Goal: Task Accomplishment & Management: Use online tool/utility

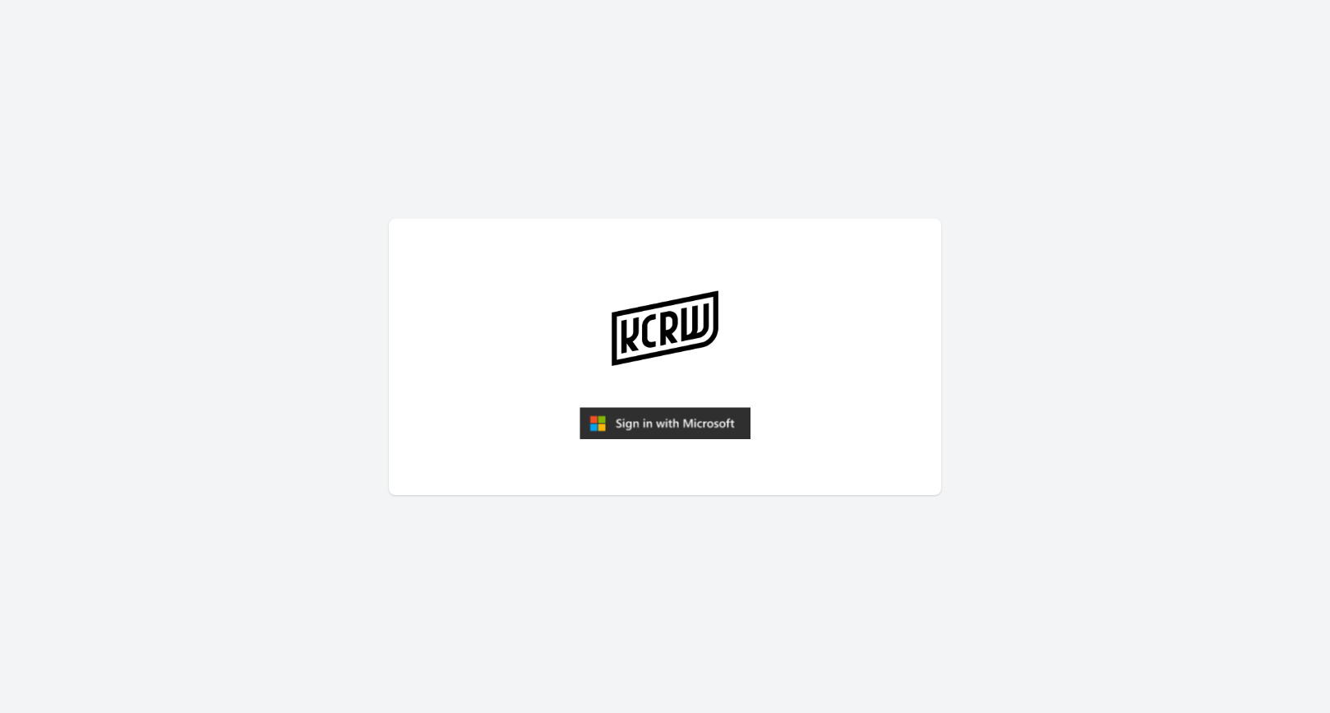
click at [709, 409] on img "submit" at bounding box center [665, 423] width 171 height 33
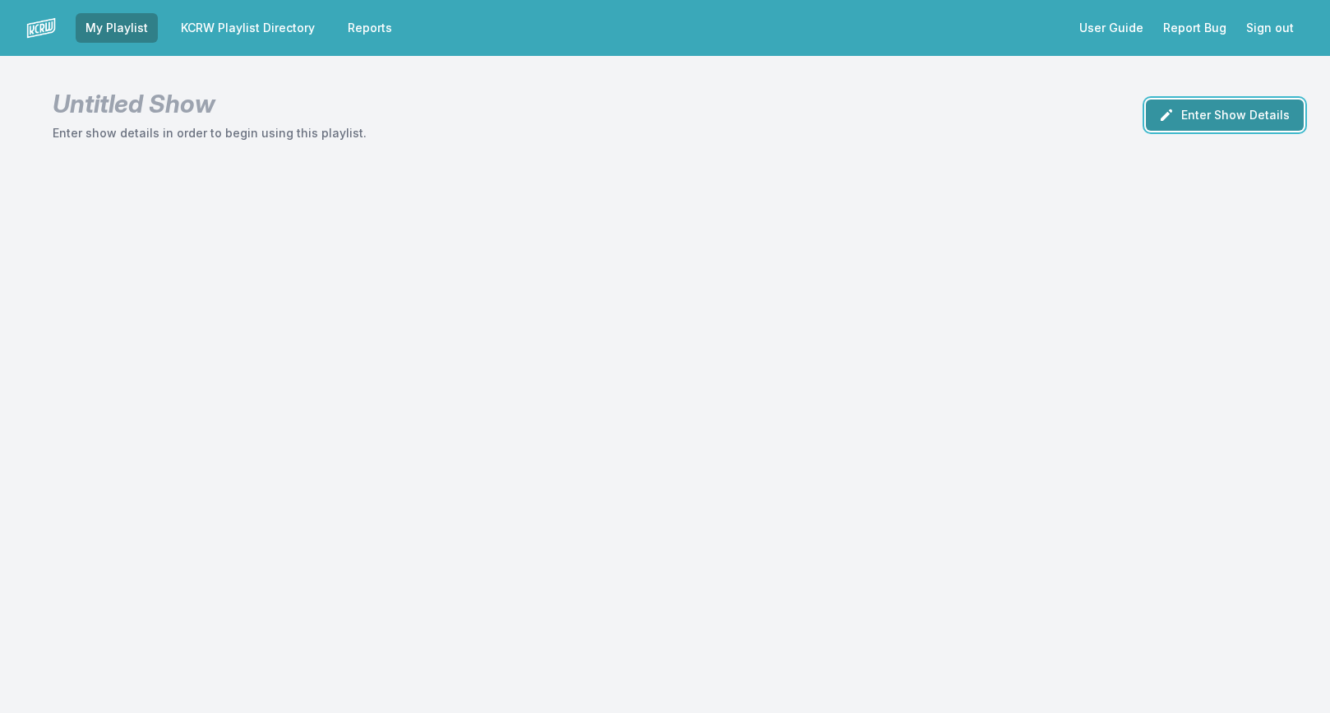
click at [1199, 117] on button "Enter Show Details" at bounding box center [1225, 114] width 158 height 31
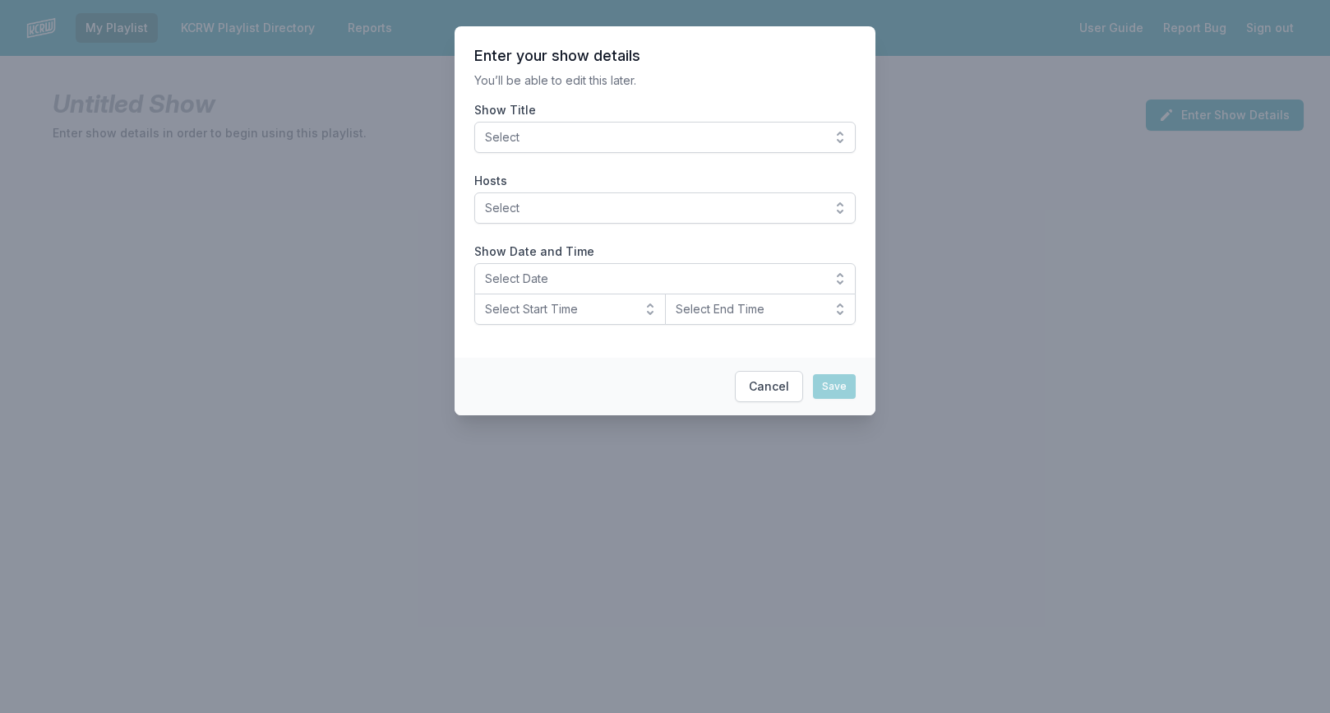
click at [646, 132] on span "Select" at bounding box center [653, 137] width 337 height 16
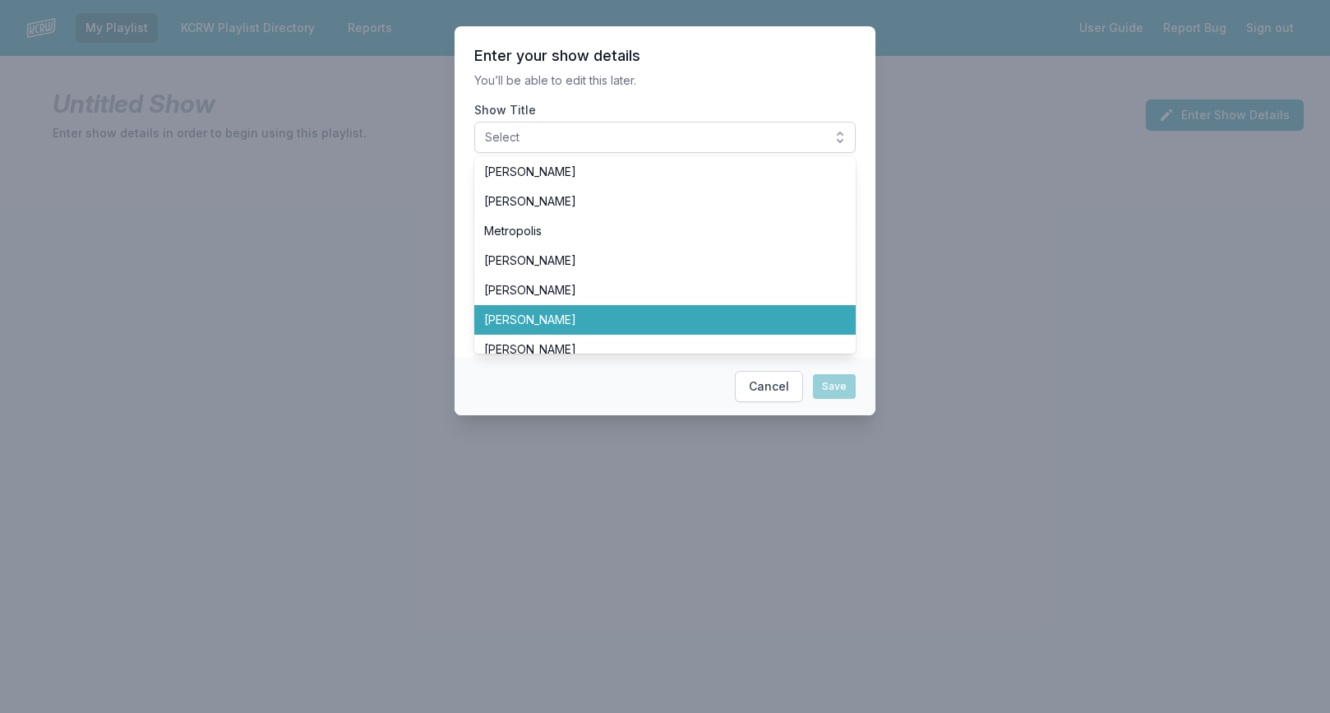
scroll to position [90, 0]
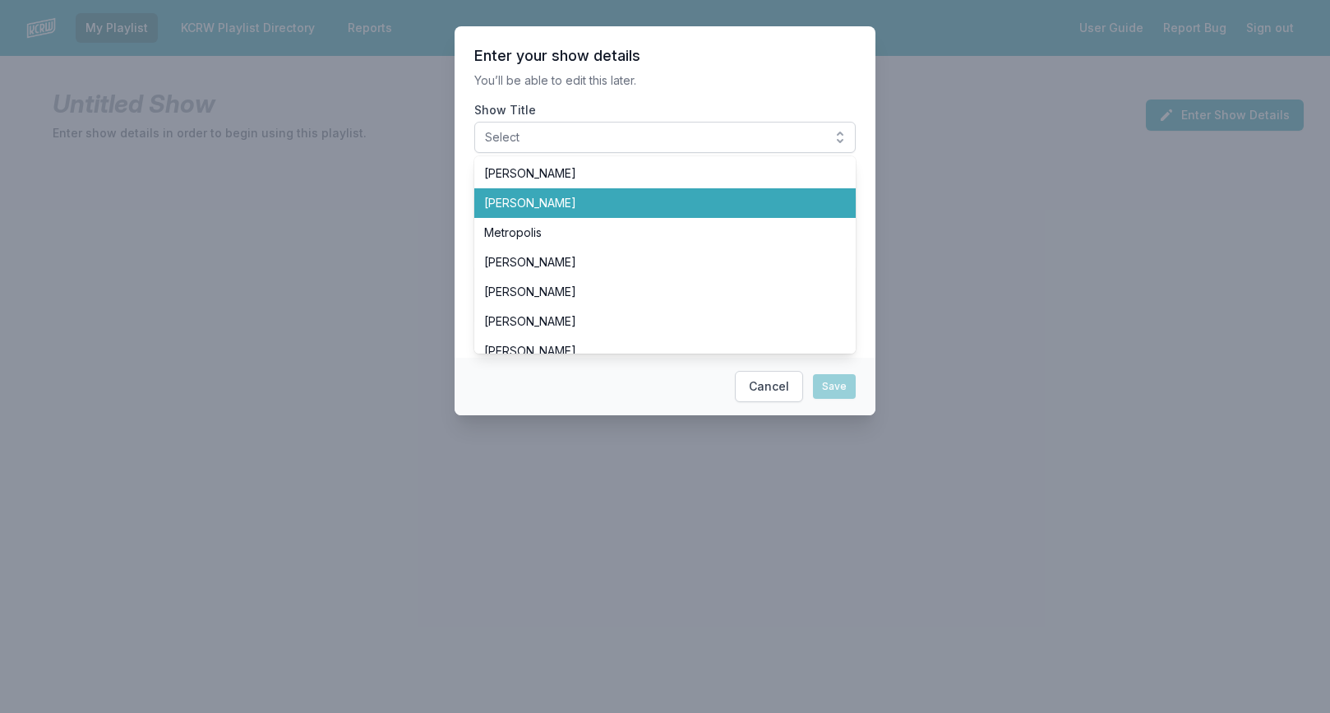
click at [538, 204] on span "[PERSON_NAME]" at bounding box center [655, 203] width 342 height 16
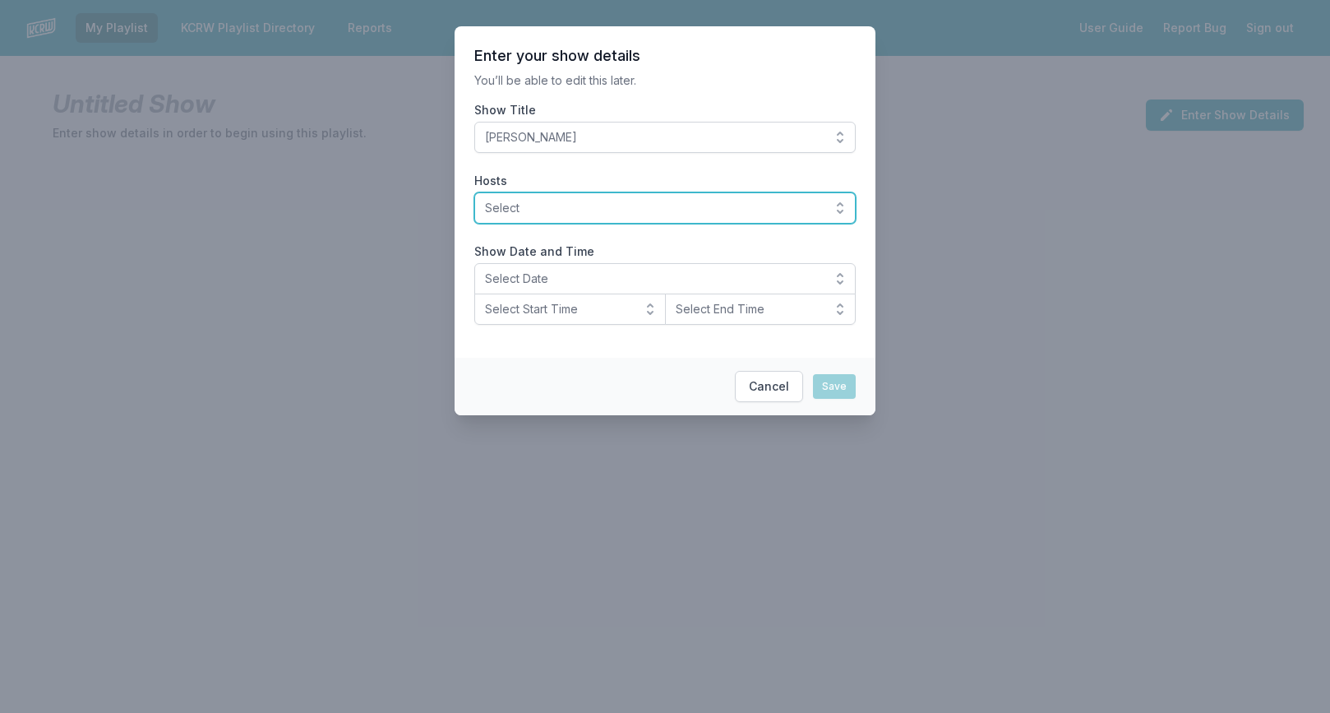
click at [537, 210] on span "Select" at bounding box center [653, 208] width 337 height 16
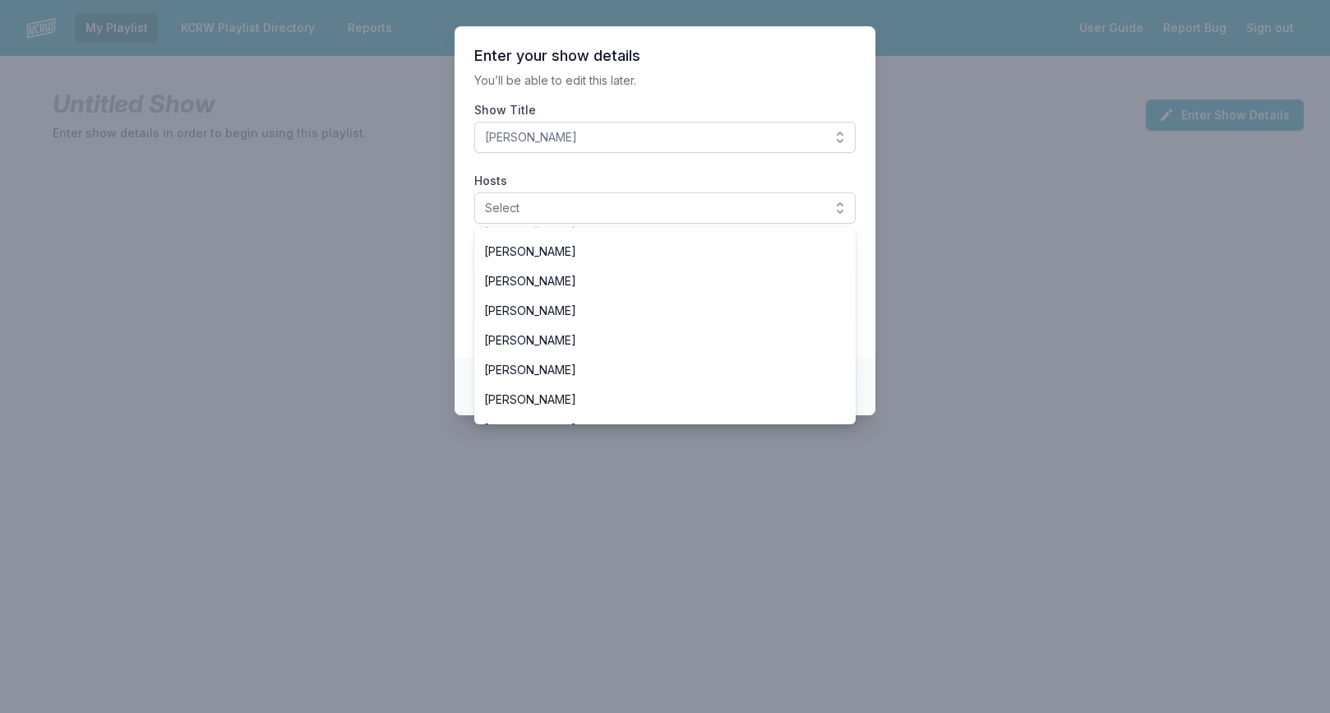
scroll to position [175, 0]
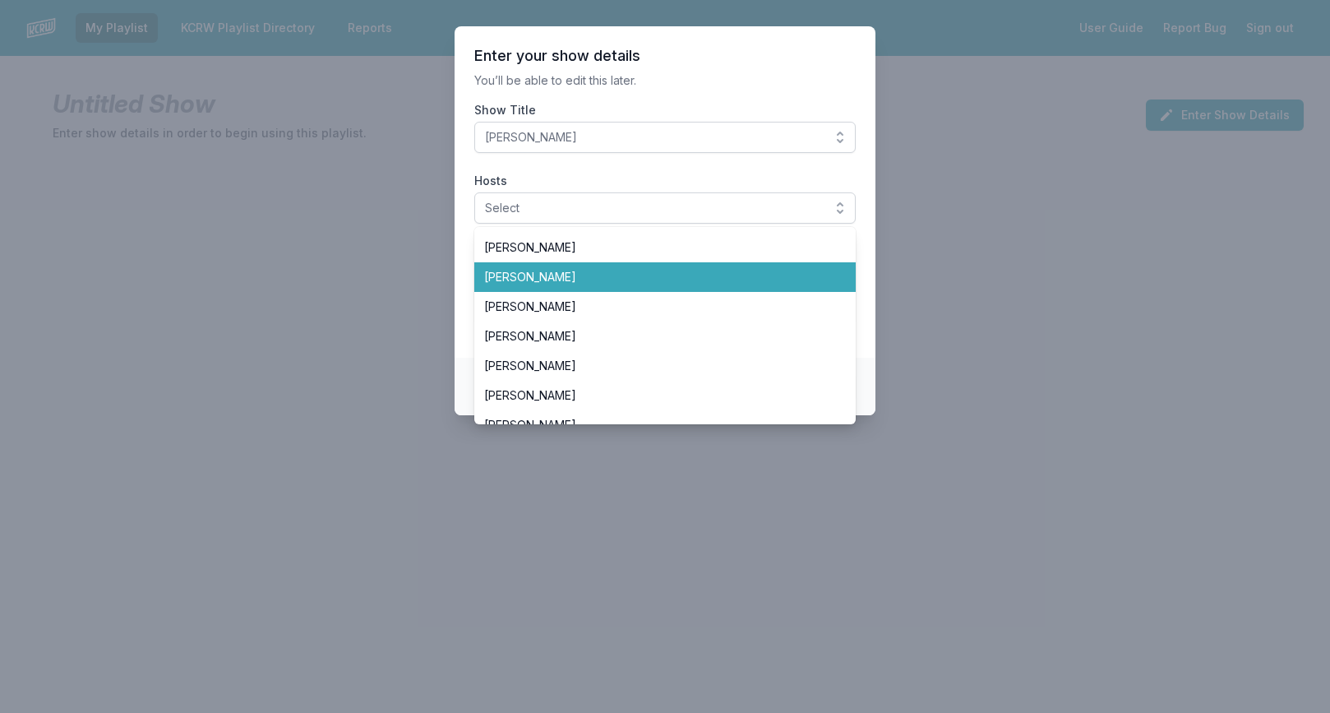
click at [537, 284] on span "[PERSON_NAME]" at bounding box center [655, 277] width 342 height 16
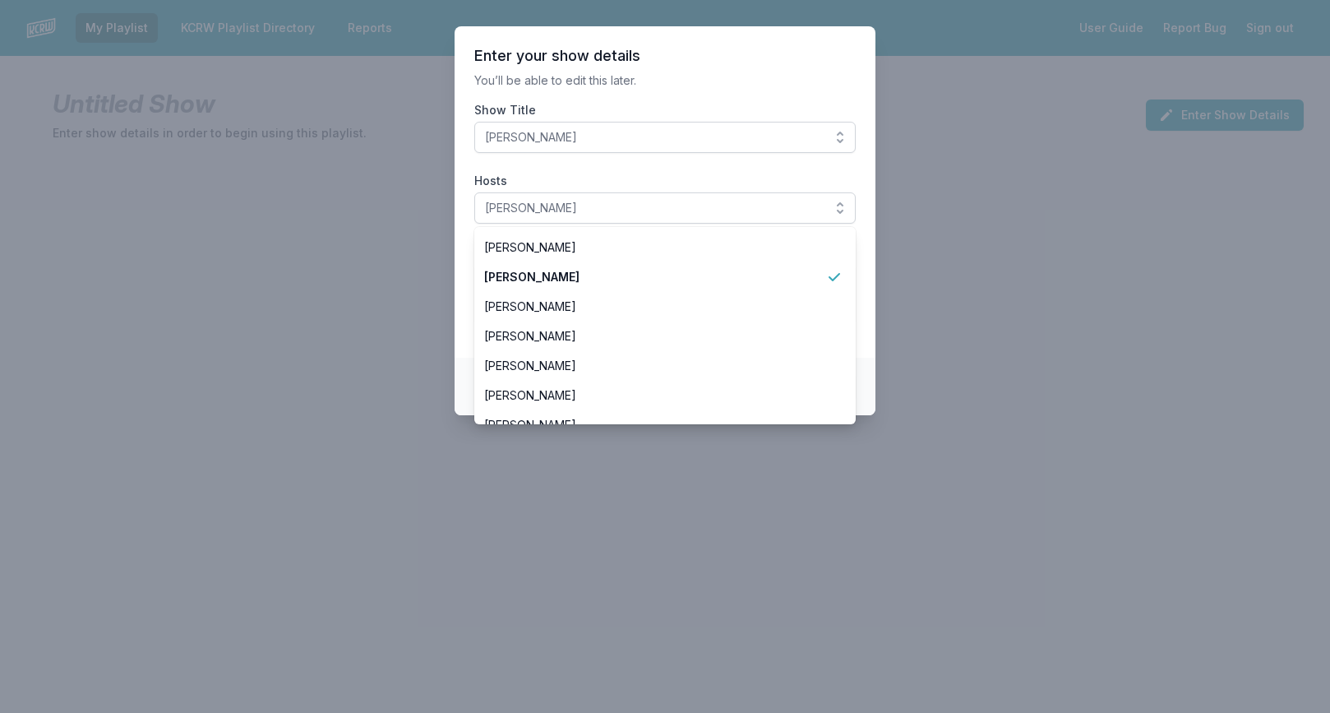
click at [626, 85] on p "You’ll be able to edit this later." at bounding box center [664, 80] width 381 height 16
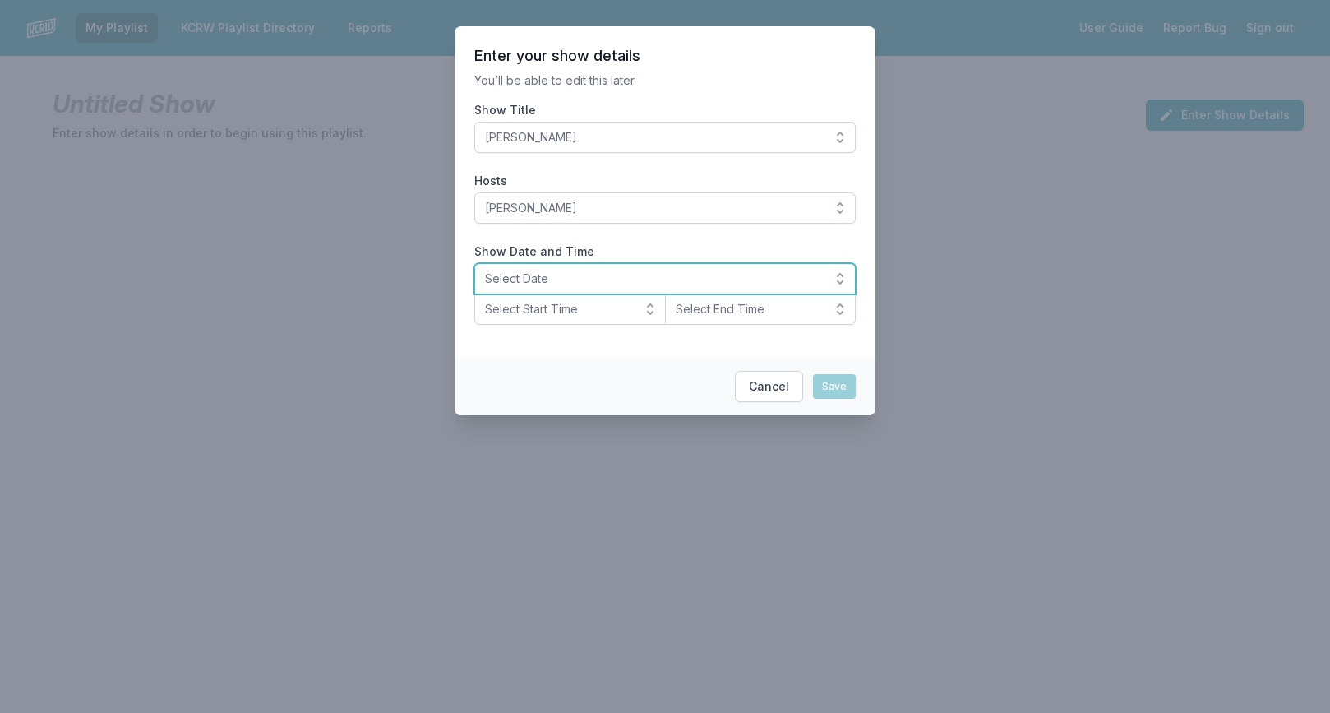
click at [524, 279] on span "Select Date" at bounding box center [653, 278] width 337 height 16
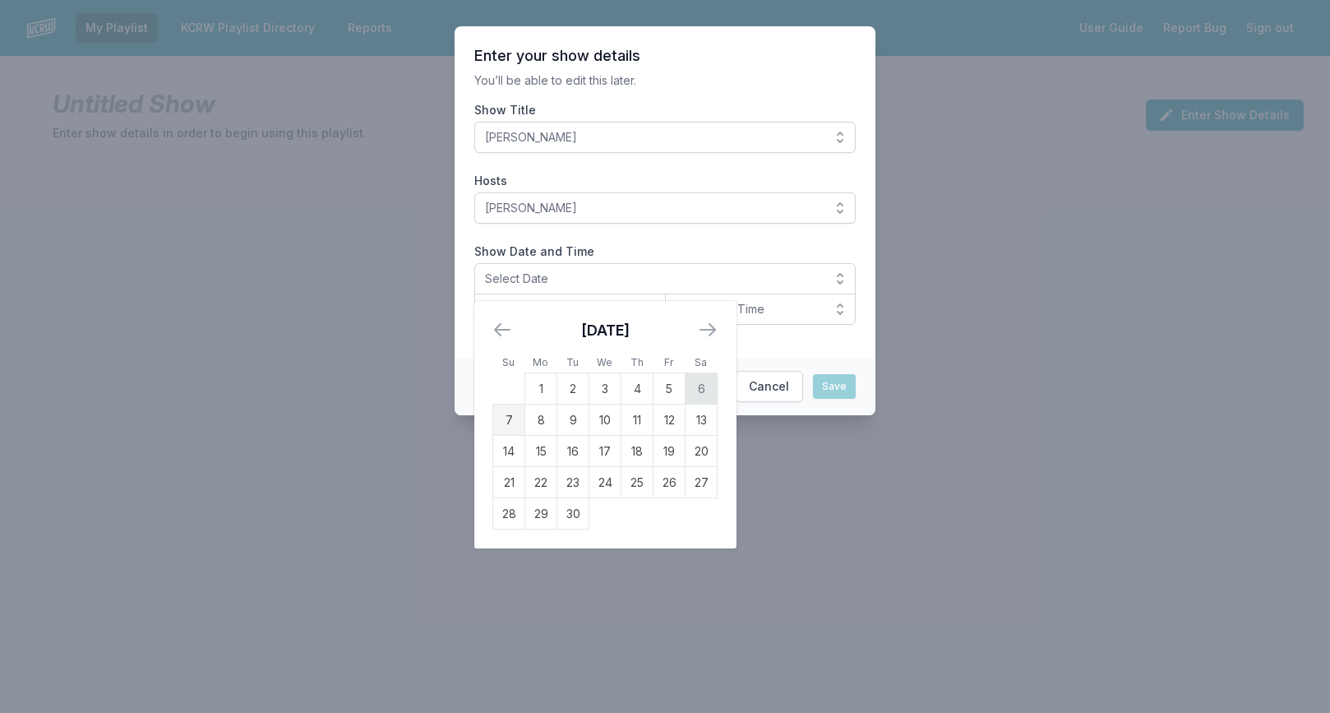
click at [709, 387] on td "6" at bounding box center [702, 388] width 32 height 31
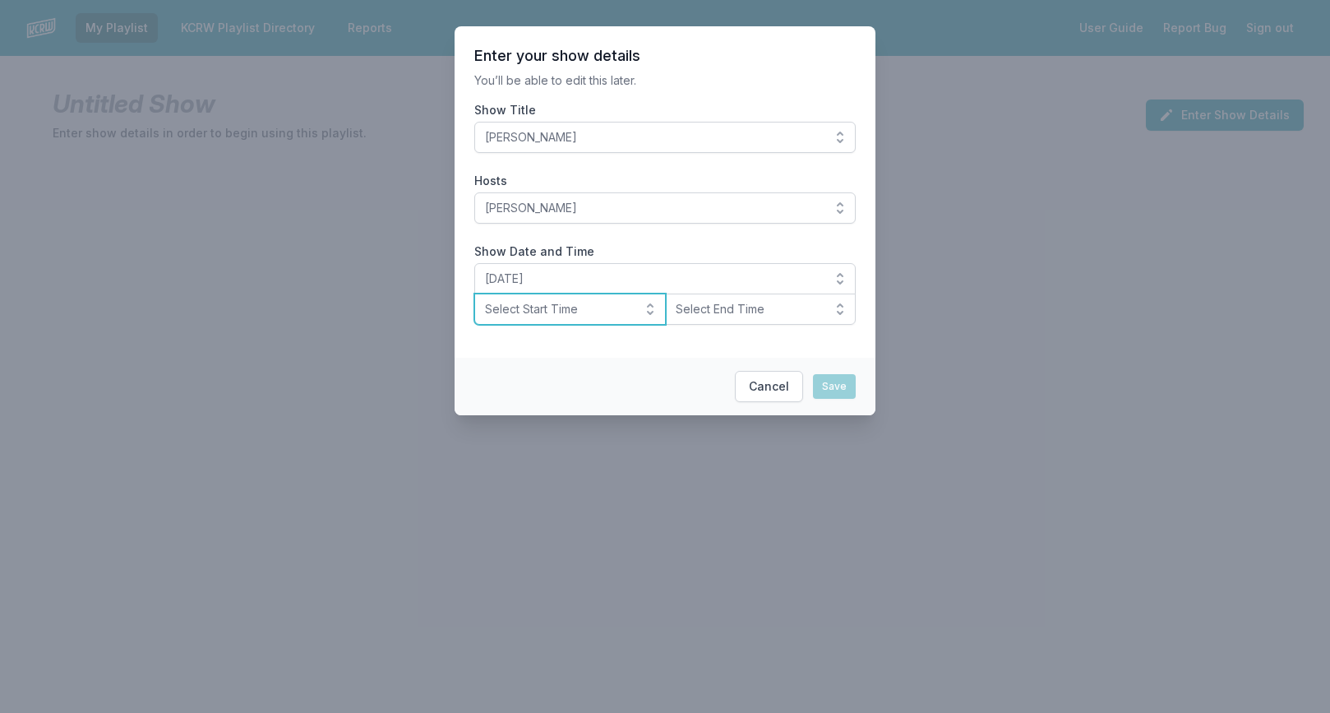
click at [594, 314] on span "Select Start Time" at bounding box center [558, 309] width 147 height 16
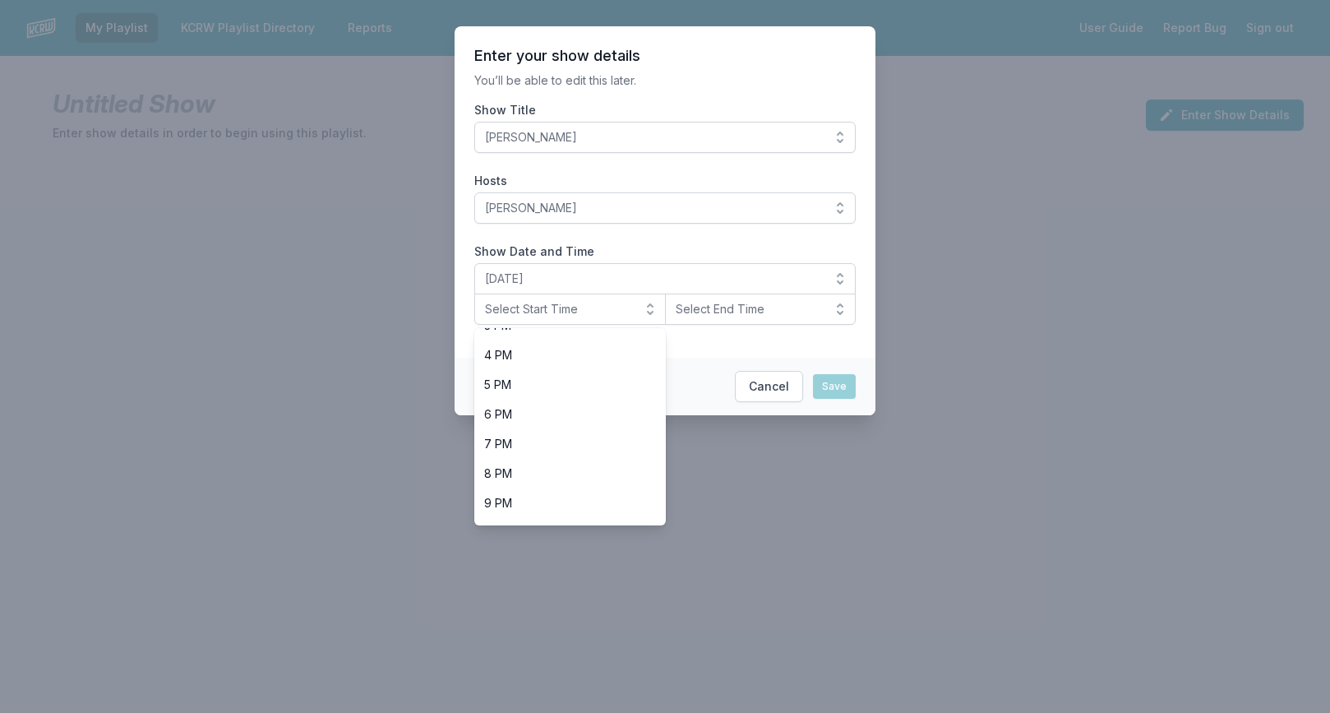
scroll to position [520, 0]
click at [553, 470] on span "10 PM" at bounding box center [560, 477] width 152 height 16
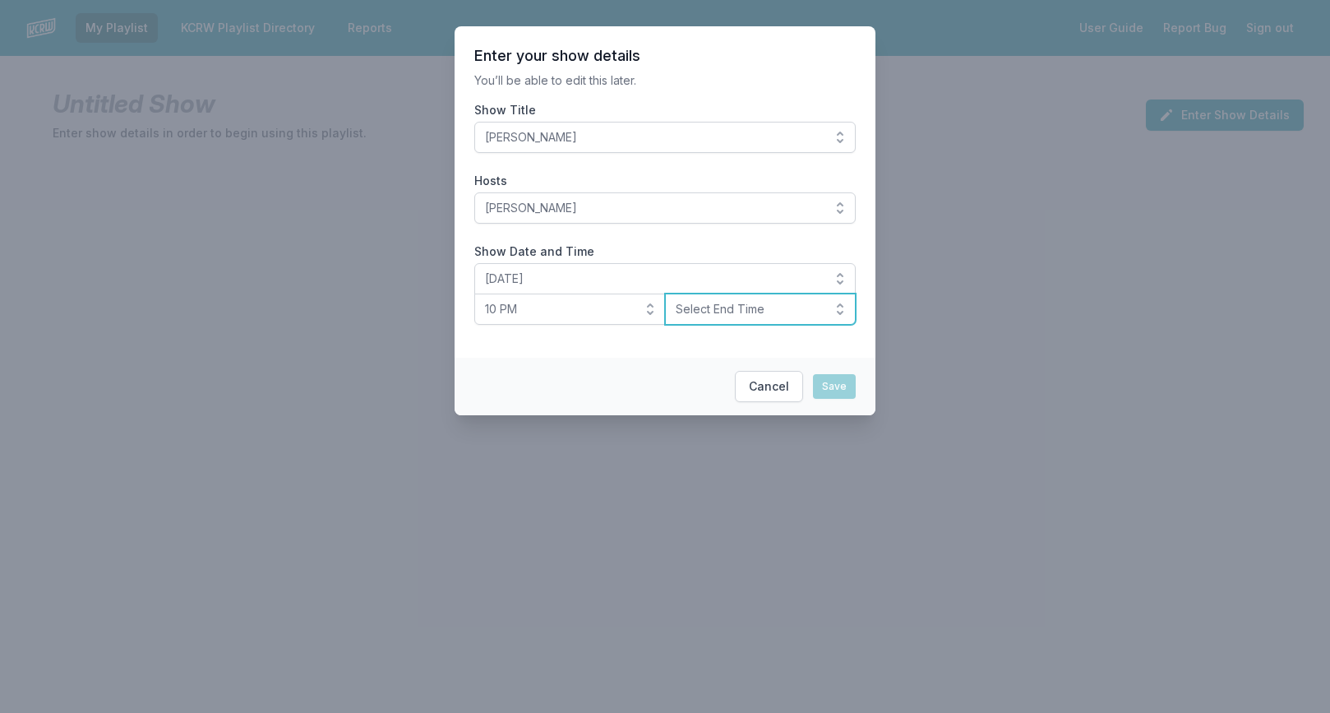
click at [716, 316] on span "Select End Time" at bounding box center [749, 309] width 147 height 16
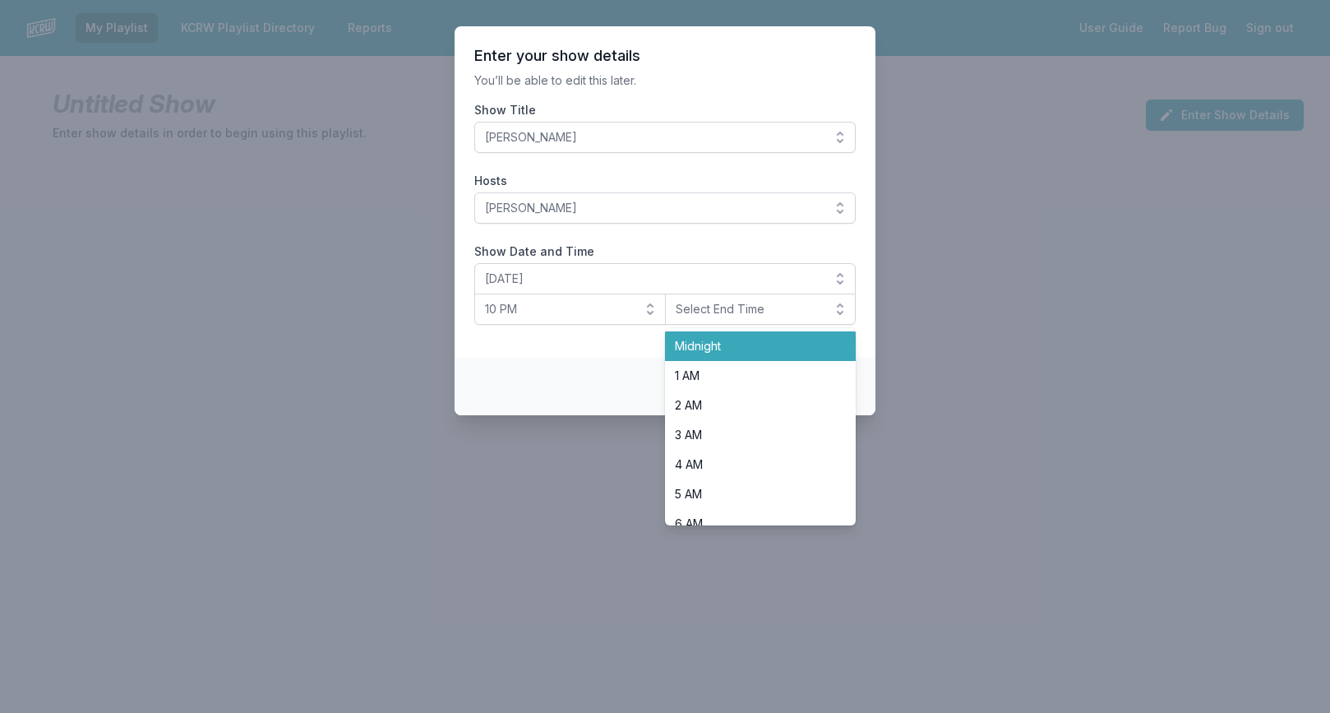
click at [714, 340] on span "Midnight" at bounding box center [751, 346] width 152 height 16
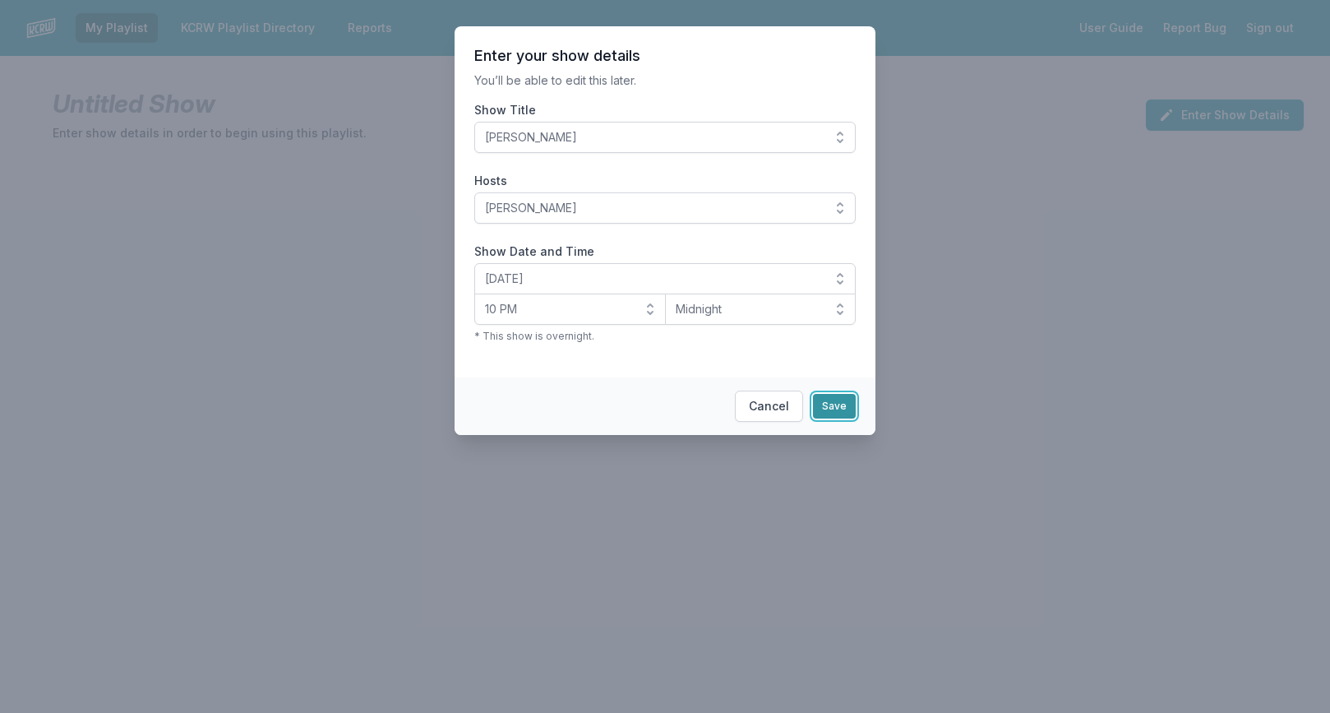
click at [829, 404] on button "Save" at bounding box center [834, 406] width 43 height 25
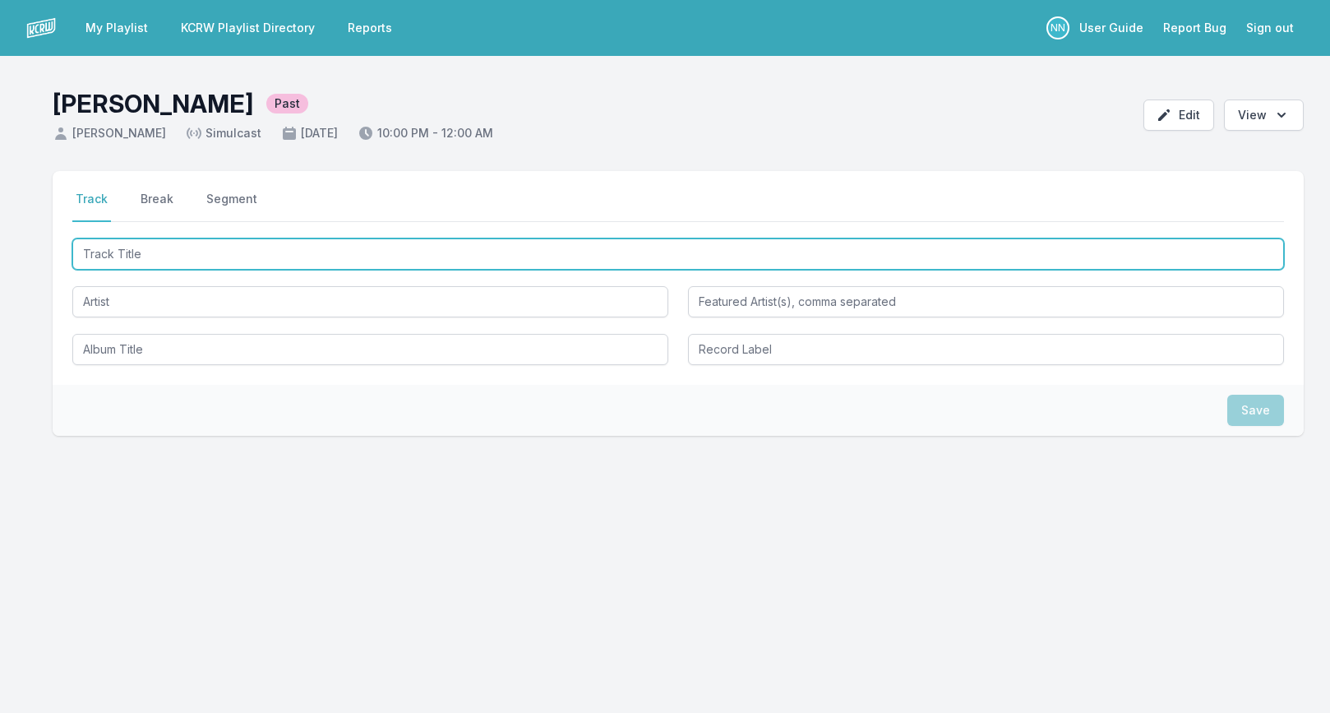
click at [90, 253] on input "Track Title" at bounding box center [678, 253] width 1212 height 31
type input "Oh September"
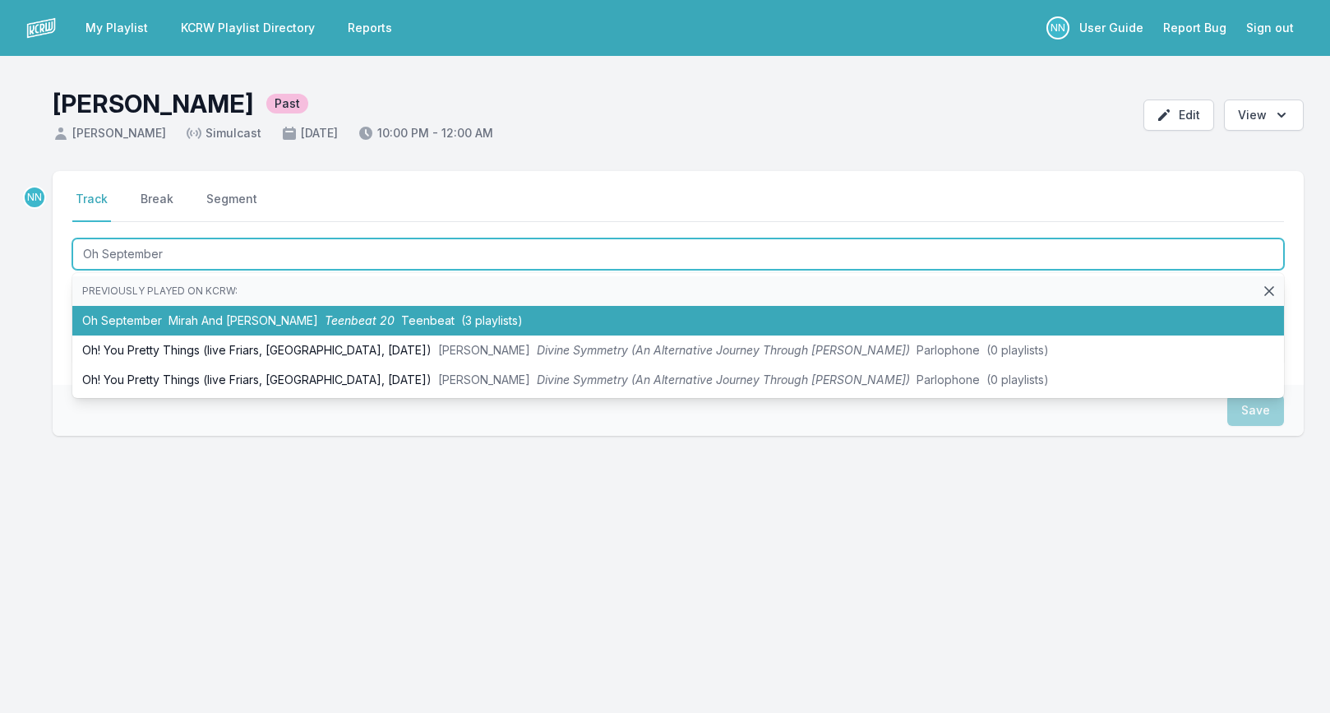
click at [125, 316] on li "Oh September Mirah And Ginger Teenbeat 20 Teenbeat (3 playlists)" at bounding box center [678, 321] width 1212 height 30
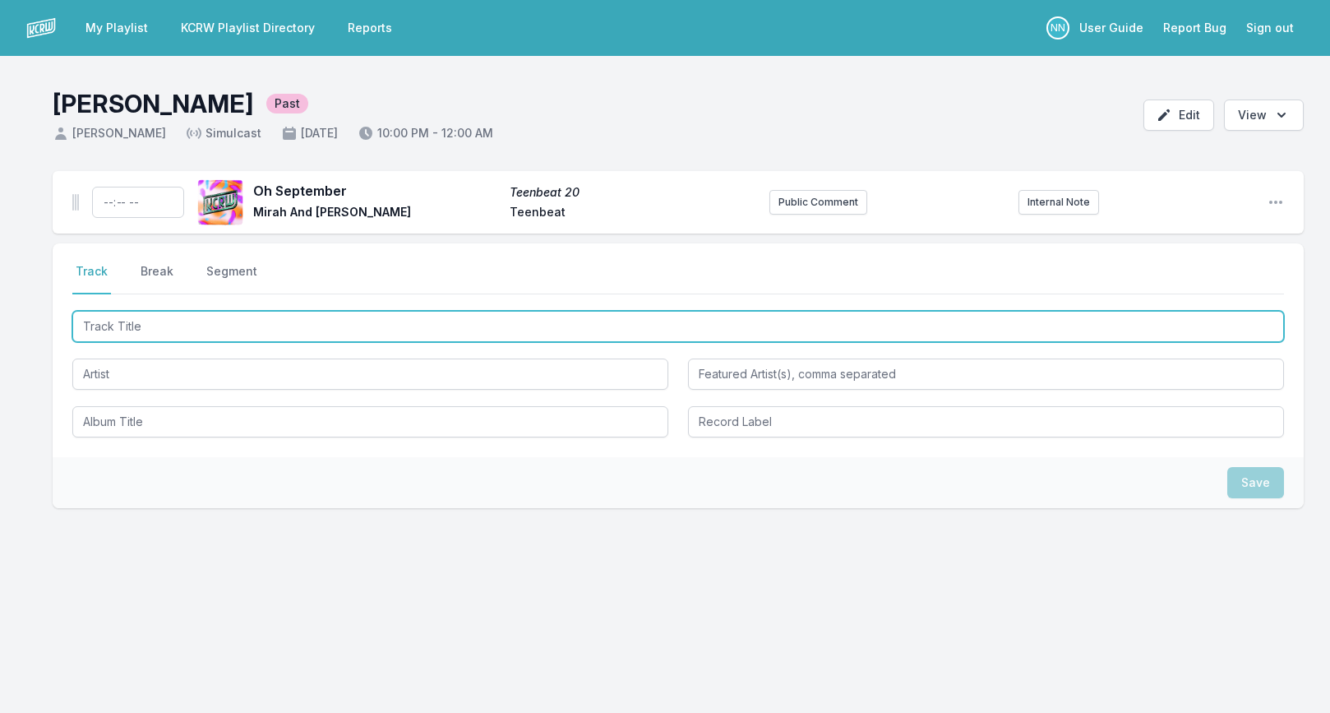
click at [112, 333] on input "Track Title" at bounding box center [678, 326] width 1212 height 31
type input "[PERSON_NAME]"
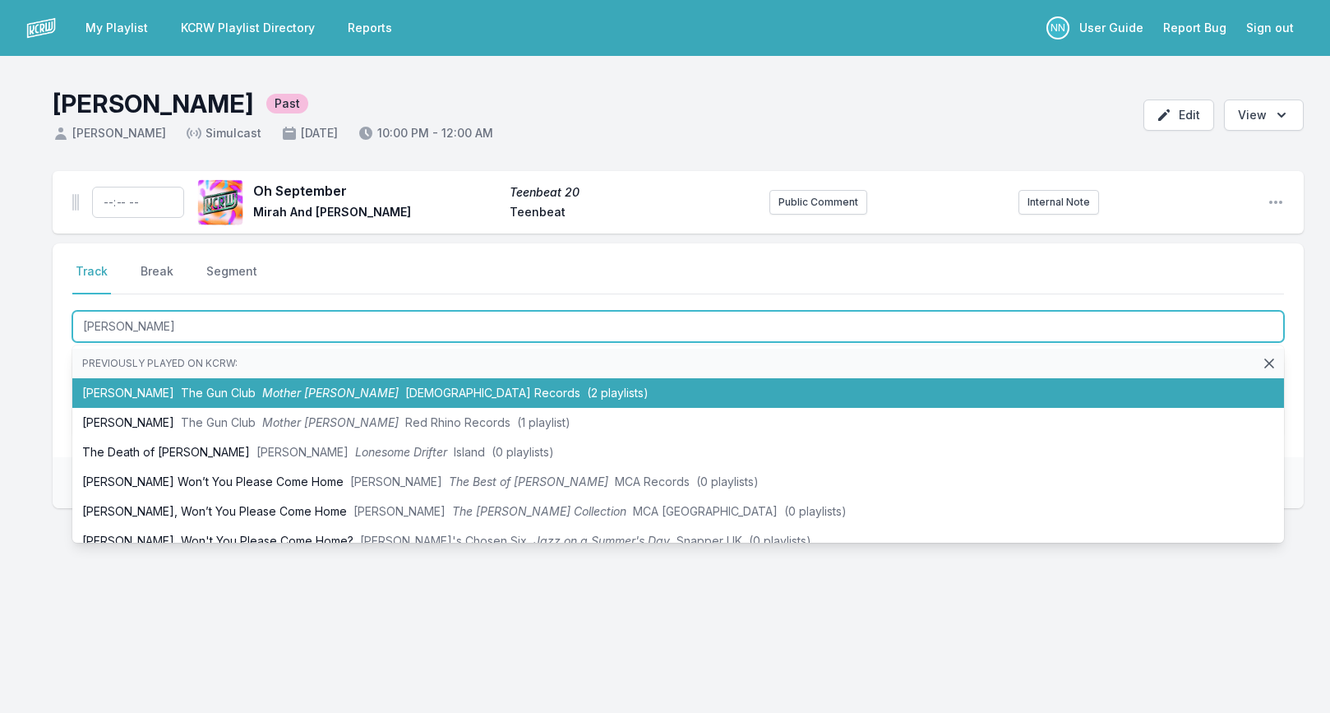
click at [140, 380] on li "[PERSON_NAME] The Gun Club Mother Juno Buddha Records (2 playlists)" at bounding box center [678, 393] width 1212 height 30
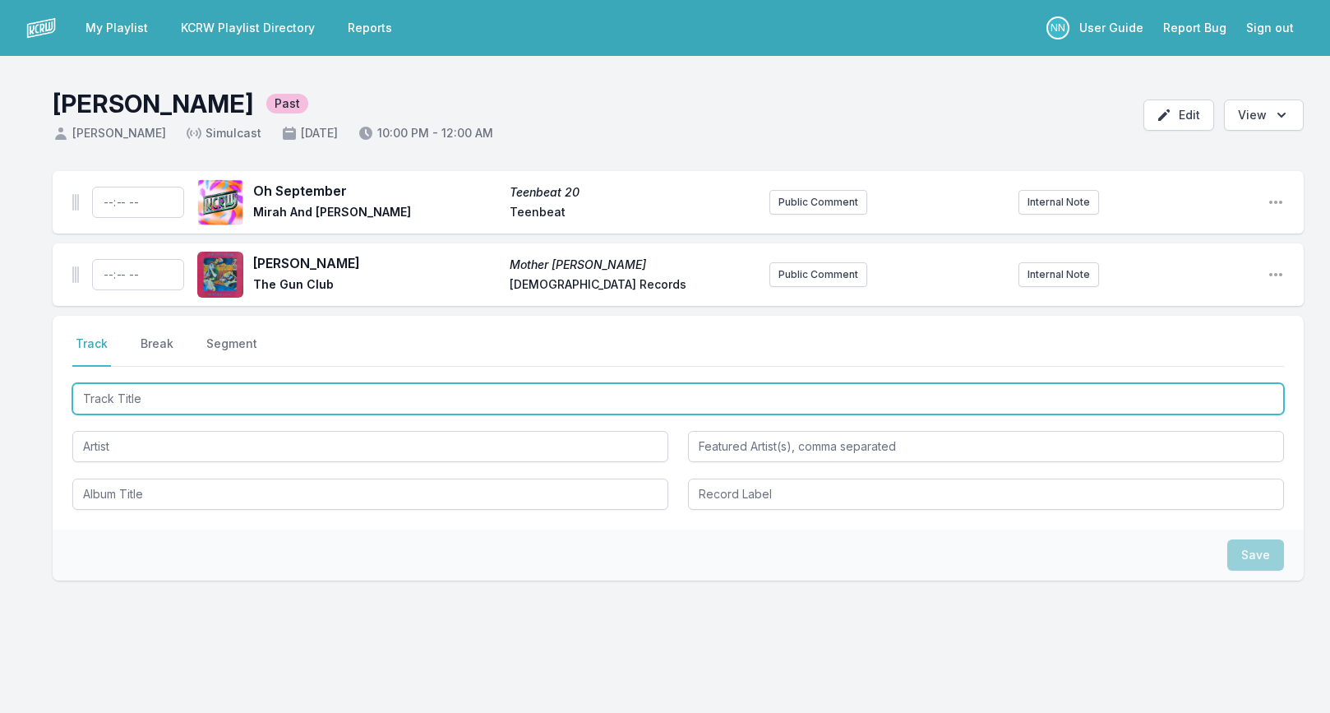
click at [130, 403] on input "Track Title" at bounding box center [678, 398] width 1212 height 31
type input "[PERSON_NAME]"
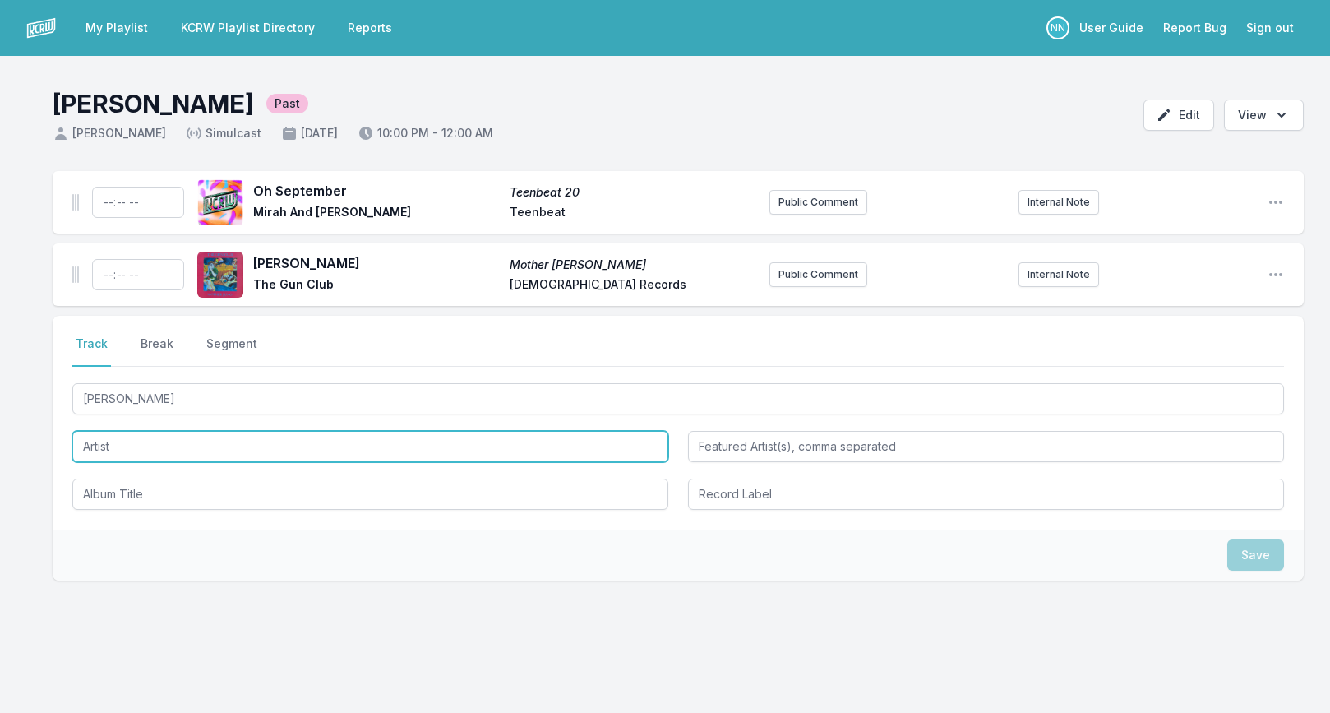
click at [121, 448] on input "Artist" at bounding box center [370, 446] width 596 height 31
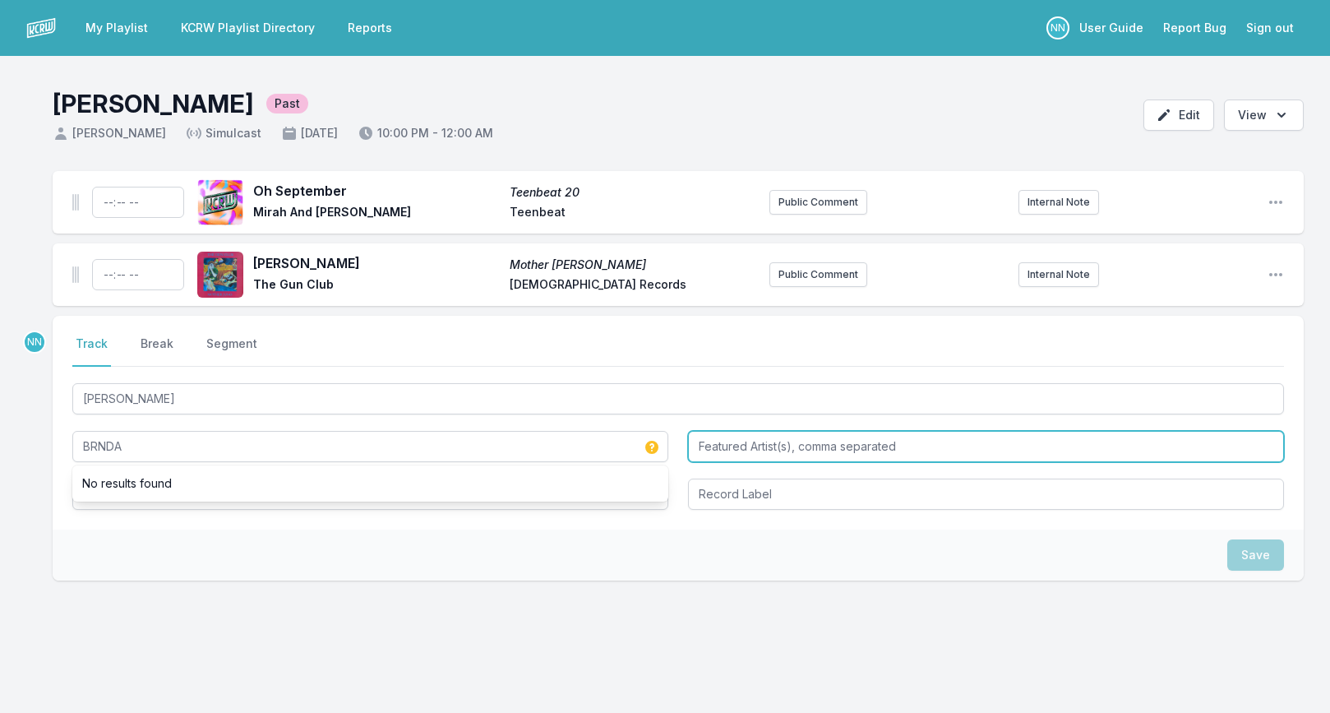
type input "BRNDA"
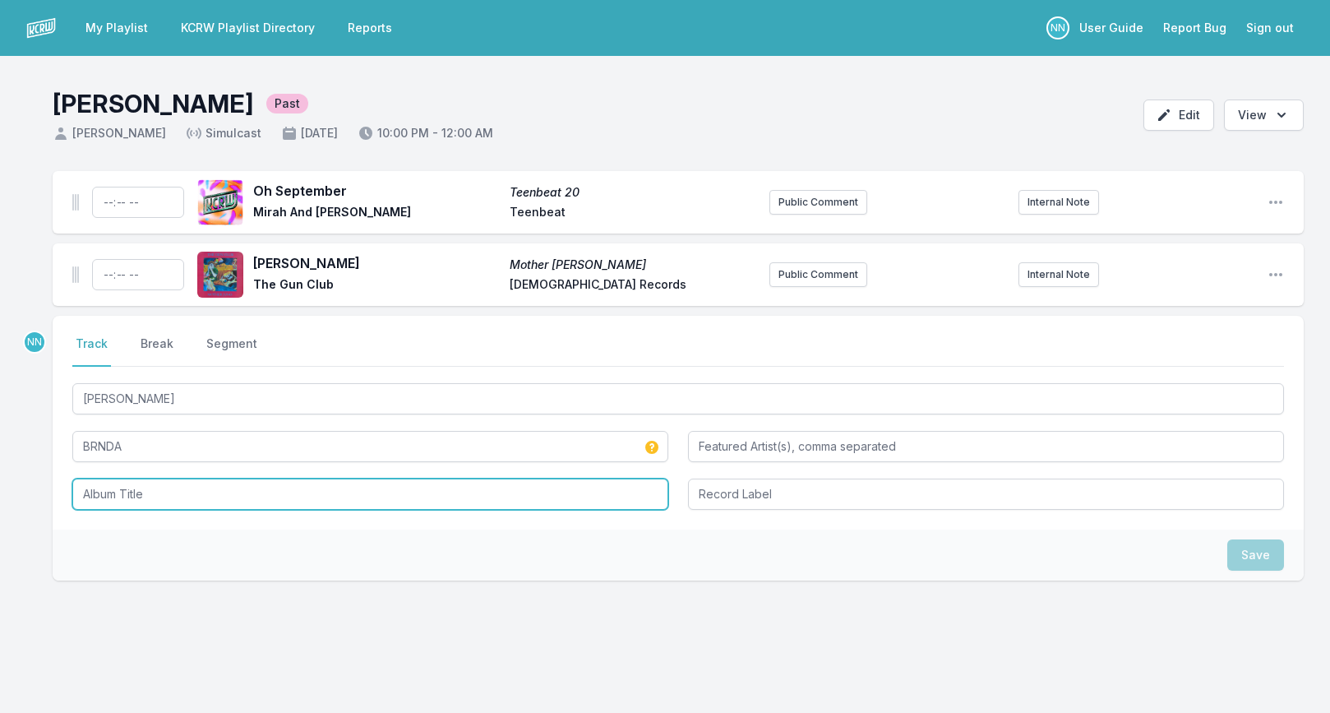
click at [104, 492] on input "Album Title" at bounding box center [370, 493] width 596 height 31
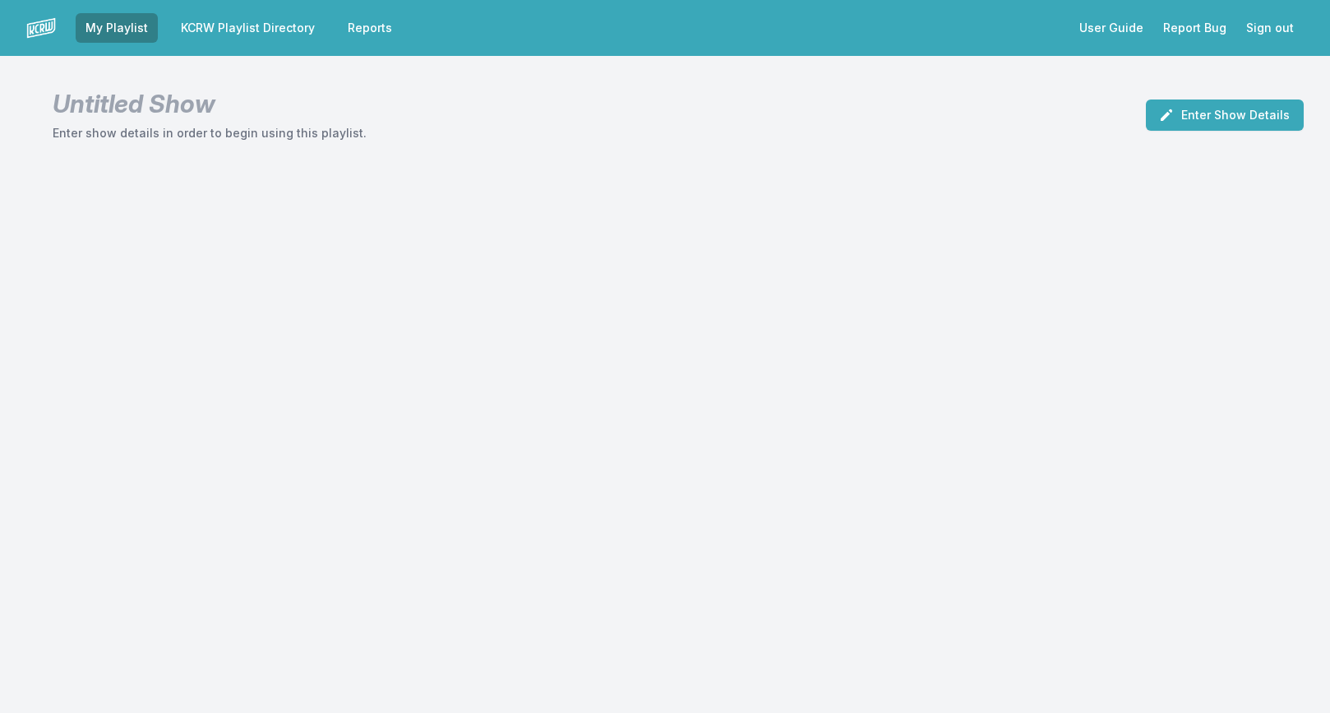
click at [290, 25] on link "KCRW Playlist Directory" at bounding box center [248, 28] width 154 height 30
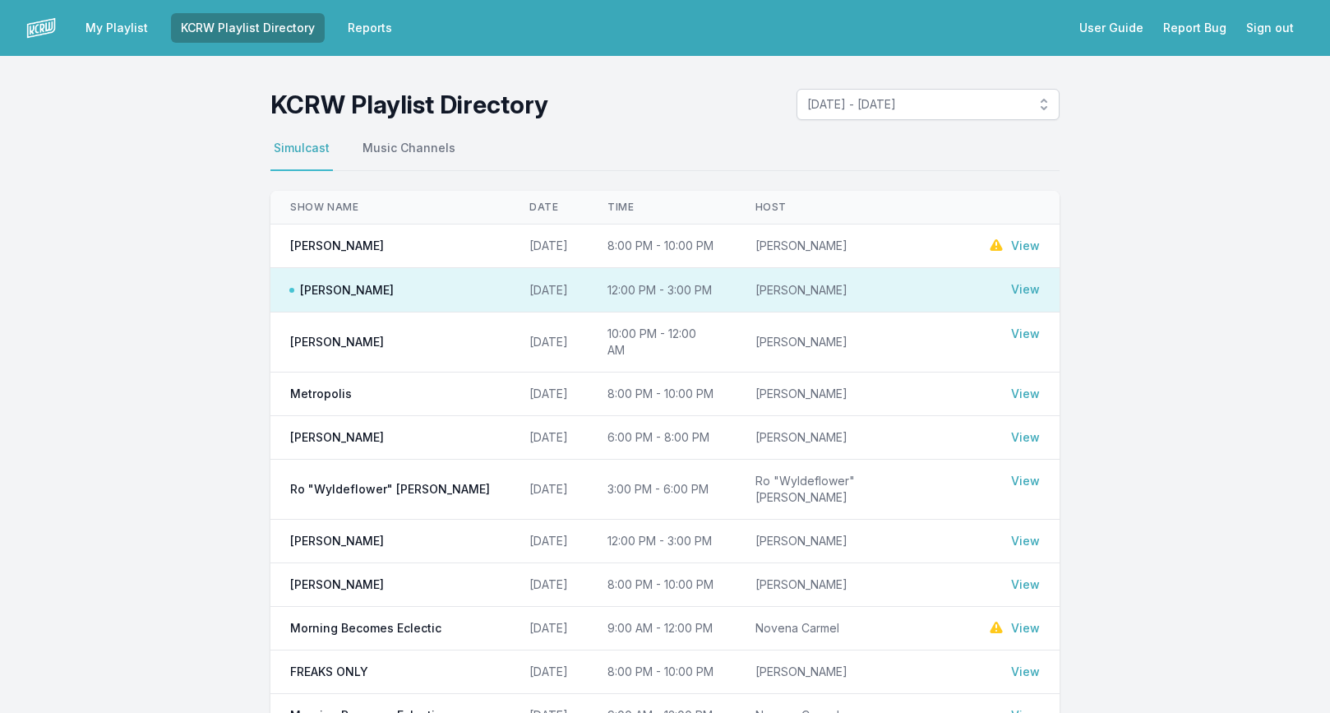
click at [1027, 335] on link "View" at bounding box center [1025, 334] width 29 height 16
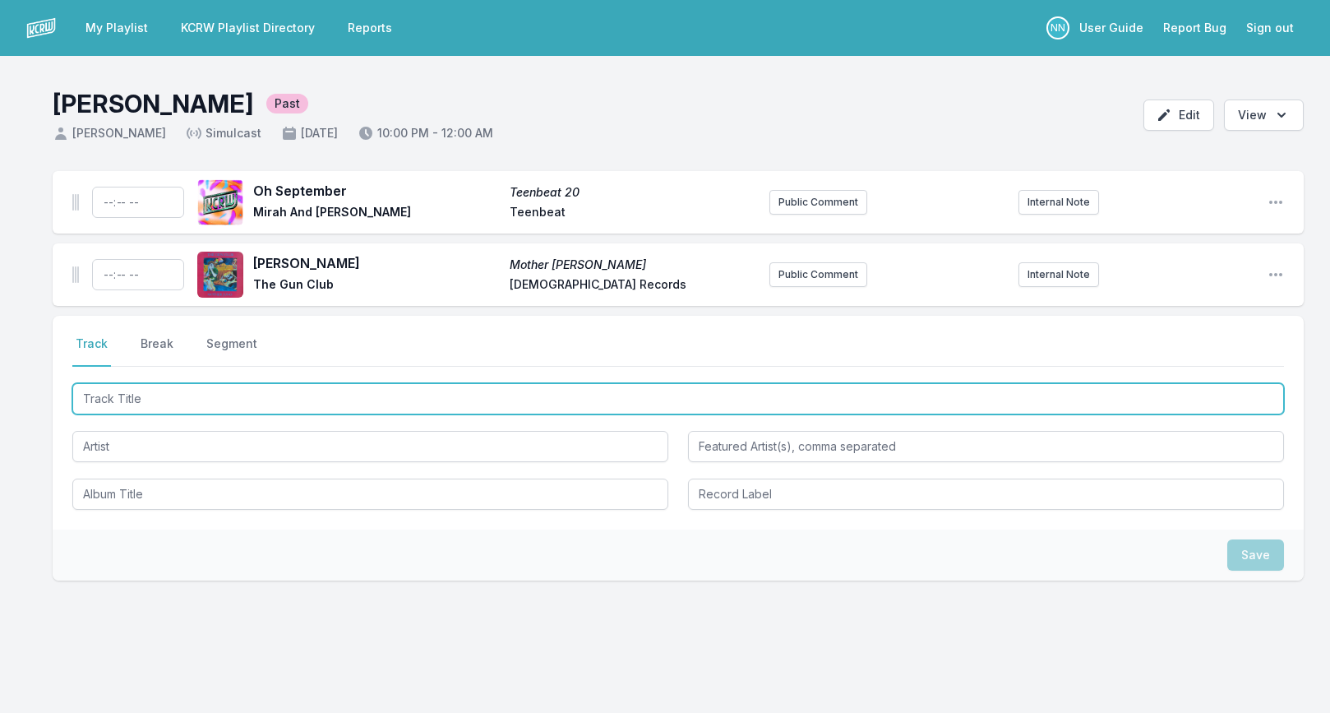
click at [238, 405] on input "Track Title" at bounding box center [678, 398] width 1212 height 31
click at [186, 408] on input "Track Title" at bounding box center [678, 398] width 1212 height 31
type input "[PERSON_NAME]"
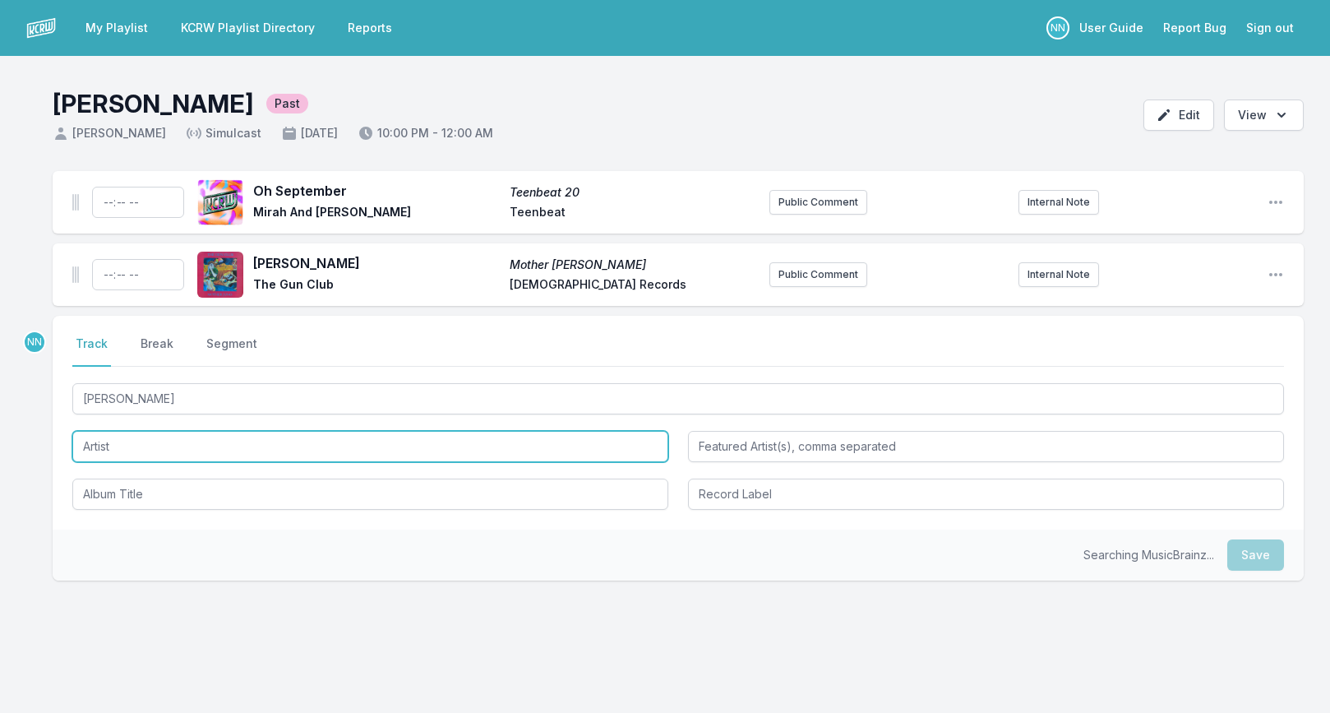
click at [177, 458] on input "Artist" at bounding box center [370, 446] width 596 height 31
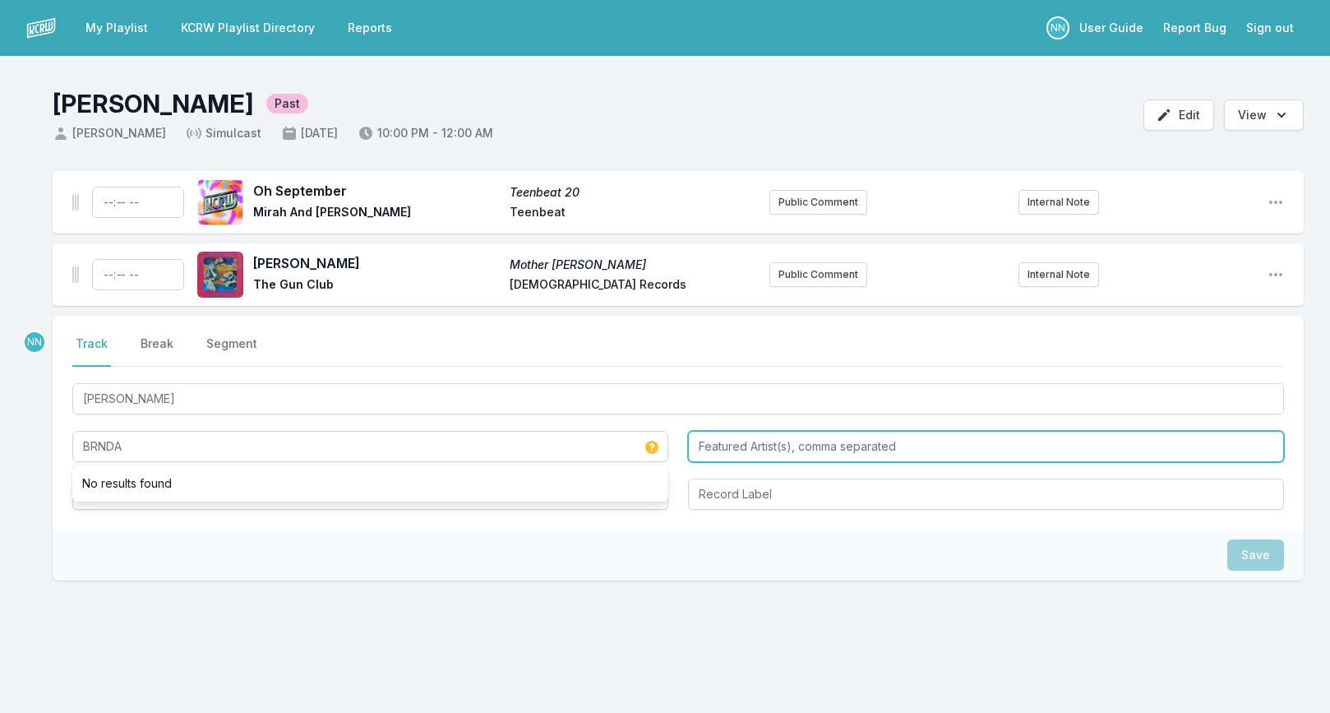
type input "BRNDA"
type input "B"
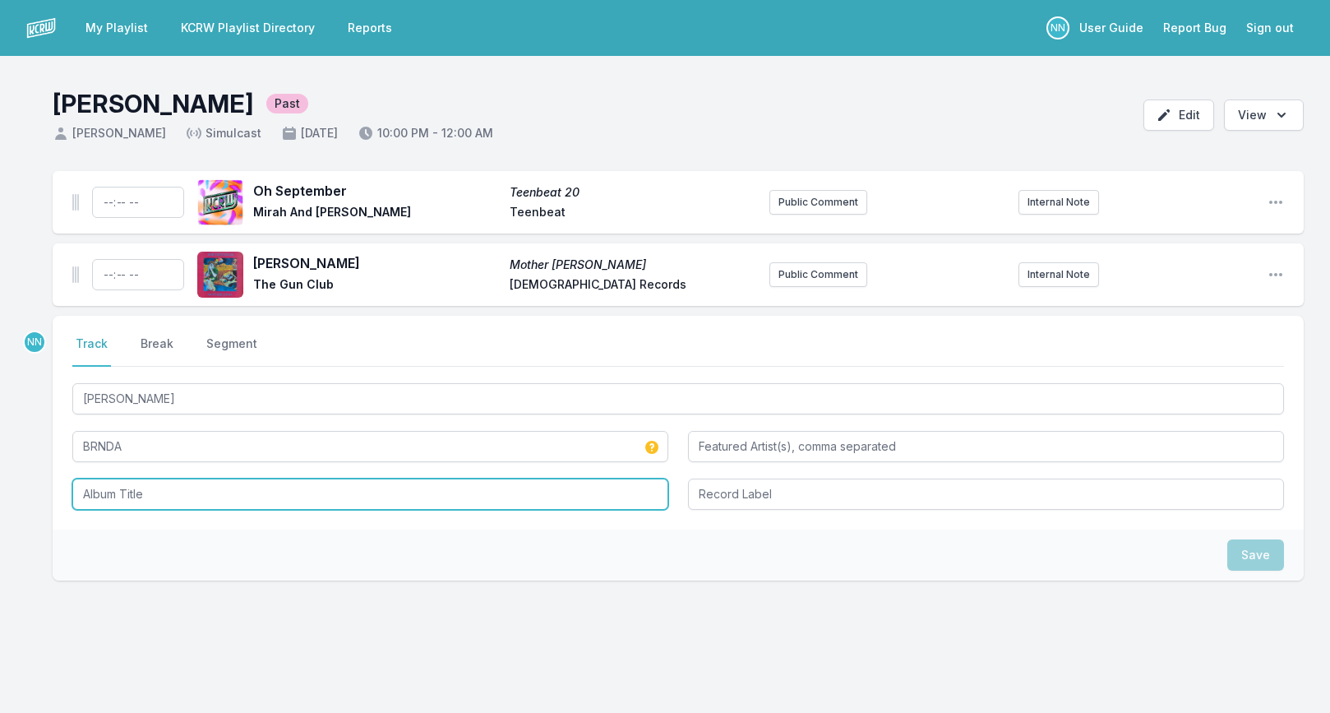
click at [90, 497] on input "Album Title" at bounding box center [370, 493] width 596 height 31
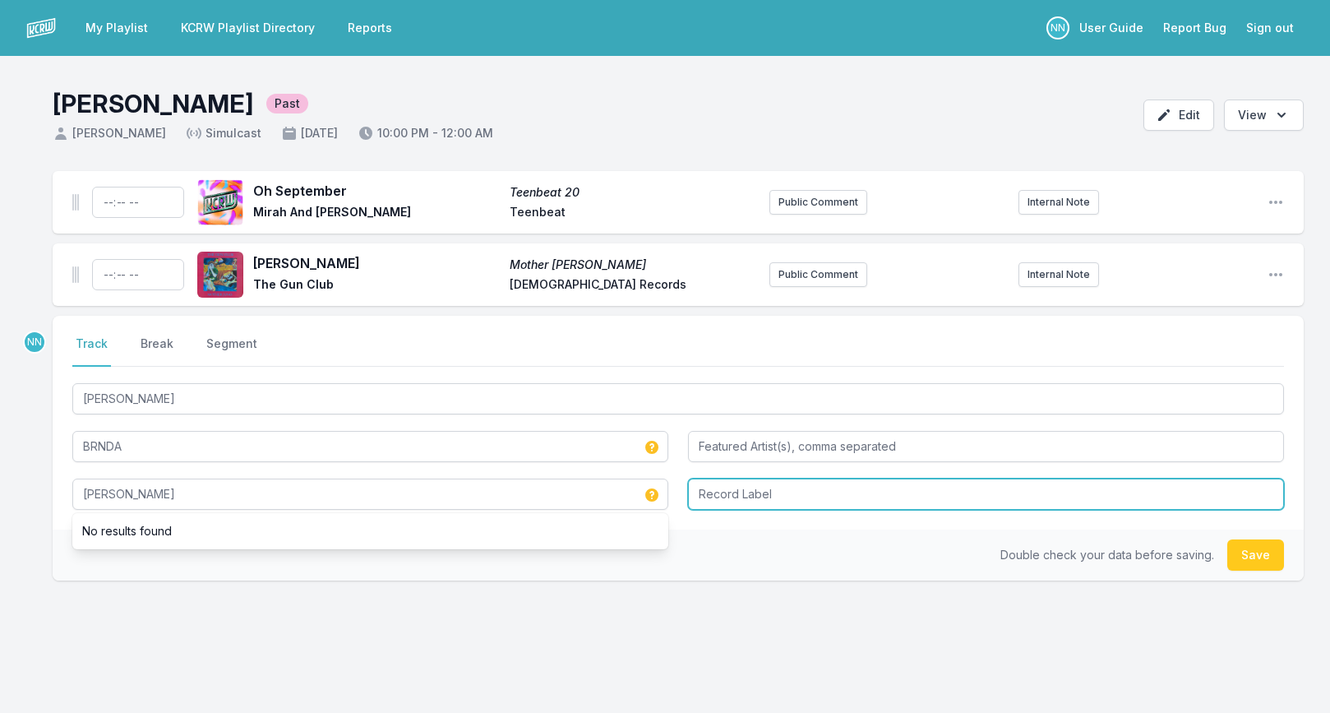
type input "[PERSON_NAME]"
type input "Crafted Sounds"
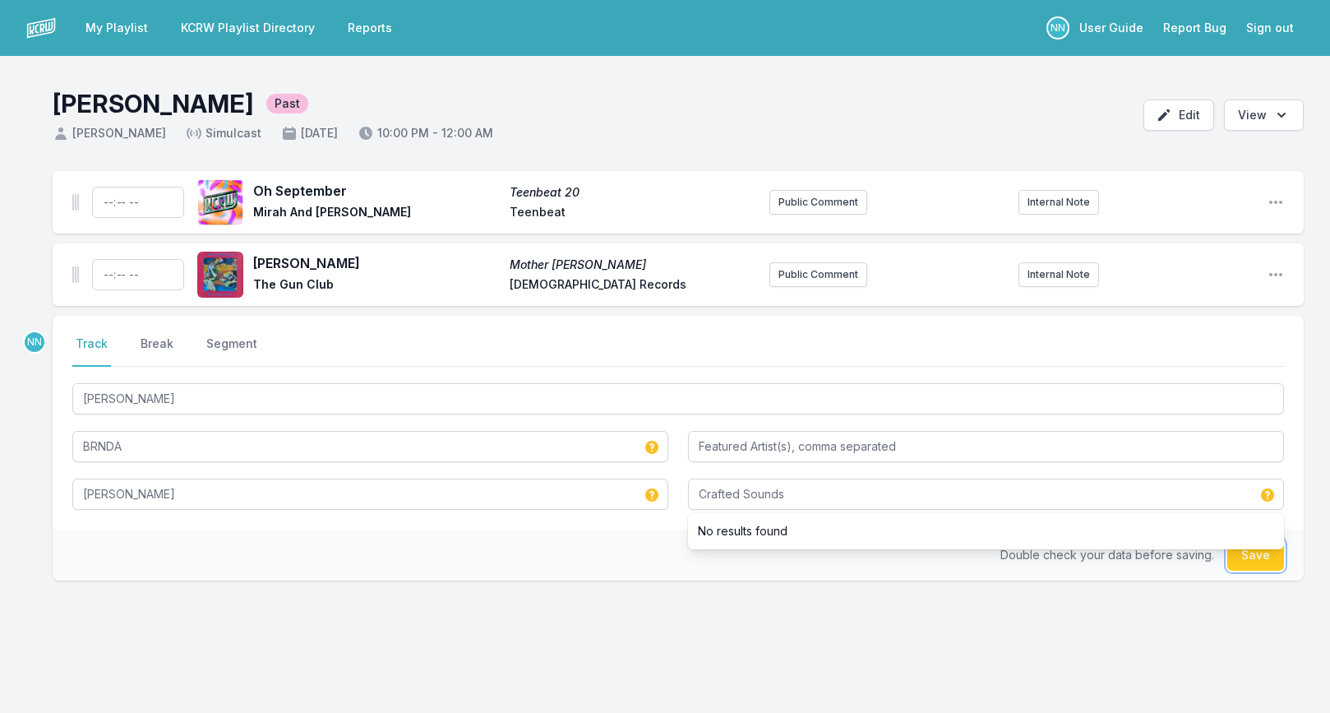
click at [1236, 560] on button "Save" at bounding box center [1255, 554] width 57 height 31
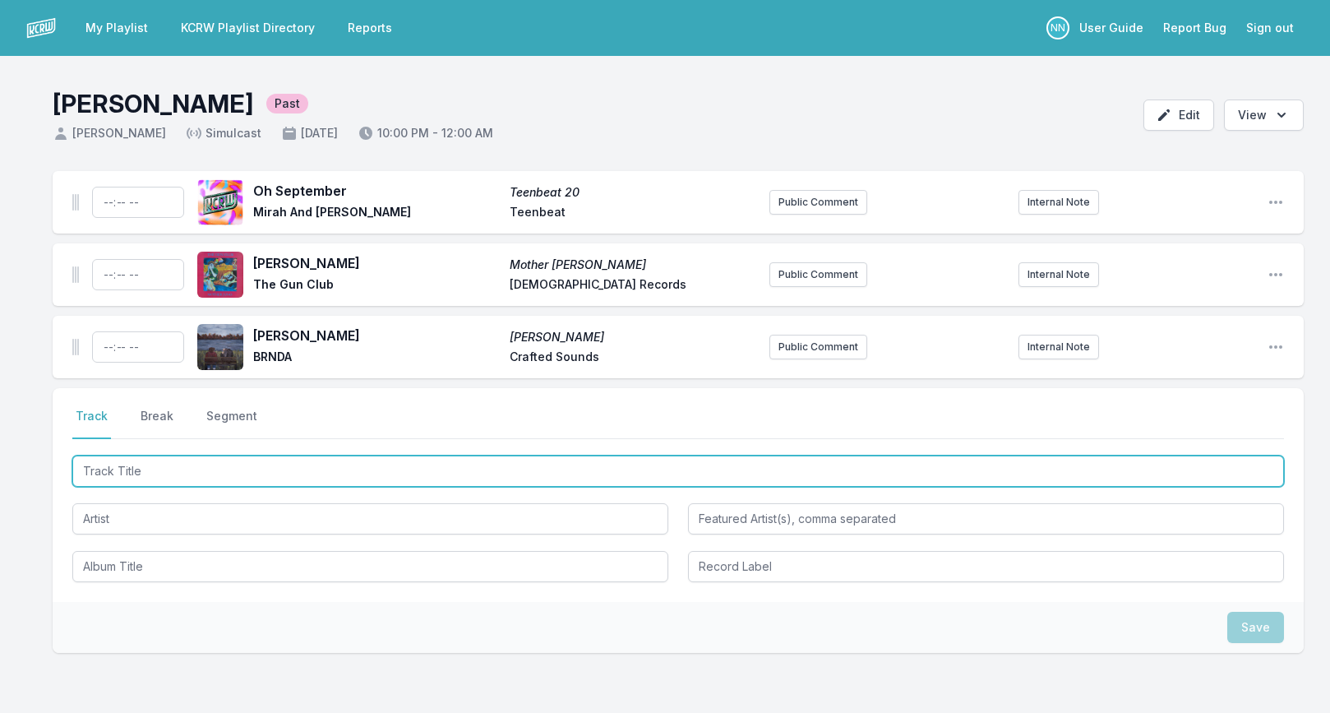
click at [192, 472] on input "Track Title" at bounding box center [678, 470] width 1212 height 31
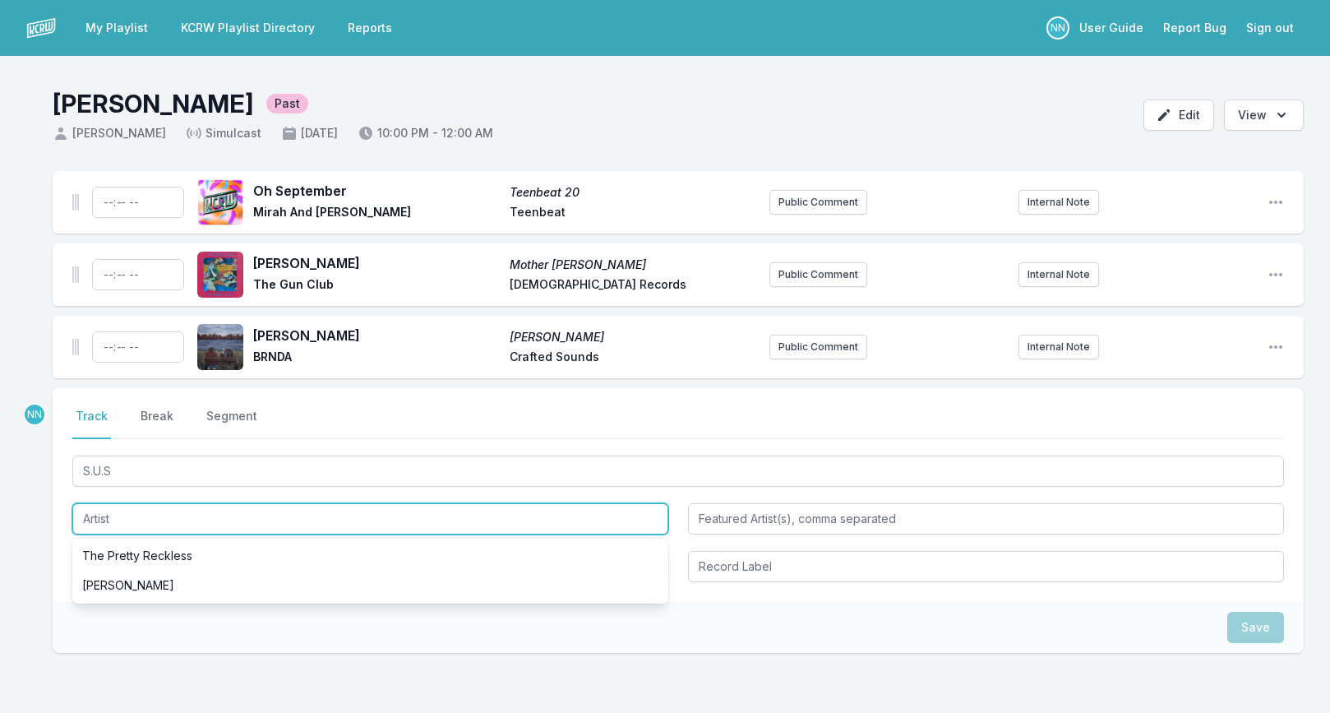
click at [132, 524] on input "Artist" at bounding box center [370, 518] width 596 height 31
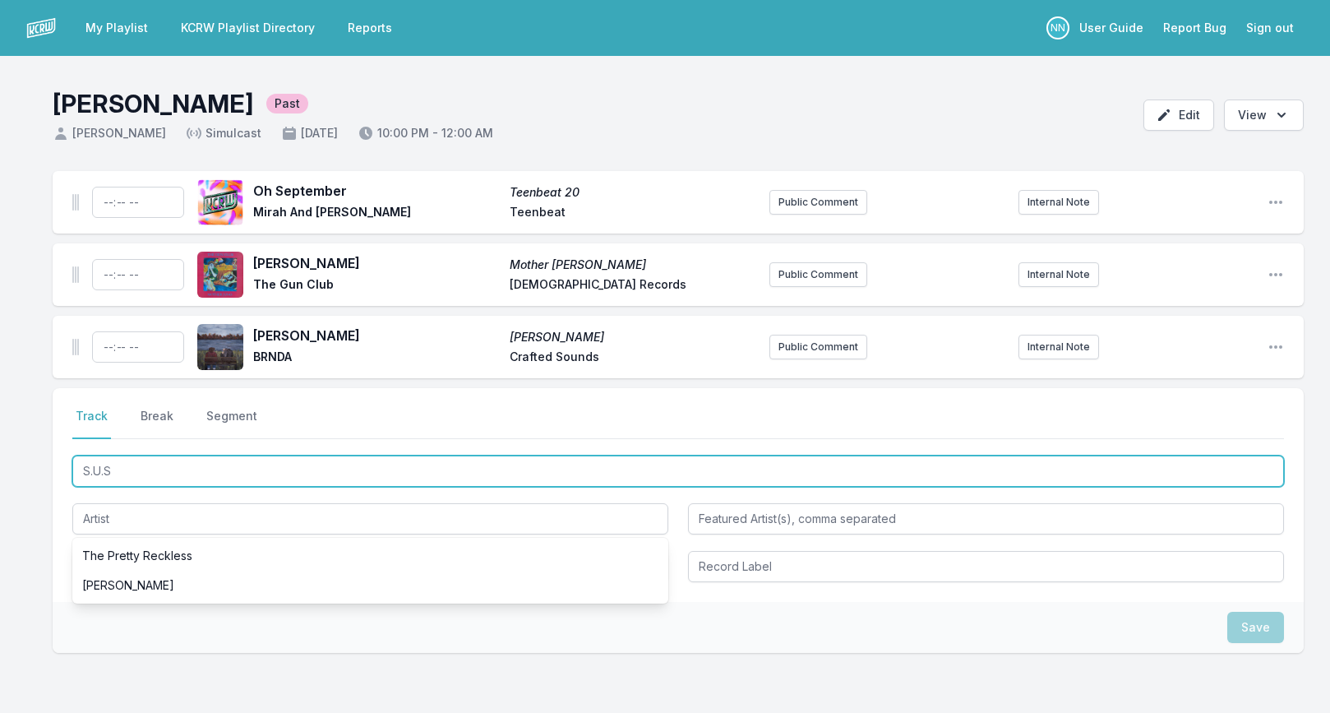
click at [155, 478] on input "S.U.S" at bounding box center [678, 470] width 1212 height 31
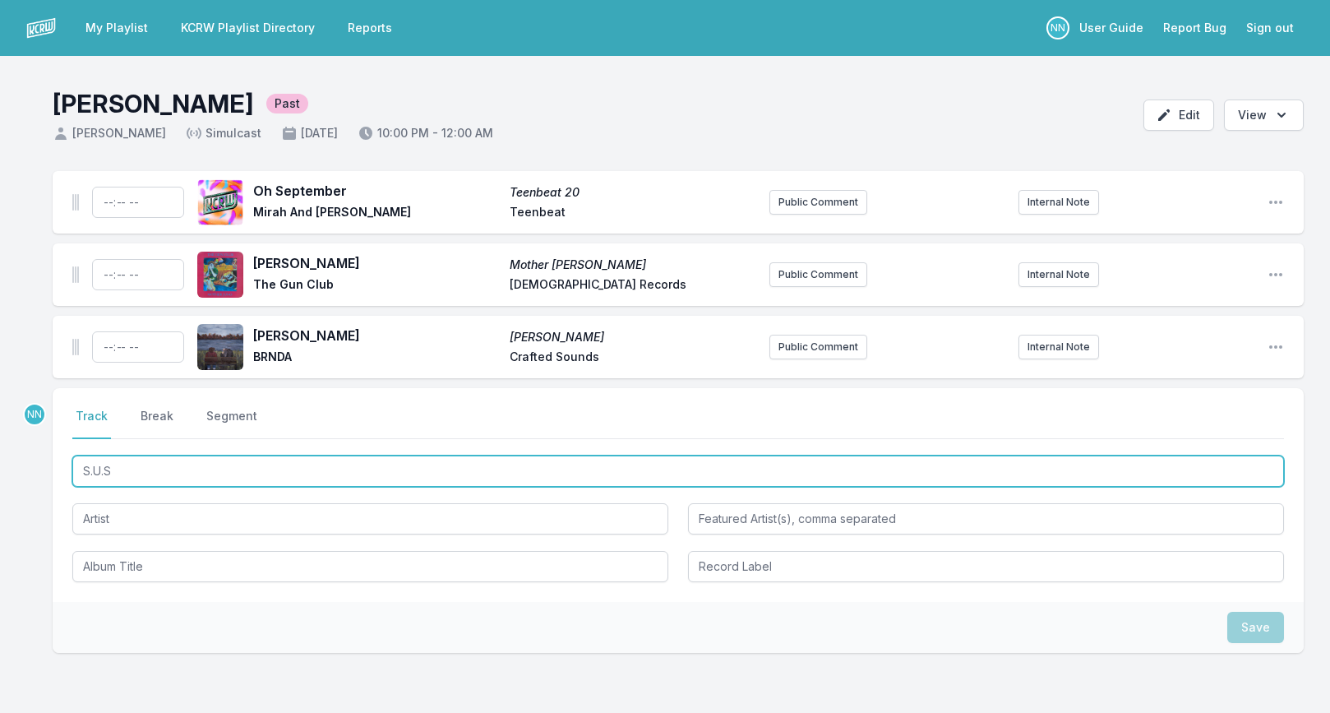
type input "S.U.S"
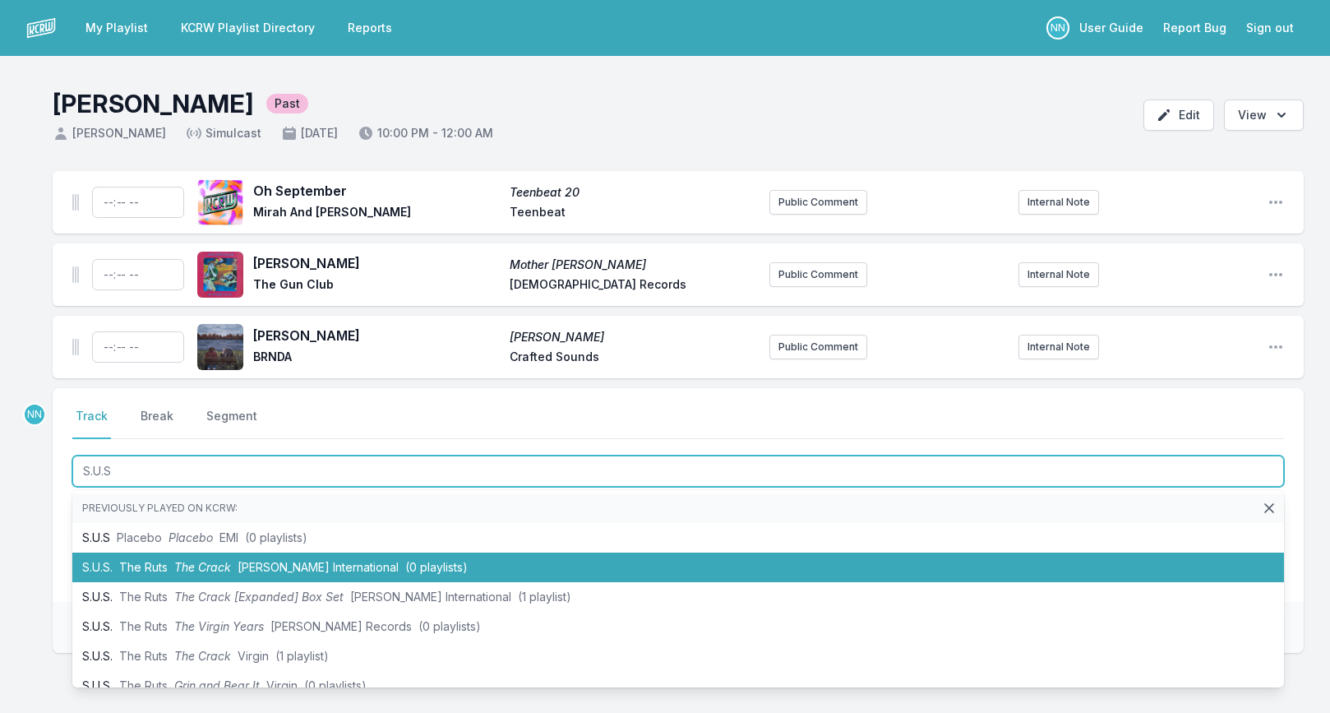
click at [179, 562] on span "The Crack" at bounding box center [202, 567] width 57 height 14
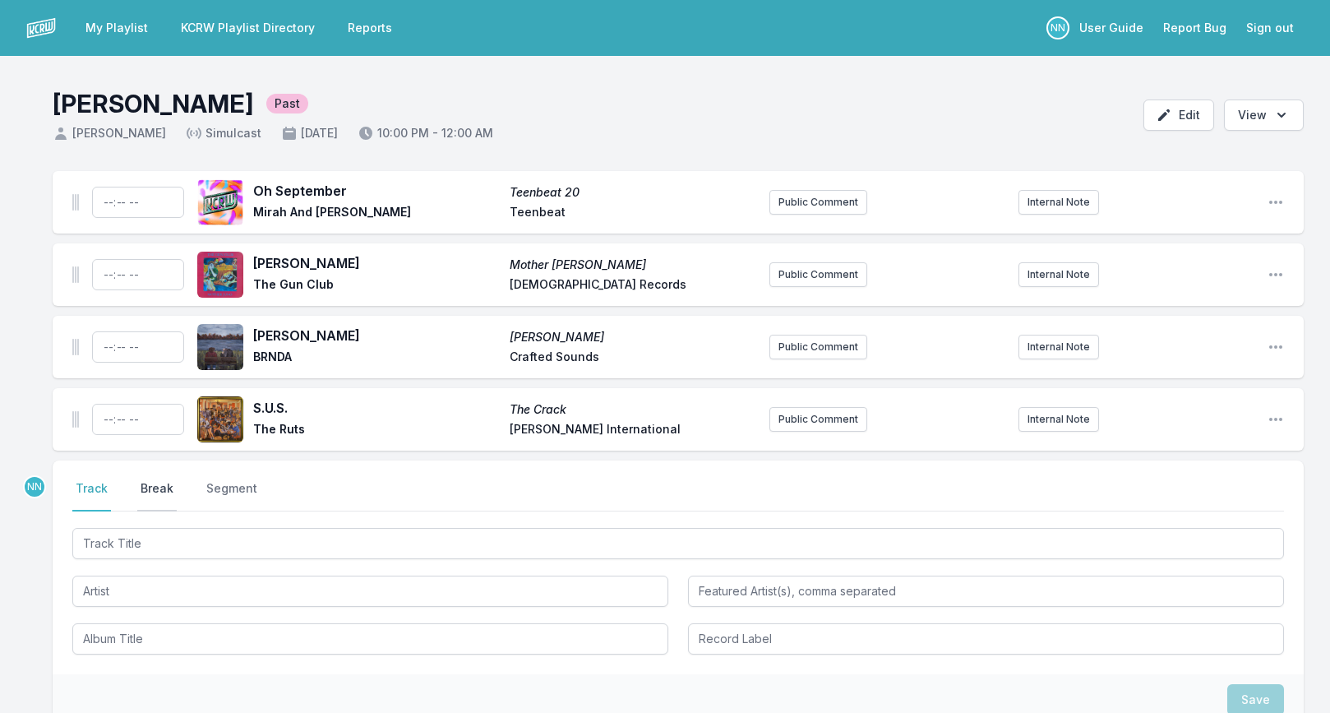
click at [155, 488] on button "Break" at bounding box center [156, 495] width 39 height 31
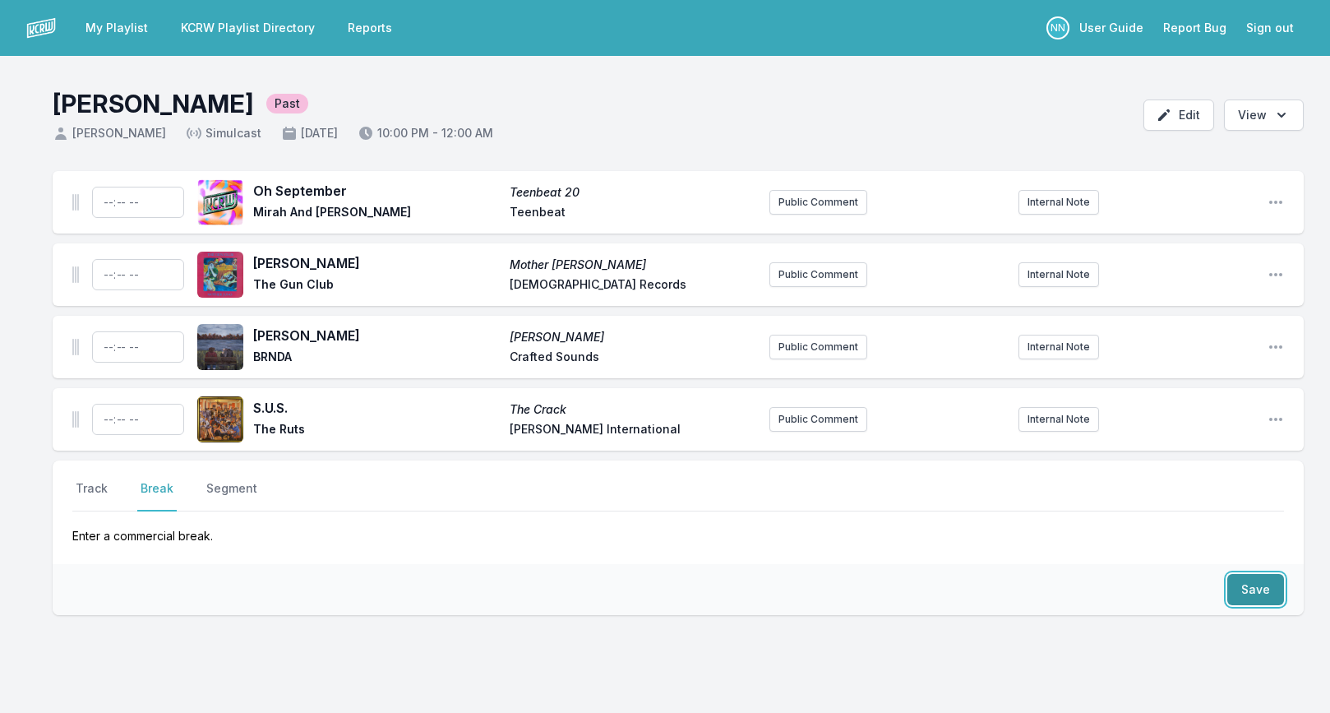
click at [1241, 583] on button "Save" at bounding box center [1255, 589] width 57 height 31
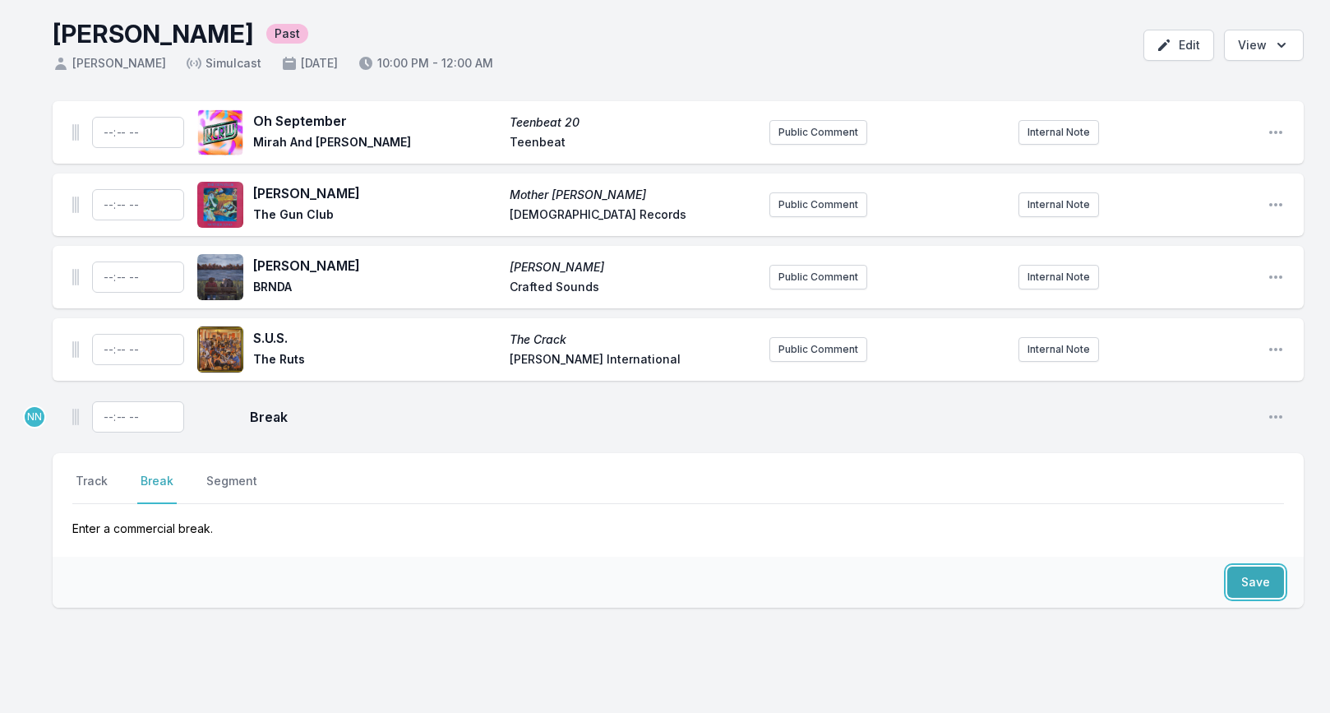
scroll to position [72, 0]
click at [100, 482] on button "Track" at bounding box center [91, 486] width 39 height 31
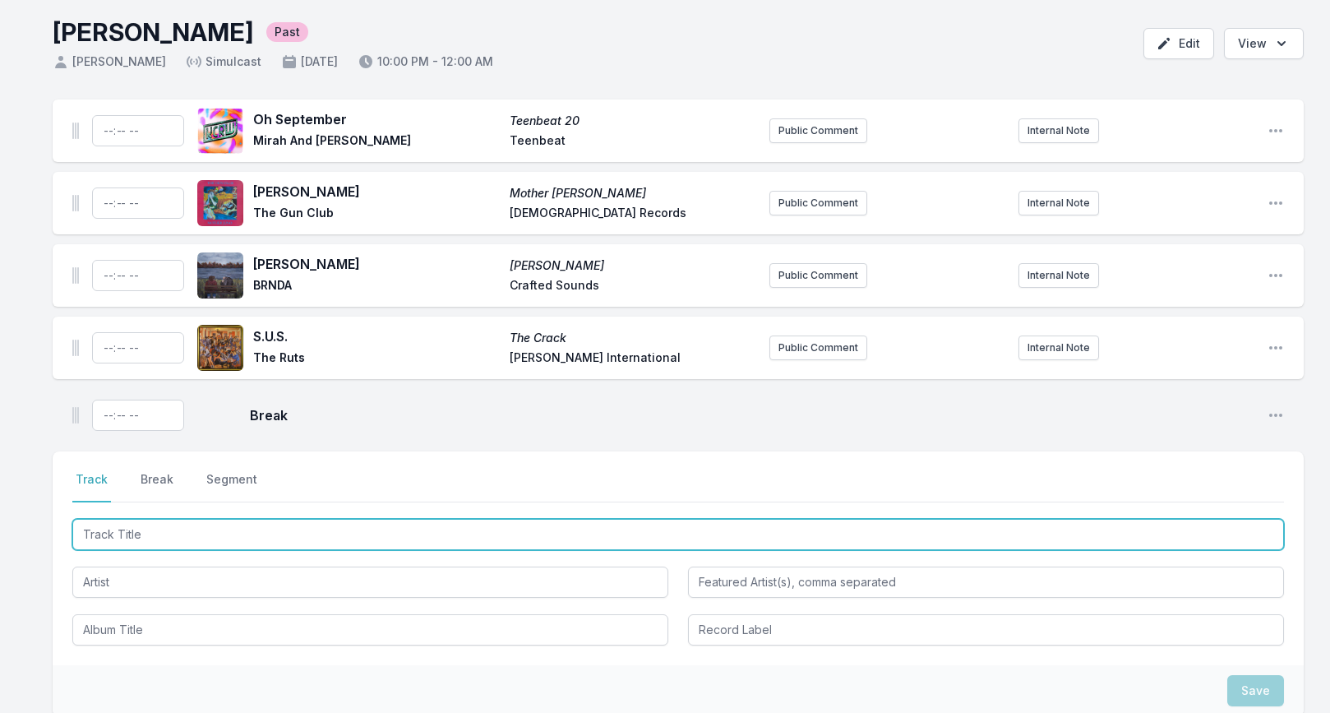
click at [193, 528] on input "Track Title" at bounding box center [678, 534] width 1212 height 31
type input "Unpack Your Bags"
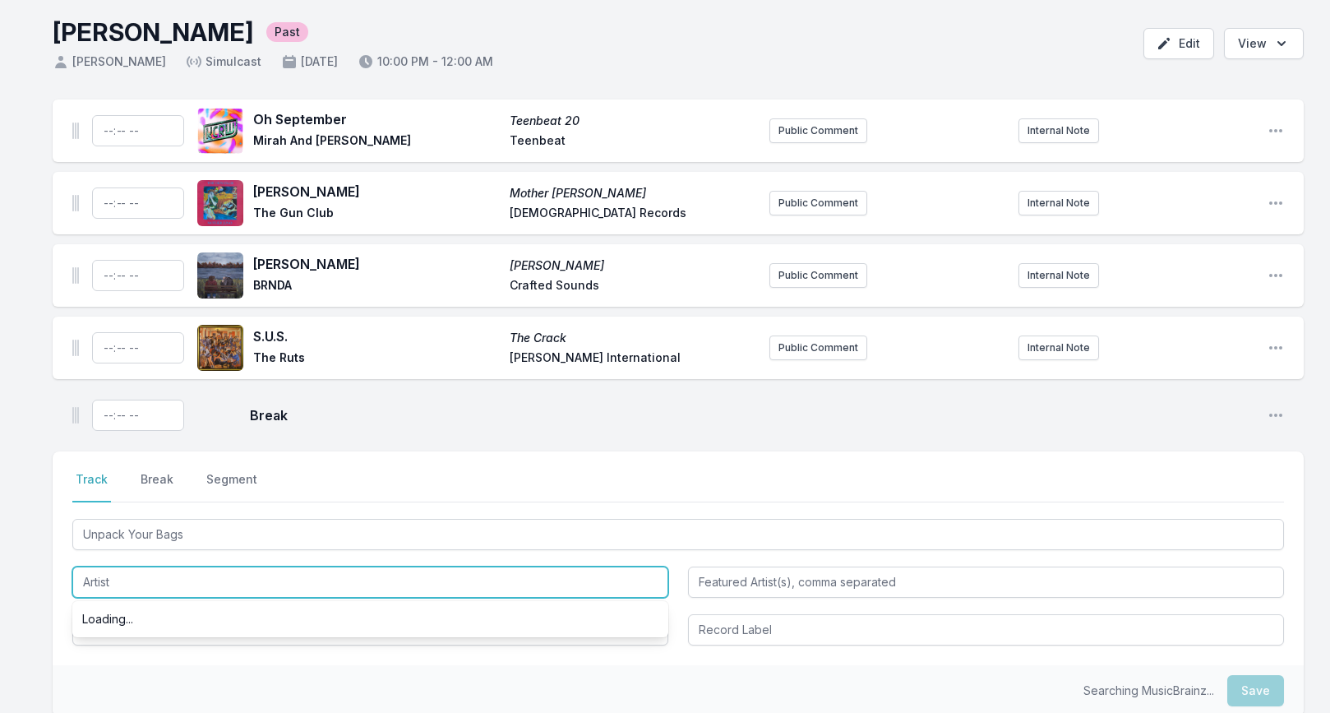
click at [158, 575] on input "Artist" at bounding box center [370, 581] width 596 height 31
type input "T"
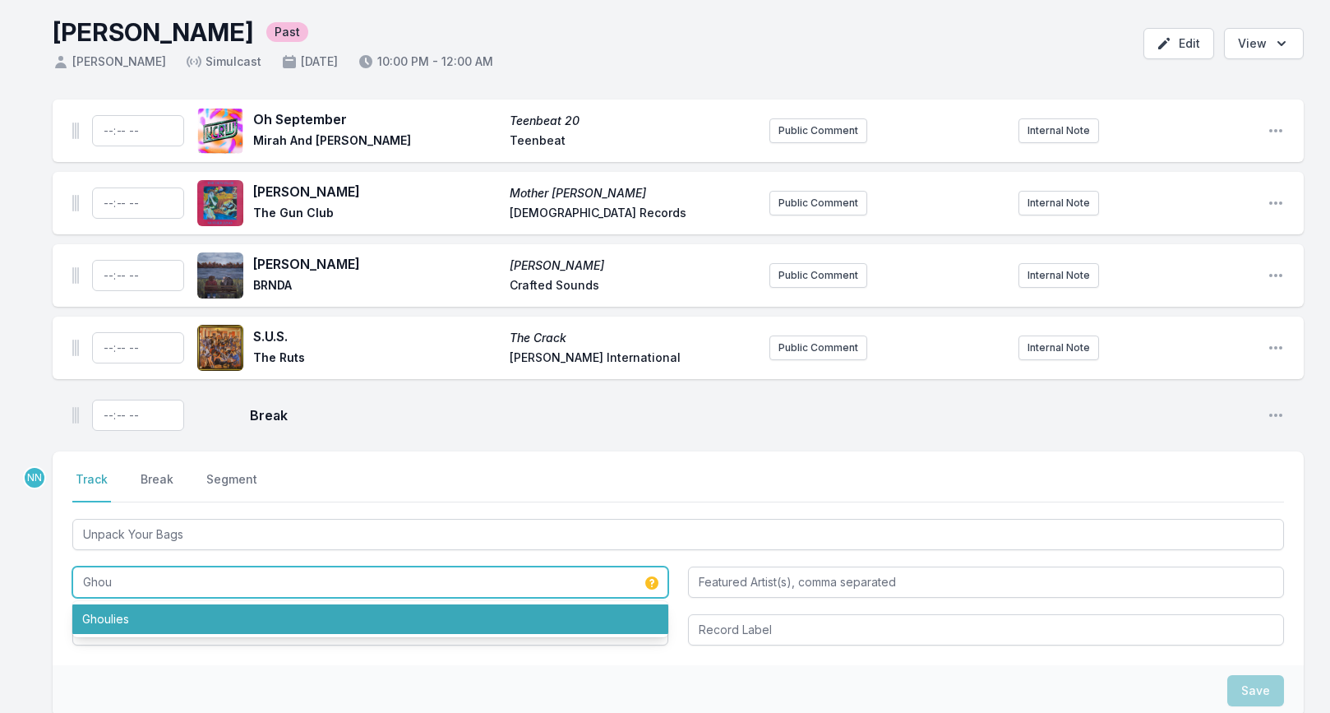
click at [158, 608] on li "Ghoulies" at bounding box center [370, 619] width 596 height 30
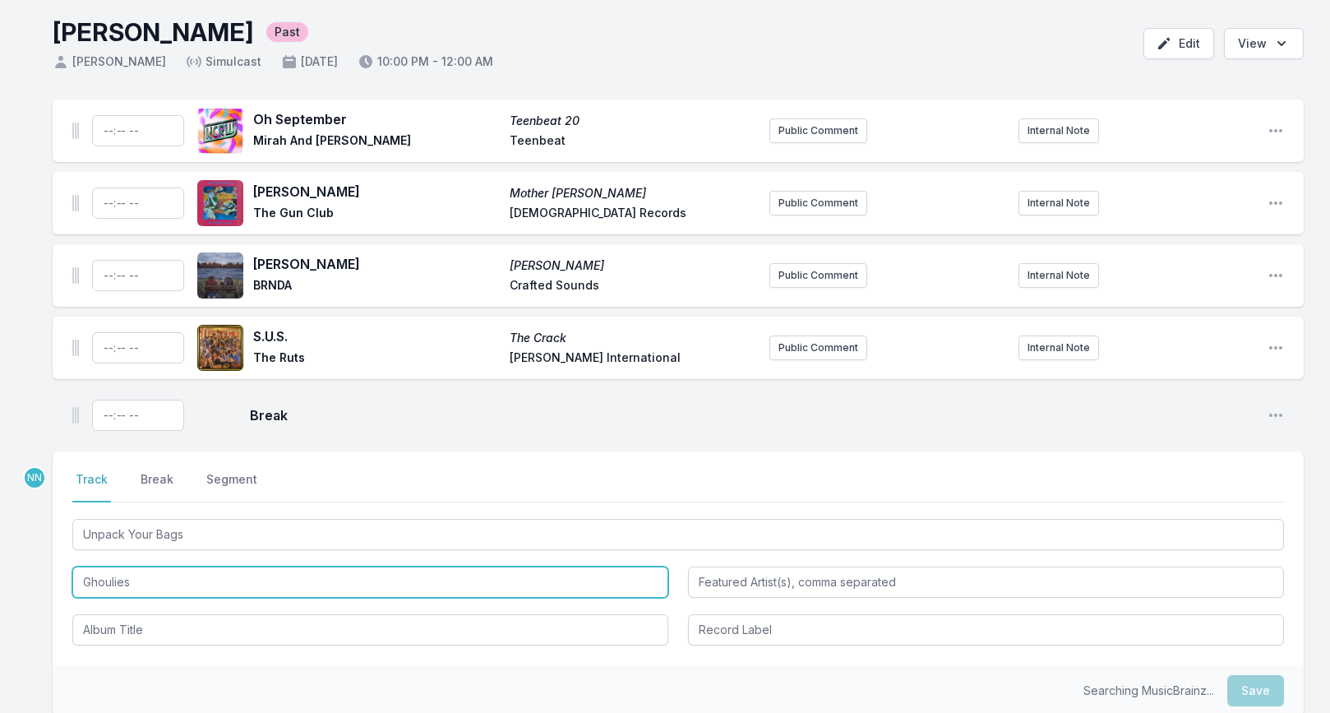
type input "Ghoulies"
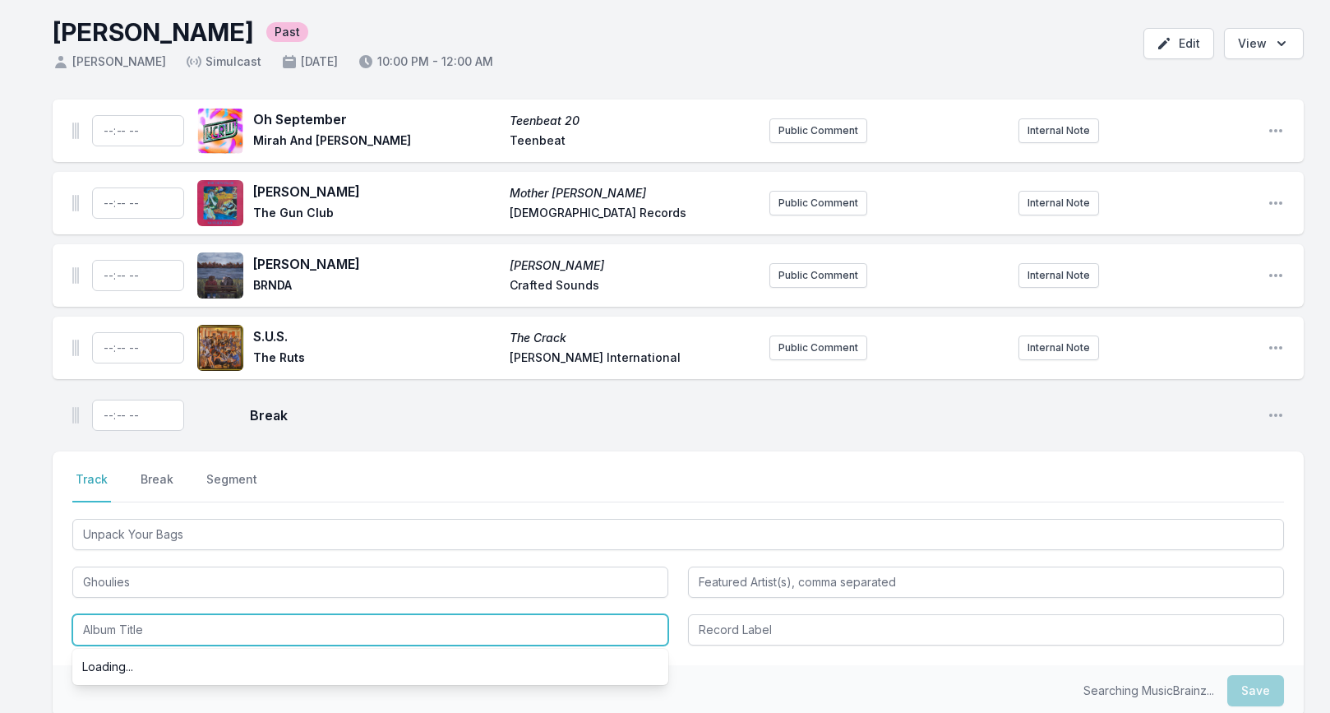
click at [149, 631] on input "Album Title" at bounding box center [370, 629] width 596 height 31
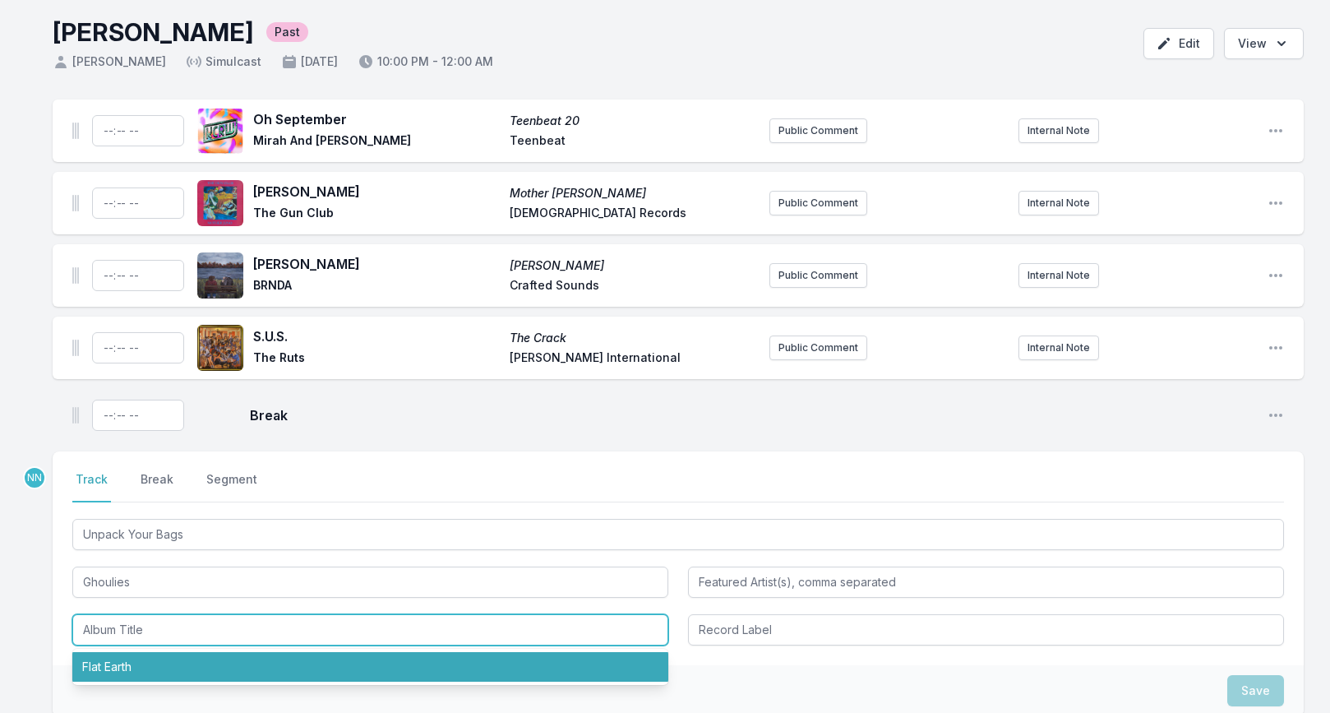
click at [127, 669] on li "Flat Earth" at bounding box center [370, 667] width 596 height 30
type input "Flat Earth"
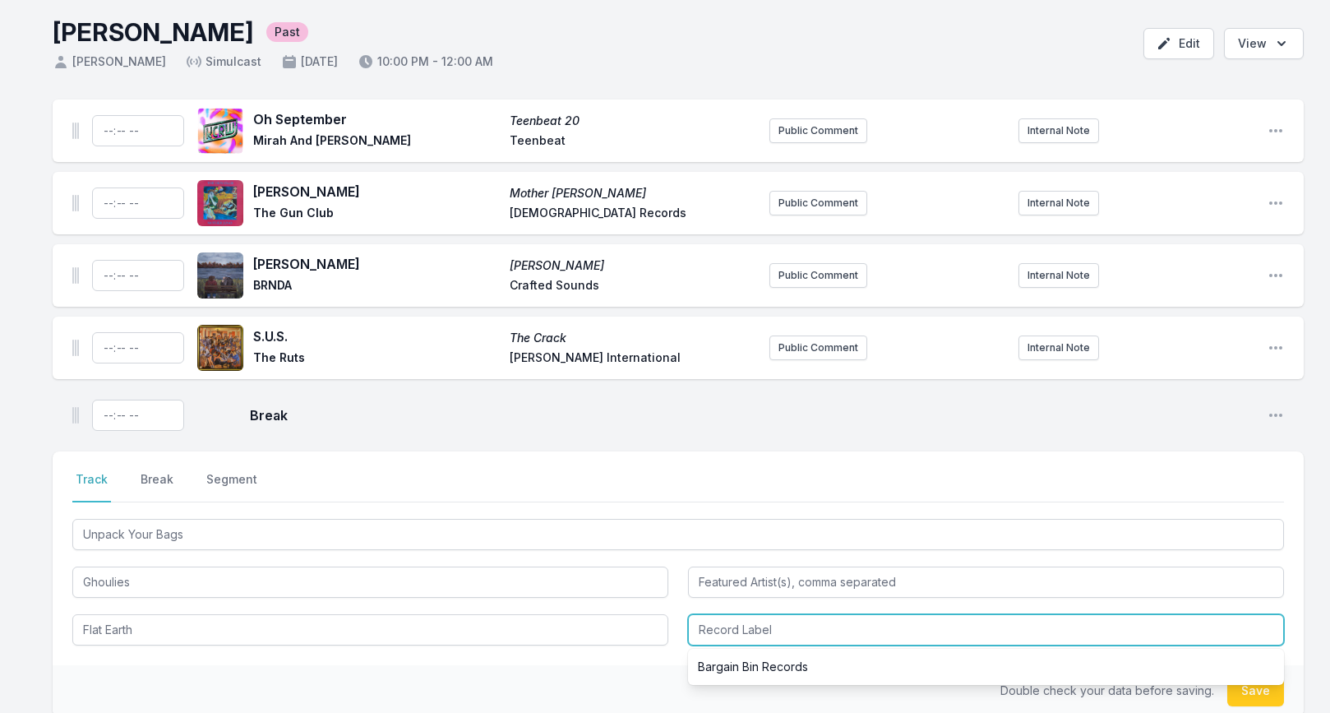
click at [709, 632] on input "Record Label" at bounding box center [986, 629] width 596 height 31
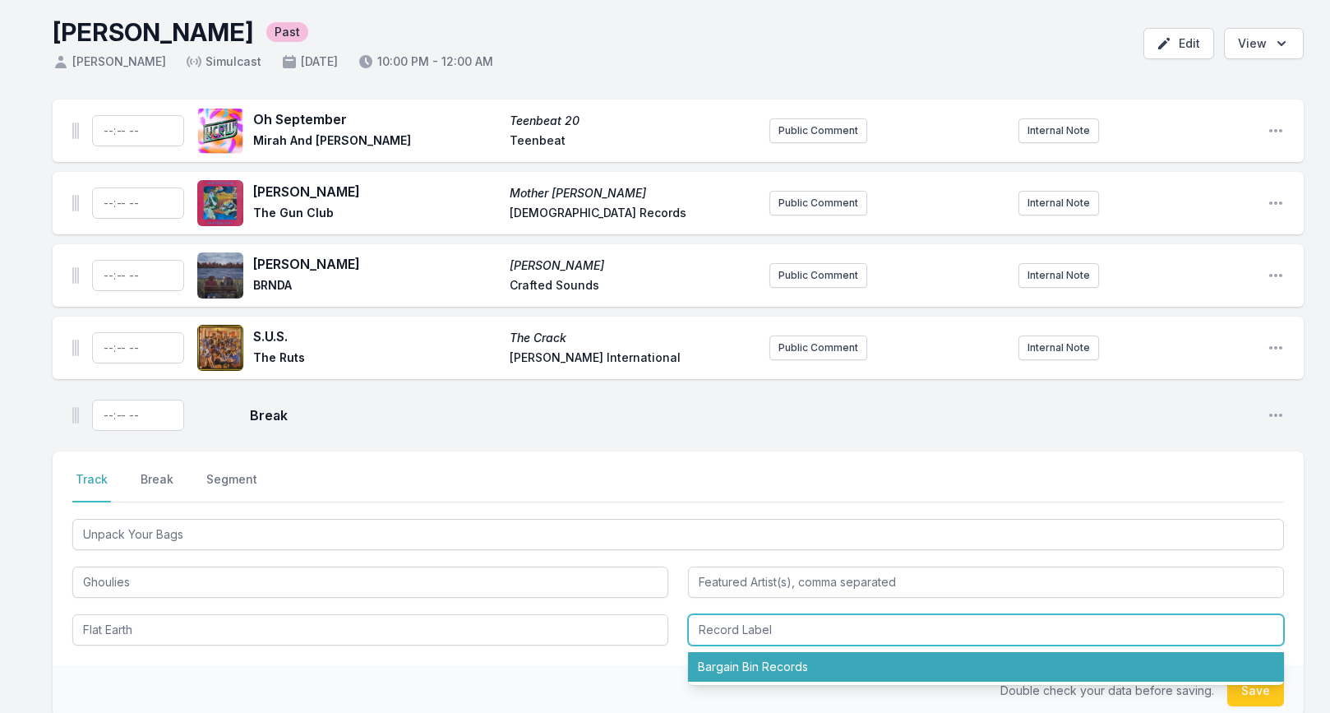
click at [723, 660] on li "Bargain Bin Records" at bounding box center [986, 667] width 596 height 30
type input "Bargain Bin Records"
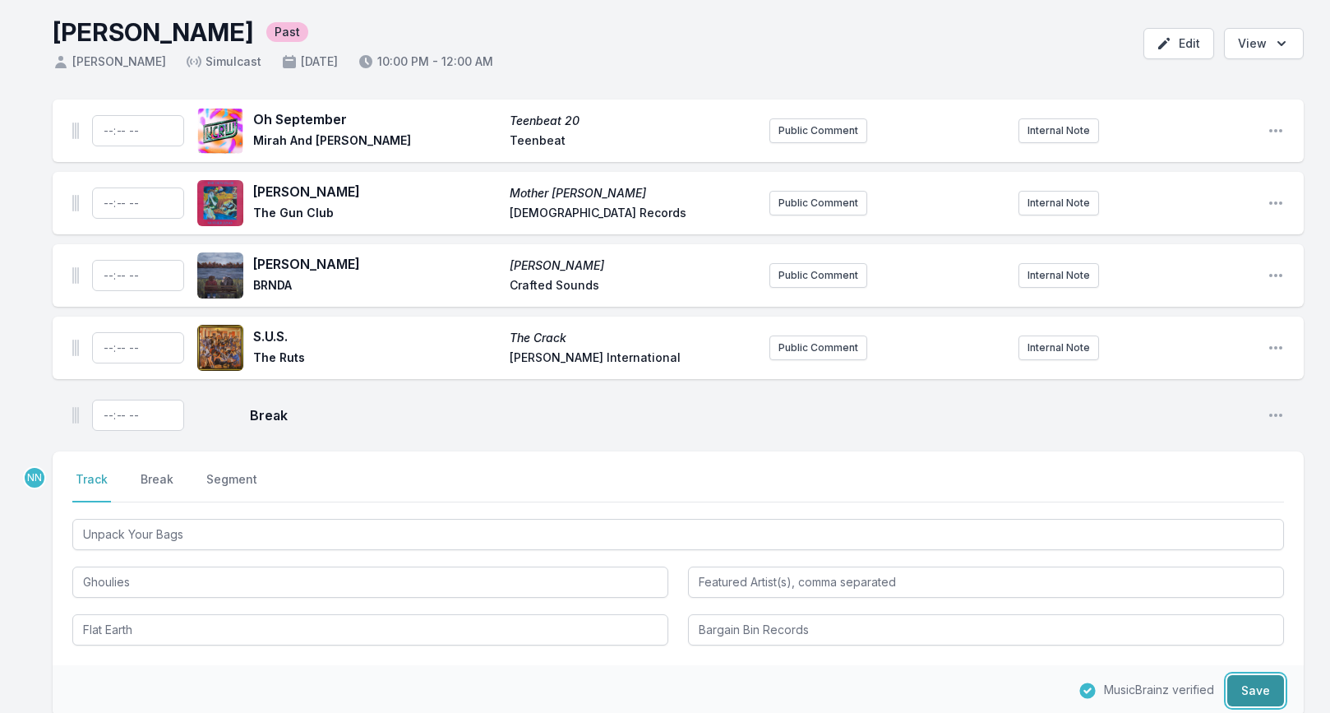
click at [1268, 684] on button "Save" at bounding box center [1255, 690] width 57 height 31
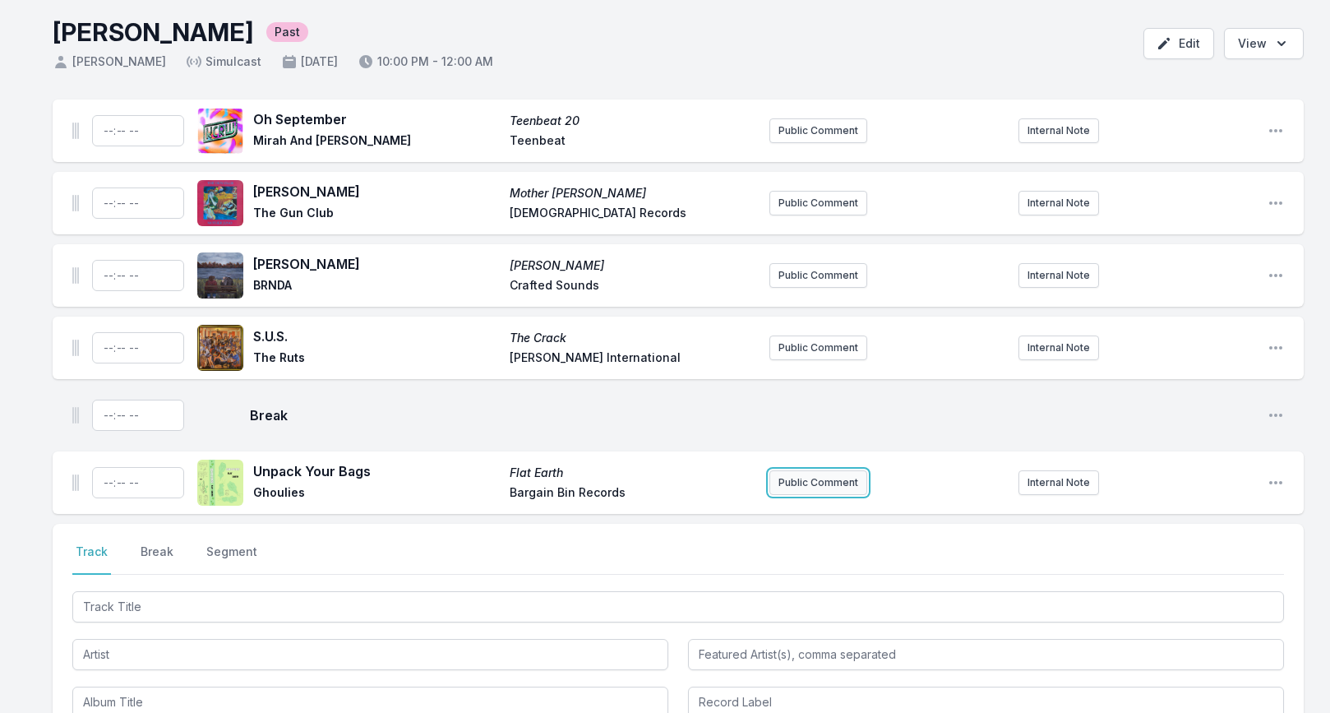
click at [811, 480] on button "Public Comment" at bounding box center [818, 482] width 98 height 25
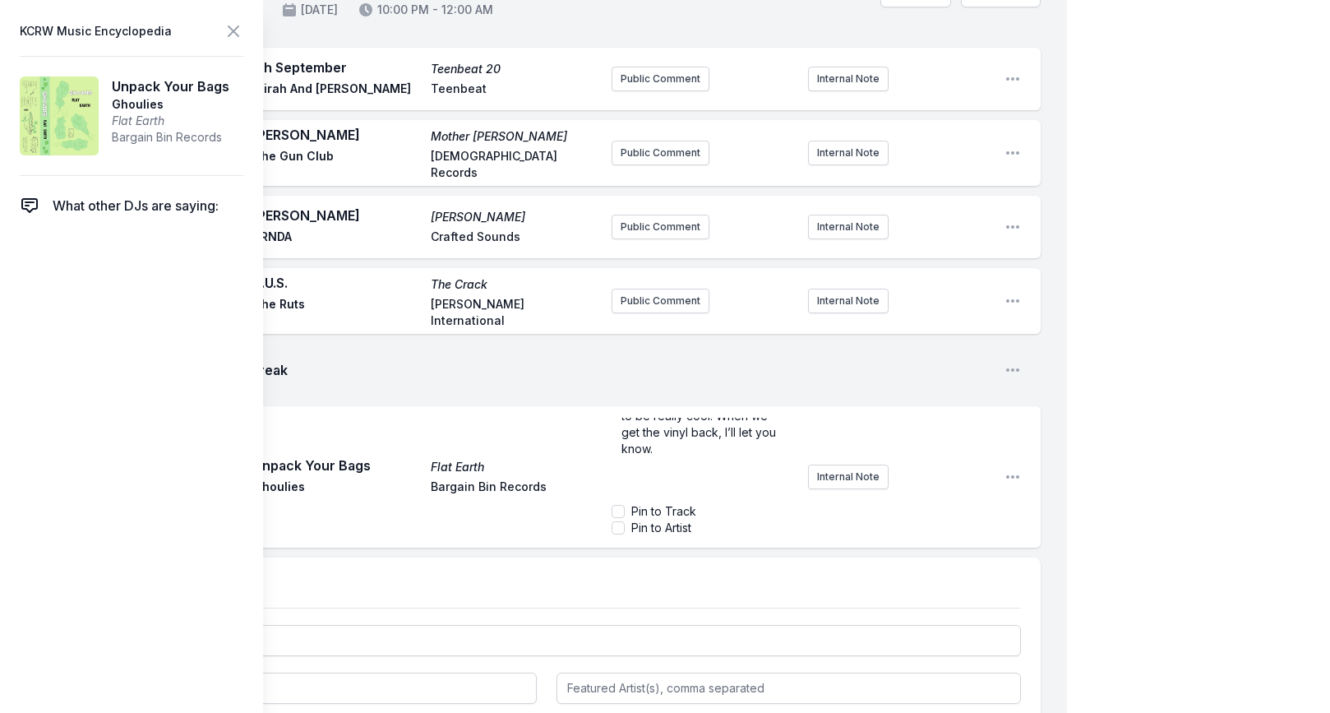
scroll to position [121, 0]
click at [231, 28] on icon at bounding box center [234, 31] width 10 height 10
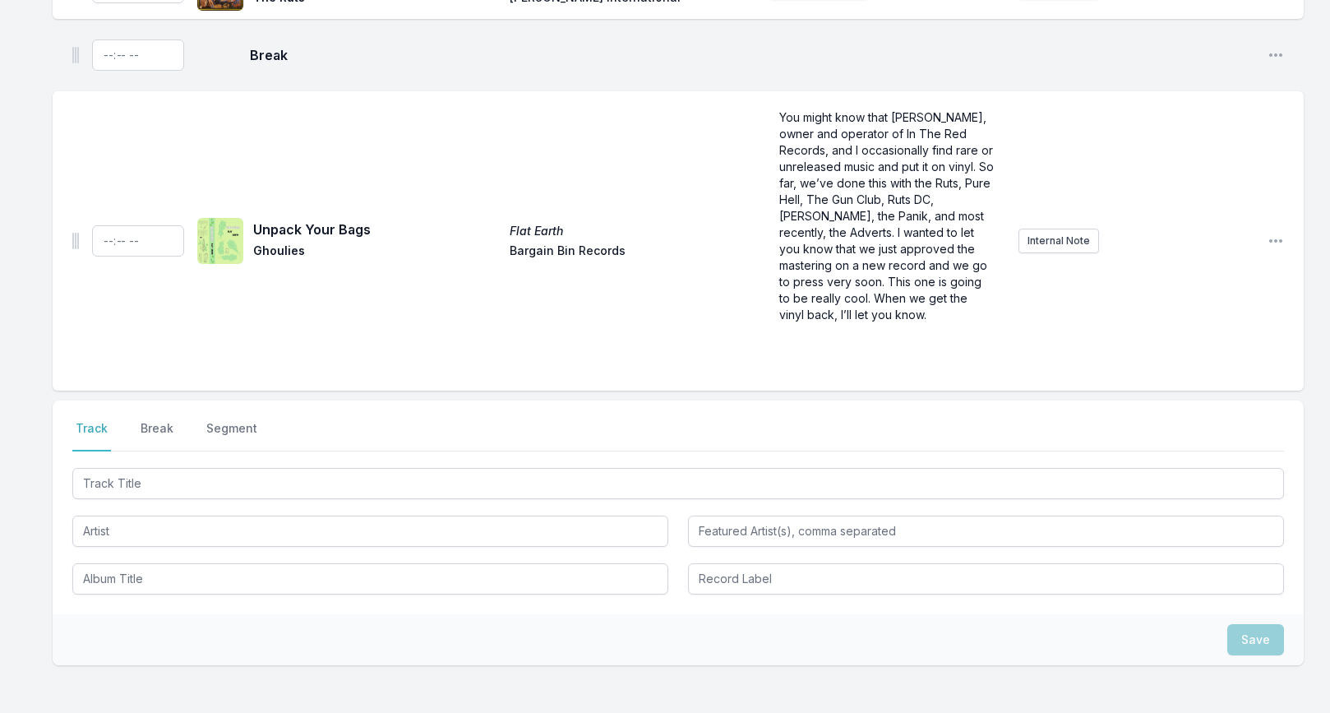
scroll to position [446, 0]
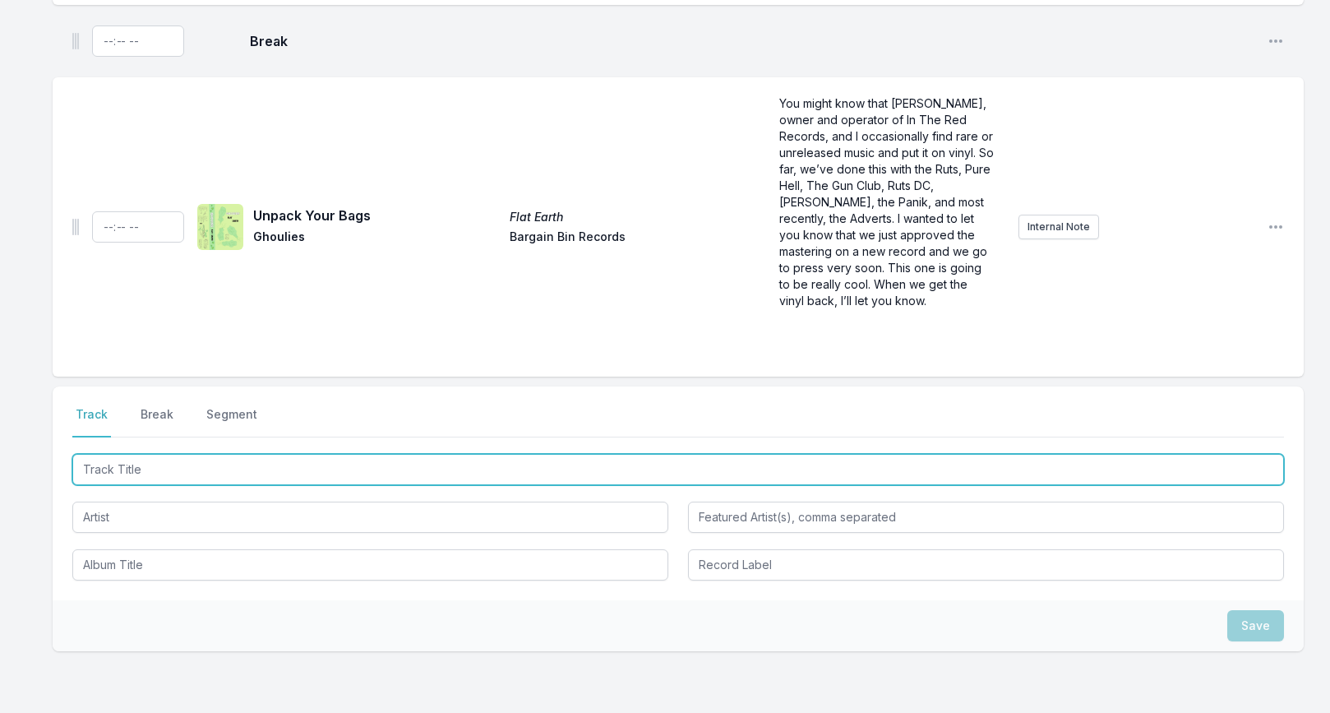
click at [184, 469] on input "Track Title" at bounding box center [678, 469] width 1212 height 31
type input "Monuments"
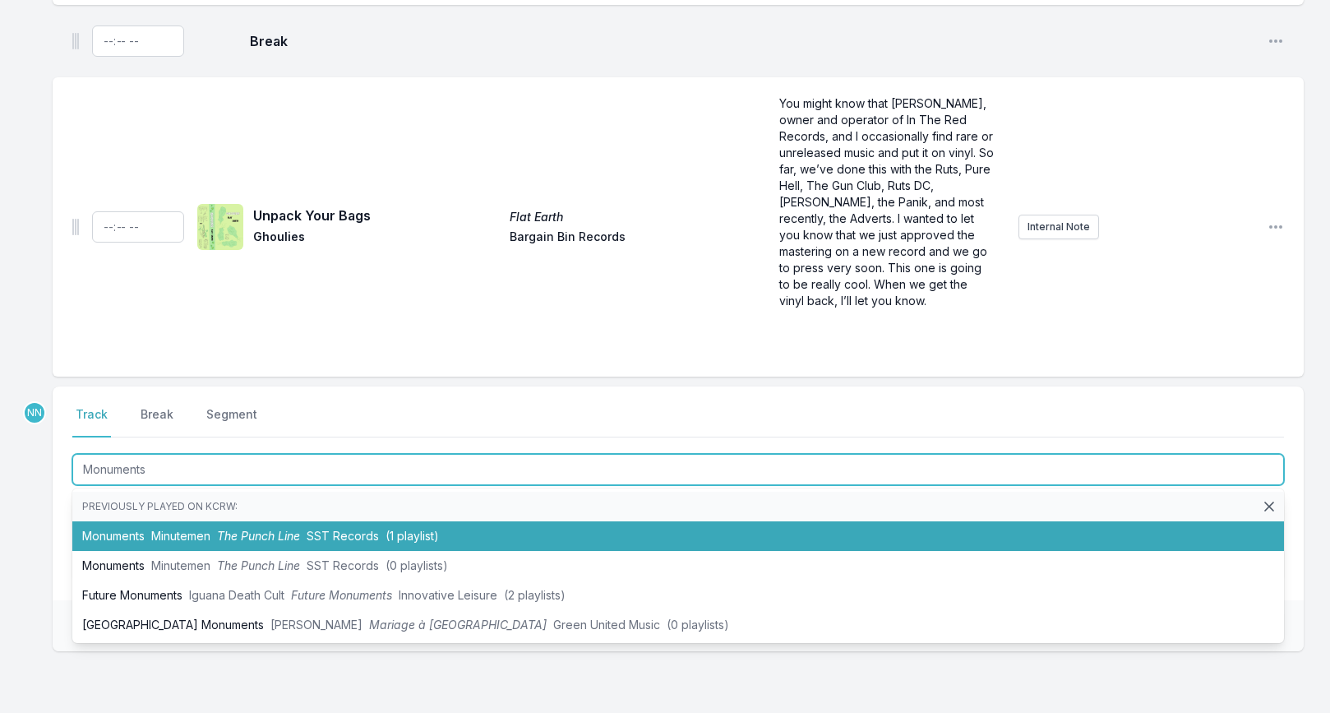
click at [190, 530] on span "Minutemen" at bounding box center [180, 536] width 59 height 14
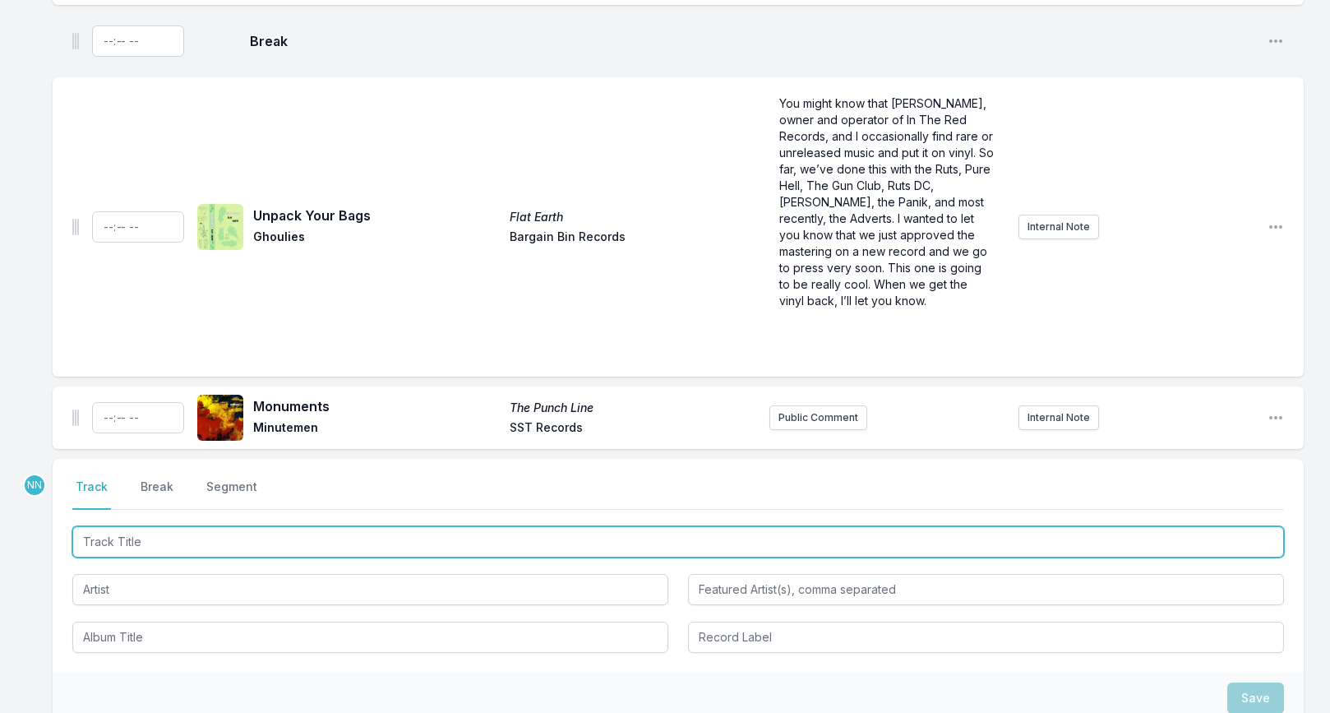
scroll to position [518, 0]
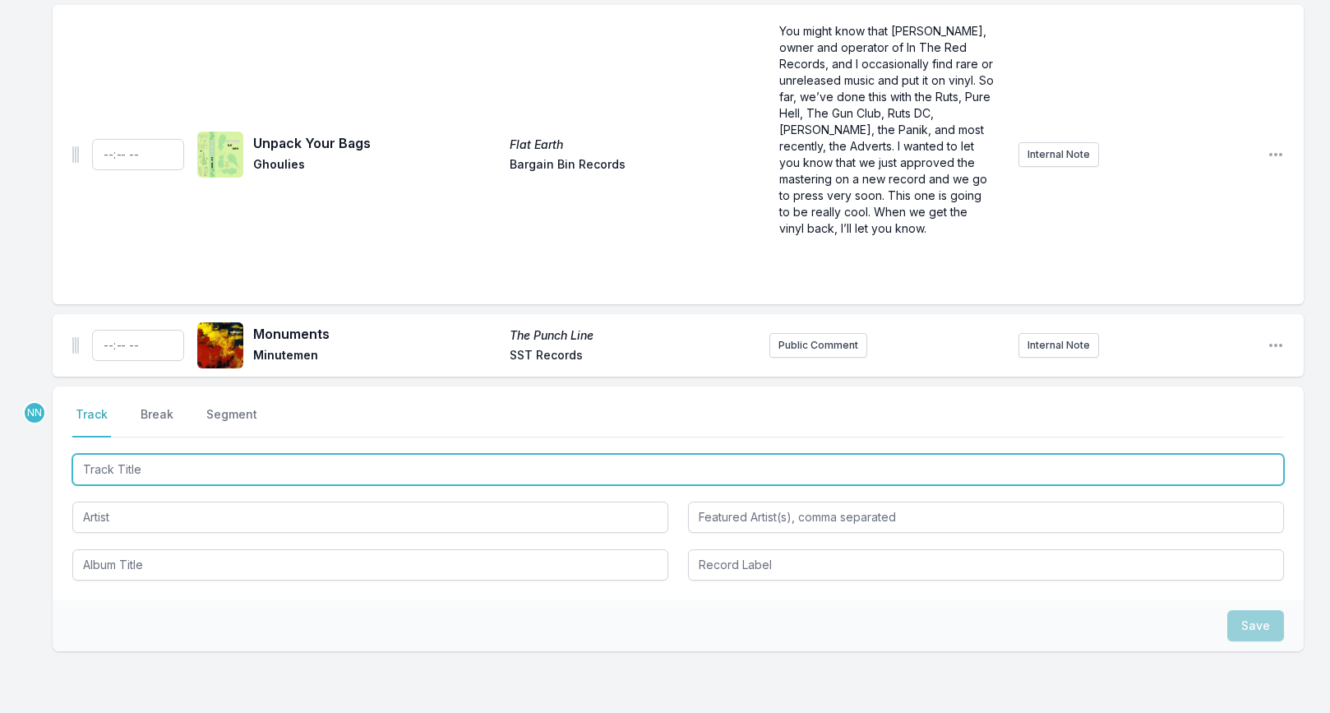
click at [168, 477] on input "Track Title" at bounding box center [678, 469] width 1212 height 31
paste input "Teenage Lifestyle"
type input "Teenage Lifestyle"
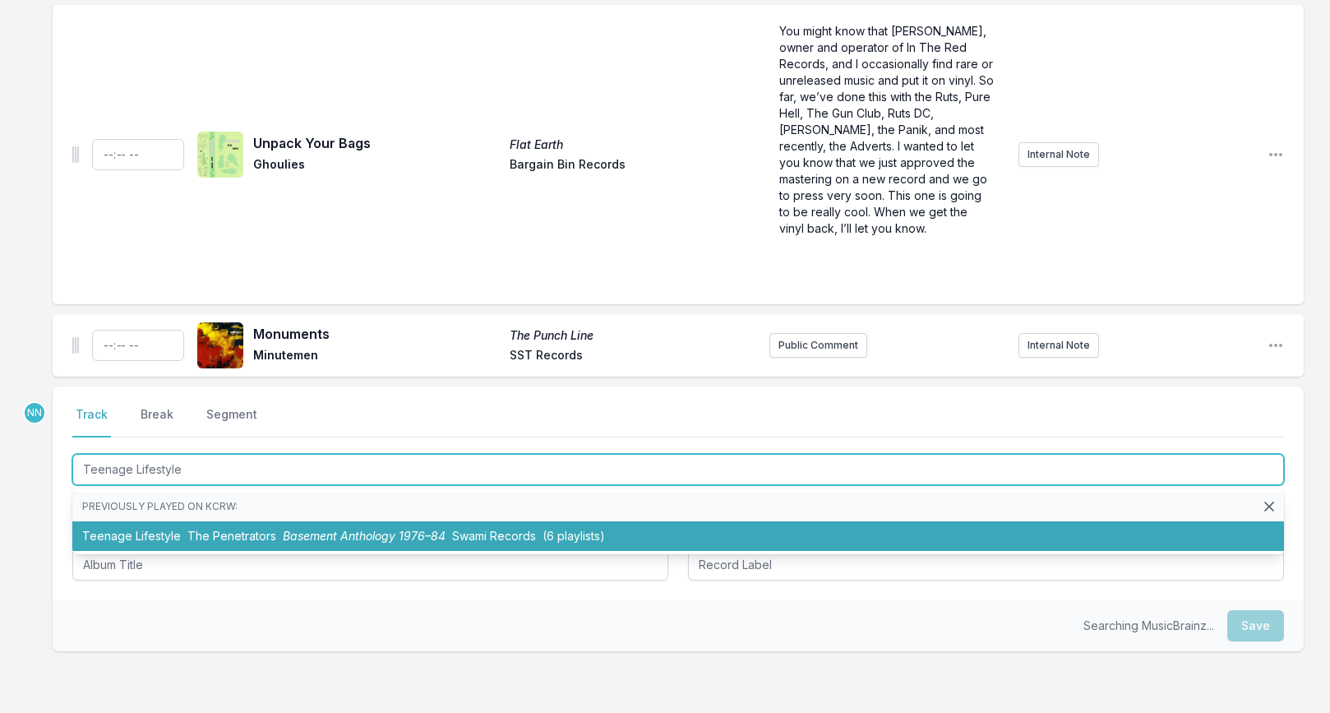
click at [155, 538] on li "Teenage Lifestyle The Penetrators Basement Anthology 1976–84 Swami Records (6 p…" at bounding box center [678, 536] width 1212 height 30
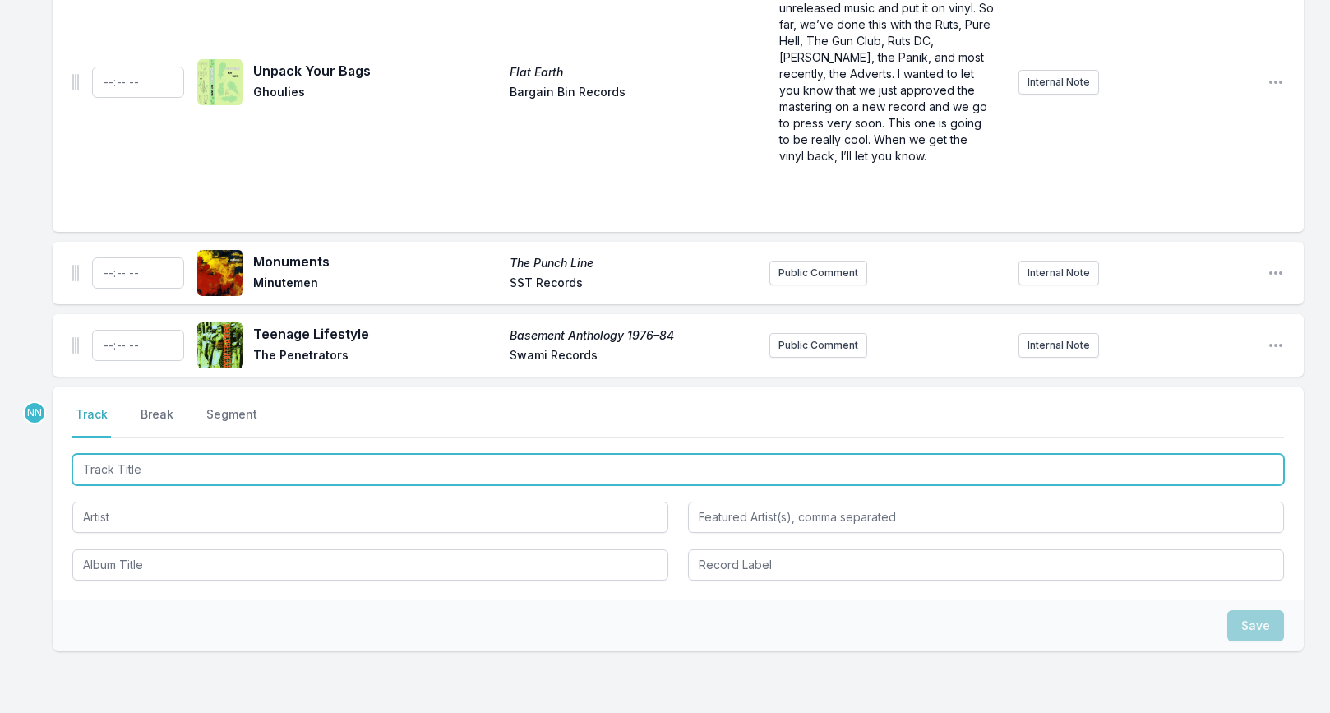
click at [231, 460] on input "Track Title" at bounding box center [678, 469] width 1212 height 31
paste input "Ten"
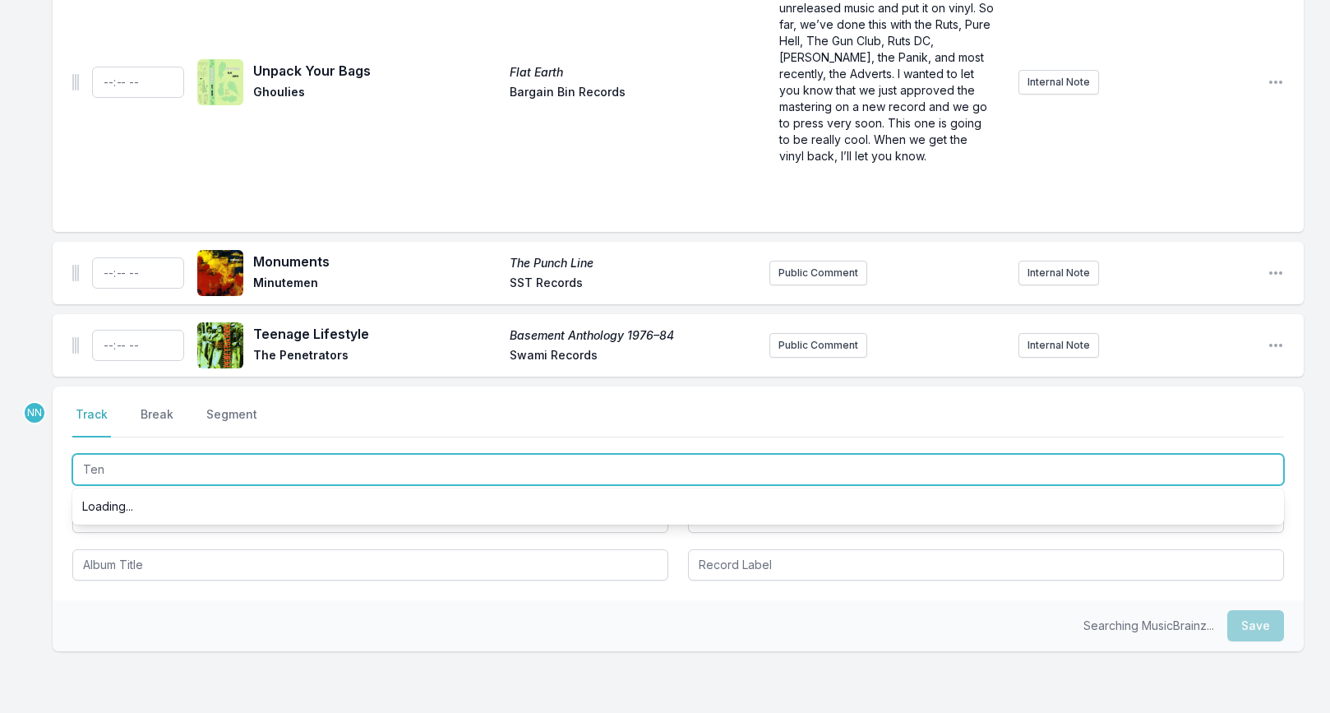
type input "Ten"
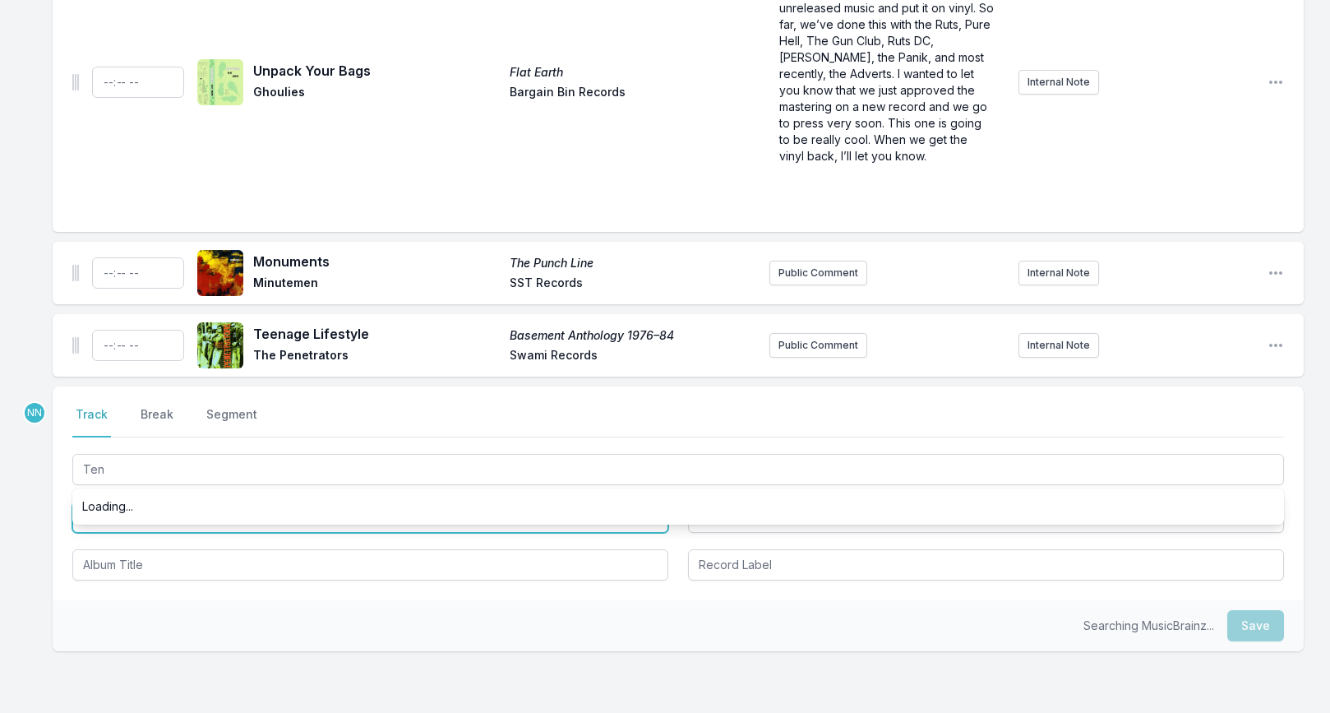
click at [169, 527] on input "Artist" at bounding box center [370, 516] width 596 height 31
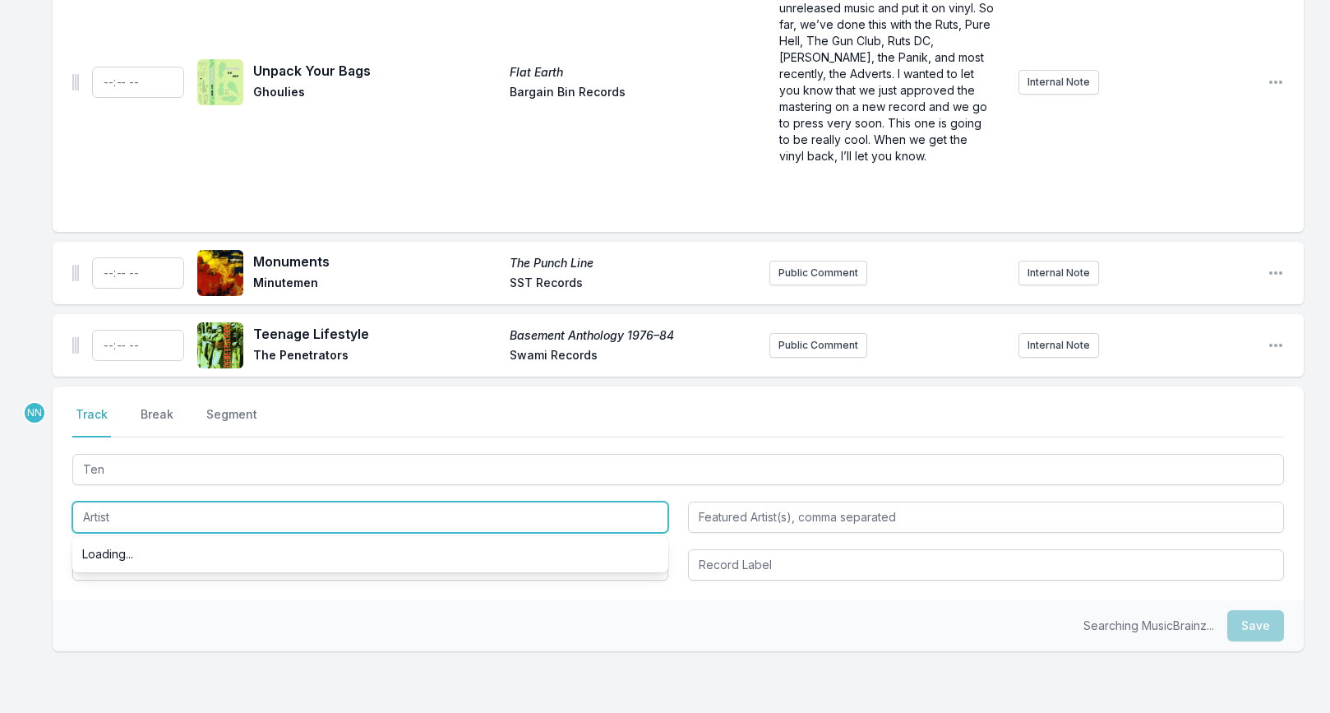
type input "&"
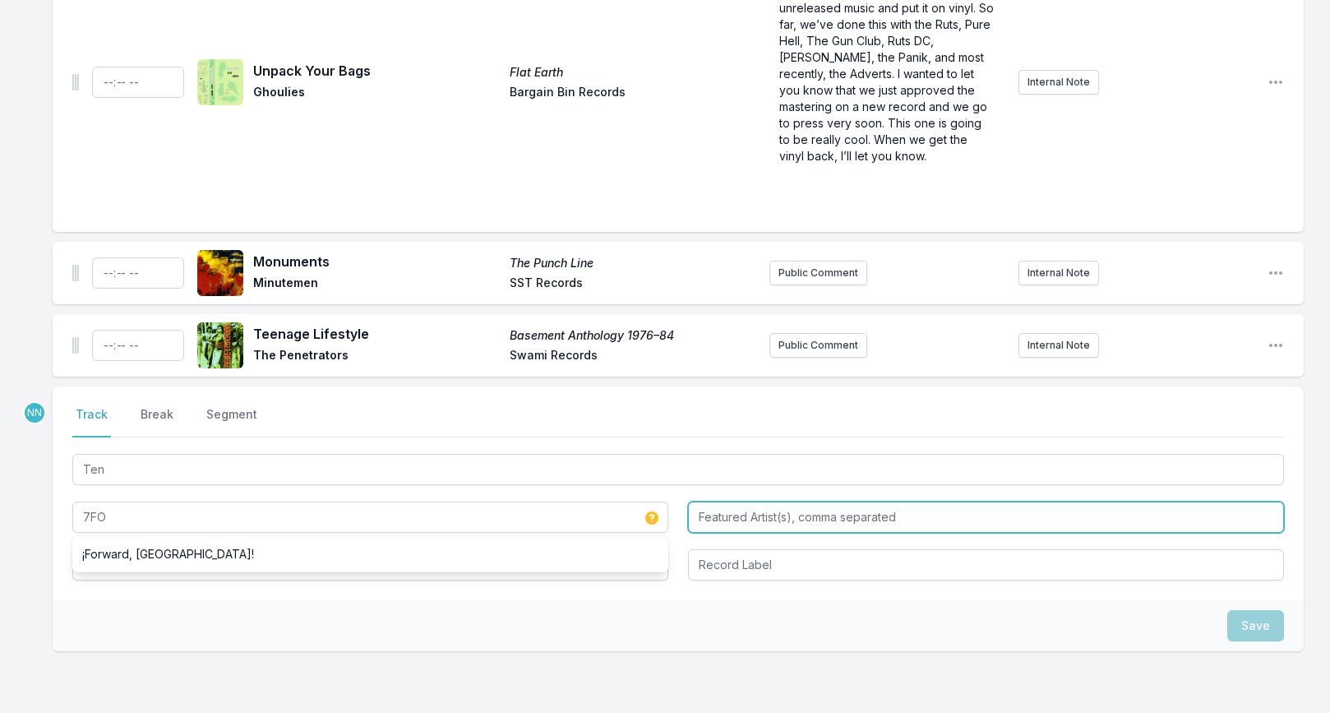
type input "7FO"
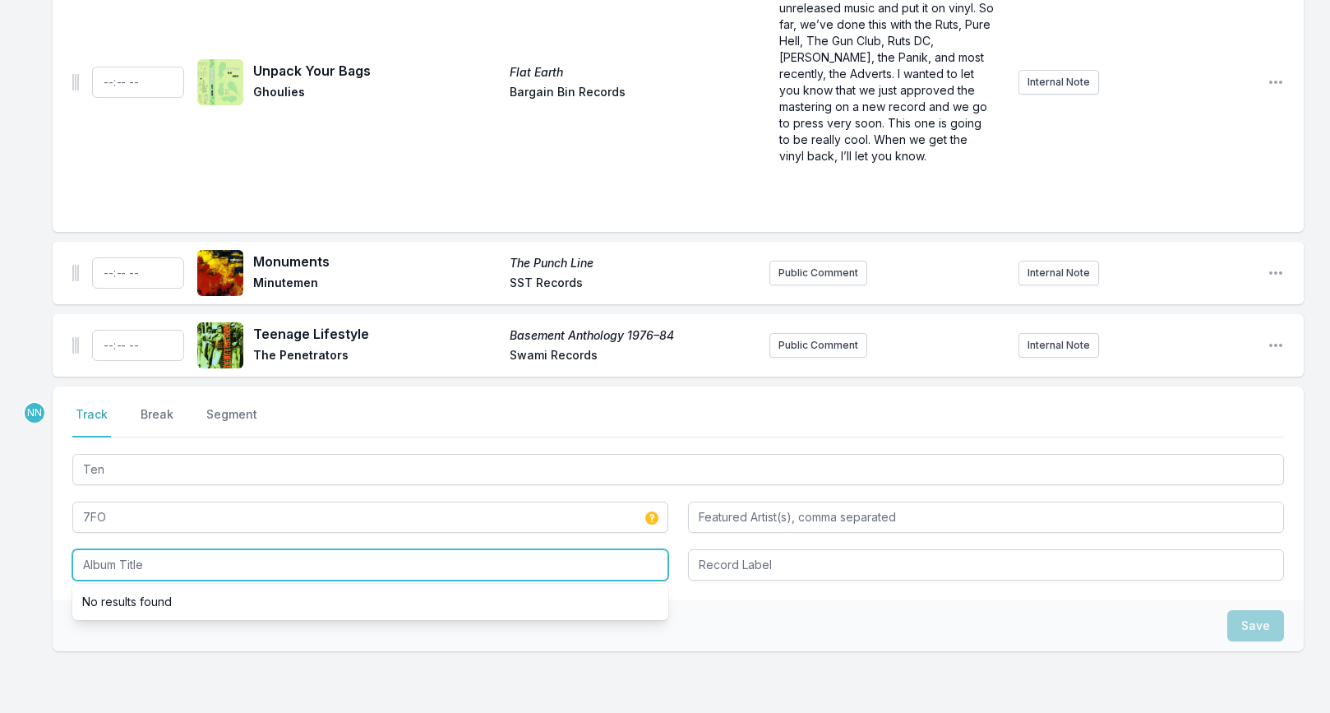
click at [136, 562] on input "Album Title" at bounding box center [370, 564] width 596 height 31
paste input "Ryu No Nukegara"
type input "Ryu No Nukegara"
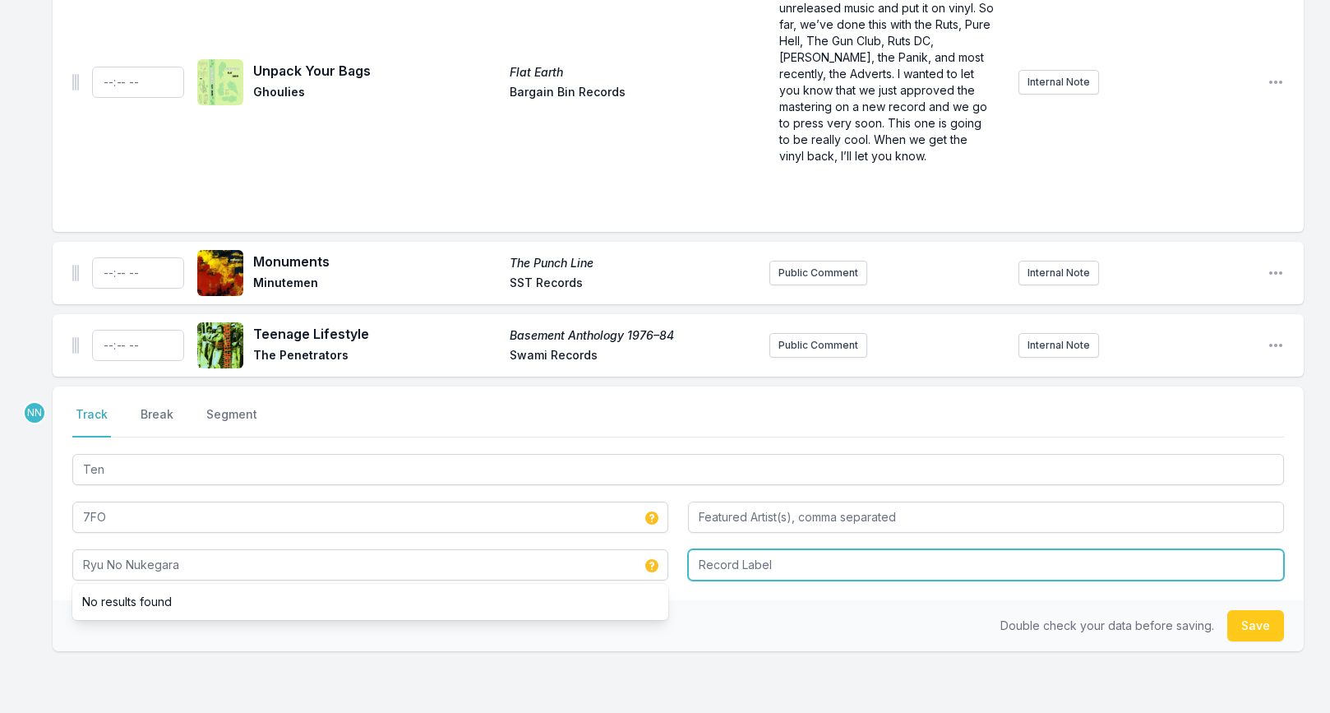
click at [737, 565] on input "Record Label" at bounding box center [986, 564] width 596 height 31
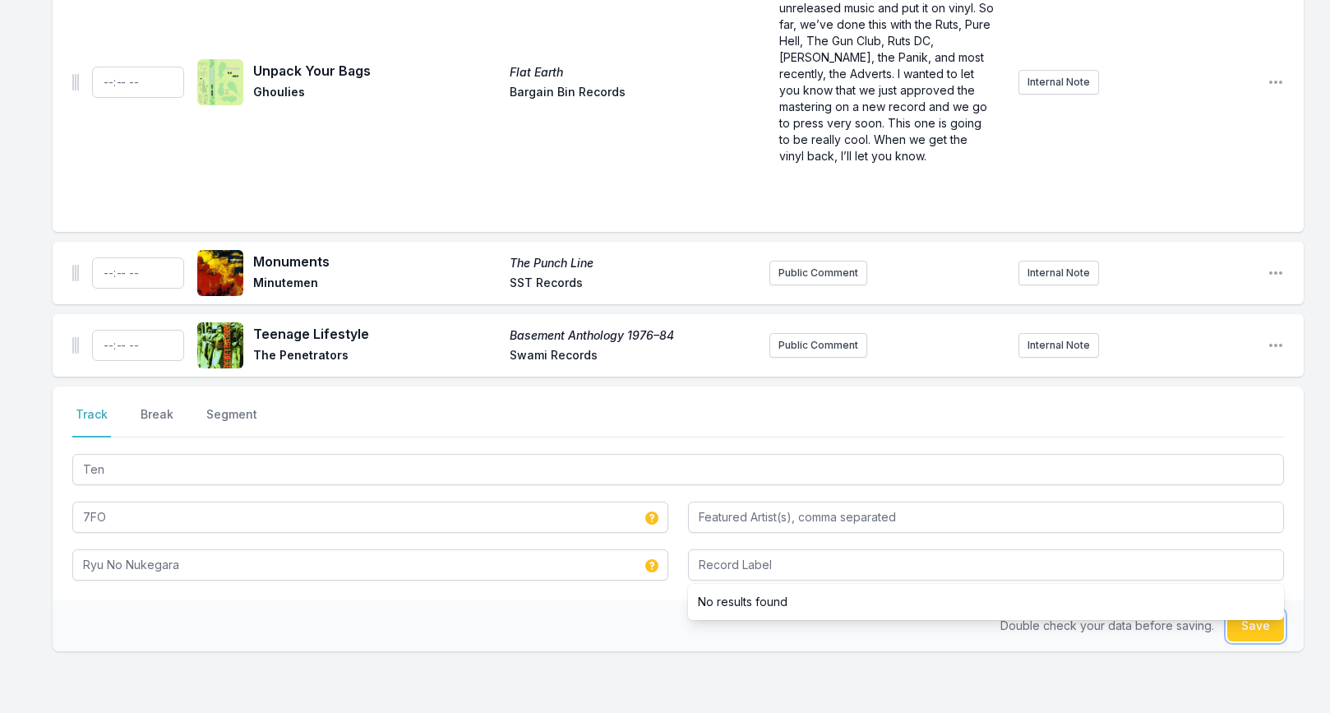
click at [1245, 626] on button "Save" at bounding box center [1255, 625] width 57 height 31
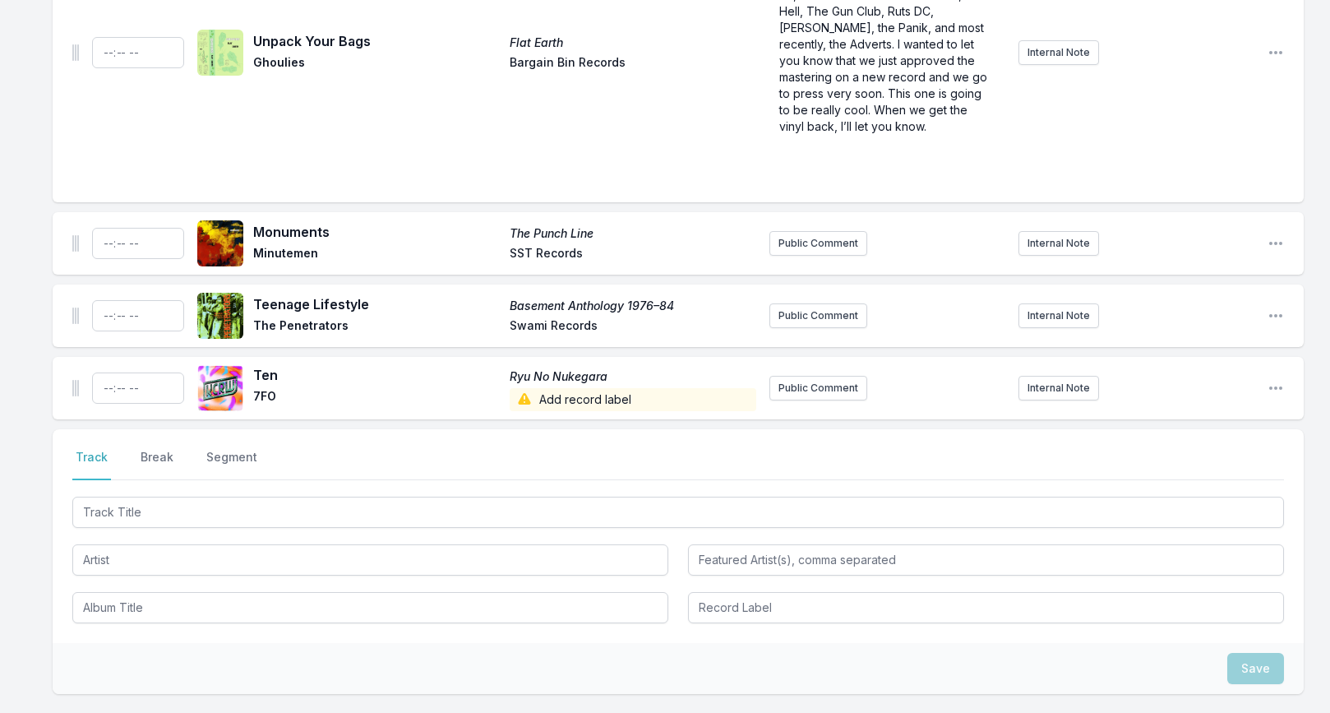
scroll to position [705, 0]
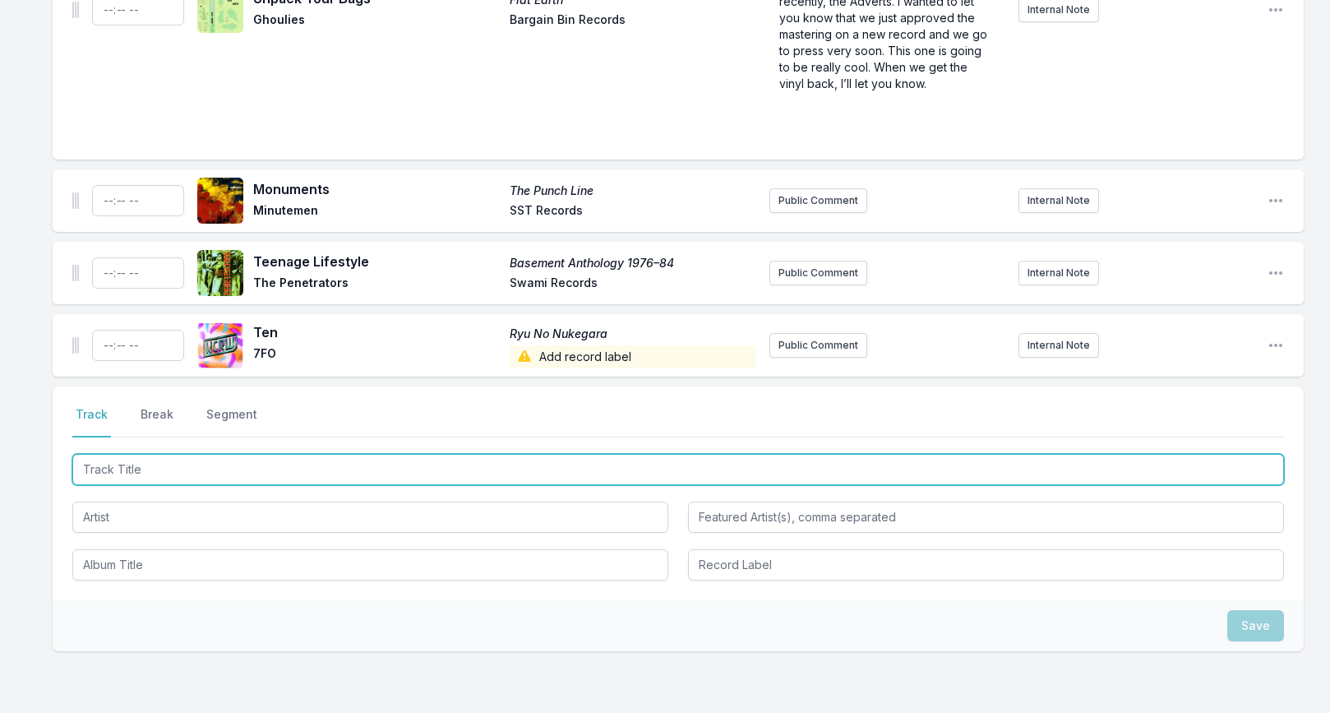
click at [183, 461] on input "Track Title" at bounding box center [678, 469] width 1212 height 31
paste input "I Got You"
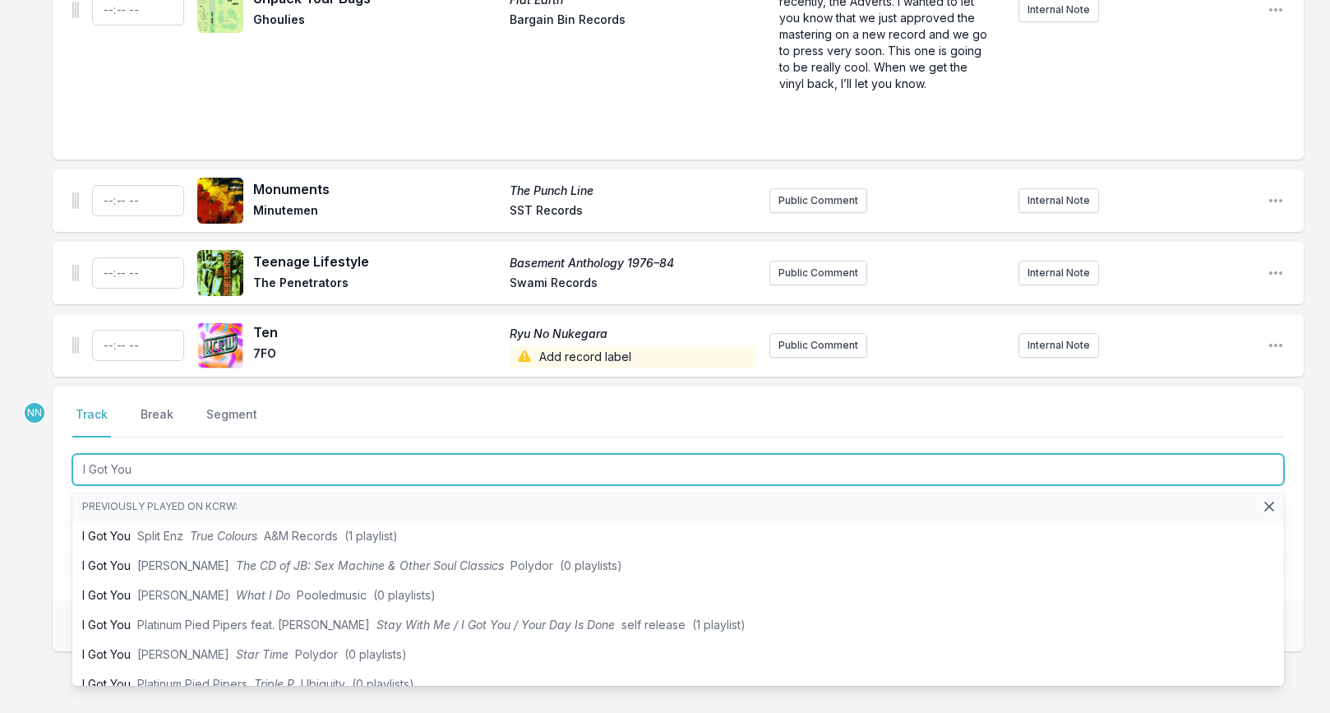
type input "I Got You"
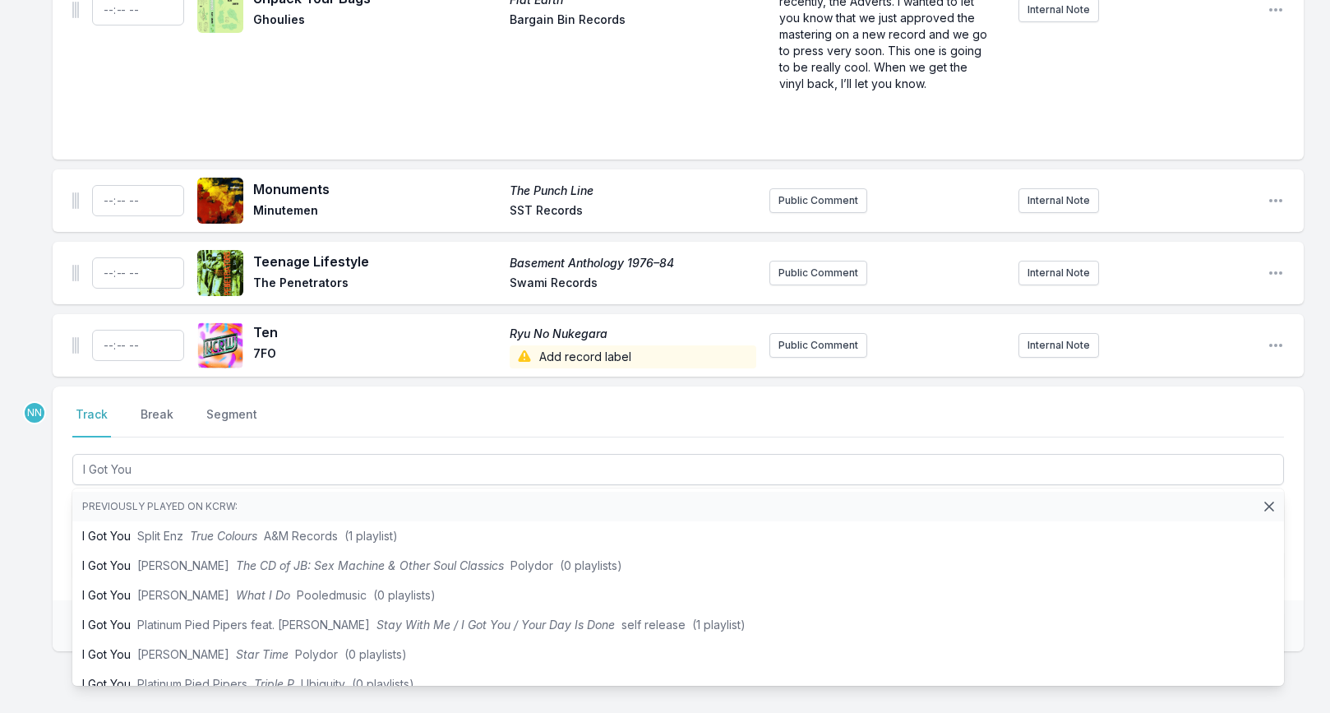
click at [18, 510] on div "Missing Data Some of your tracks are missing record label information. This inf…" at bounding box center [665, 132] width 1330 height 1353
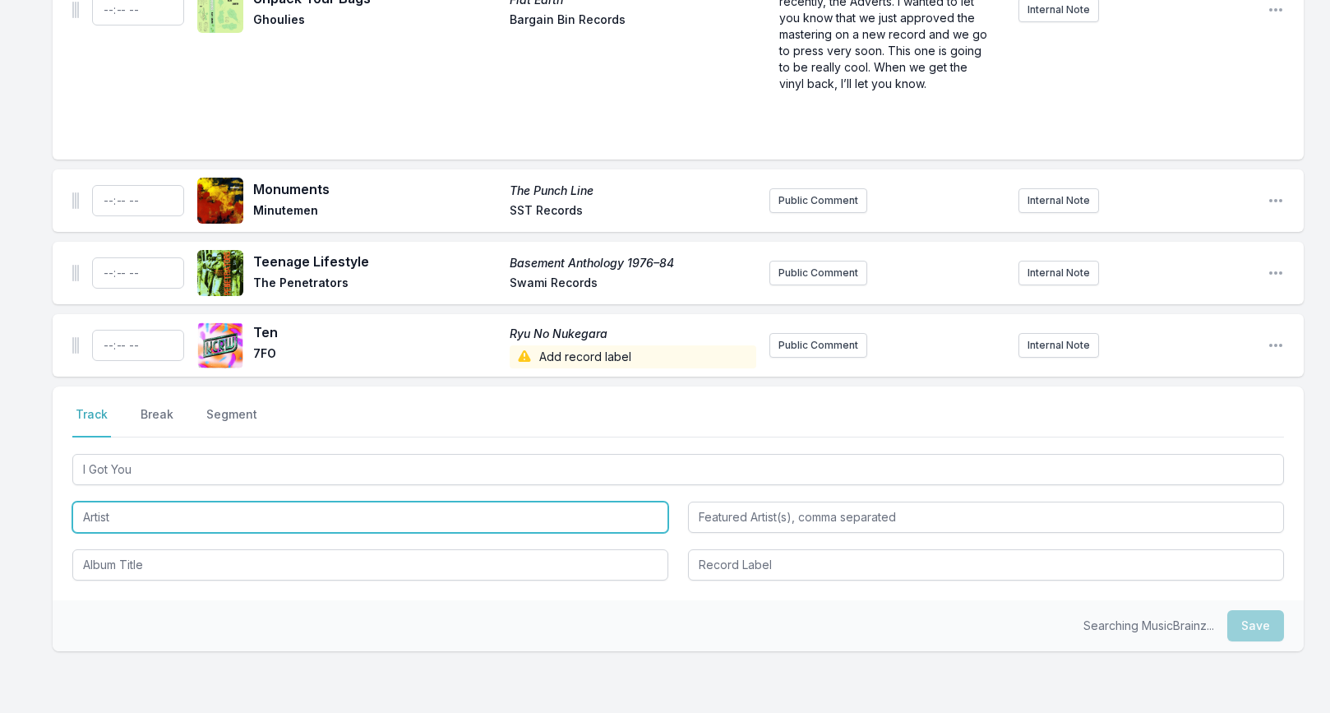
click at [112, 511] on input "Artist" at bounding box center [370, 516] width 596 height 31
type input "XYZ"
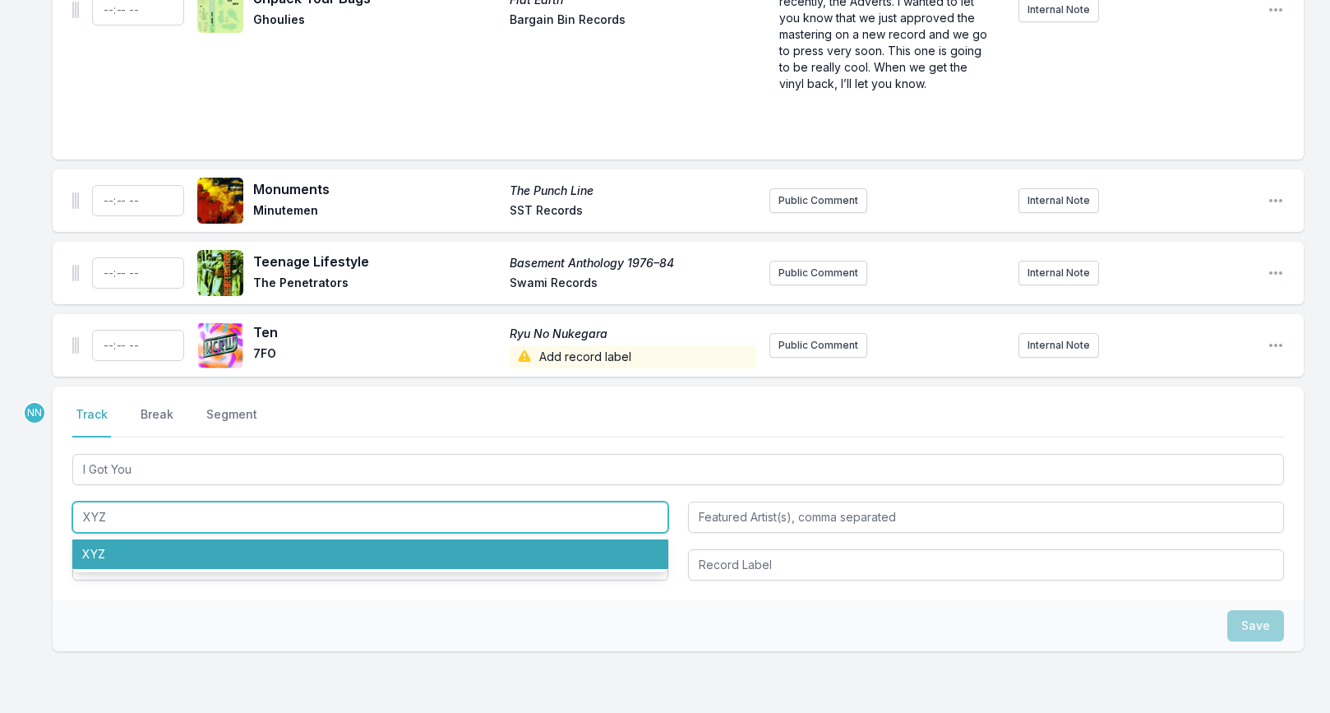
click at [141, 556] on li "XYZ" at bounding box center [370, 554] width 596 height 30
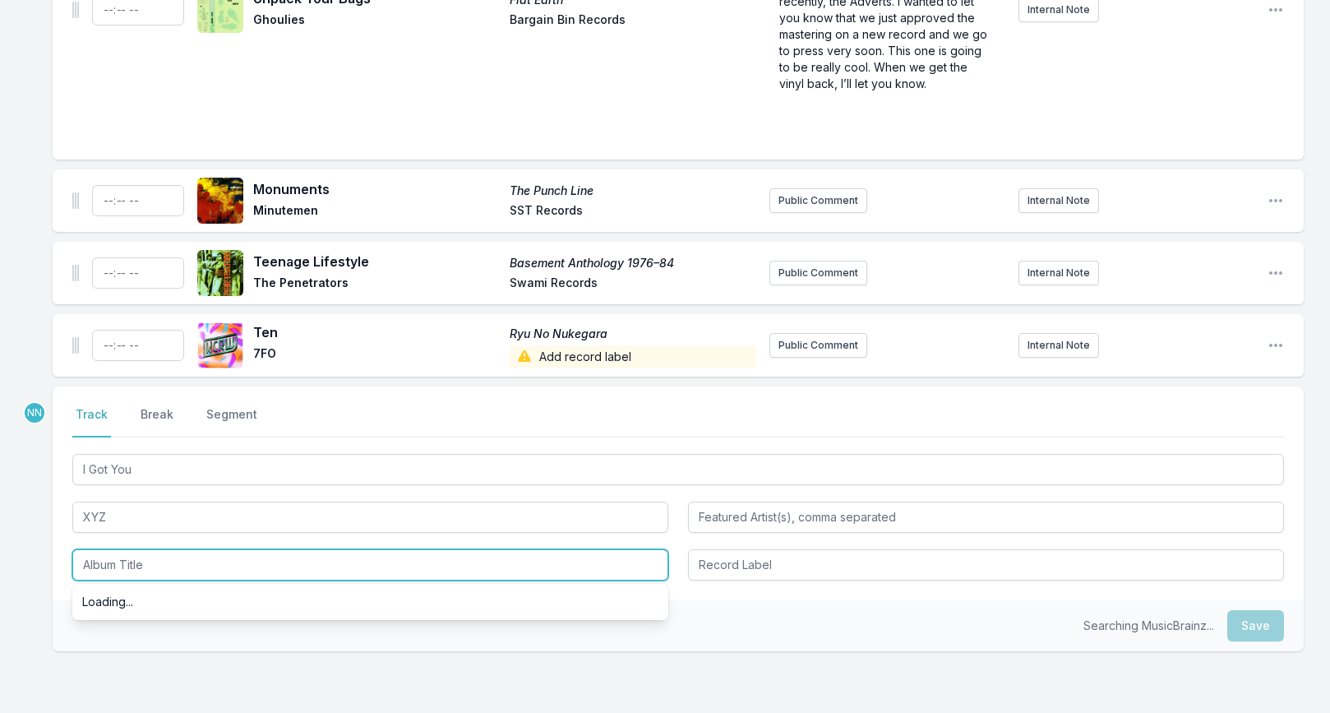
click at [129, 567] on input "Album Title" at bounding box center [370, 564] width 596 height 31
paste input "XYZ Plays The Classics"
type input "XYZ Plays The Classics"
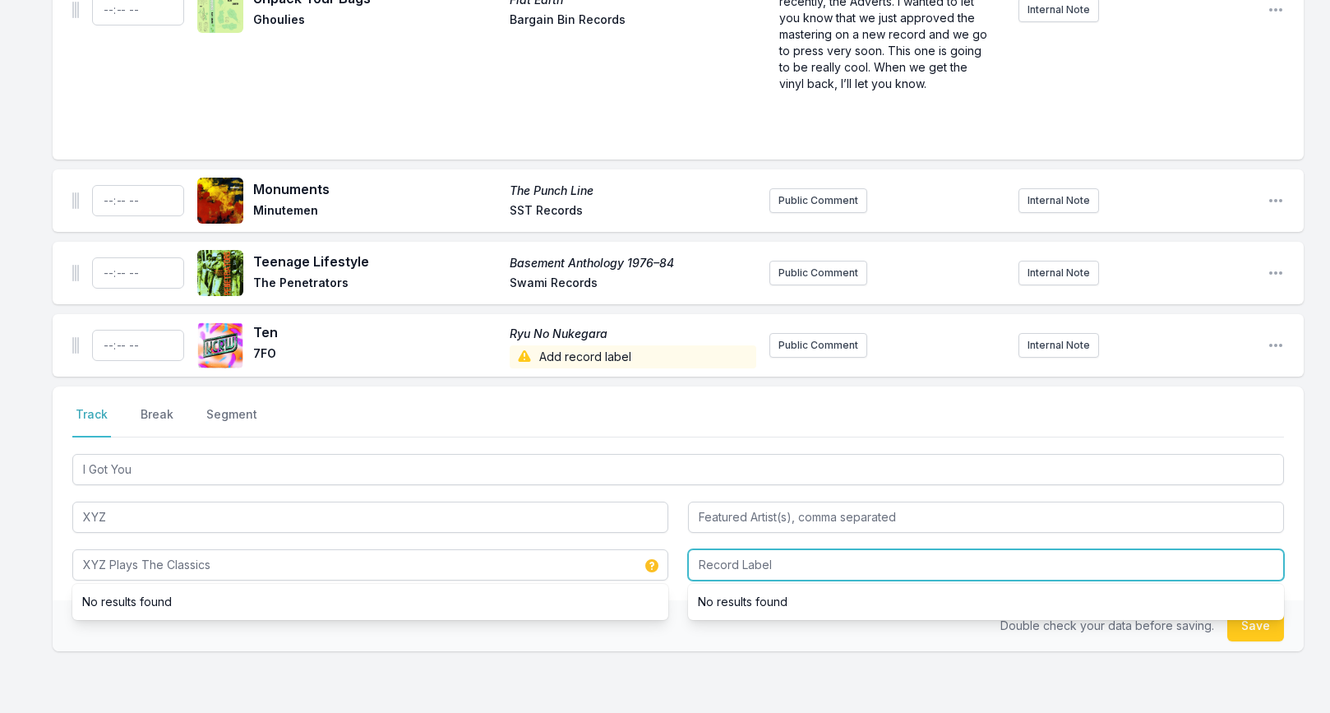
click at [744, 566] on input "Record Label" at bounding box center [986, 564] width 596 height 31
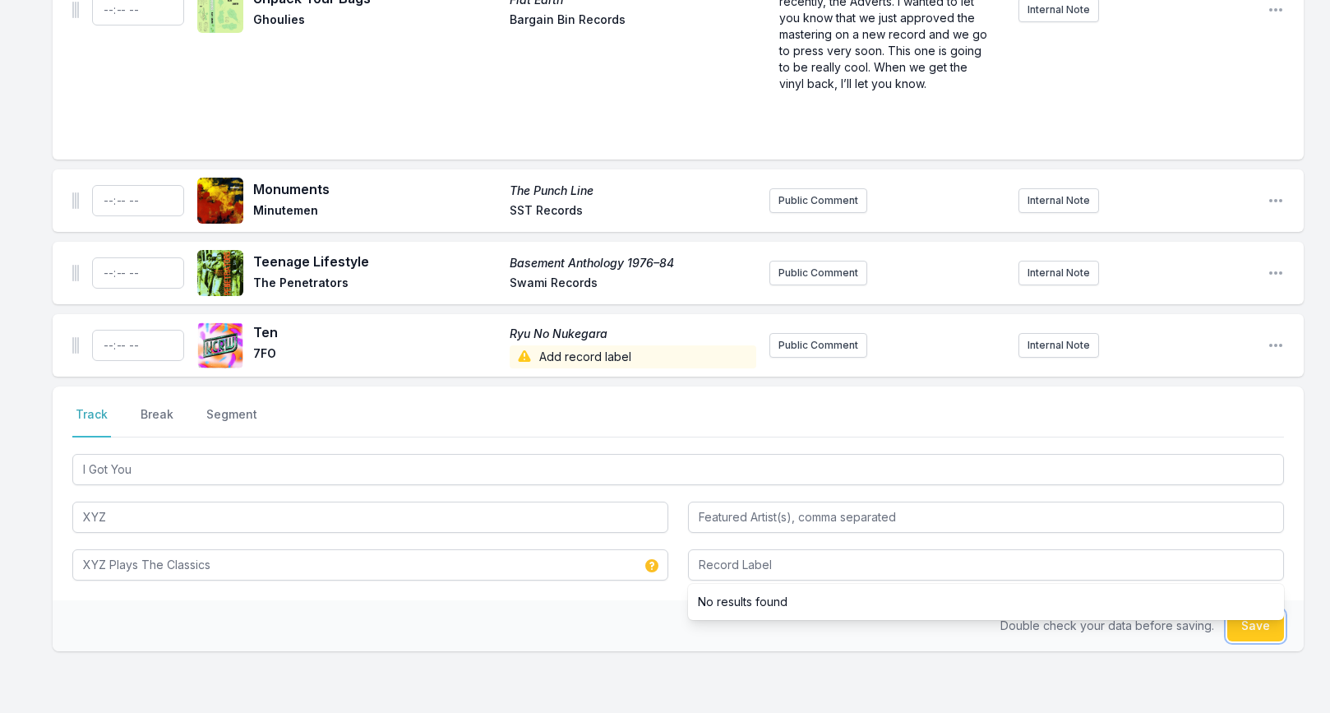
click at [1240, 623] on button "Save" at bounding box center [1255, 625] width 57 height 31
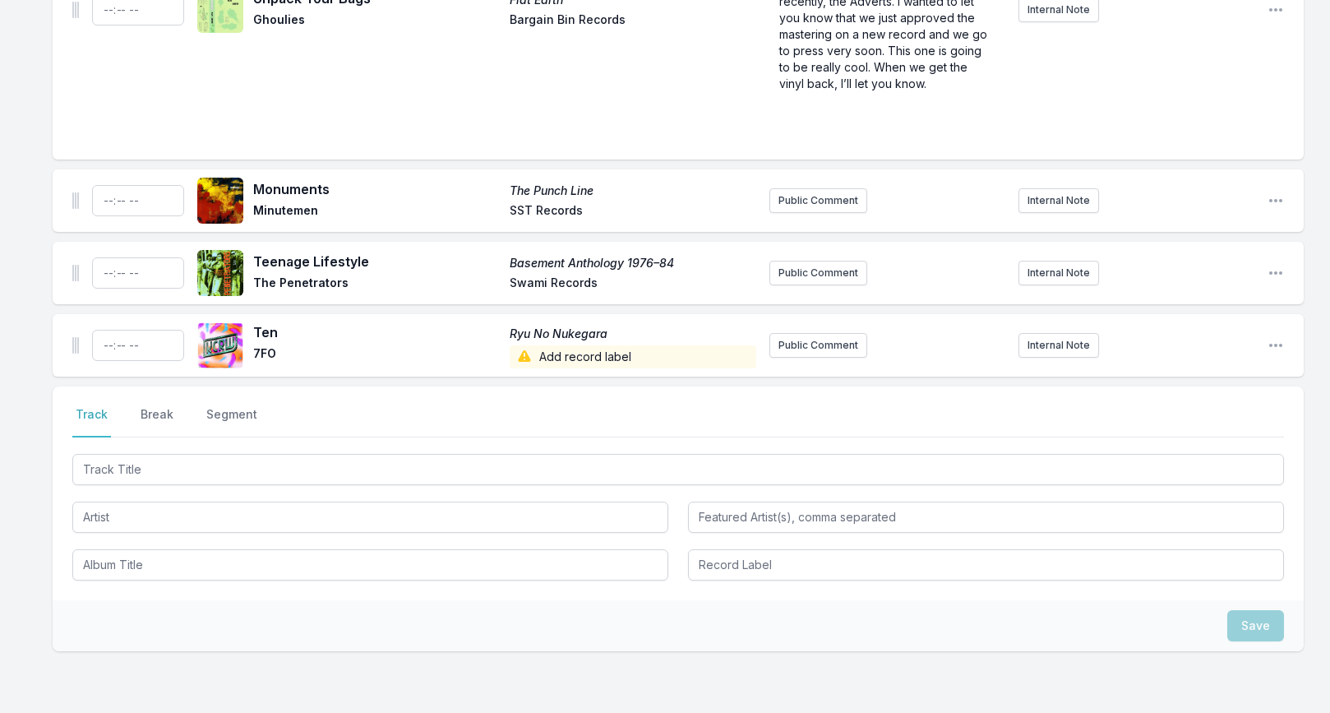
scroll to position [778, 0]
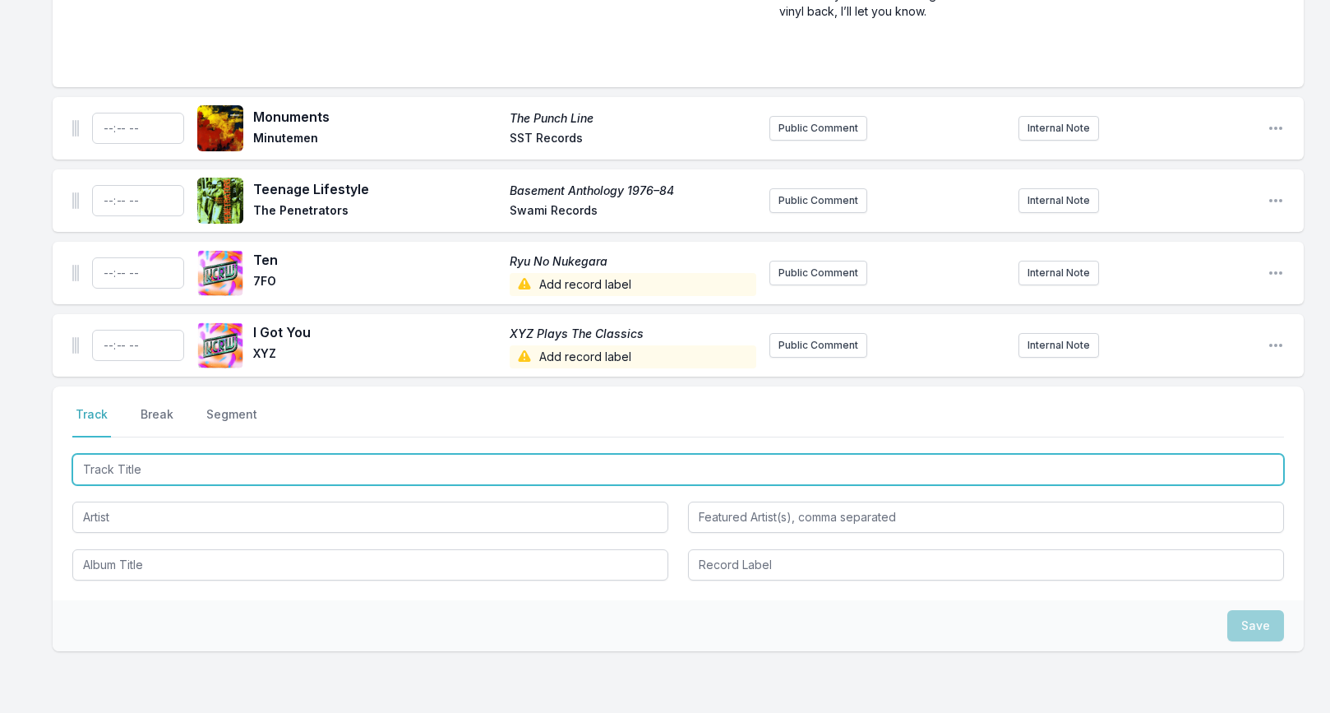
click at [251, 476] on input "Track Title" at bounding box center [678, 469] width 1212 height 31
paste input "Supper Club Dub"
type input "Supper Club Dub"
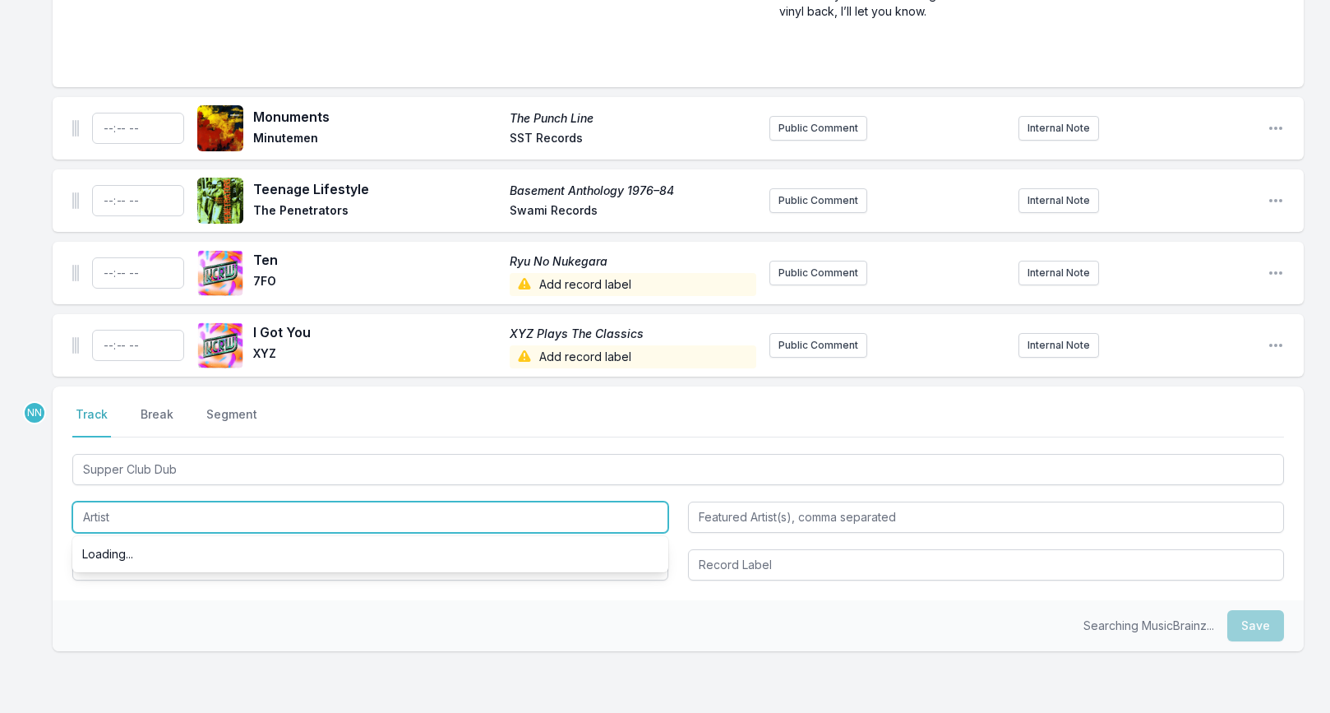
click at [187, 524] on input "Artist" at bounding box center [370, 516] width 596 height 31
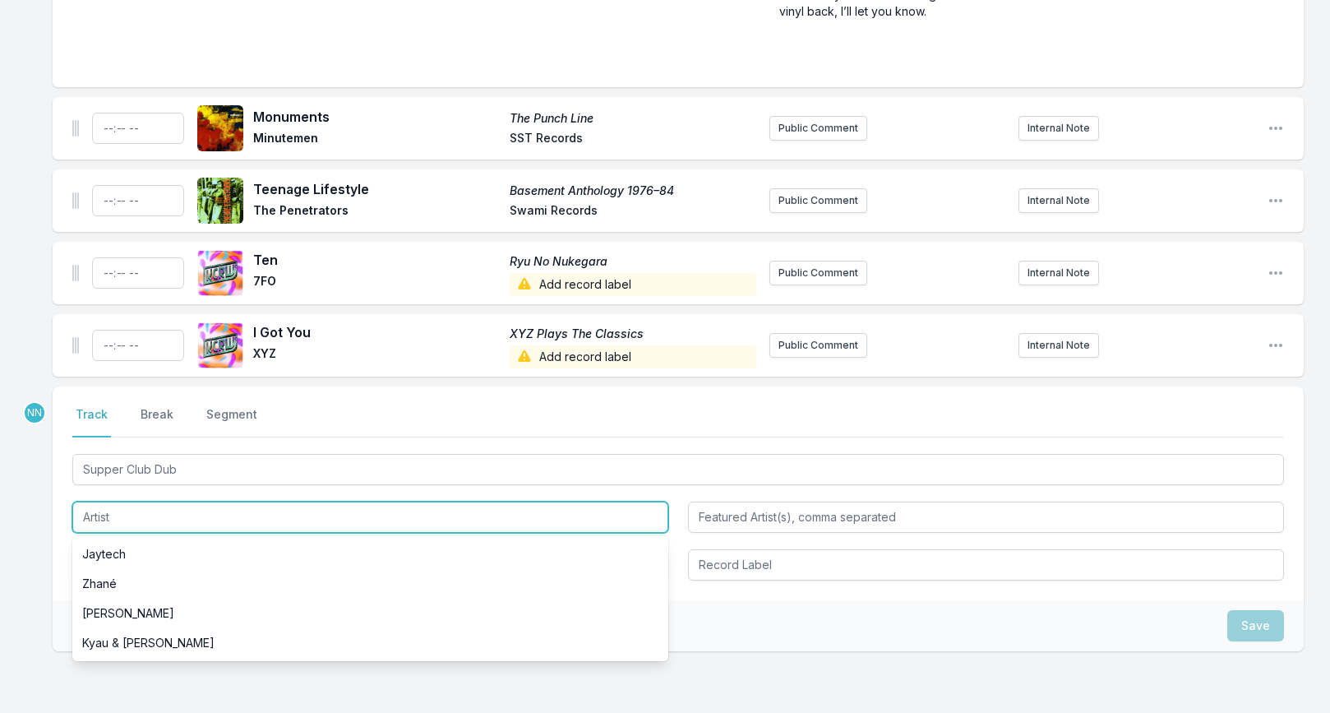
paste input "Uncomfortable Police"
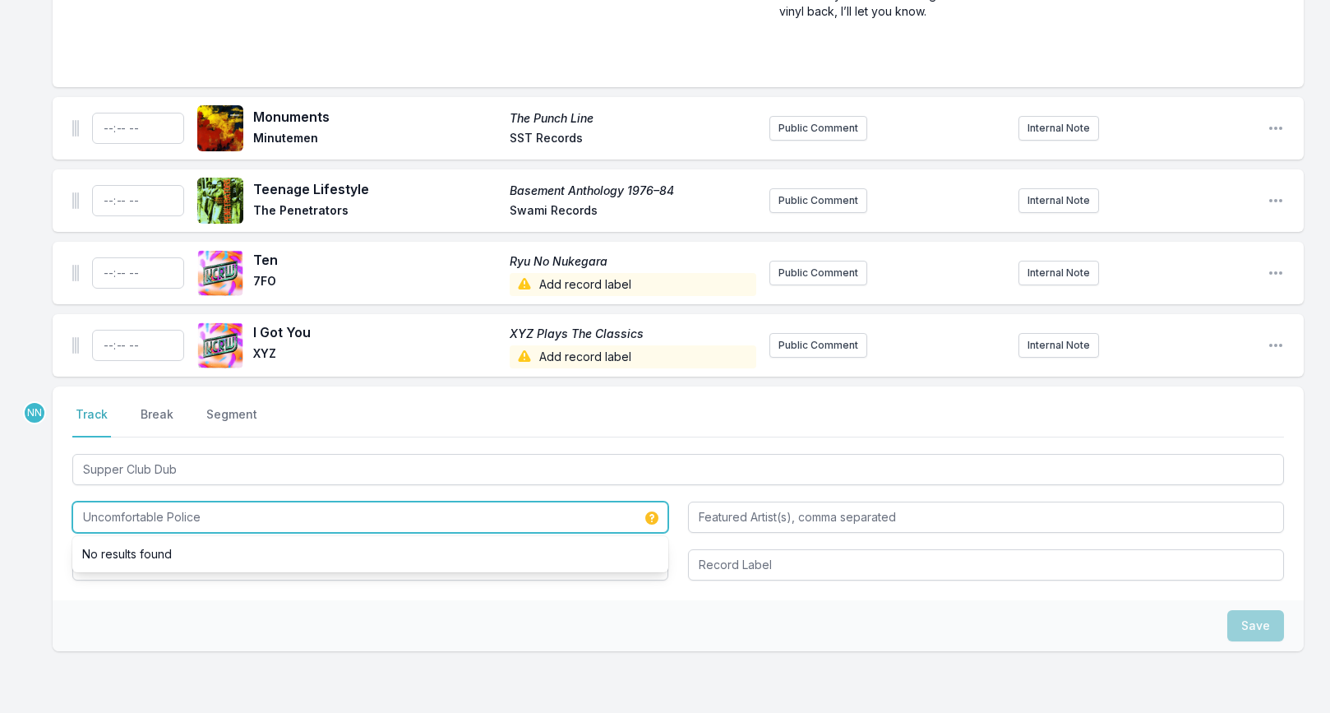
type input "Uncomfortable Police"
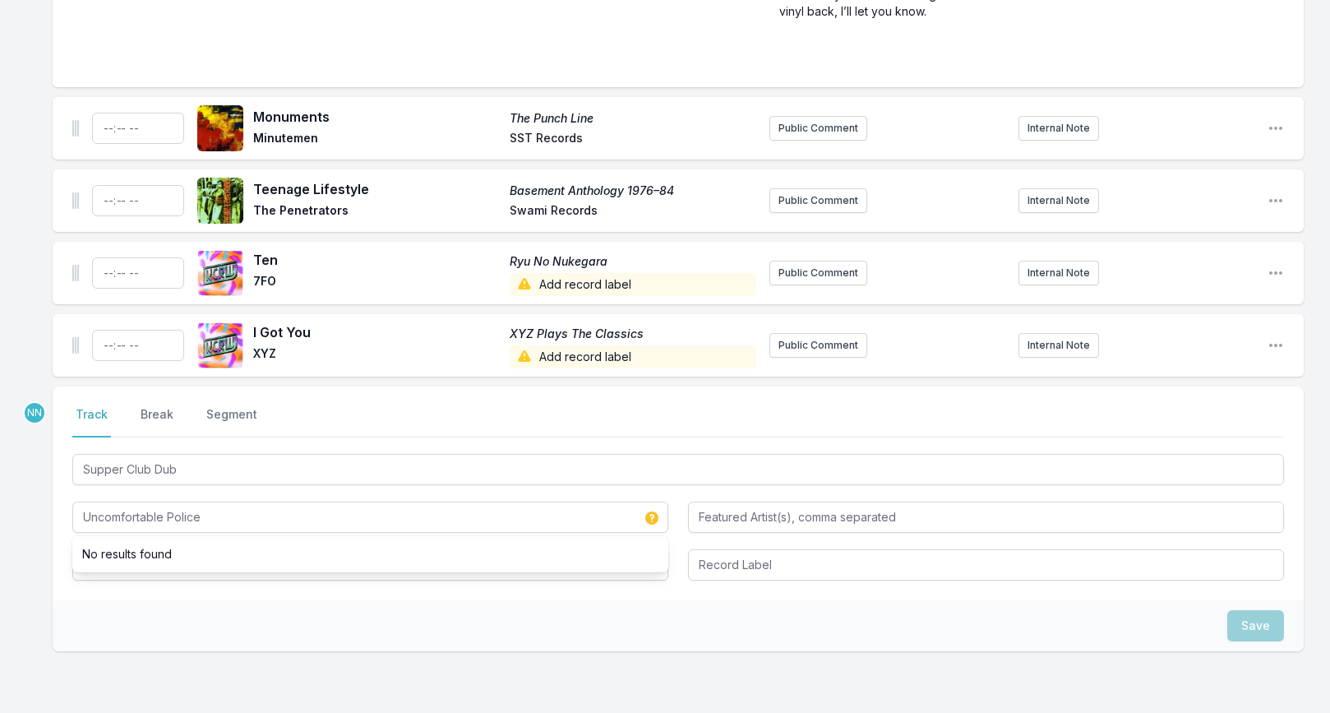
click at [42, 565] on div "Missing Data Some of your tracks are missing record label information. This inf…" at bounding box center [665, 95] width 1330 height 1425
click at [92, 564] on input "Album Title" at bounding box center [370, 564] width 596 height 31
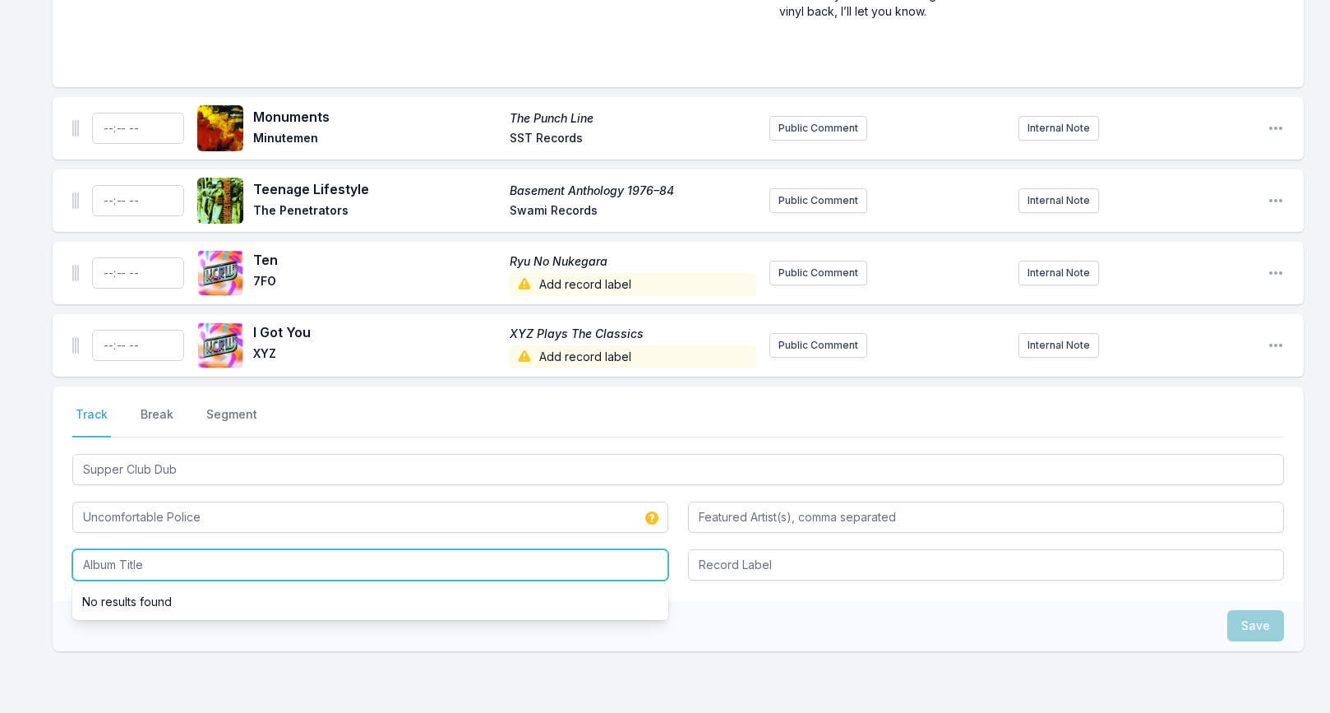
paste input "Adjunct Punk"
type input "Adjunct Punk"
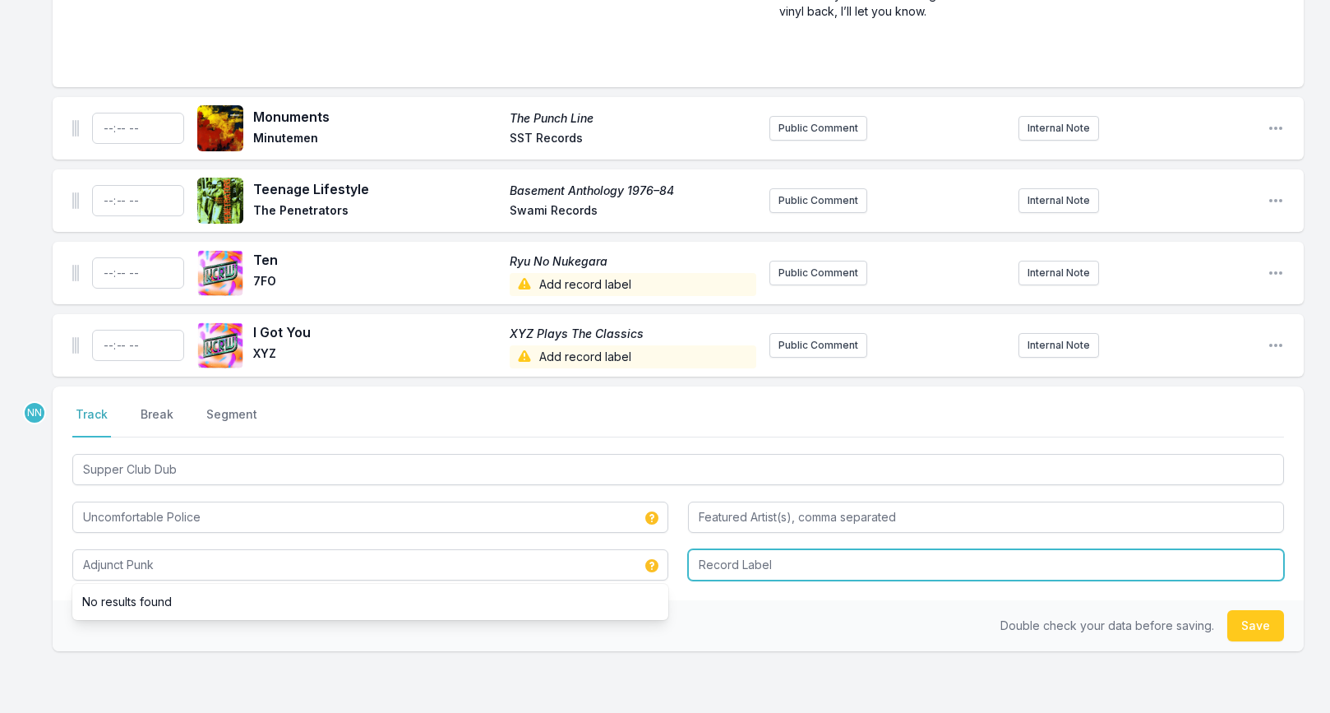
click at [726, 565] on input "Record Label" at bounding box center [986, 564] width 596 height 31
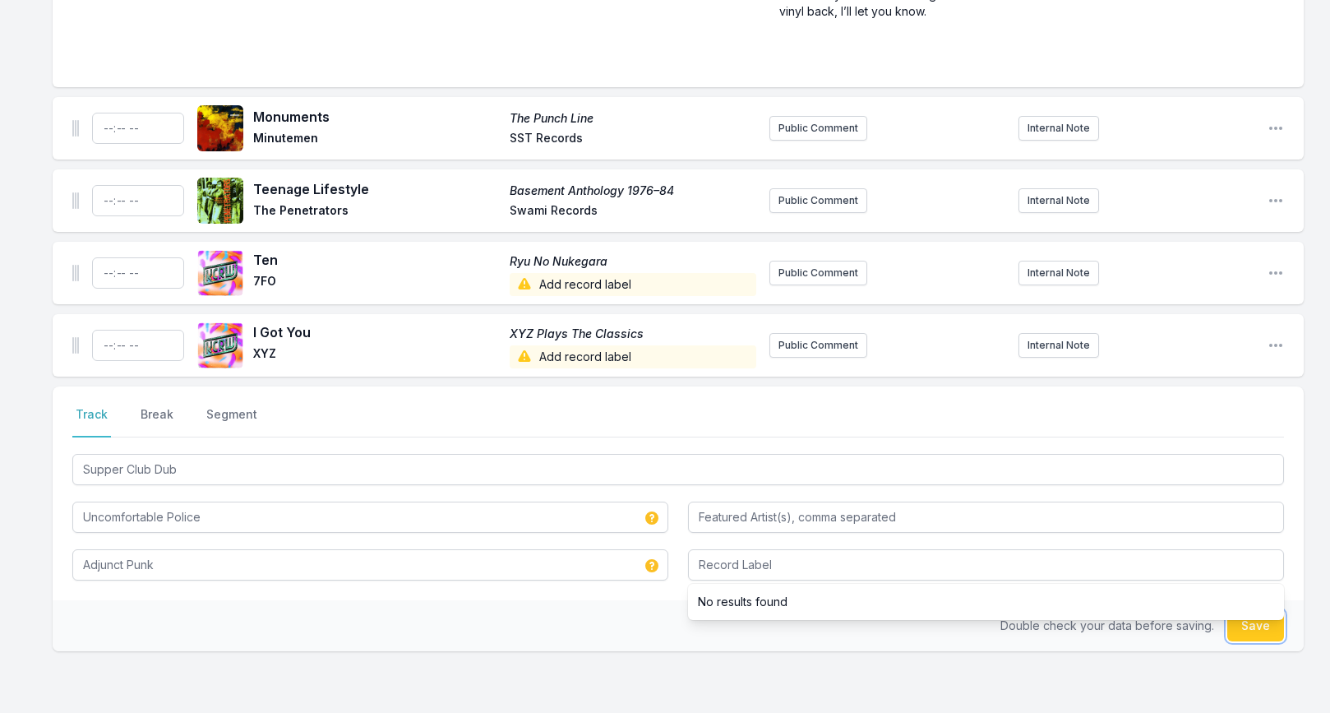
click at [1268, 634] on button "Save" at bounding box center [1255, 625] width 57 height 31
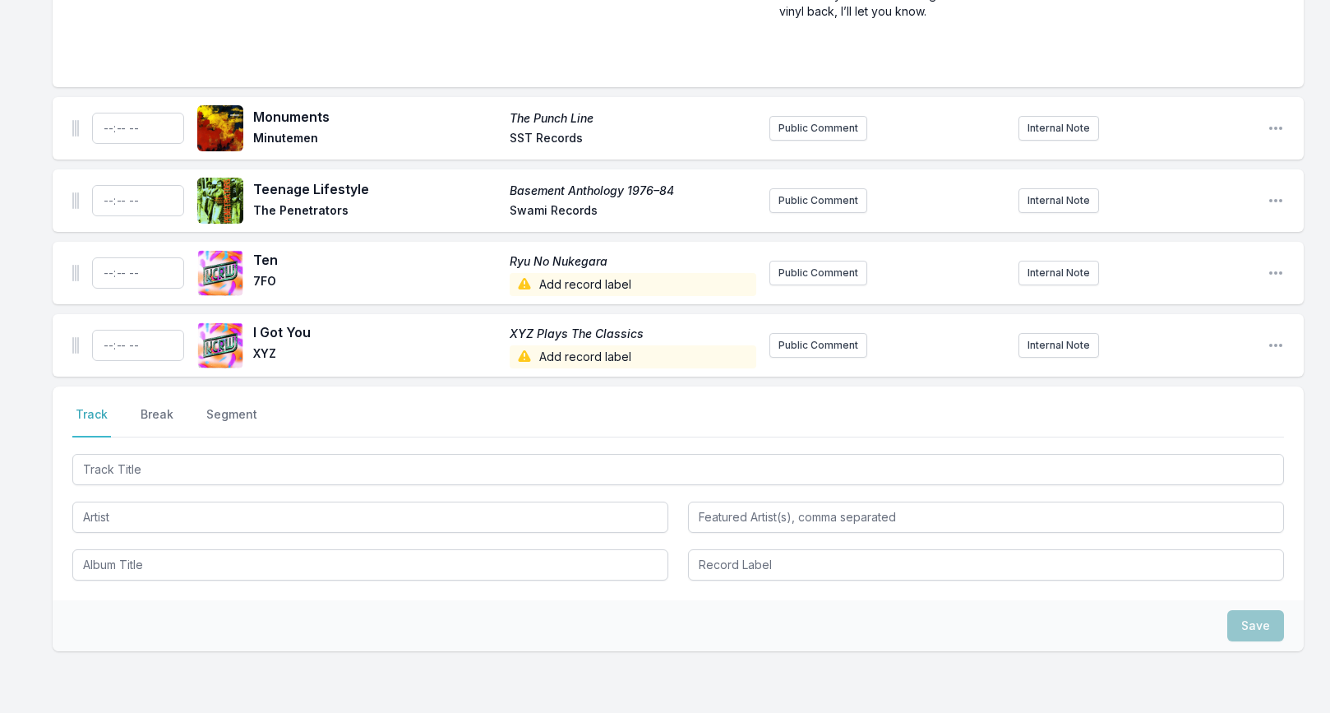
scroll to position [850, 0]
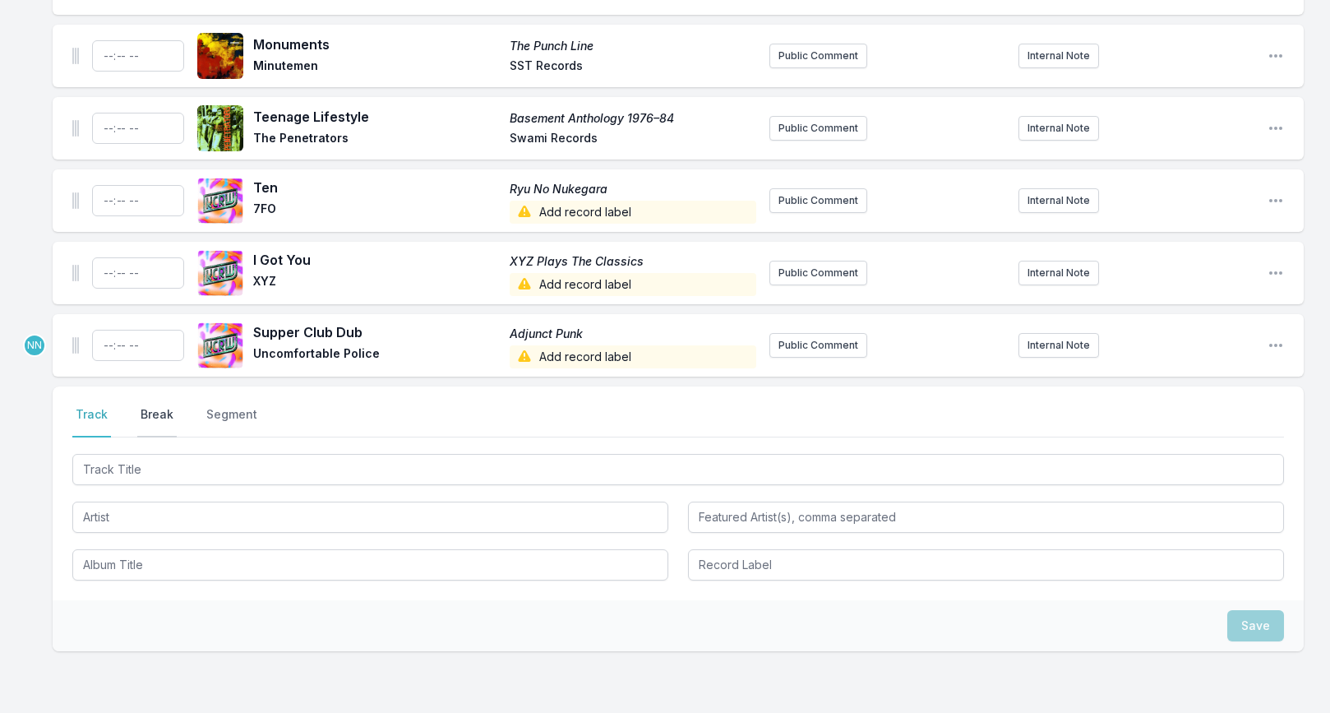
click at [146, 418] on button "Break" at bounding box center [156, 421] width 39 height 31
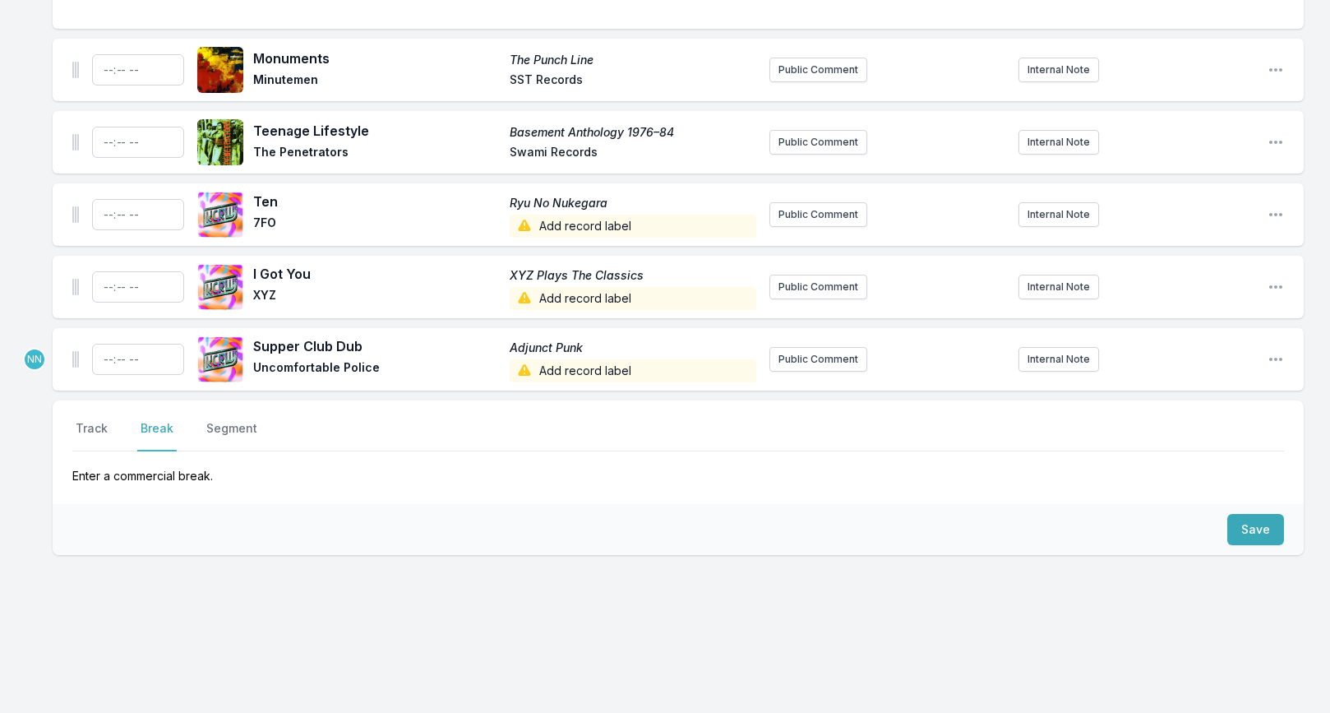
scroll to position [836, 0]
click at [1249, 532] on button "Save" at bounding box center [1255, 529] width 57 height 31
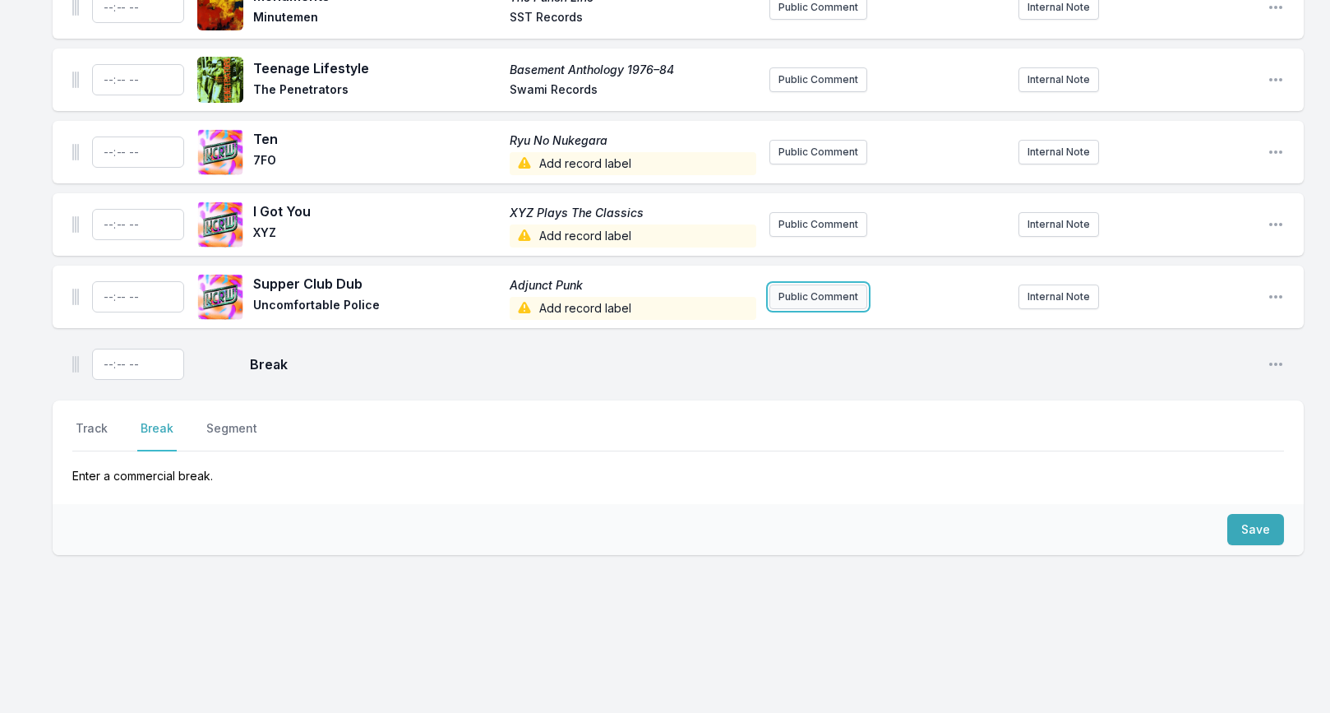
click at [797, 293] on button "Public Comment" at bounding box center [818, 296] width 98 height 25
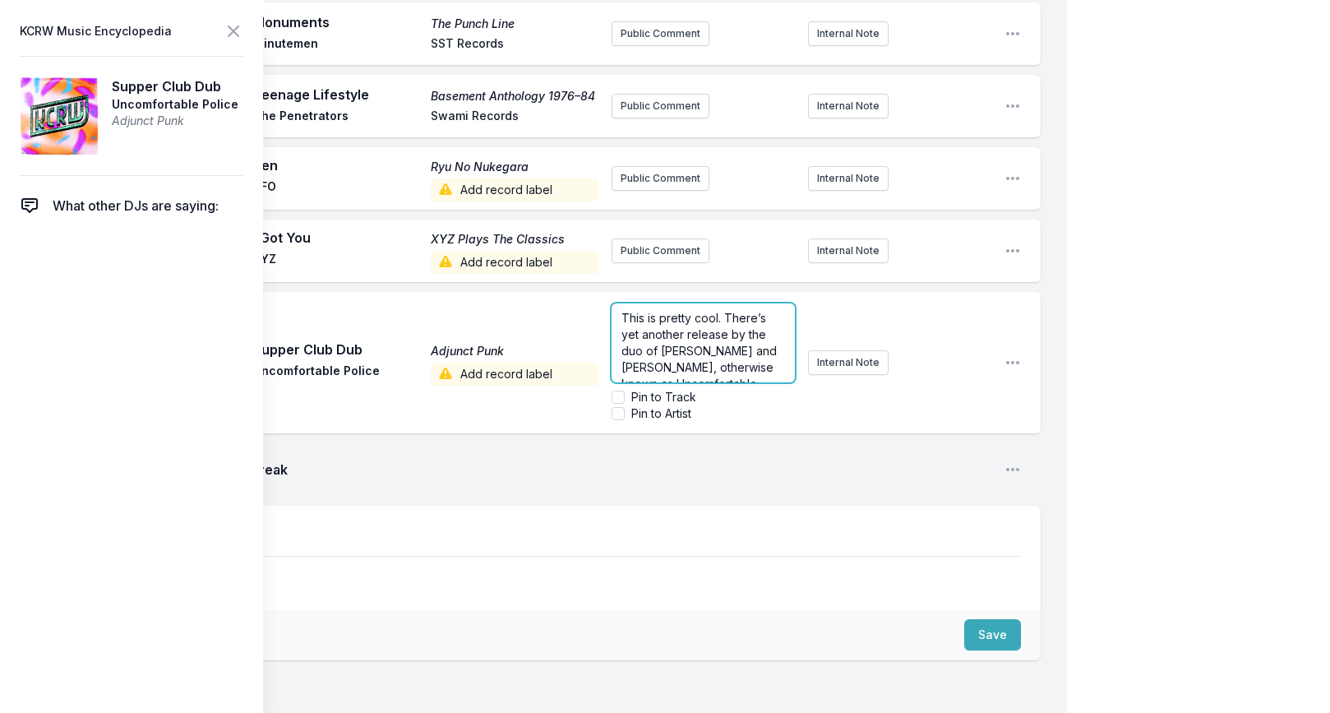
scroll to position [82, 0]
drag, startPoint x: 697, startPoint y: 330, endPoint x: 708, endPoint y: 354, distance: 26.1
click at [708, 354] on div "This is pretty cool. There’s yet another release by the duo of [PERSON_NAME] an…" at bounding box center [703, 342] width 183 height 79
click at [233, 29] on icon at bounding box center [234, 31] width 20 height 20
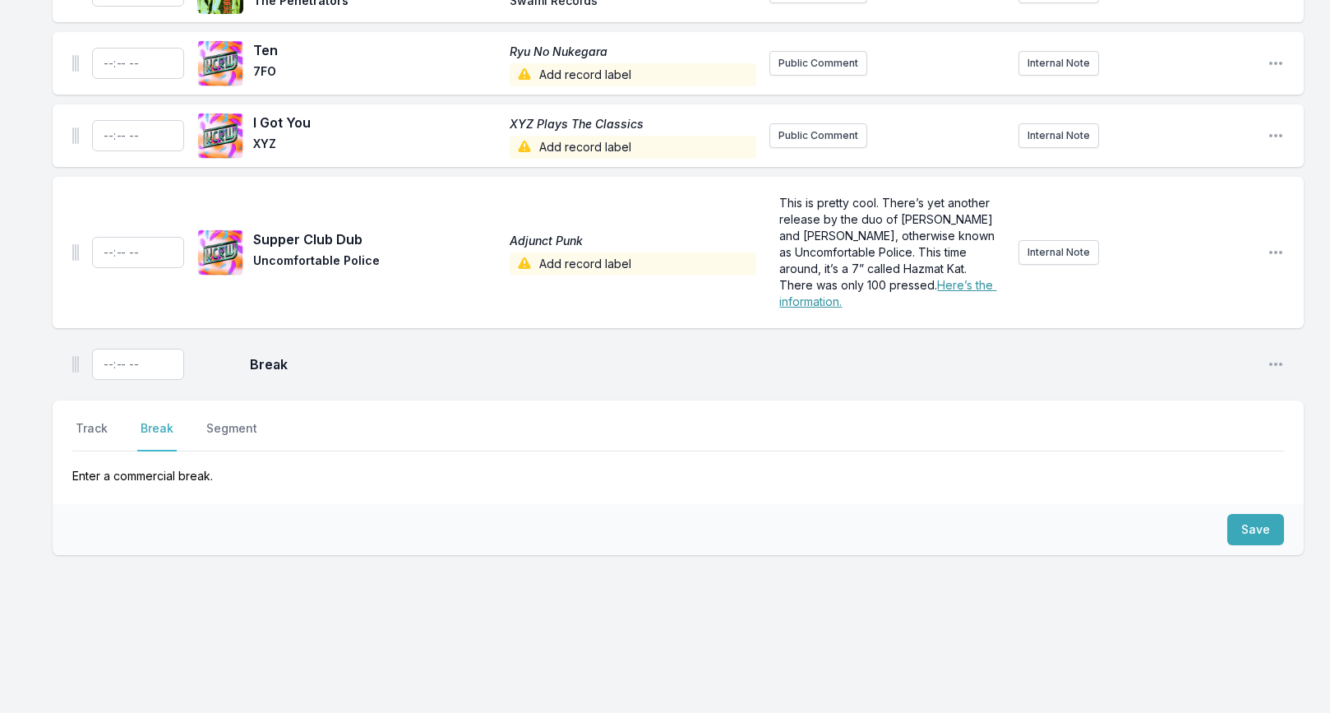
scroll to position [987, 0]
click at [108, 435] on button "Track" at bounding box center [91, 435] width 39 height 31
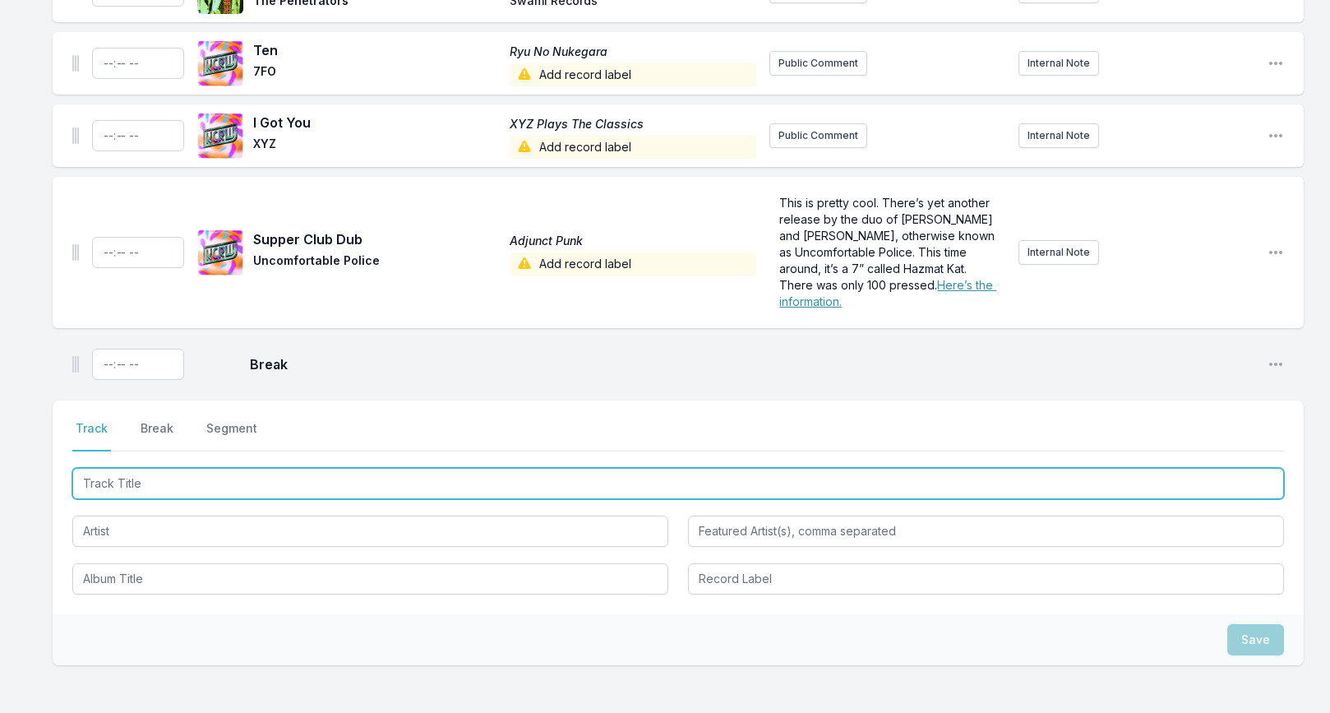
click at [125, 473] on input "Track Title" at bounding box center [678, 483] width 1212 height 31
paste input "Everything He Wants"
type input "Everything He Wants"
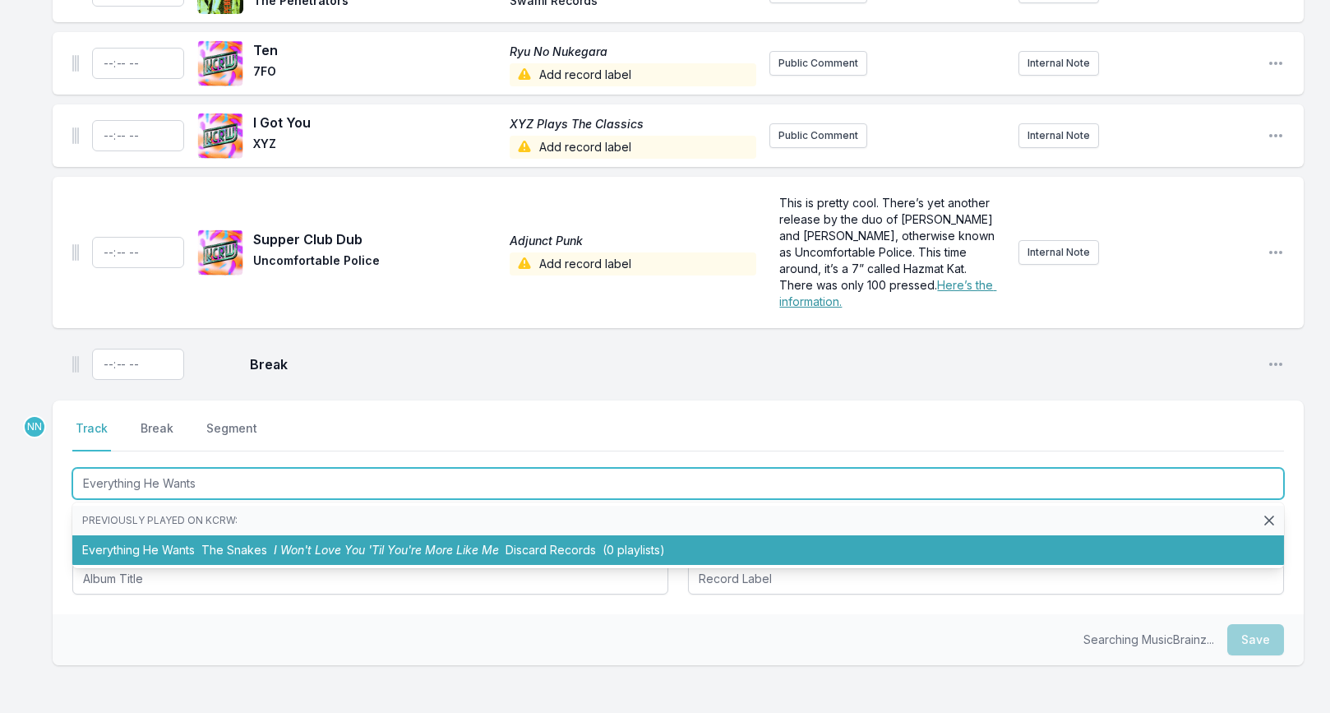
click at [136, 543] on li "Everything He Wants The Snakes I Won't Love You 'Til You're More Like Me Discar…" at bounding box center [678, 550] width 1212 height 30
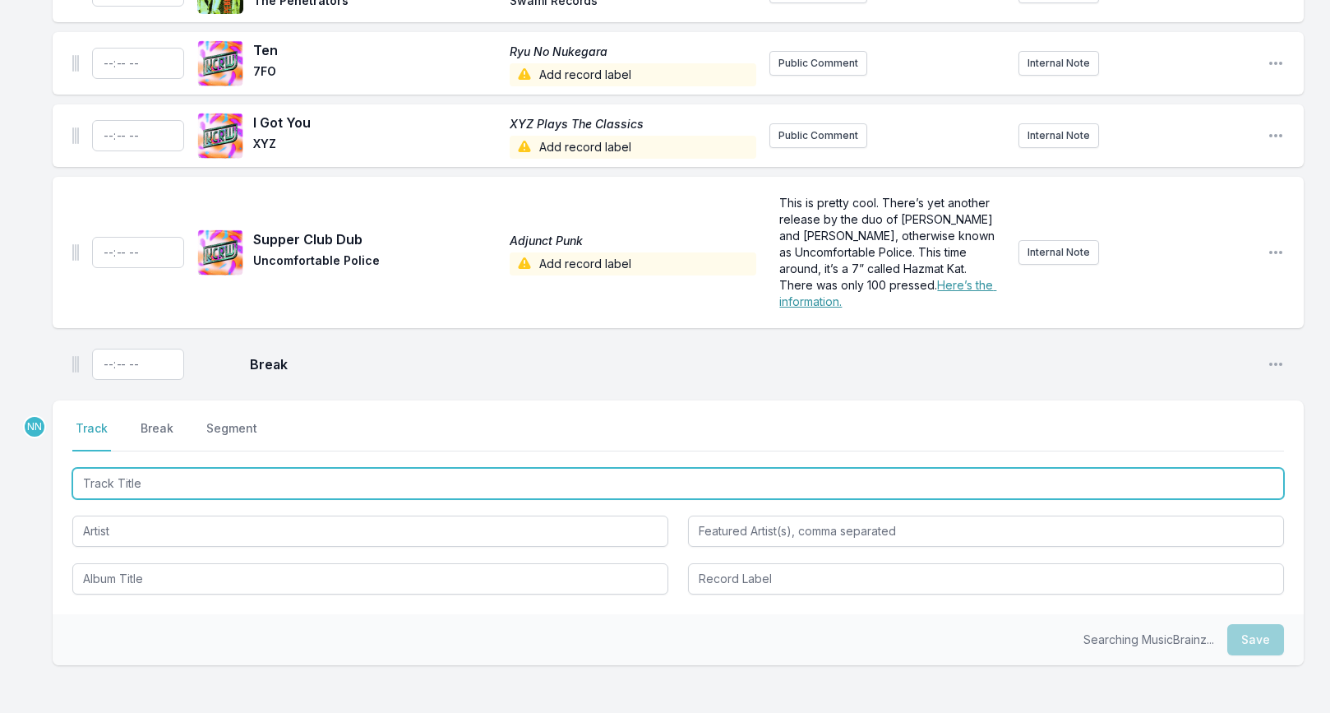
scroll to position [1060, 0]
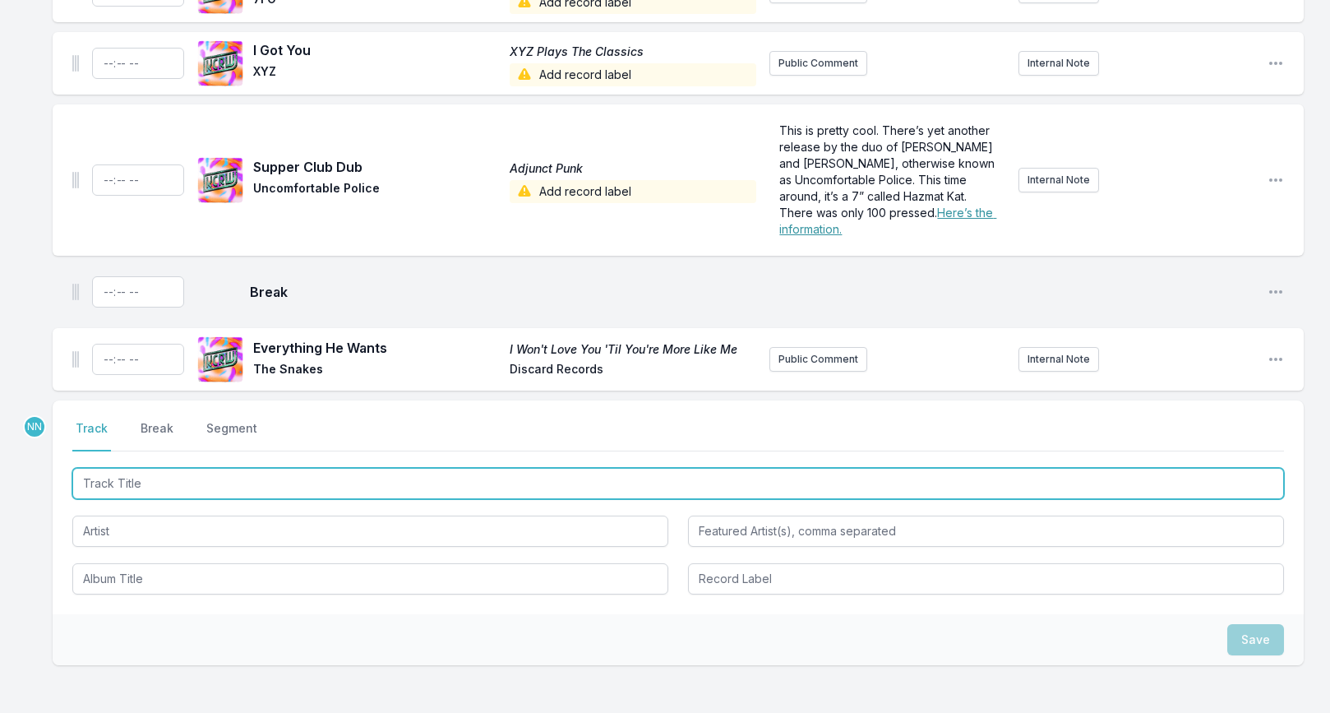
click at [185, 483] on input "Track Title" at bounding box center [678, 483] width 1212 height 31
paste input "Stoned By The Mile"
type input "Stoned By The Mile"
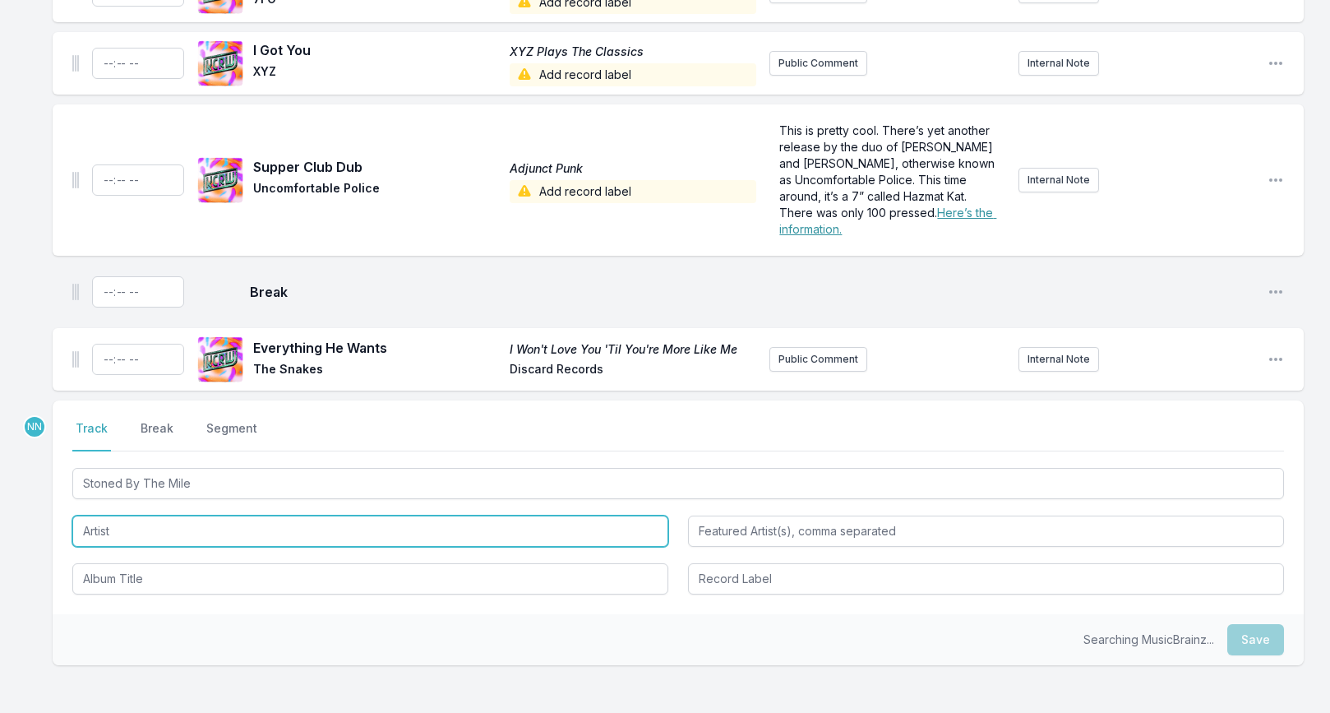
click at [159, 538] on input "Artist" at bounding box center [370, 530] width 596 height 31
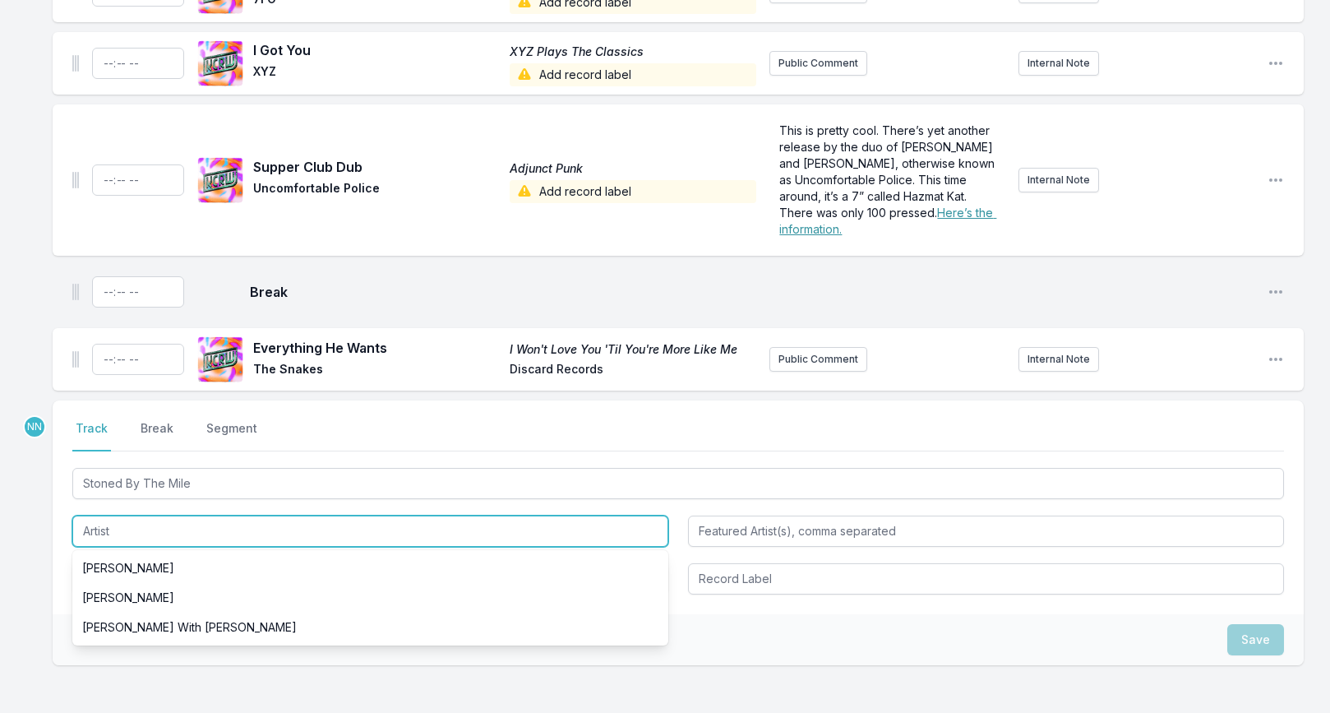
paste input "[PERSON_NAME] & [PERSON_NAME] Amour"
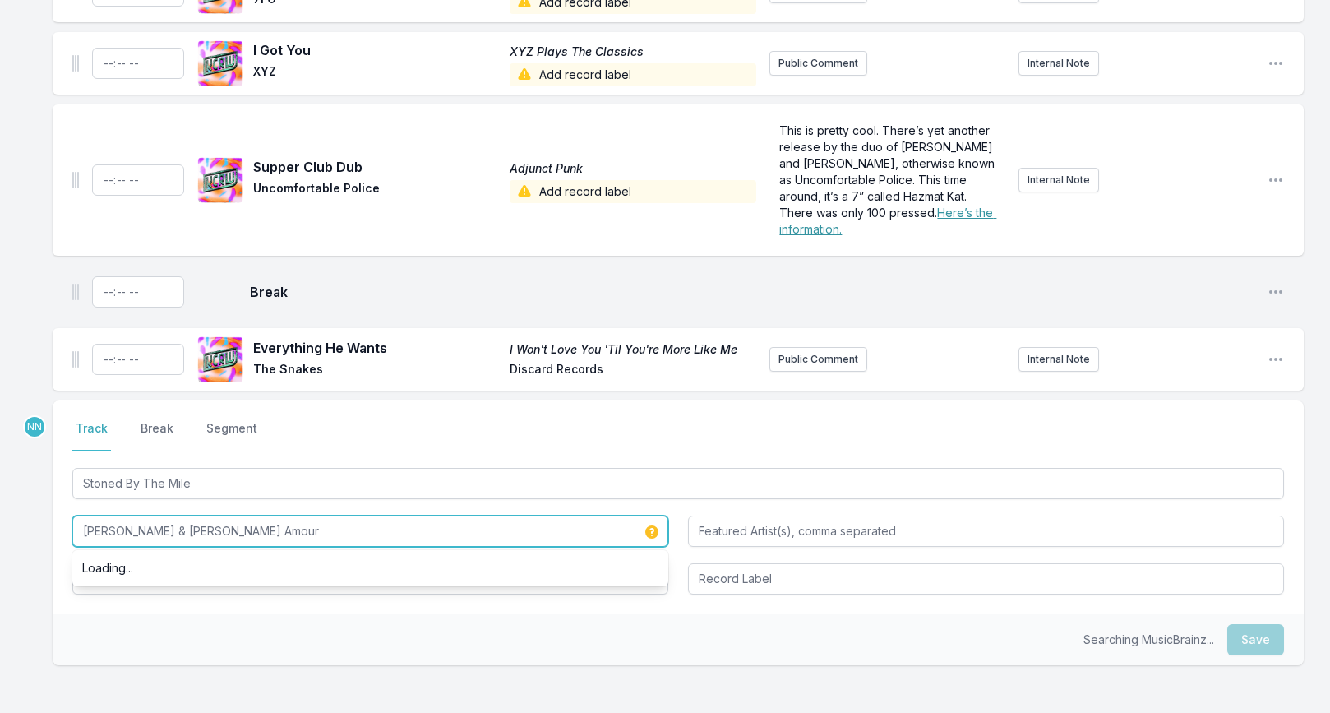
type input "[PERSON_NAME] & [PERSON_NAME] Amour"
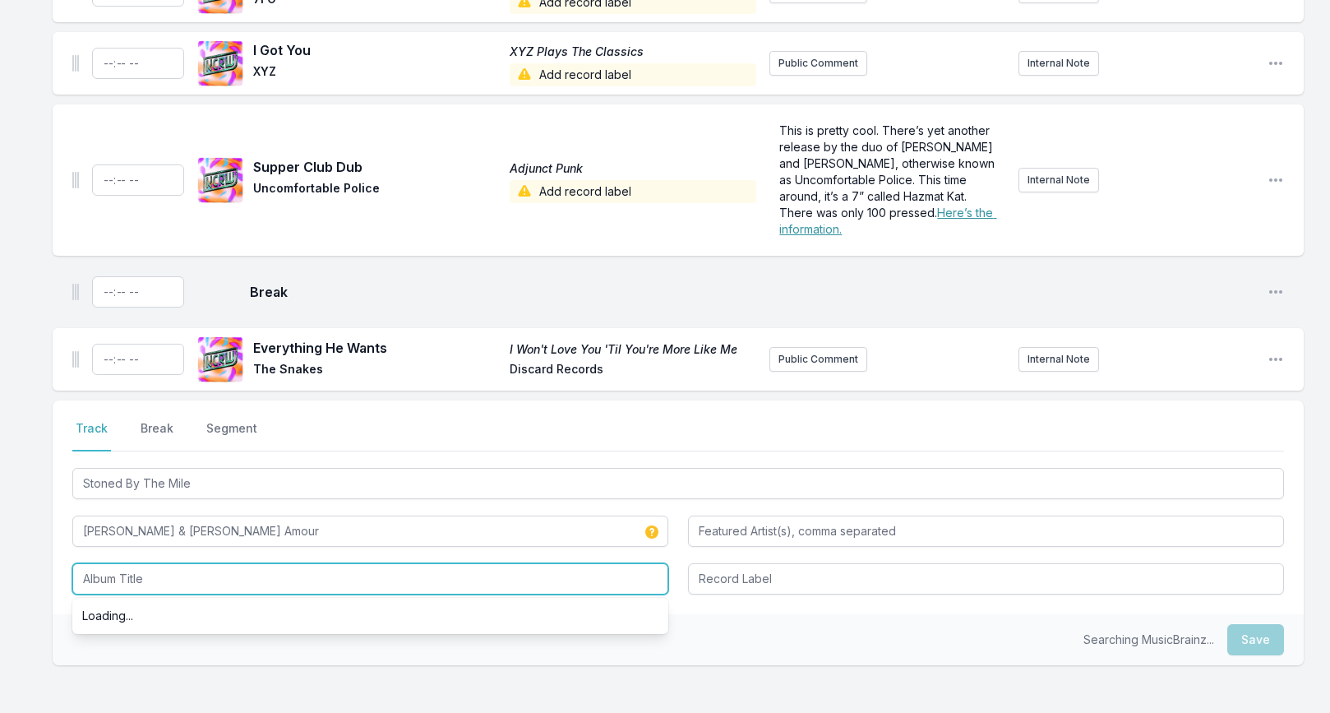
click at [104, 588] on input "Album Title" at bounding box center [370, 578] width 596 height 31
type input "Tucson Safari"
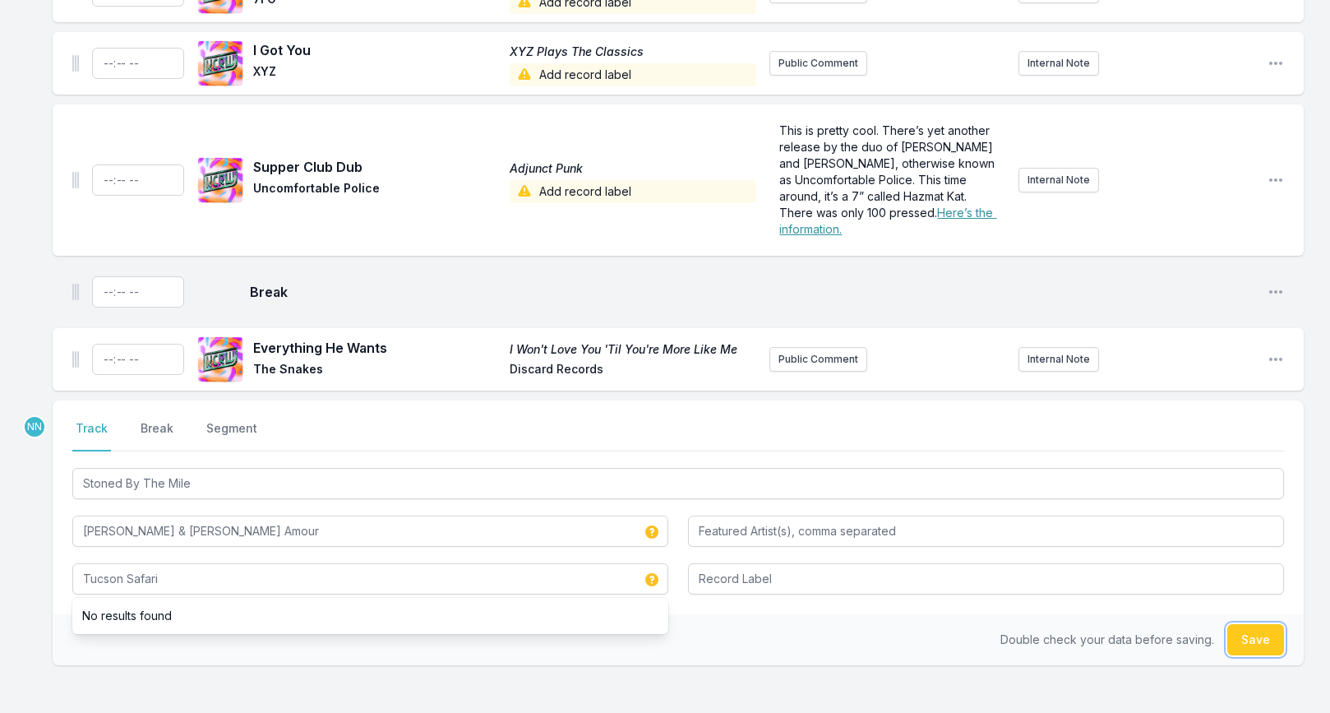
click at [1256, 640] on button "Save" at bounding box center [1255, 639] width 57 height 31
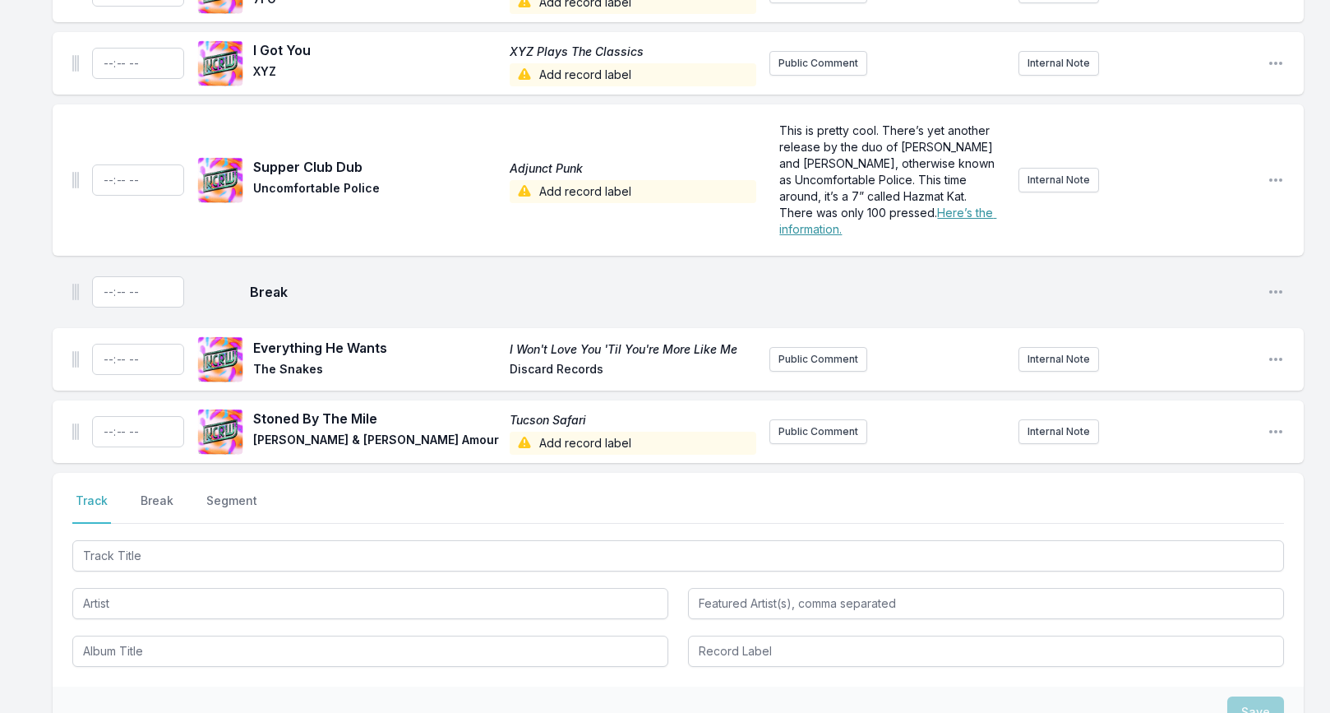
scroll to position [1132, 0]
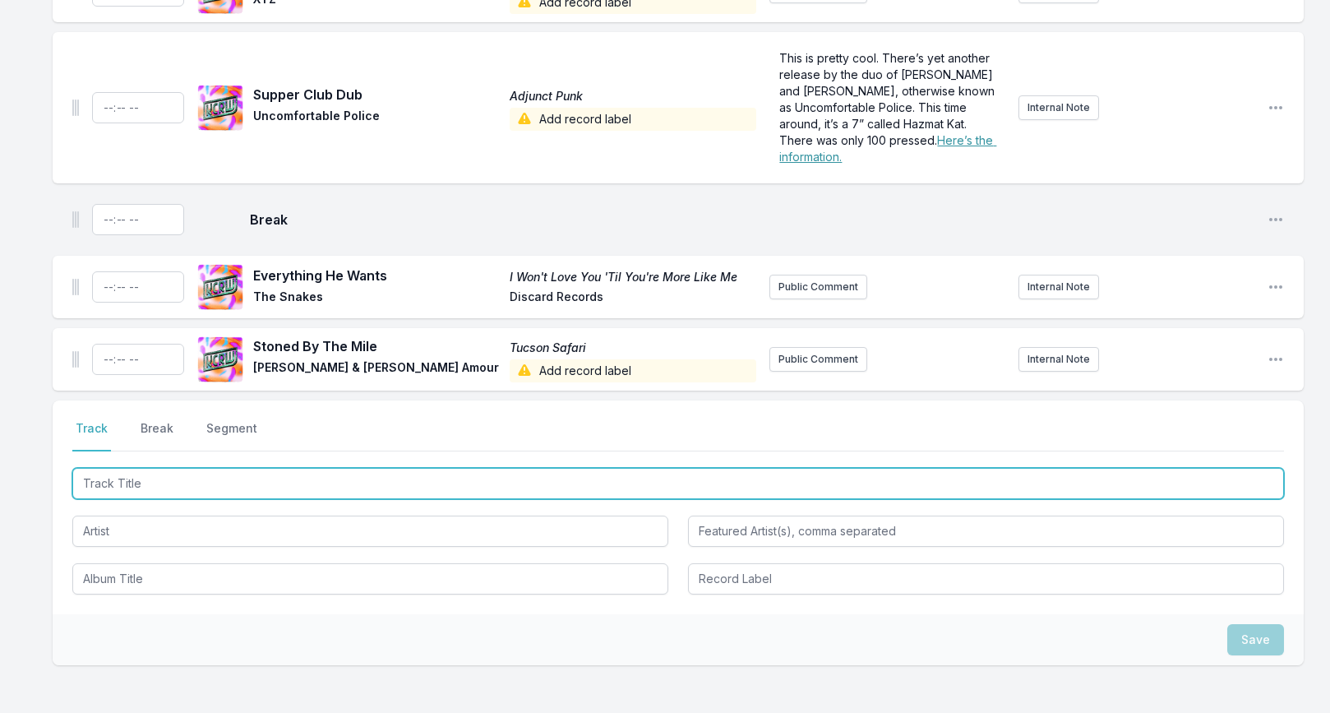
click at [186, 492] on input "Track Title" at bounding box center [678, 483] width 1212 height 31
paste input "Scary Monsters (And Super Creeps) (single version"
type input "Scary Monsters (And Super Creeps) (single version"
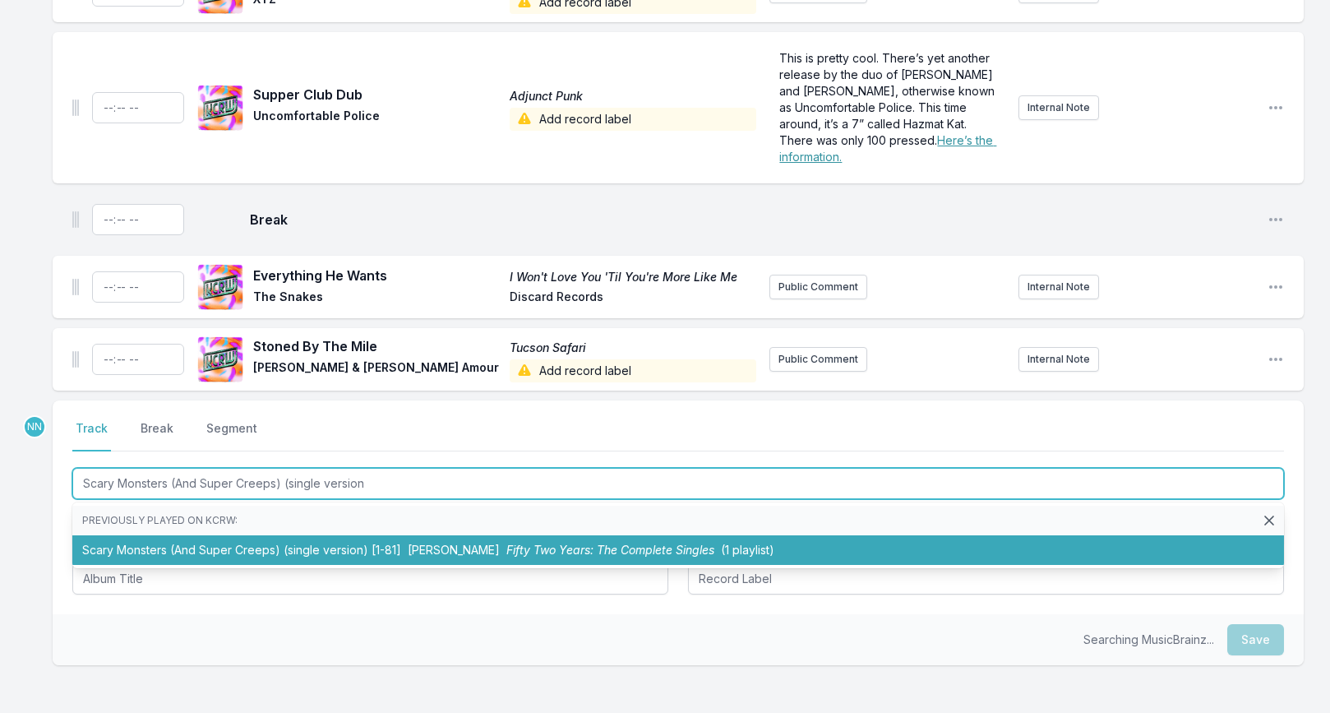
click at [210, 549] on li "Scary Monsters (And Super Creeps) (single version) [1-81] David Bowie Fifty Two…" at bounding box center [678, 550] width 1212 height 30
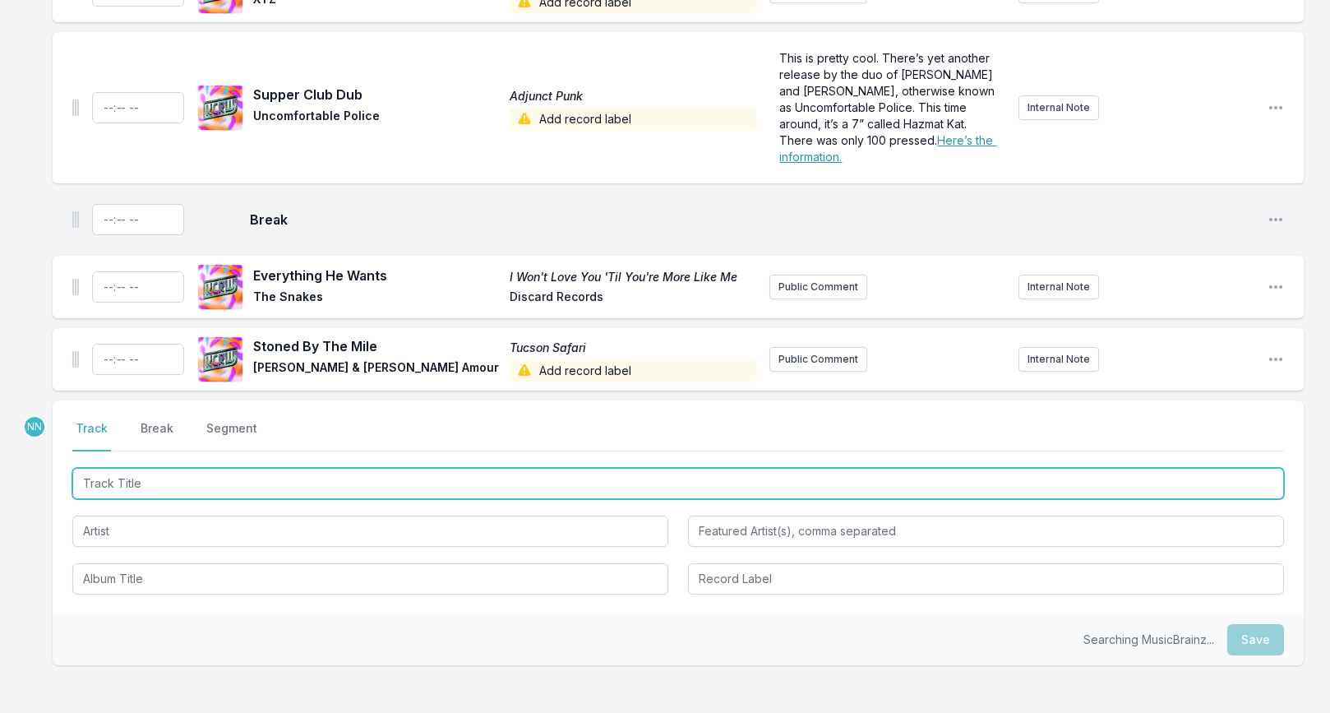
scroll to position [1217, 0]
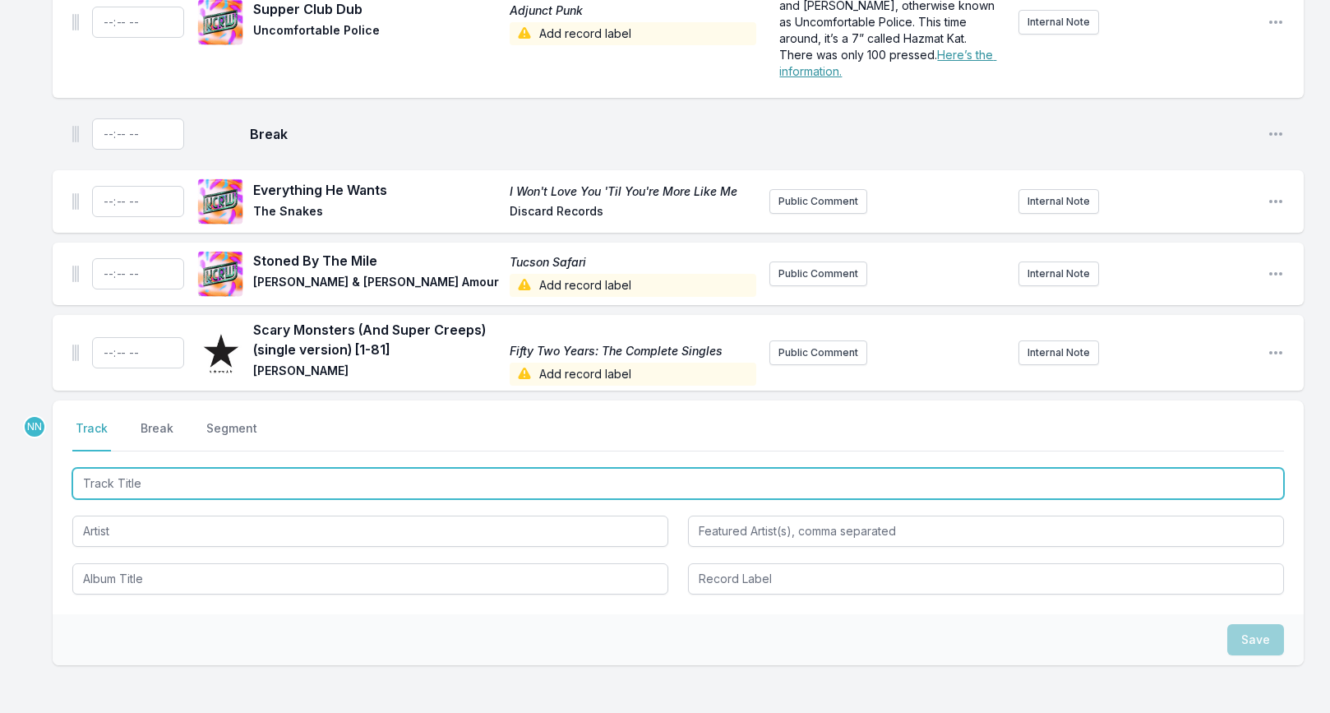
click at [213, 490] on input "Track Title" at bounding box center [678, 483] width 1212 height 31
paste input "Ex-Lion Tamer (3rd Demo Session)"
type input "Ex-Lion Tamer (3rd Demo Session)"
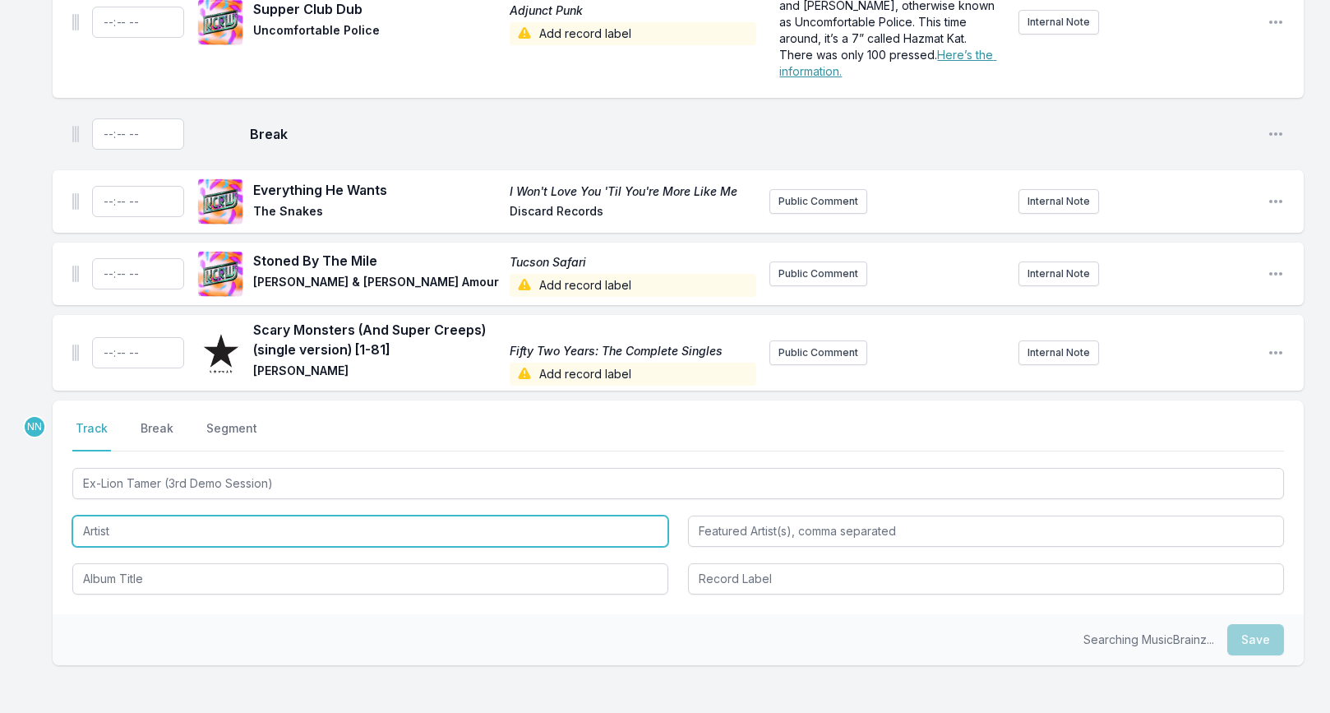
click at [196, 540] on input "Artist" at bounding box center [370, 530] width 596 height 31
type input "Wire"
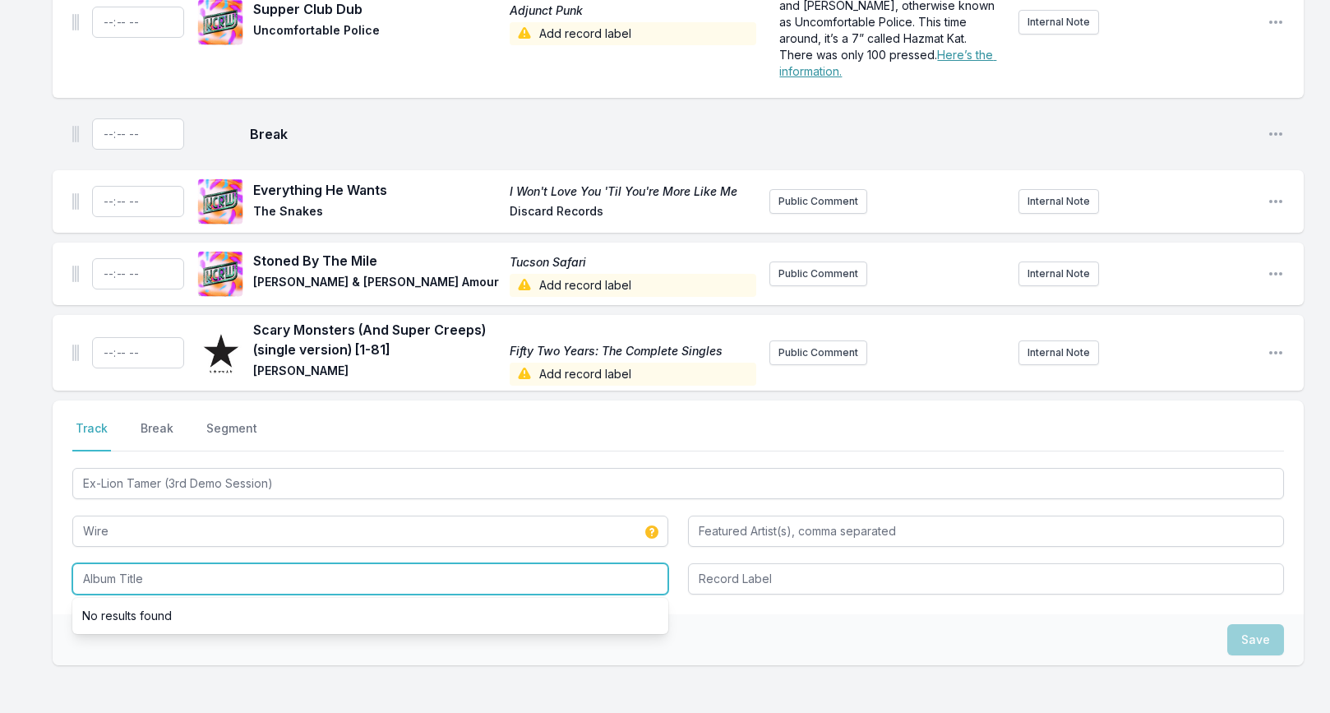
click at [90, 571] on input "Album Title" at bounding box center [370, 578] width 596 height 31
paste input "Pink Flag (2018 Expanded Edition)"
type input "Pink Flag (2018 Expanded Edition)"
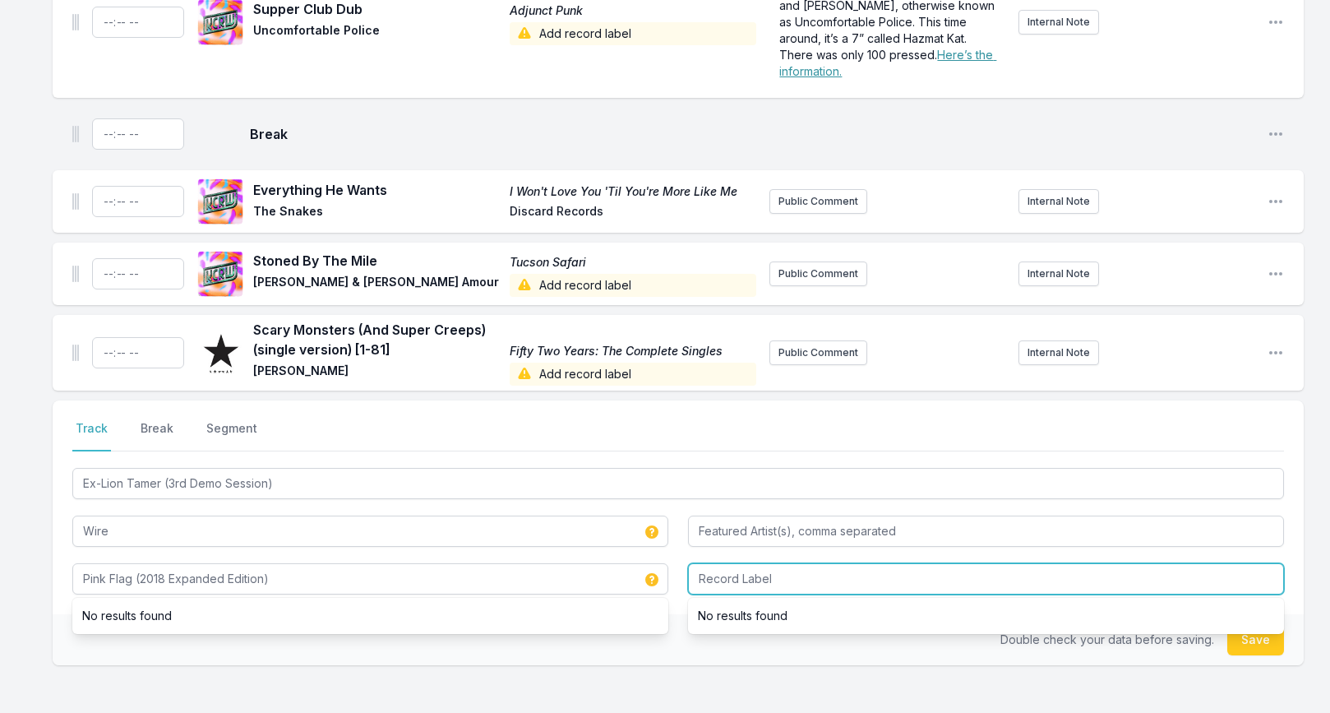
click at [736, 580] on input "Record Label" at bounding box center [986, 578] width 596 height 31
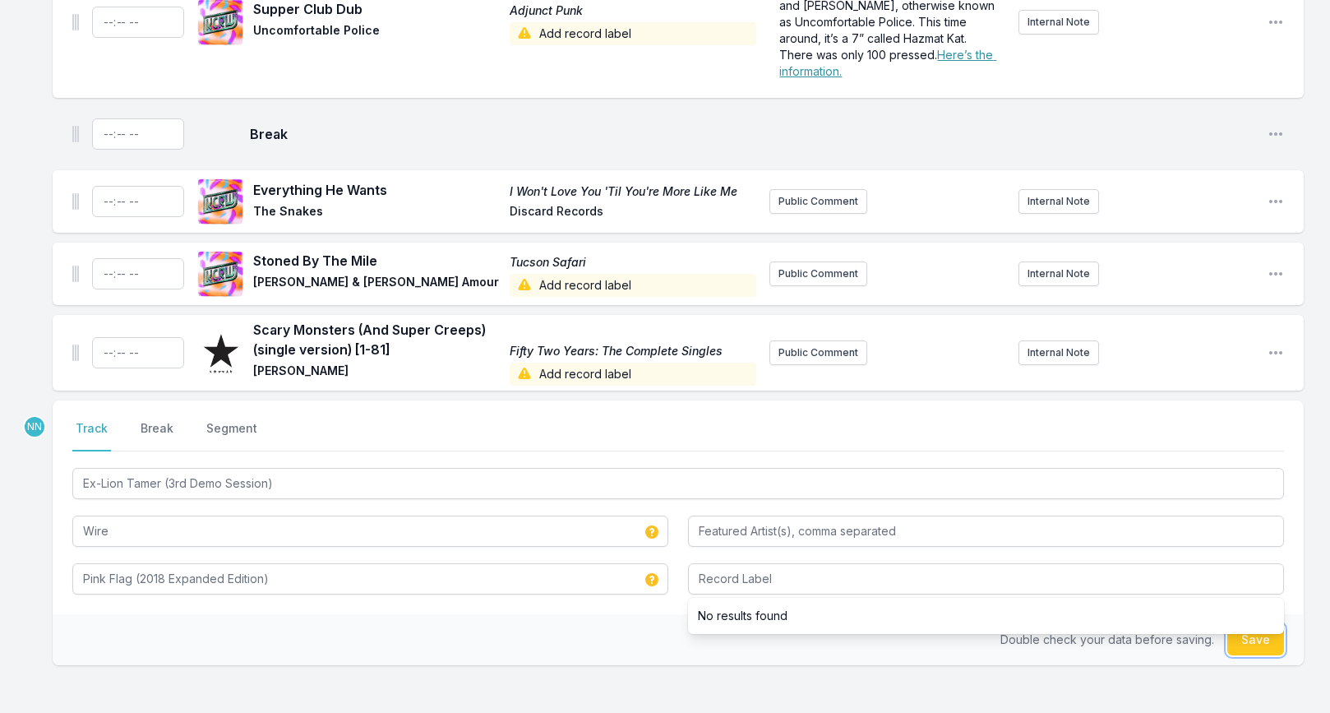
click at [1250, 647] on button "Save" at bounding box center [1255, 639] width 57 height 31
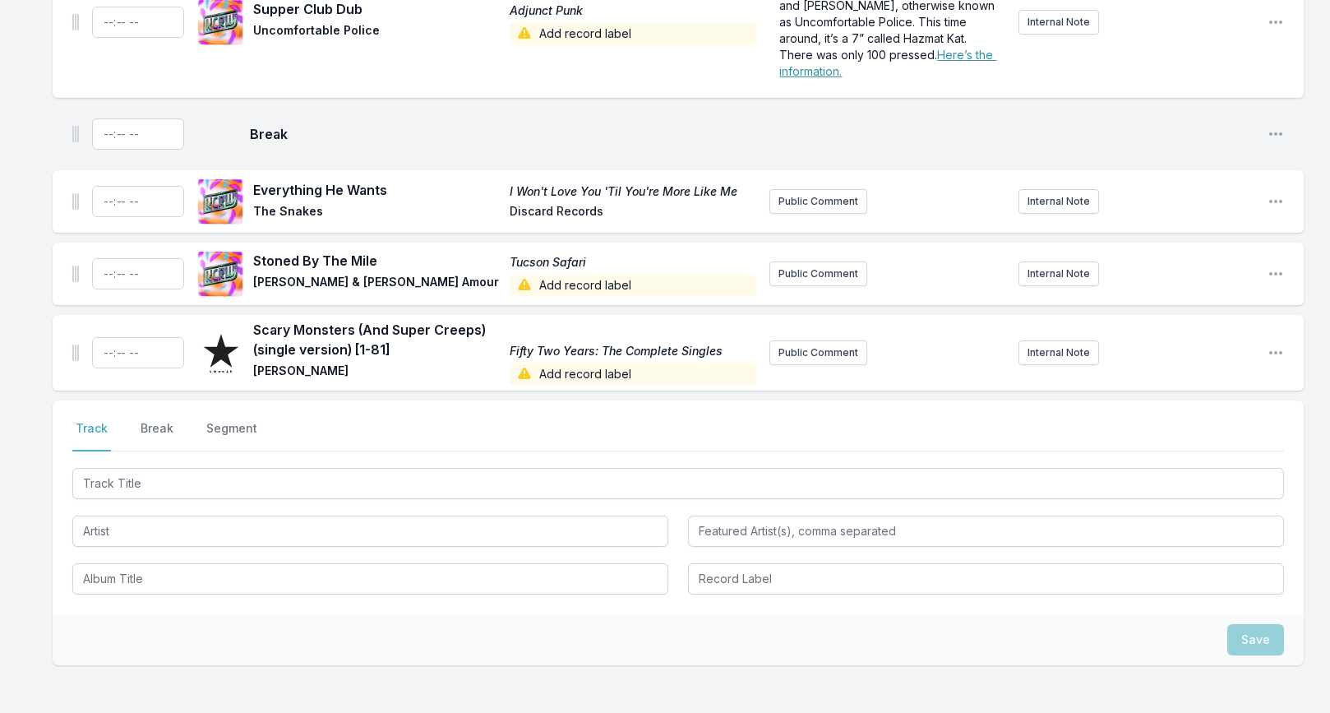
scroll to position [1290, 0]
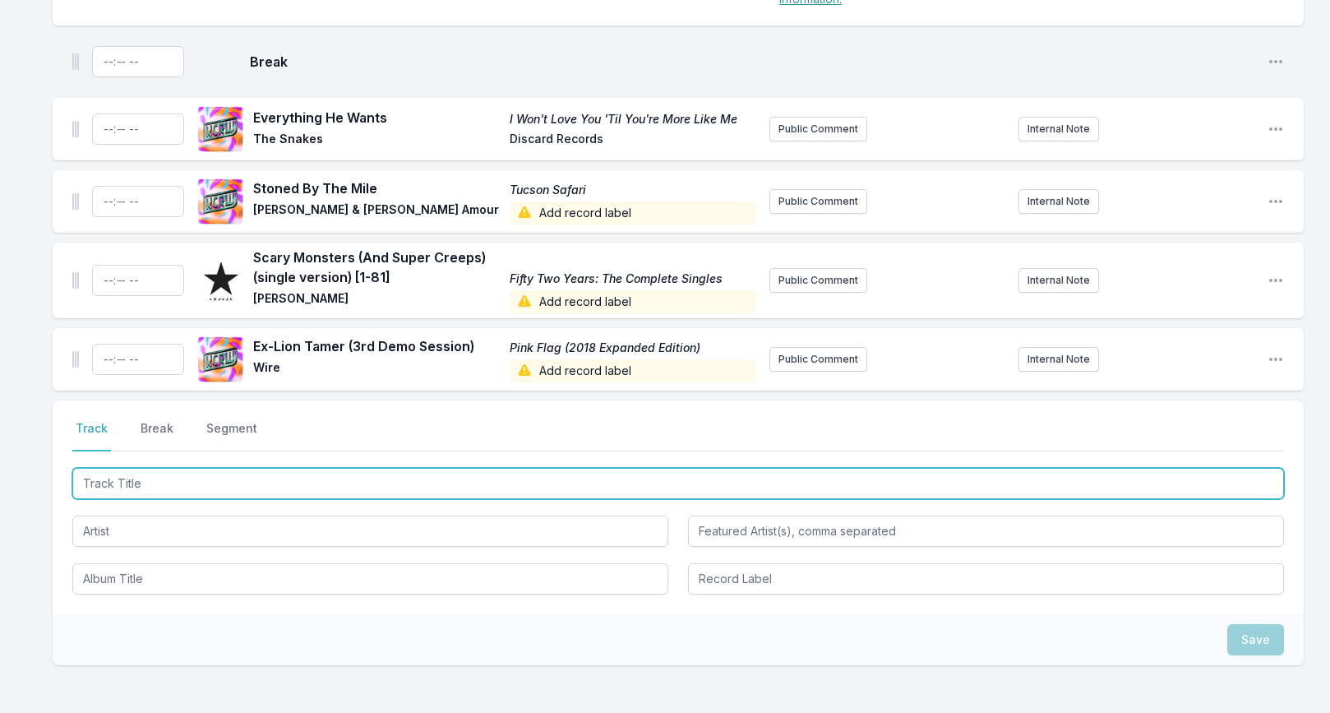
click at [191, 480] on input "Track Title" at bounding box center [678, 483] width 1212 height 31
paste input "Bingo-Master's Break-Out!"
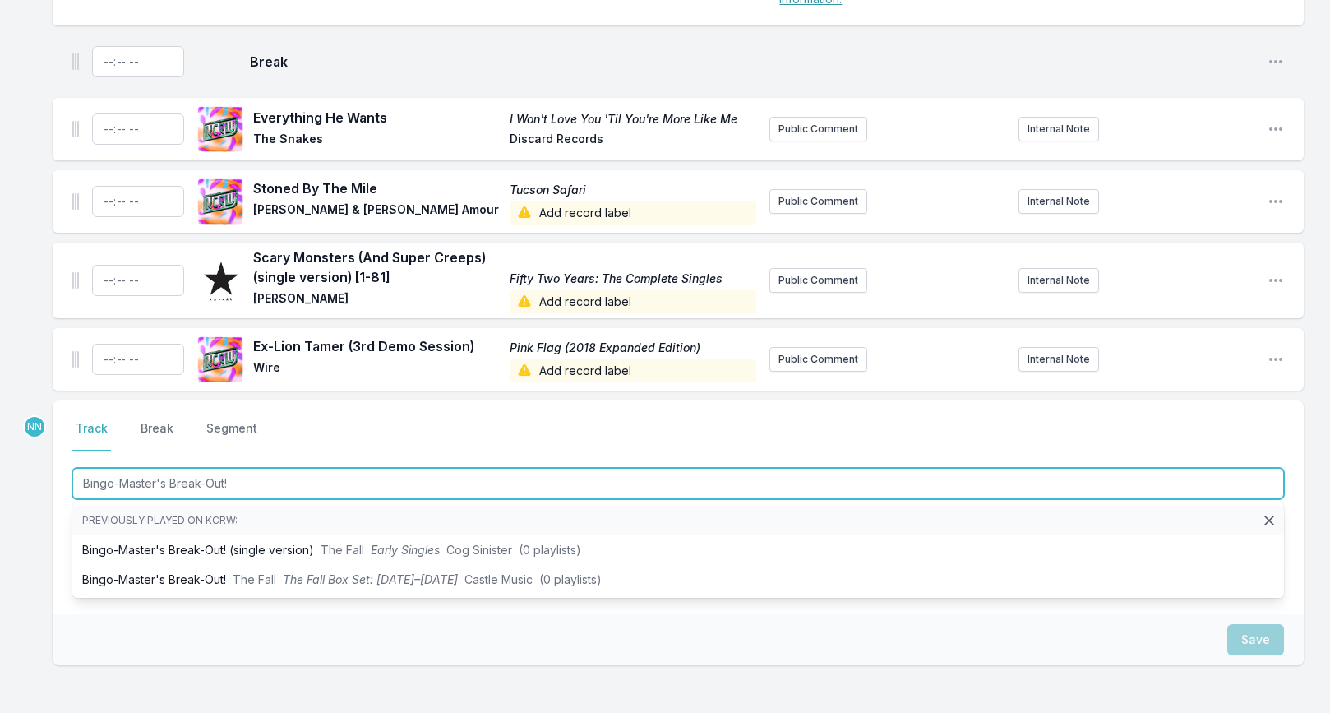
type input "Bingo-Master's Break-Out!"
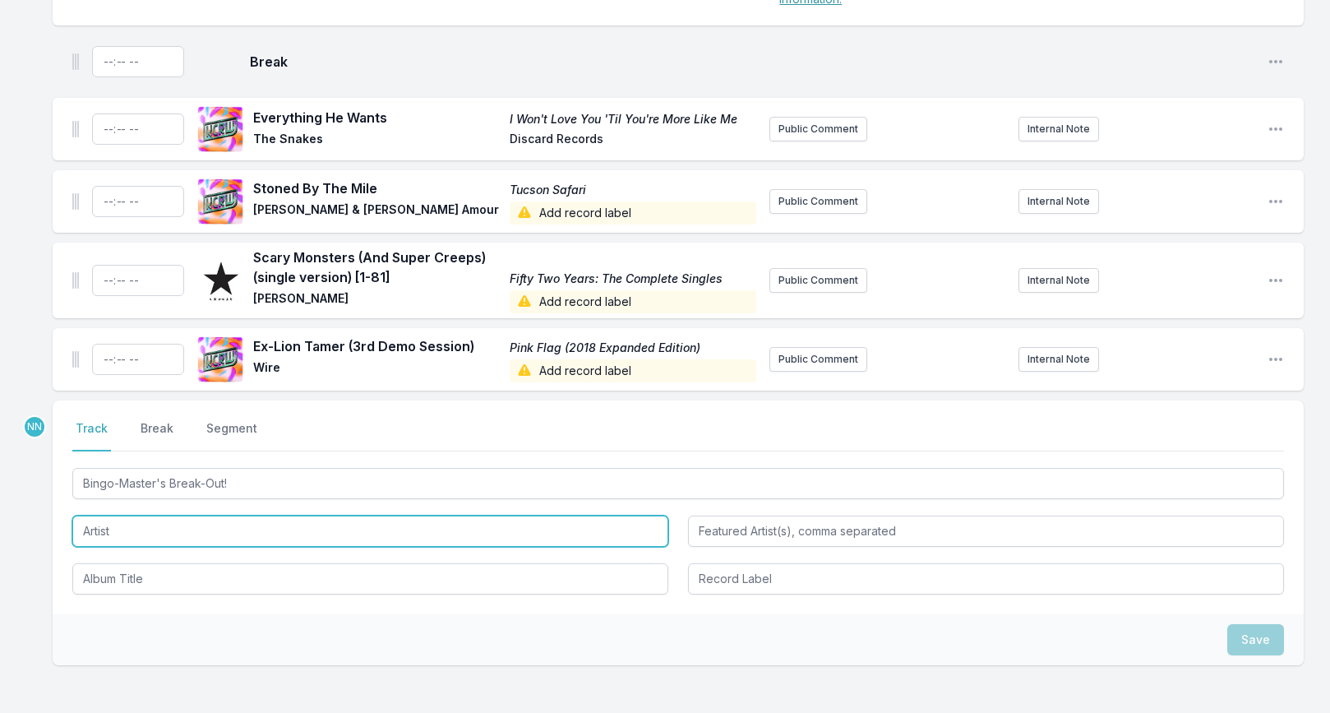
click at [151, 531] on input "Artist" at bounding box center [370, 530] width 596 height 31
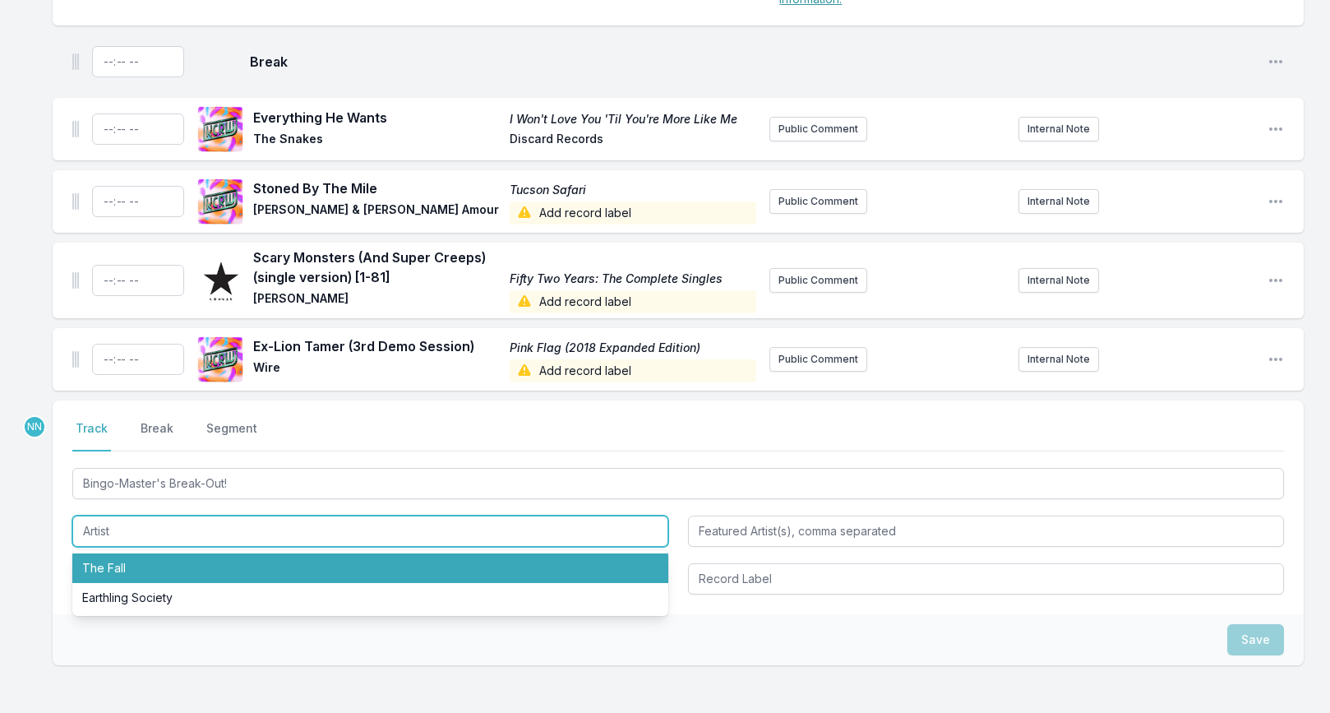
click at [138, 571] on li "The Fall" at bounding box center [370, 568] width 596 height 30
type input "The Fall"
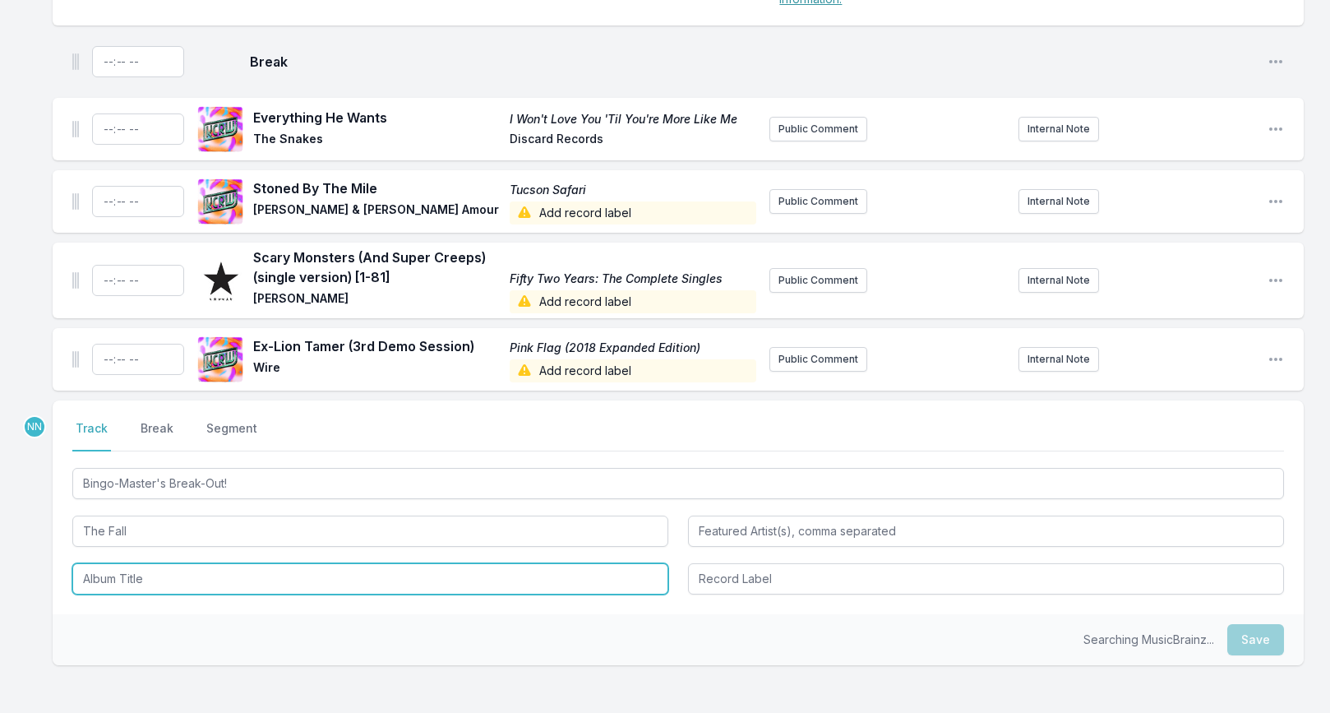
click at [134, 590] on input "Album Title" at bounding box center [370, 578] width 596 height 31
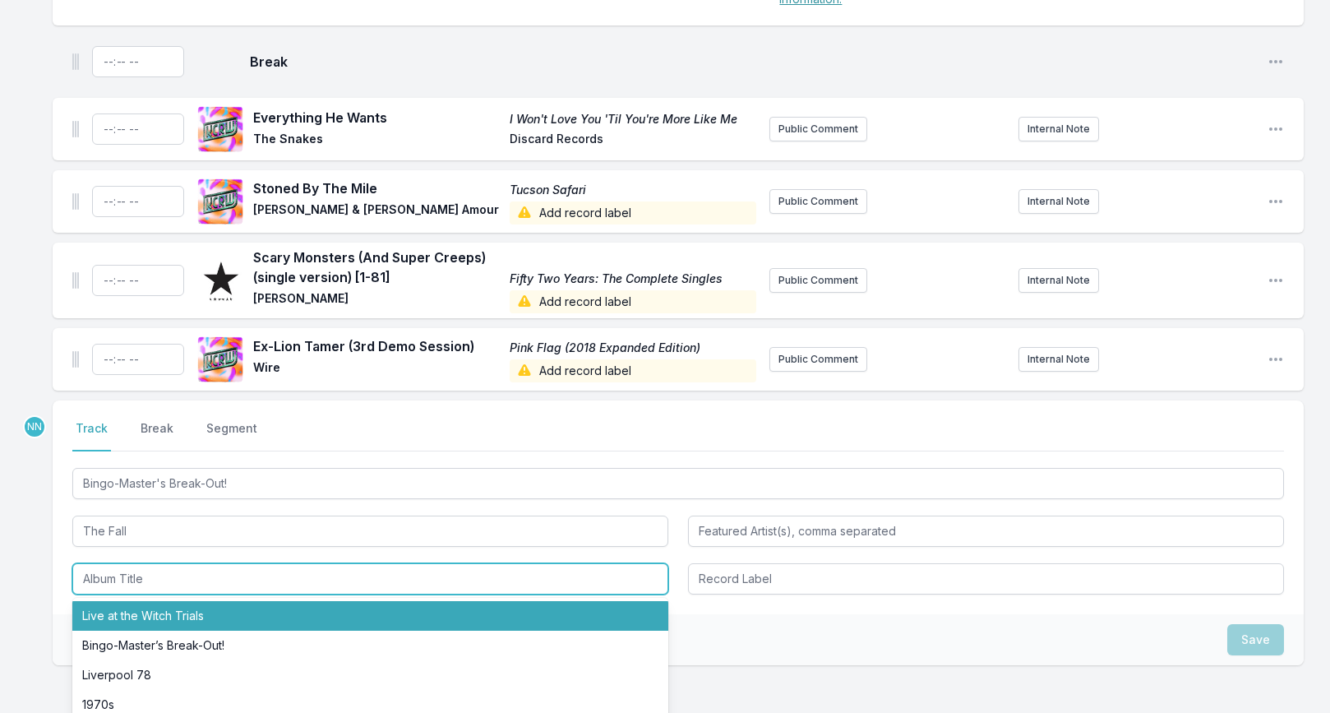
click at [164, 620] on li "Live at the Witch Trials" at bounding box center [370, 616] width 596 height 30
type input "Live at the Witch Trials"
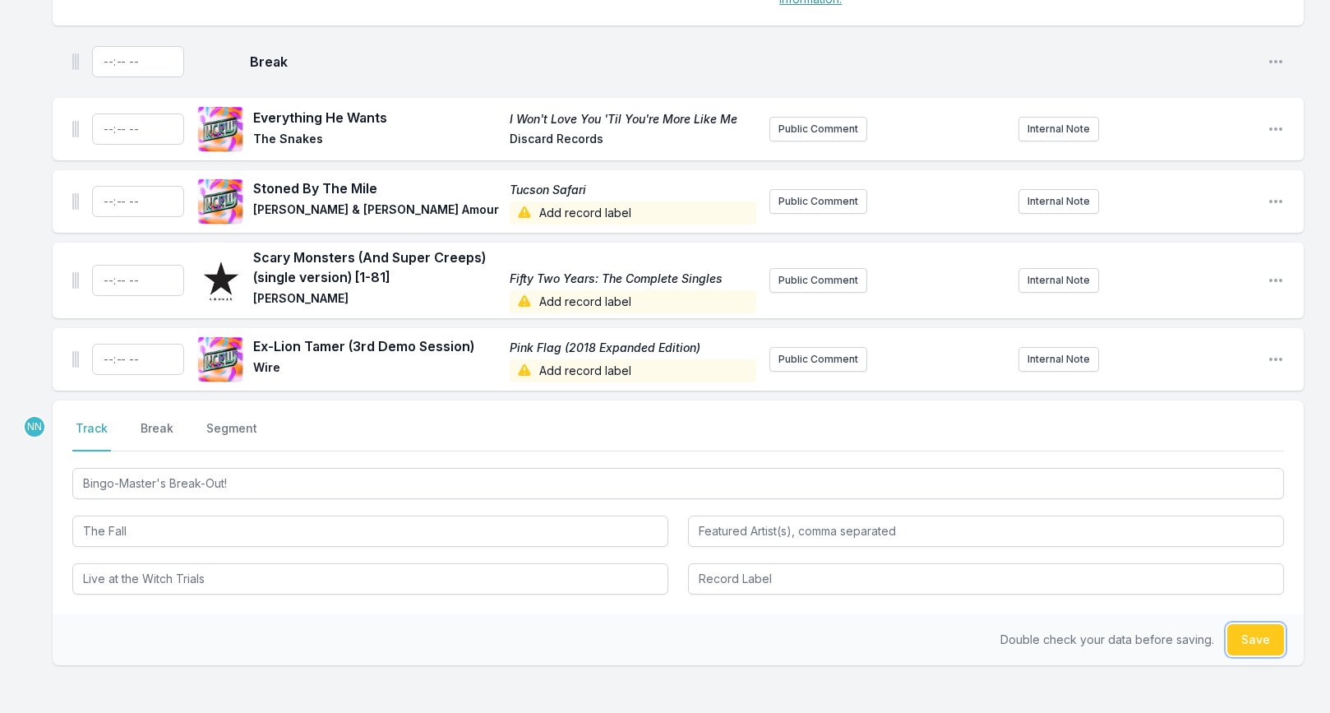
click at [1264, 640] on button "Save" at bounding box center [1255, 639] width 57 height 31
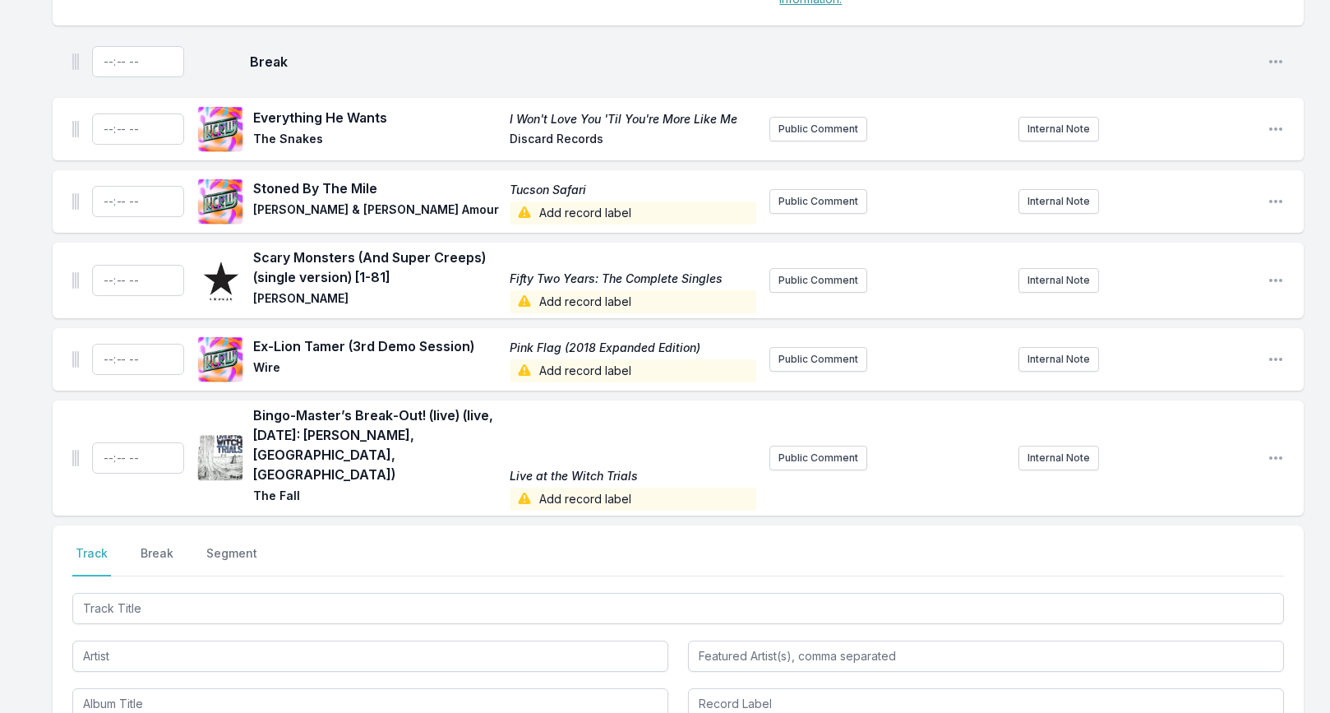
scroll to position [1395, 0]
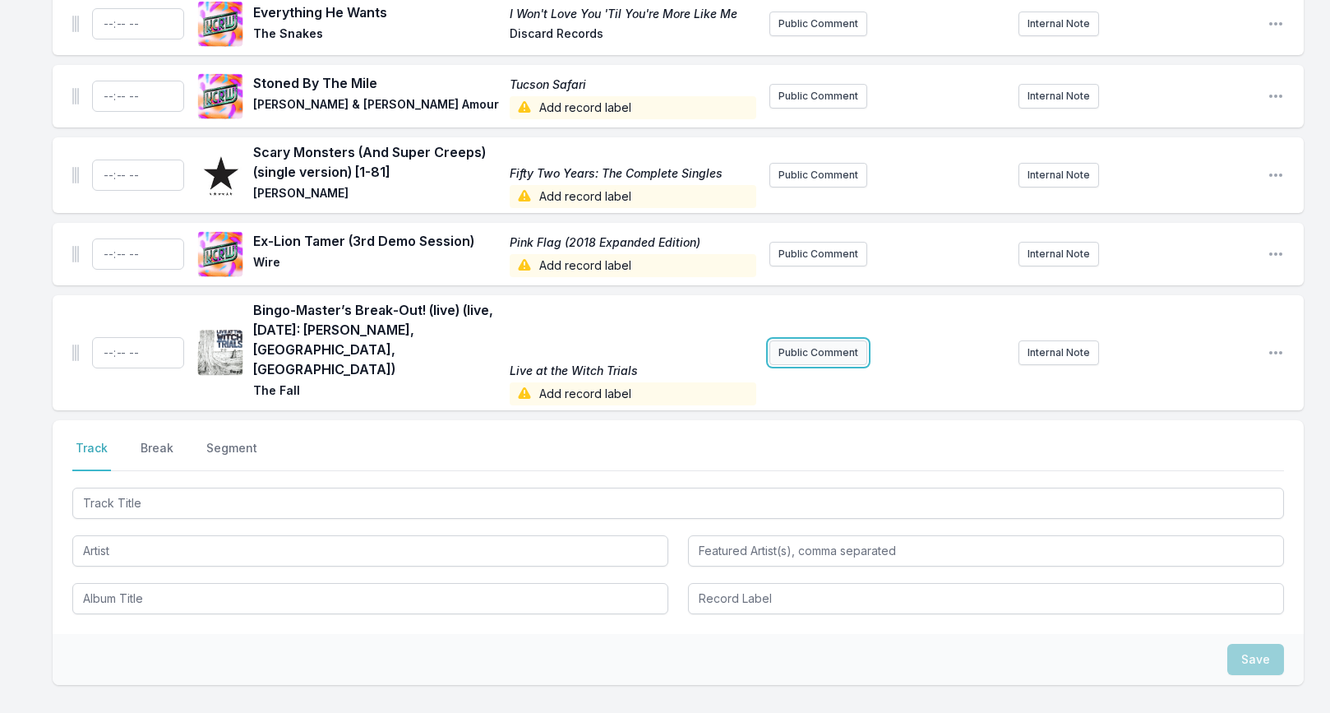
click at [785, 340] on button "Public Comment" at bounding box center [818, 352] width 98 height 25
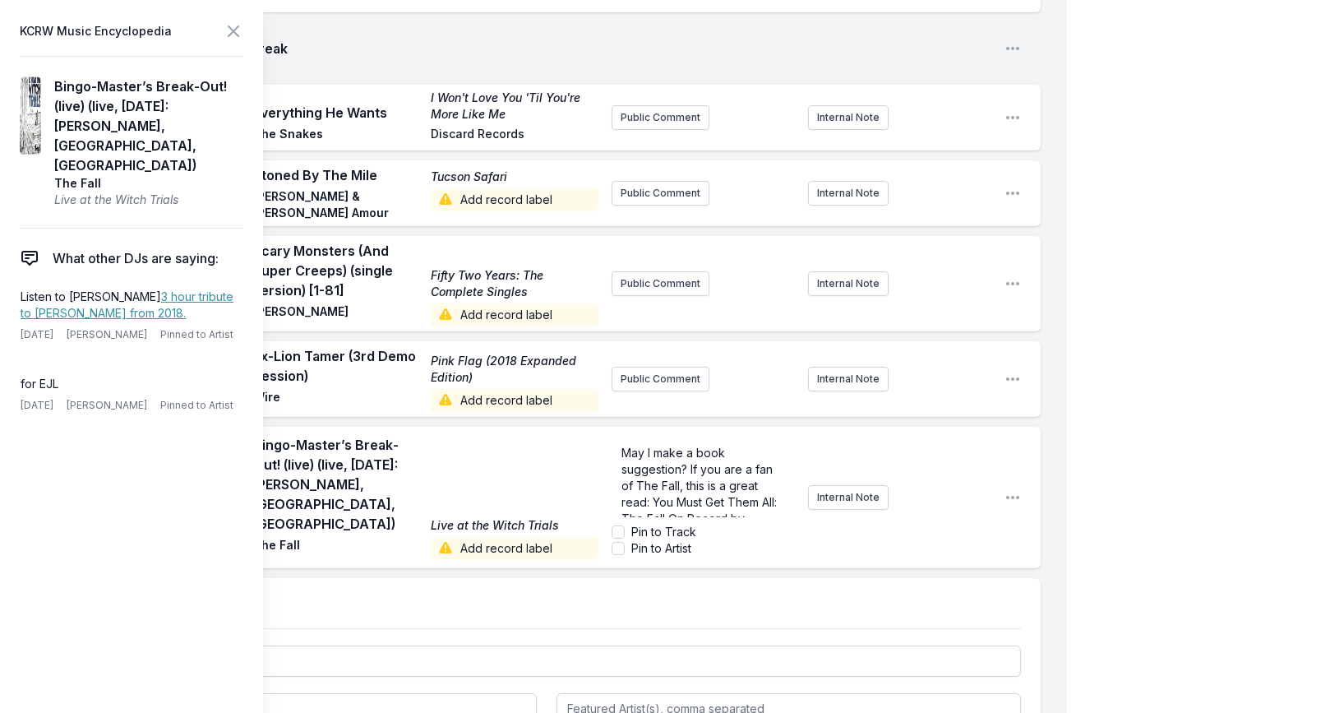
scroll to position [164, 0]
click at [232, 28] on icon at bounding box center [234, 31] width 20 height 20
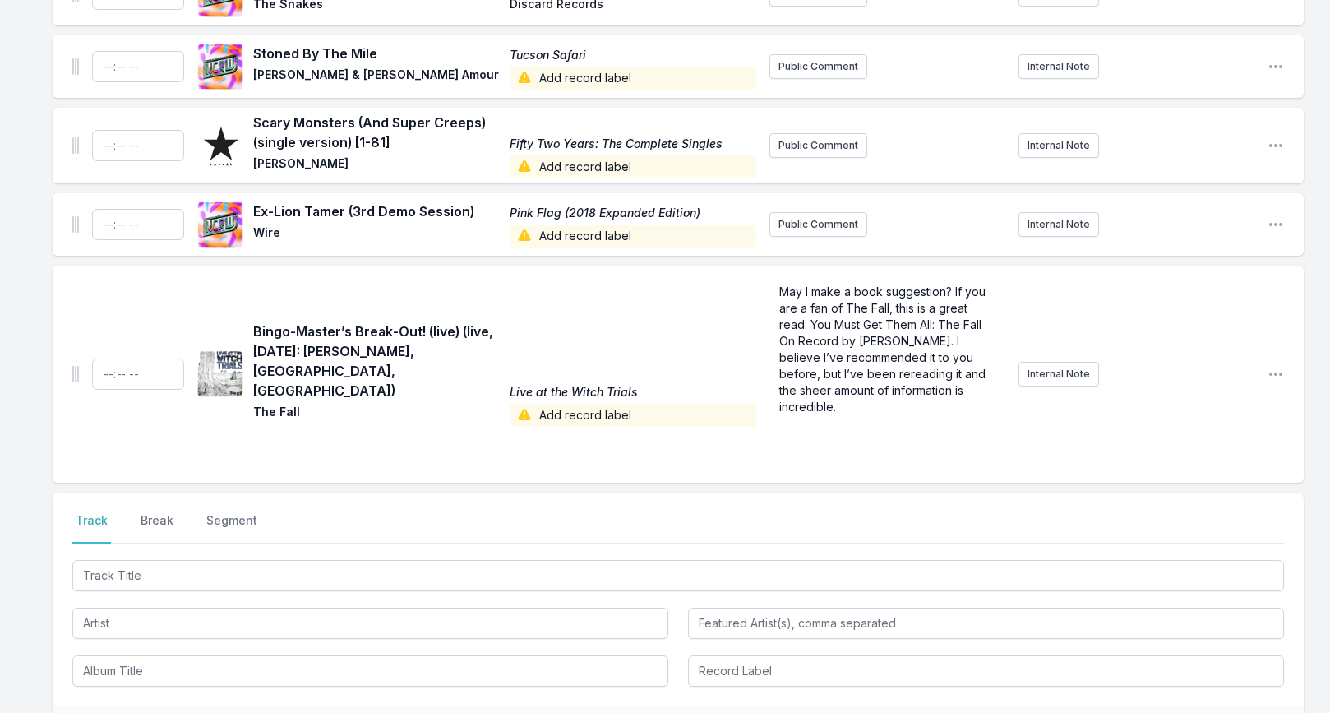
scroll to position [1550, 0]
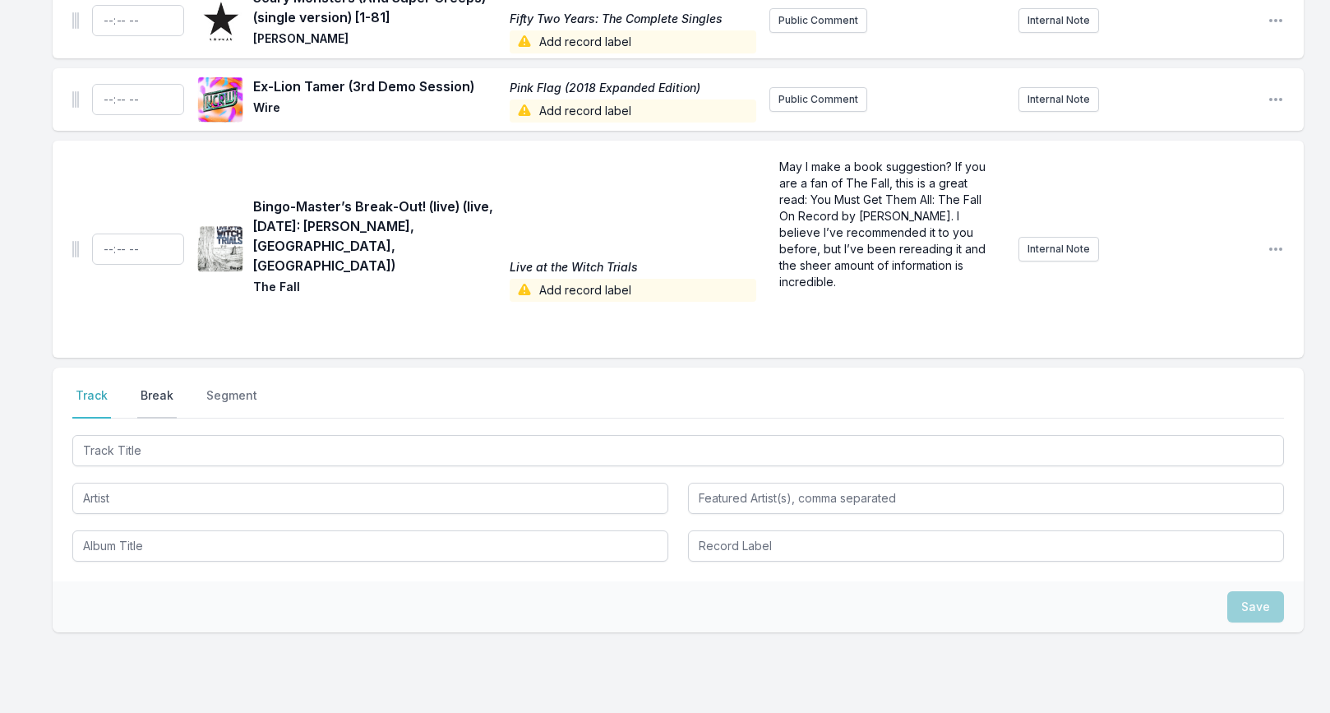
click at [162, 387] on button "Break" at bounding box center [156, 402] width 39 height 31
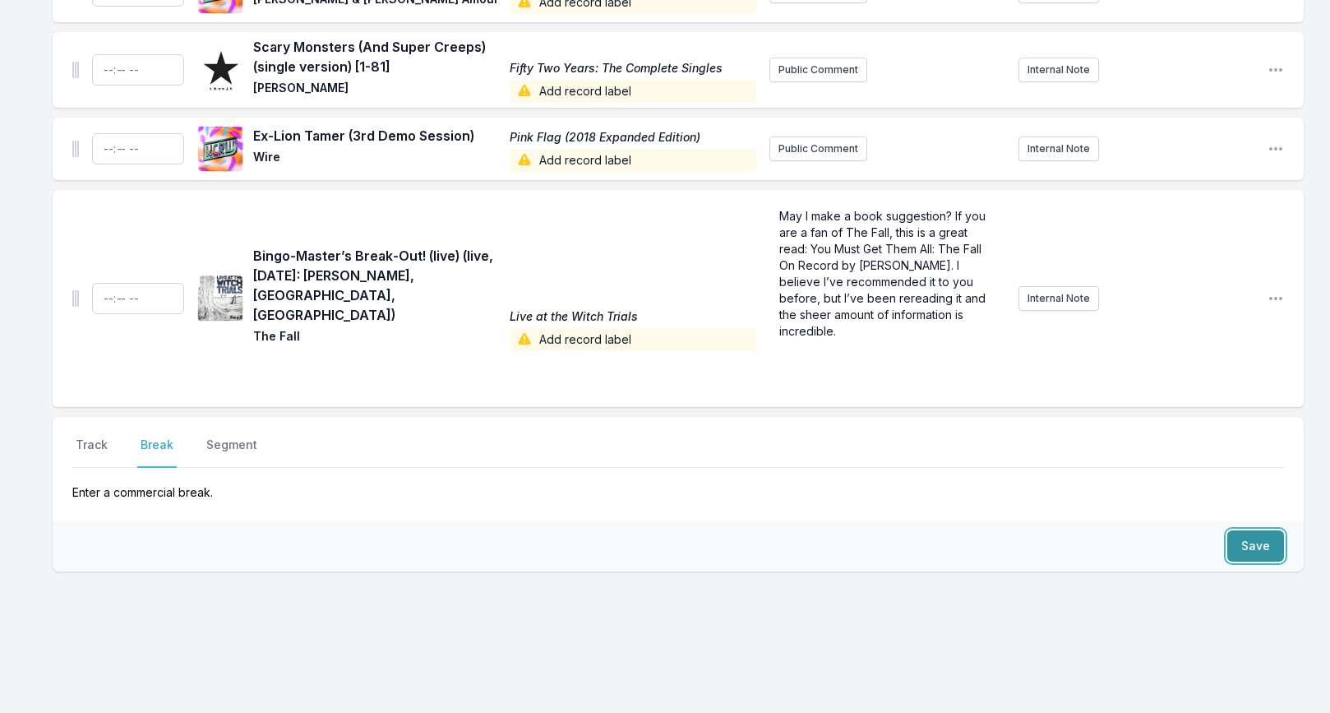
click at [1240, 534] on button "Save" at bounding box center [1255, 545] width 57 height 31
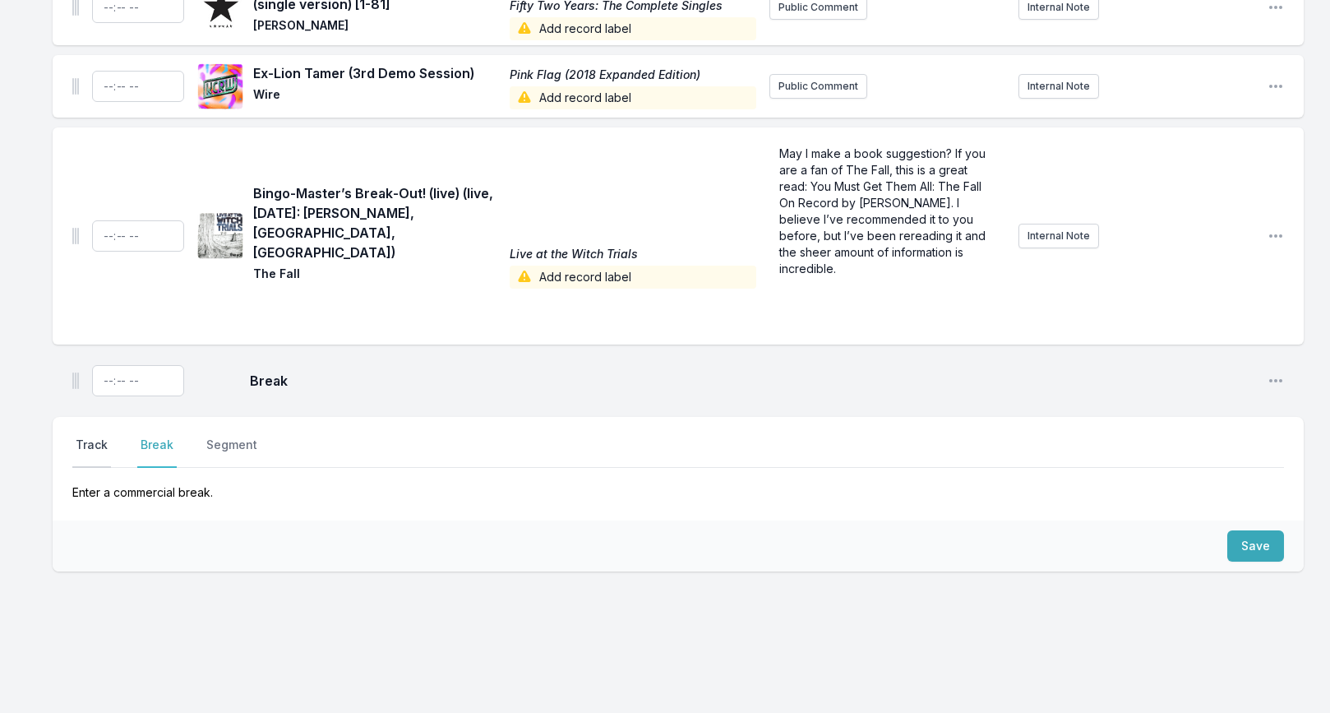
click at [96, 437] on button "Track" at bounding box center [91, 452] width 39 height 31
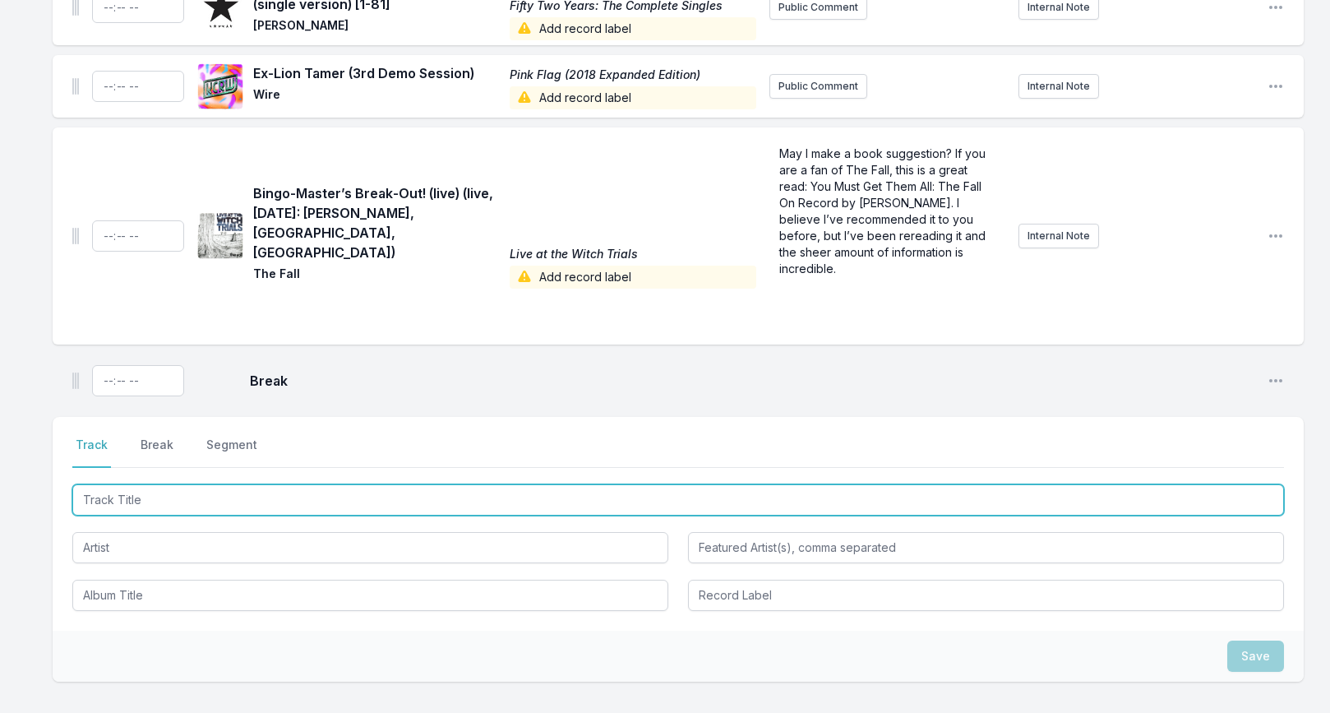
click at [128, 485] on input "Track Title" at bounding box center [678, 499] width 1212 height 31
paste input "Time's Up"
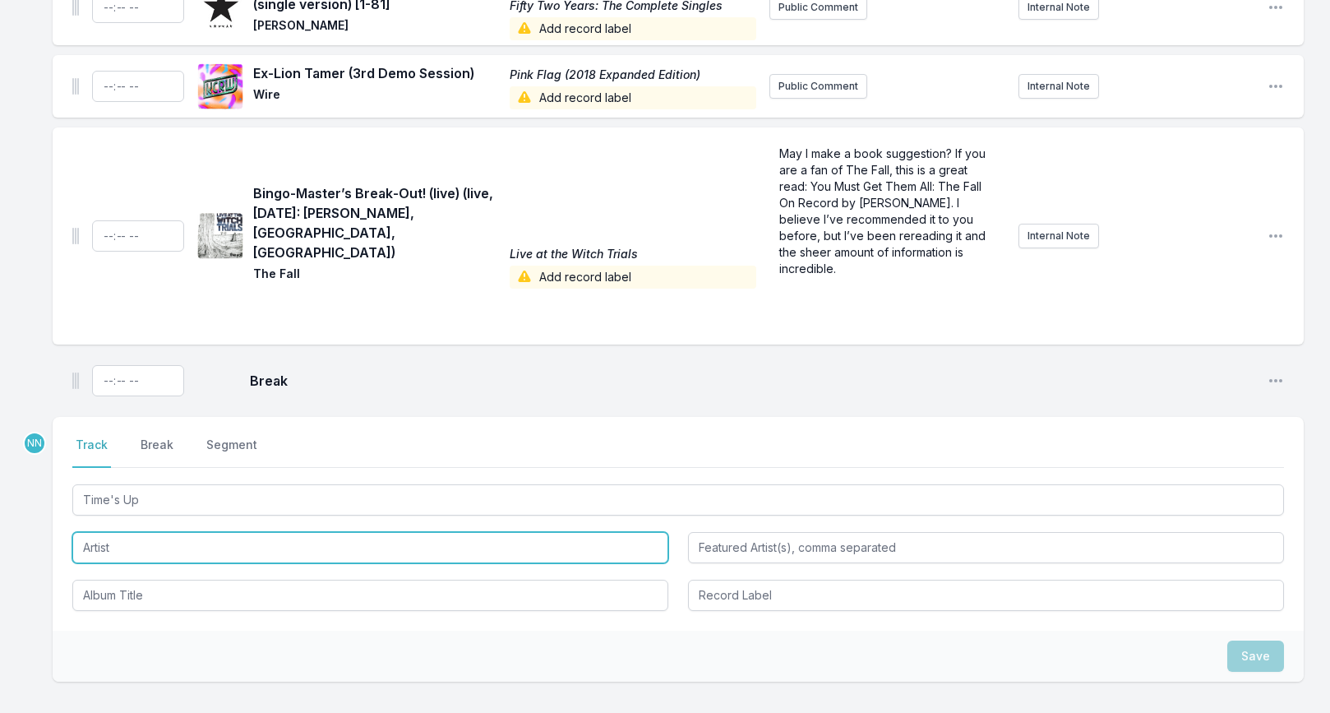
click at [113, 538] on input "Artist" at bounding box center [370, 547] width 596 height 31
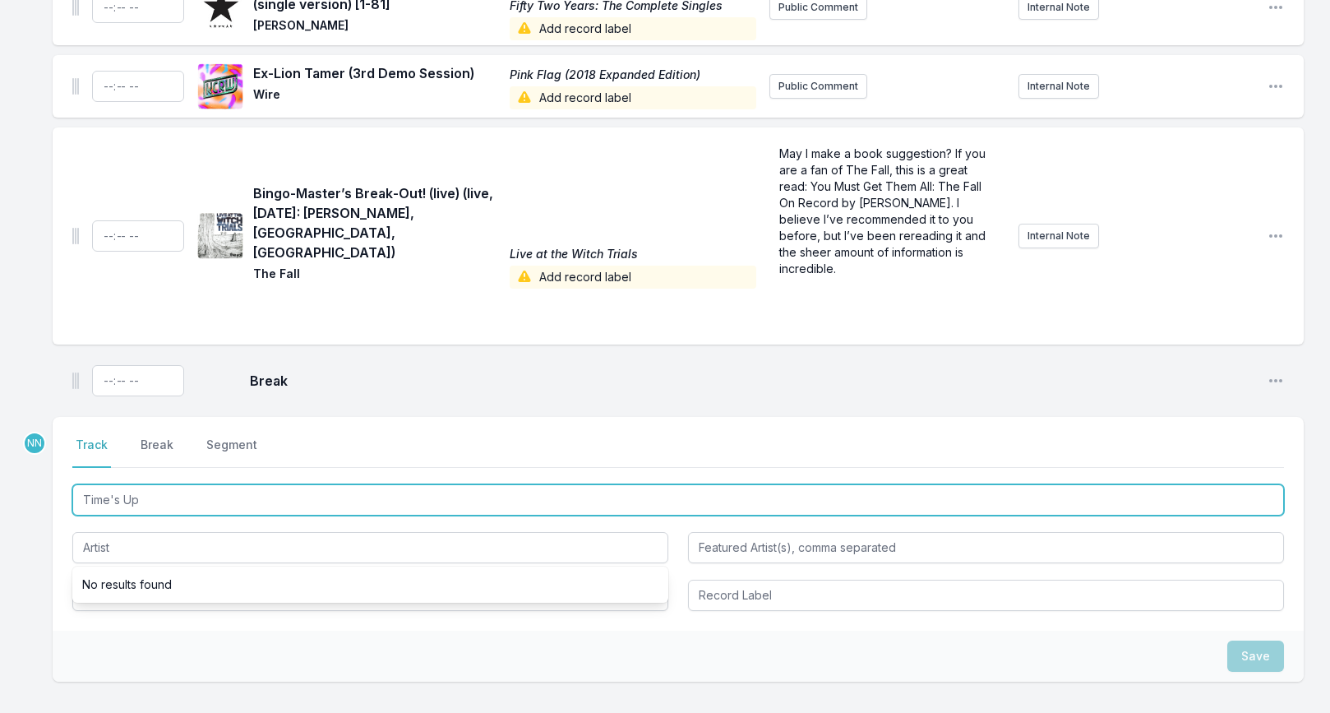
click at [158, 487] on input "Time's Up" at bounding box center [678, 499] width 1212 height 31
type input "Time's Up"
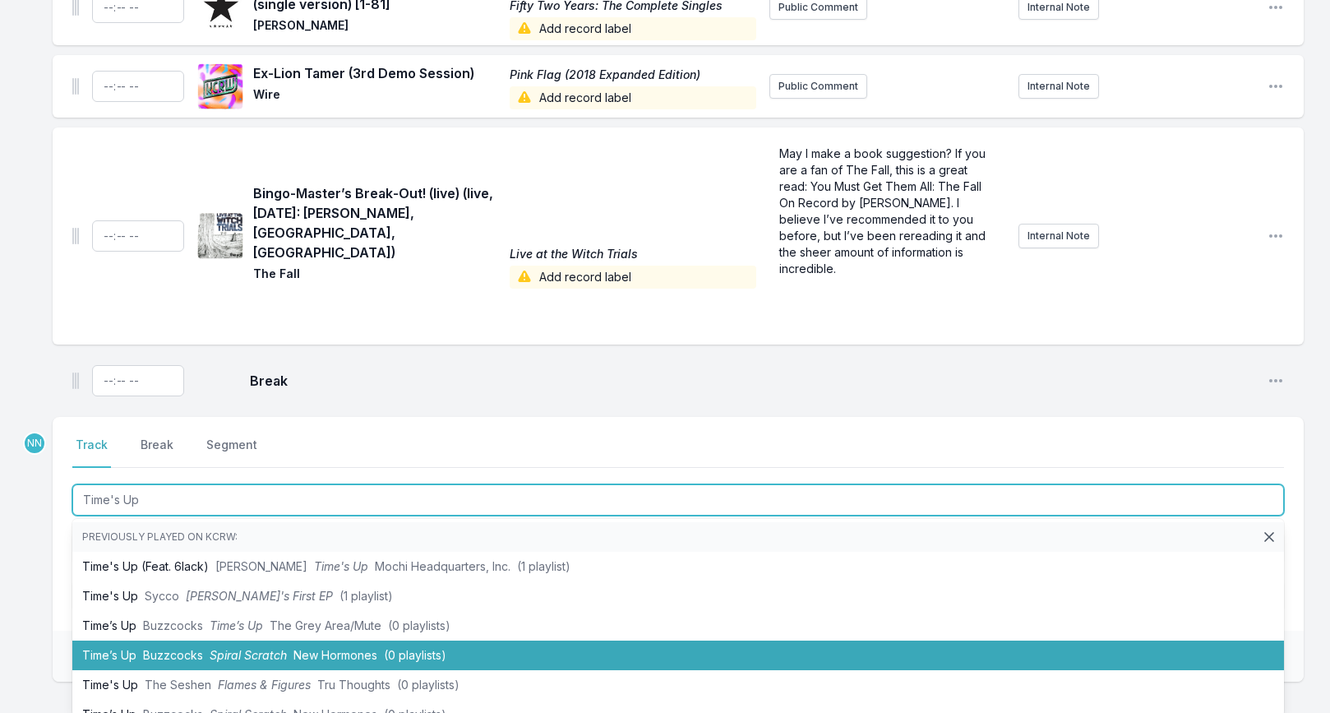
click at [199, 648] on span "Buzzcocks" at bounding box center [173, 655] width 60 height 14
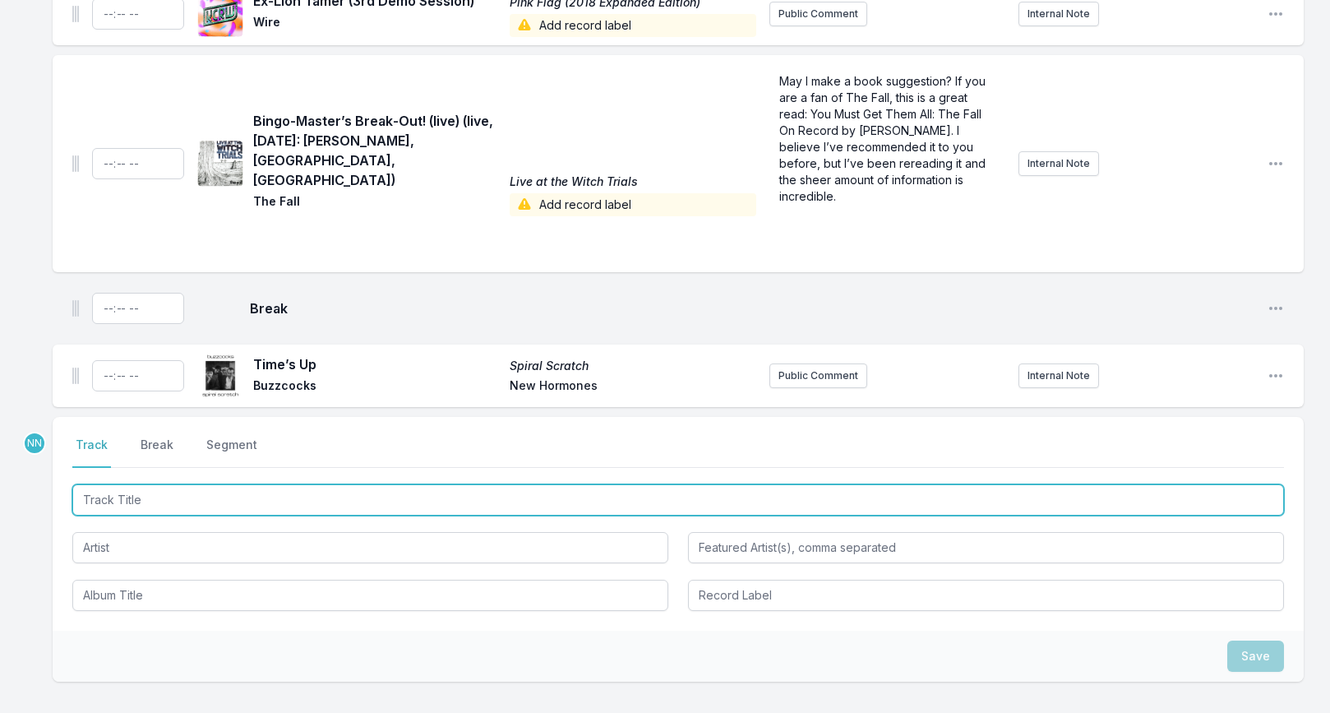
paste input "Disorder"
type input "Disorder"
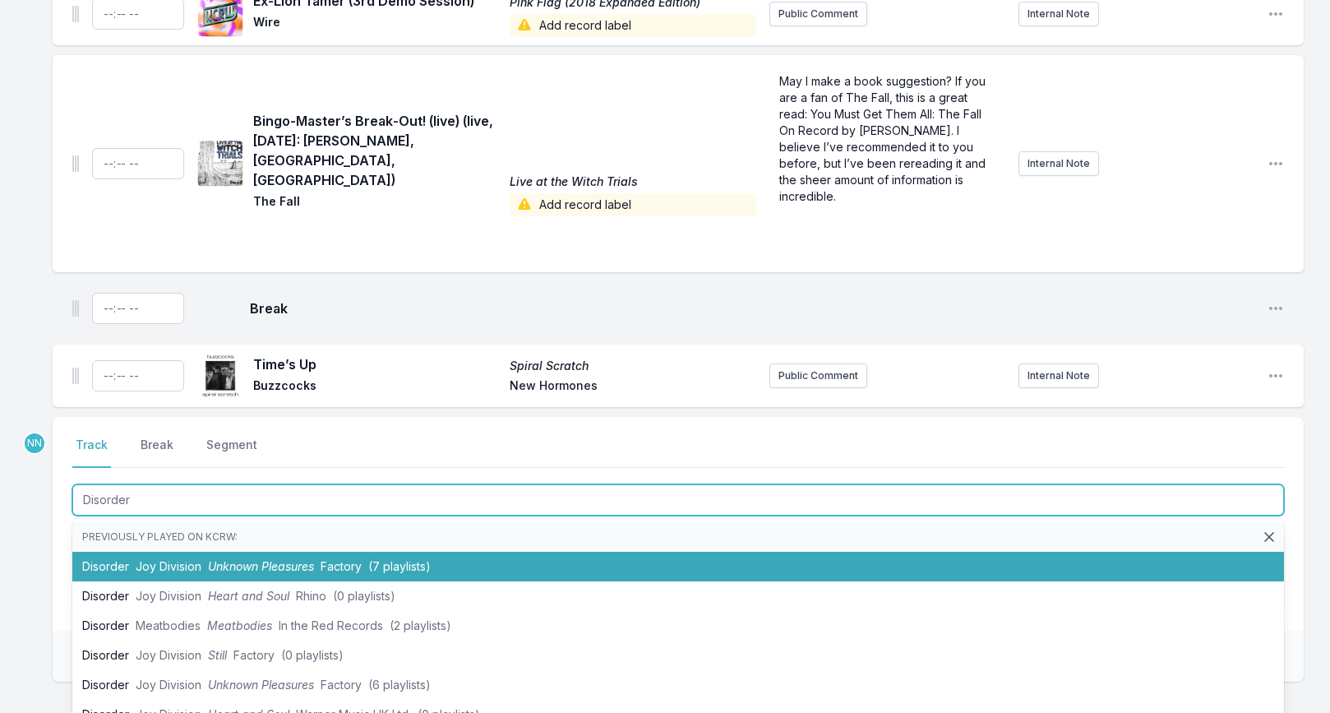
click at [191, 559] on span "Joy Division" at bounding box center [169, 566] width 66 height 14
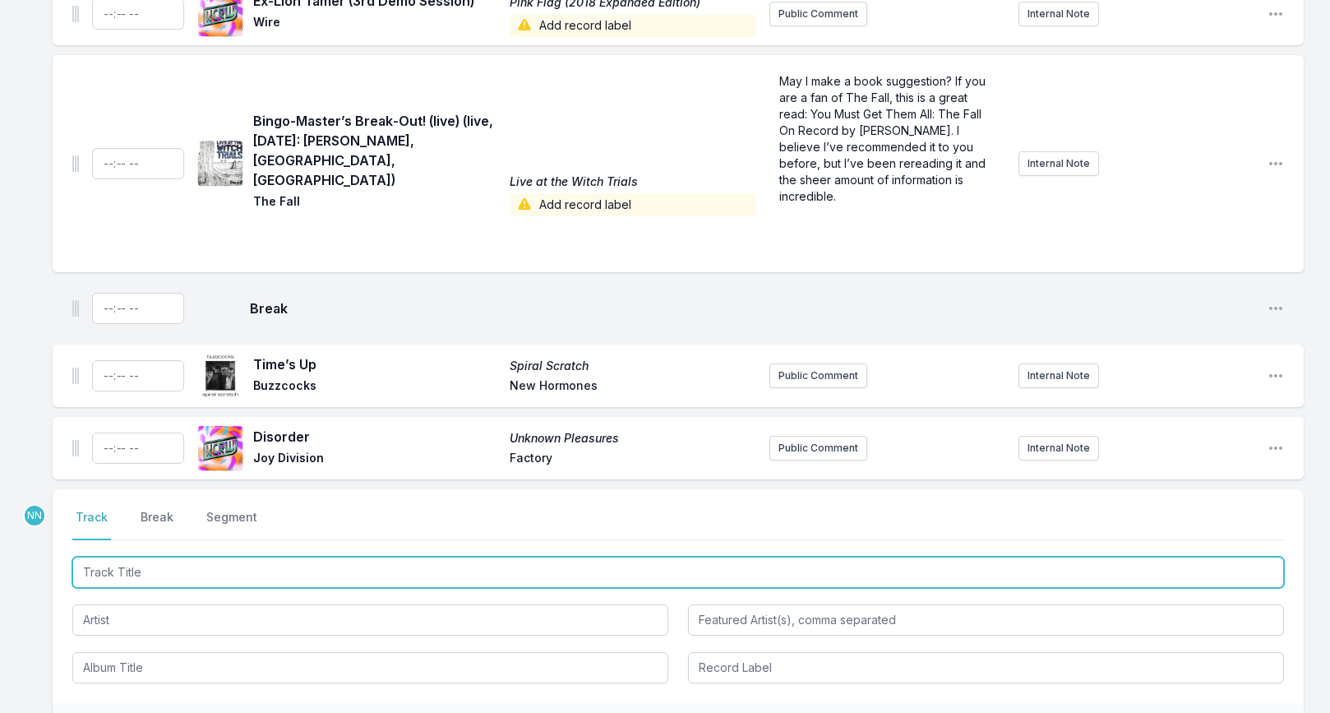
scroll to position [1707, 0]
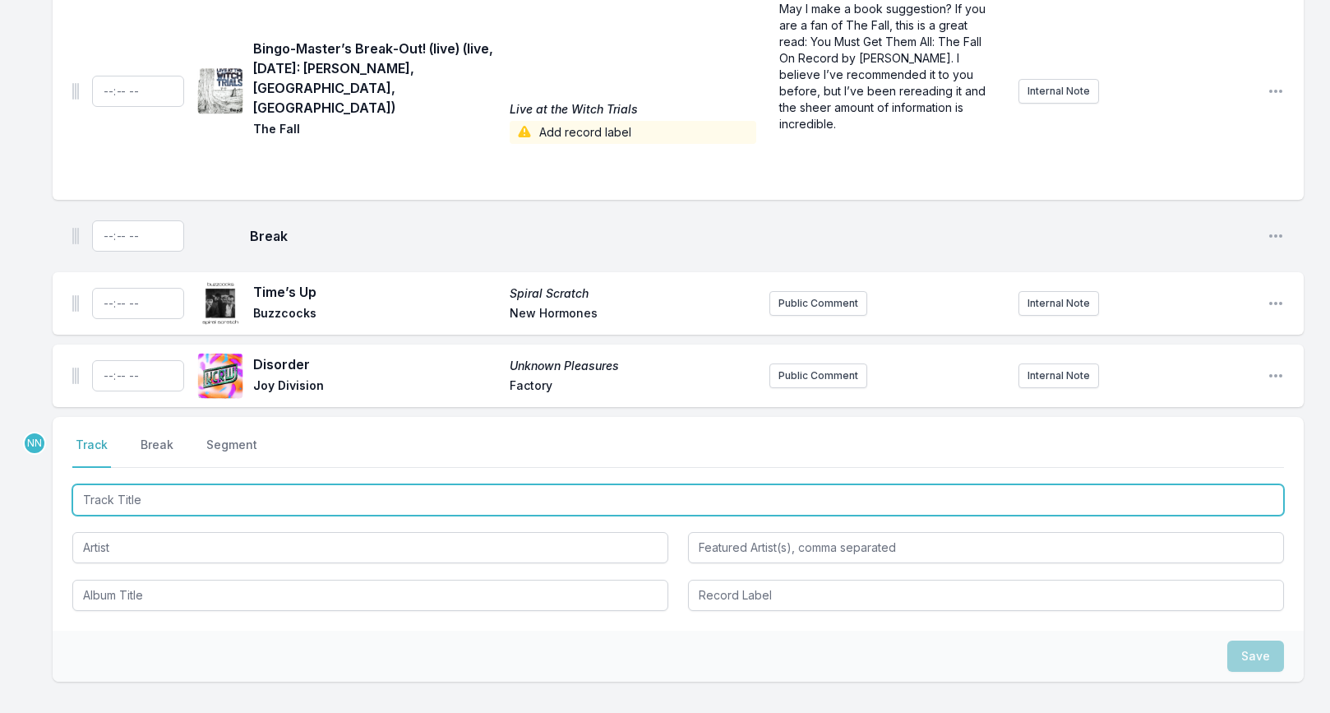
click at [184, 487] on input "Track Title" at bounding box center [678, 499] width 1212 height 31
paste input "Blue Suede Shoes"
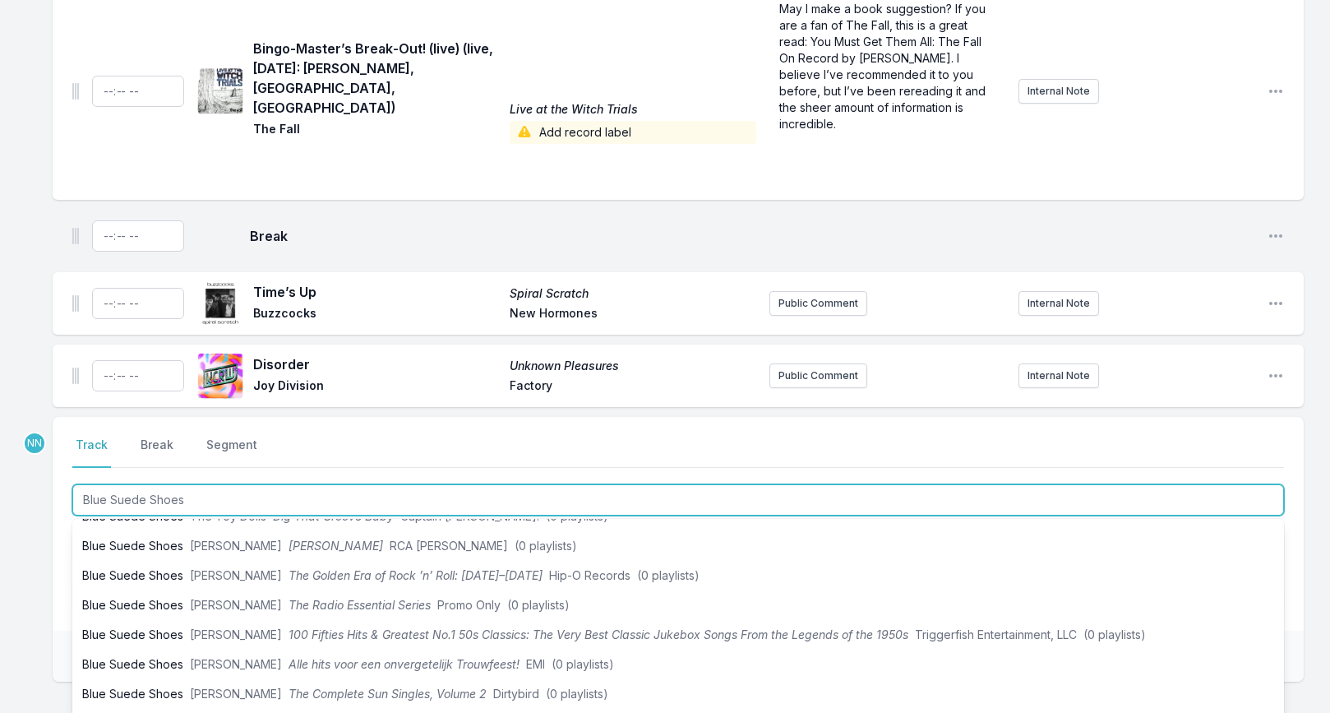
scroll to position [0, 0]
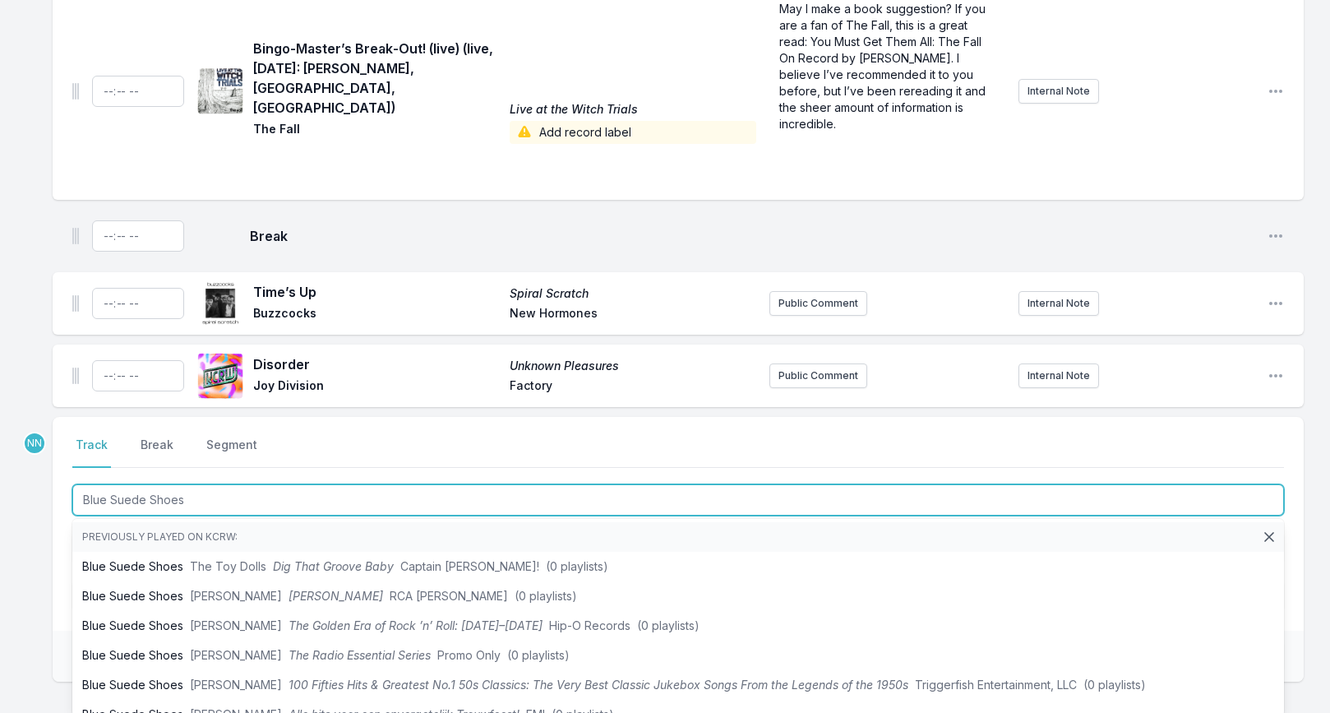
type input "Blue Suede Shoes"
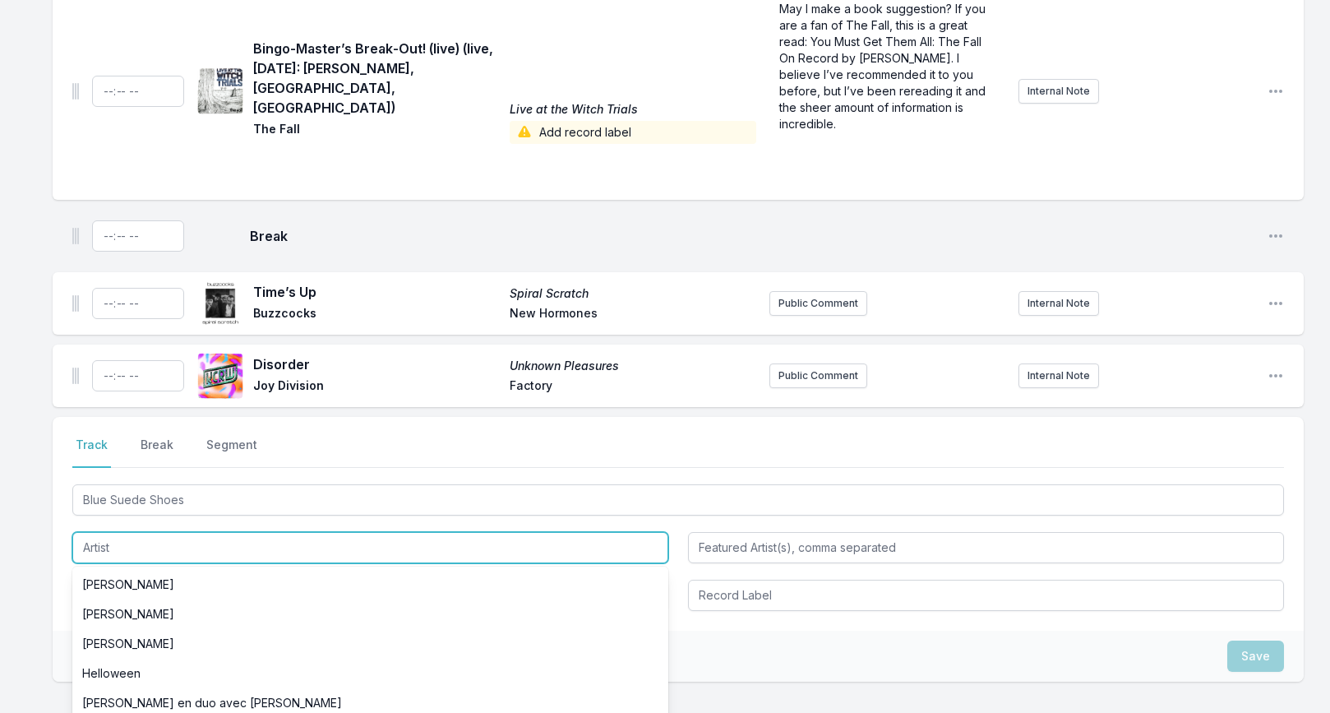
click at [128, 535] on input "Artist" at bounding box center [370, 547] width 596 height 31
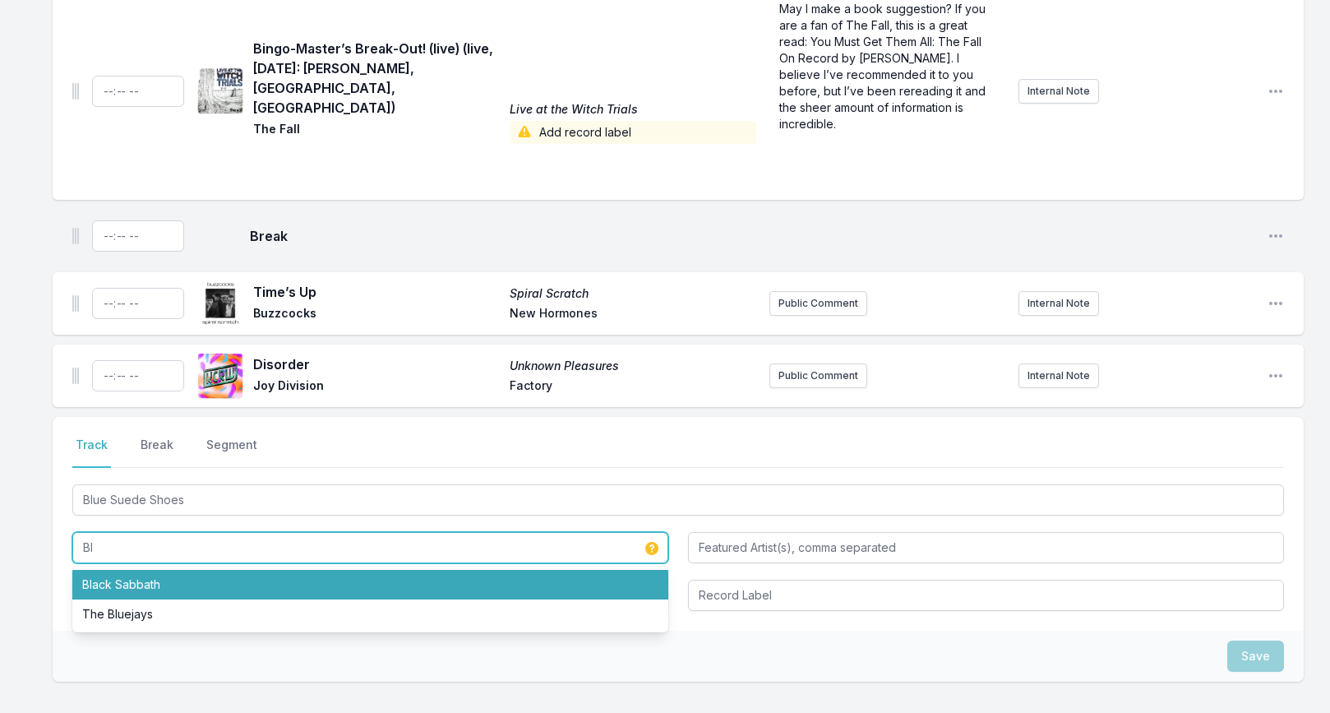
click at [115, 571] on li "Black Sabbath" at bounding box center [370, 585] width 596 height 30
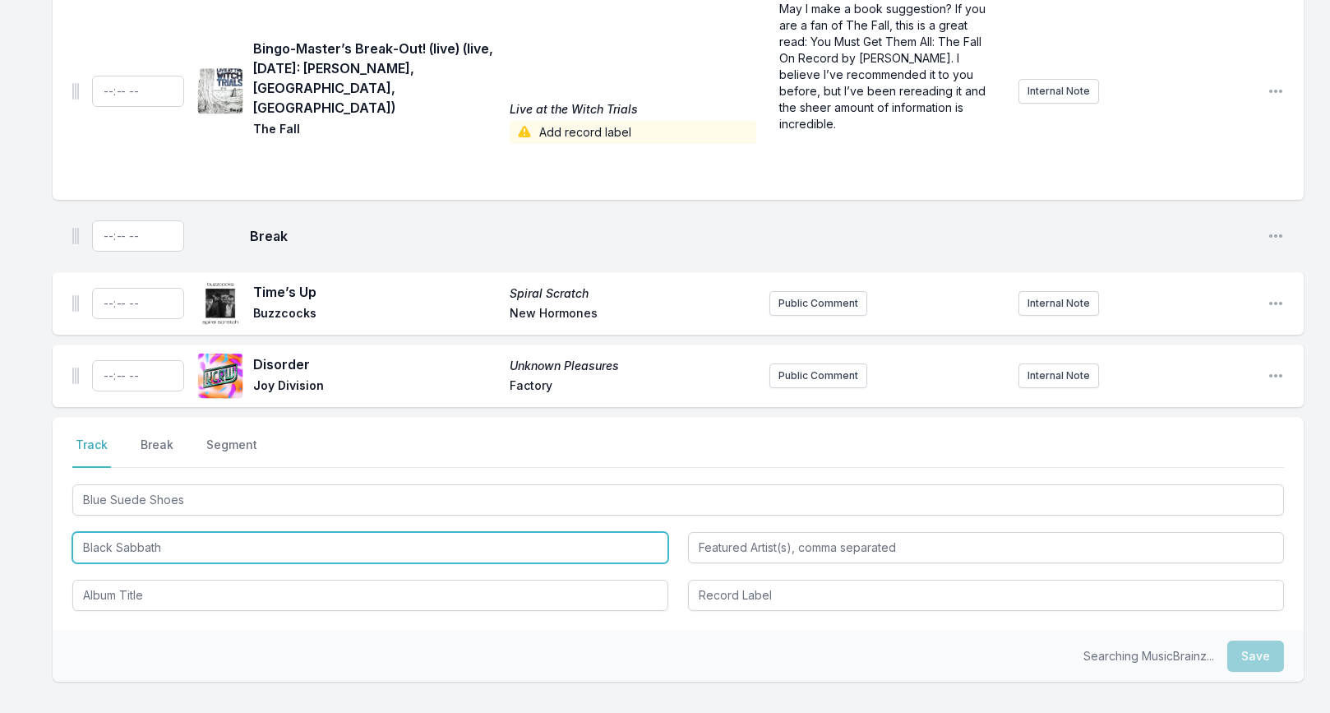
type input "Black Sabbath"
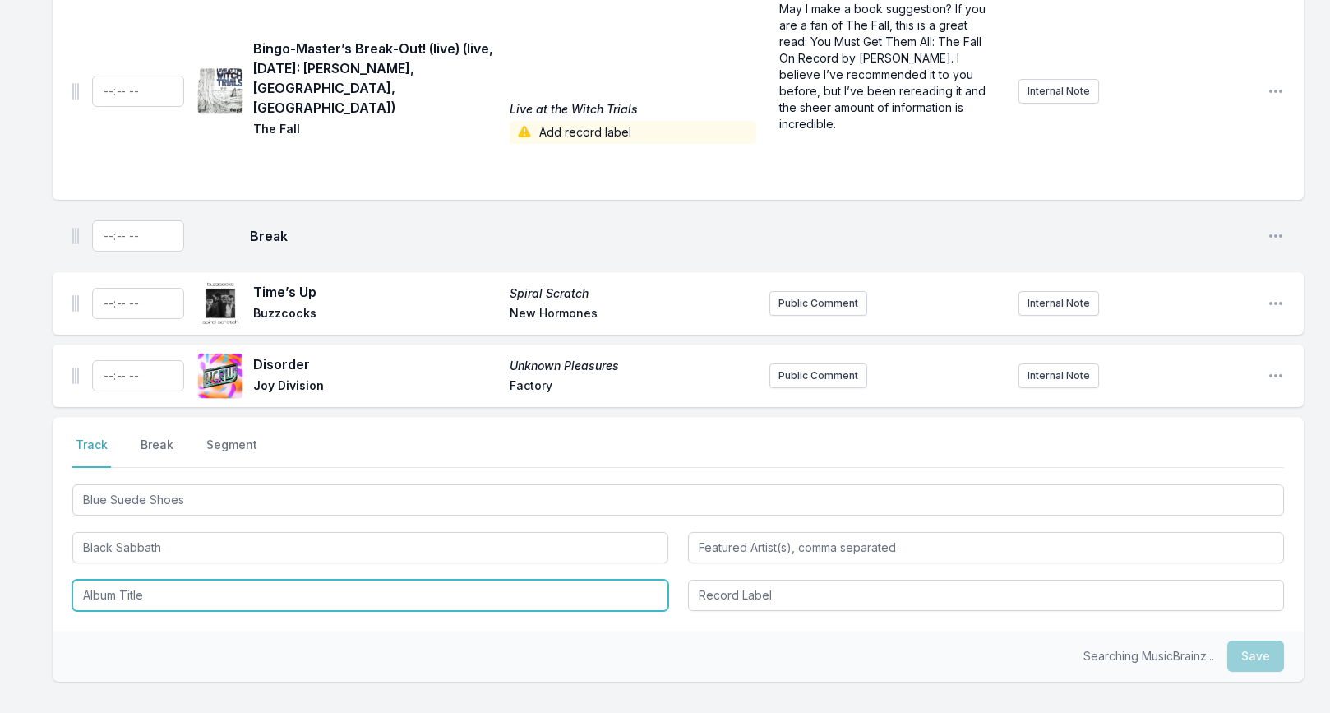
click at [112, 589] on input "Album Title" at bounding box center [370, 595] width 596 height 31
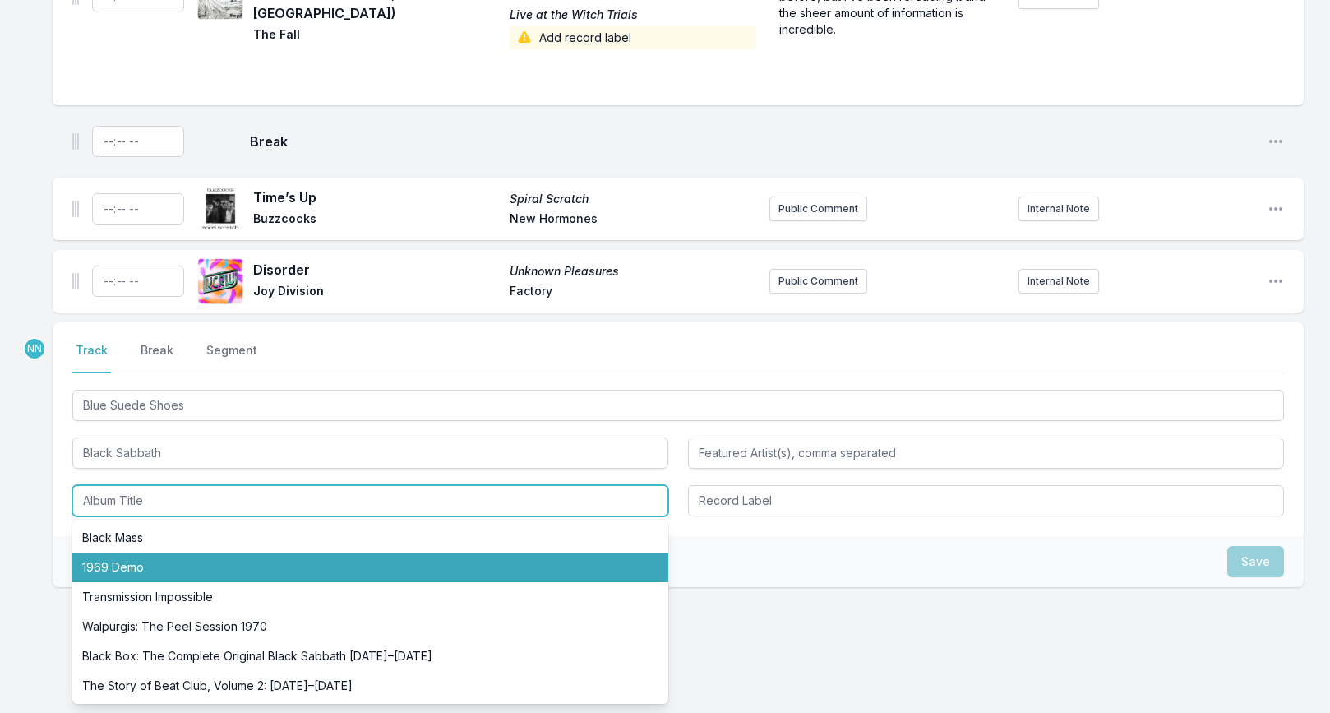
scroll to position [1818, 0]
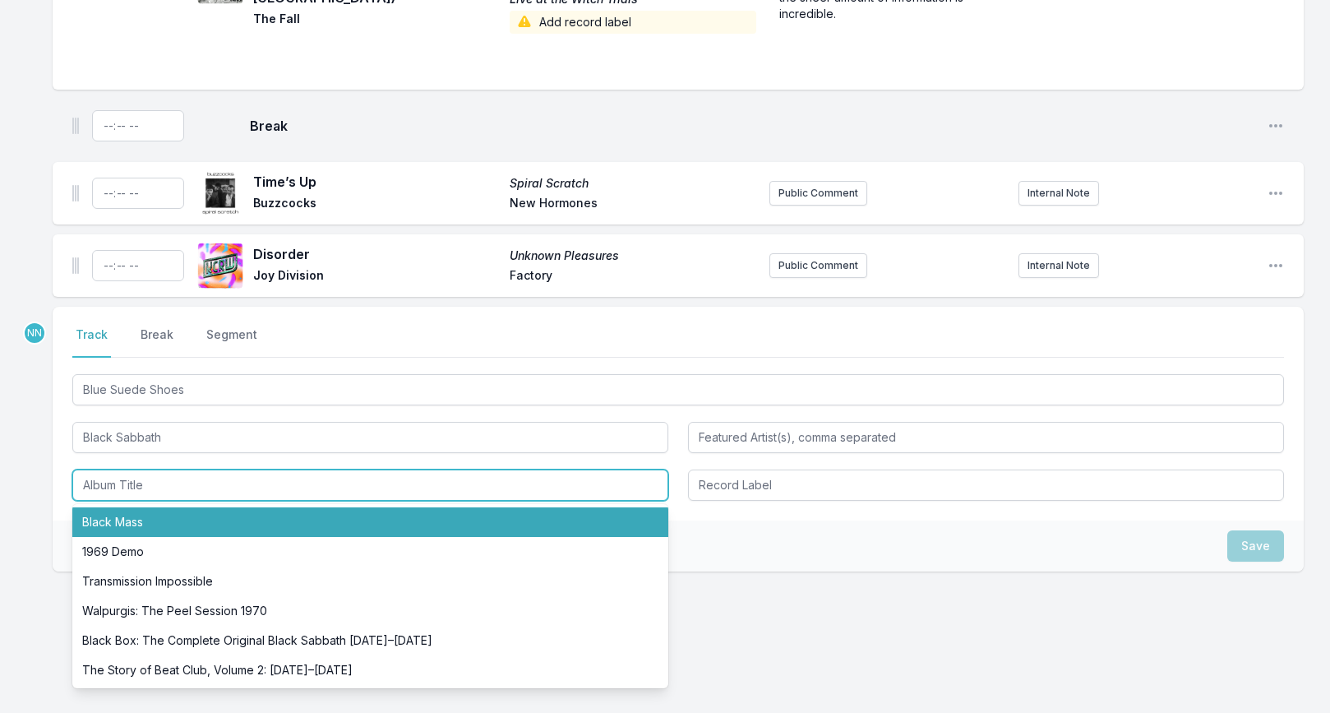
click at [182, 469] on input "Album Title" at bounding box center [370, 484] width 596 height 31
paste input "Black Night In [GEOGRAPHIC_DATA] [DATE]"
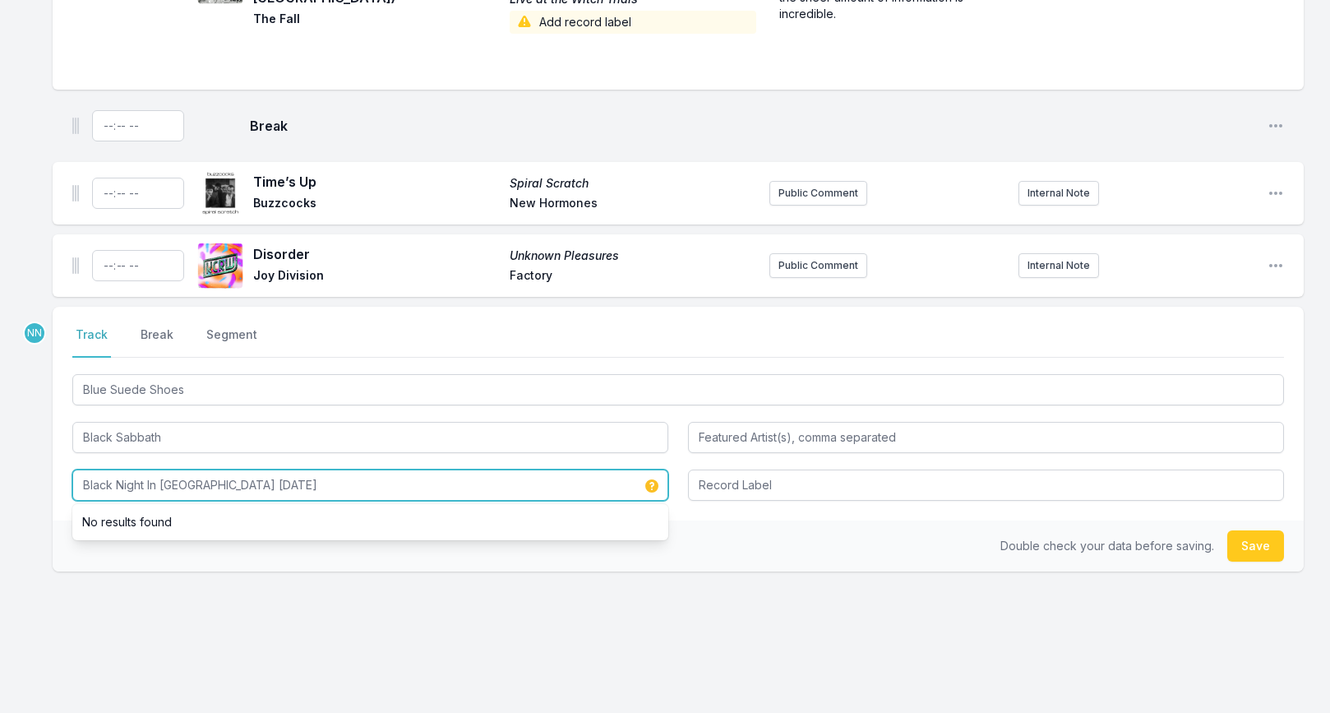
type input "Black Night In [GEOGRAPHIC_DATA] [DATE]"
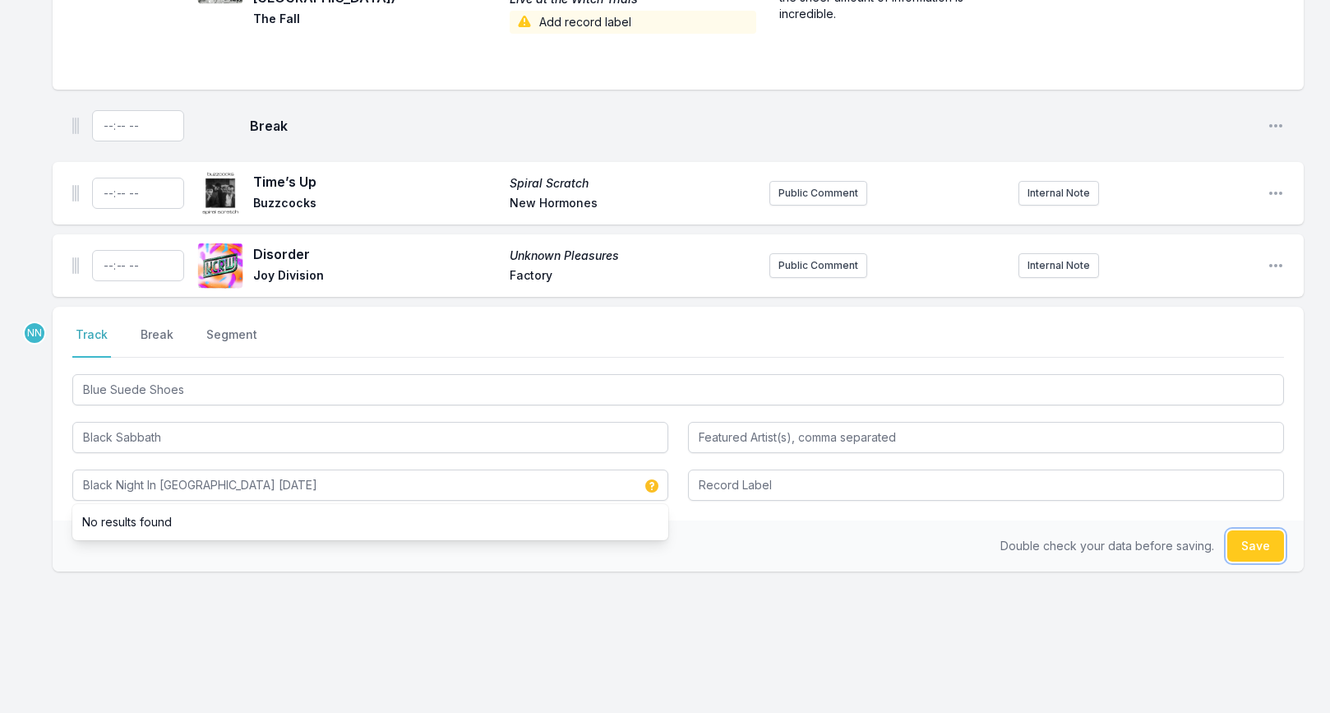
click at [1257, 530] on button "Save" at bounding box center [1255, 545] width 57 height 31
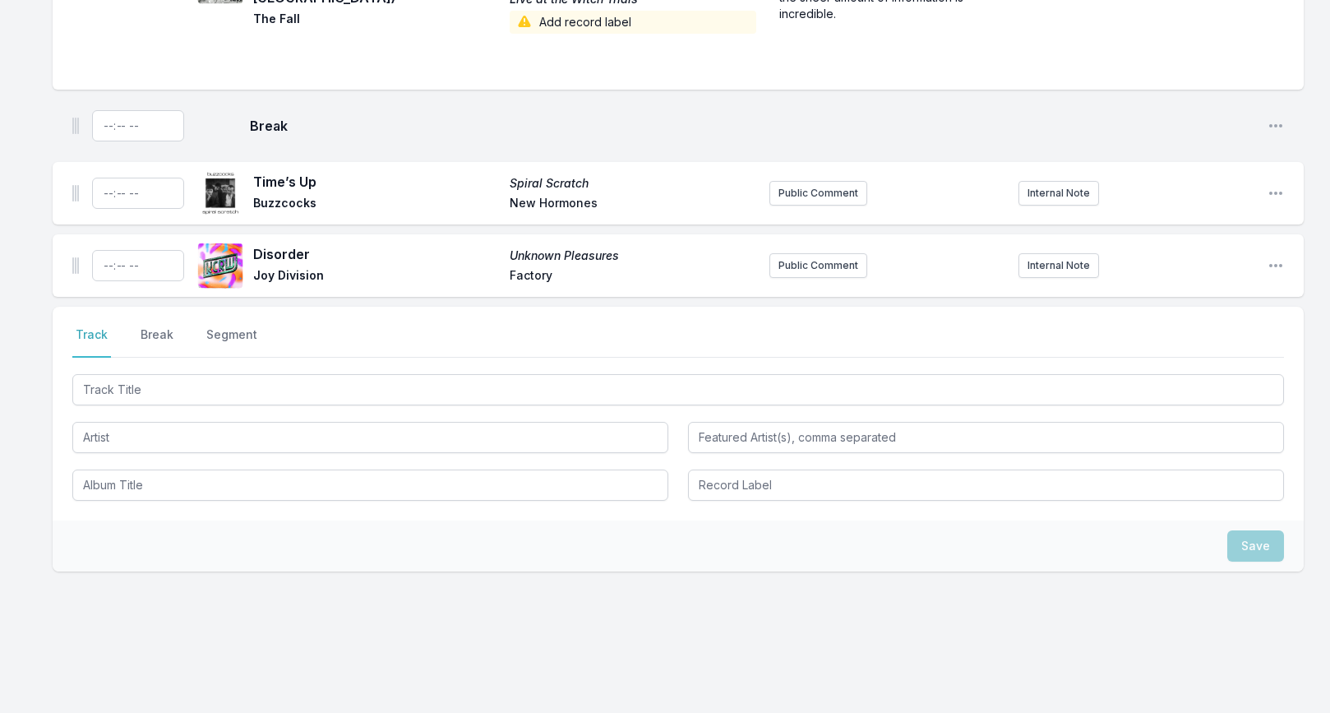
scroll to position [1890, 0]
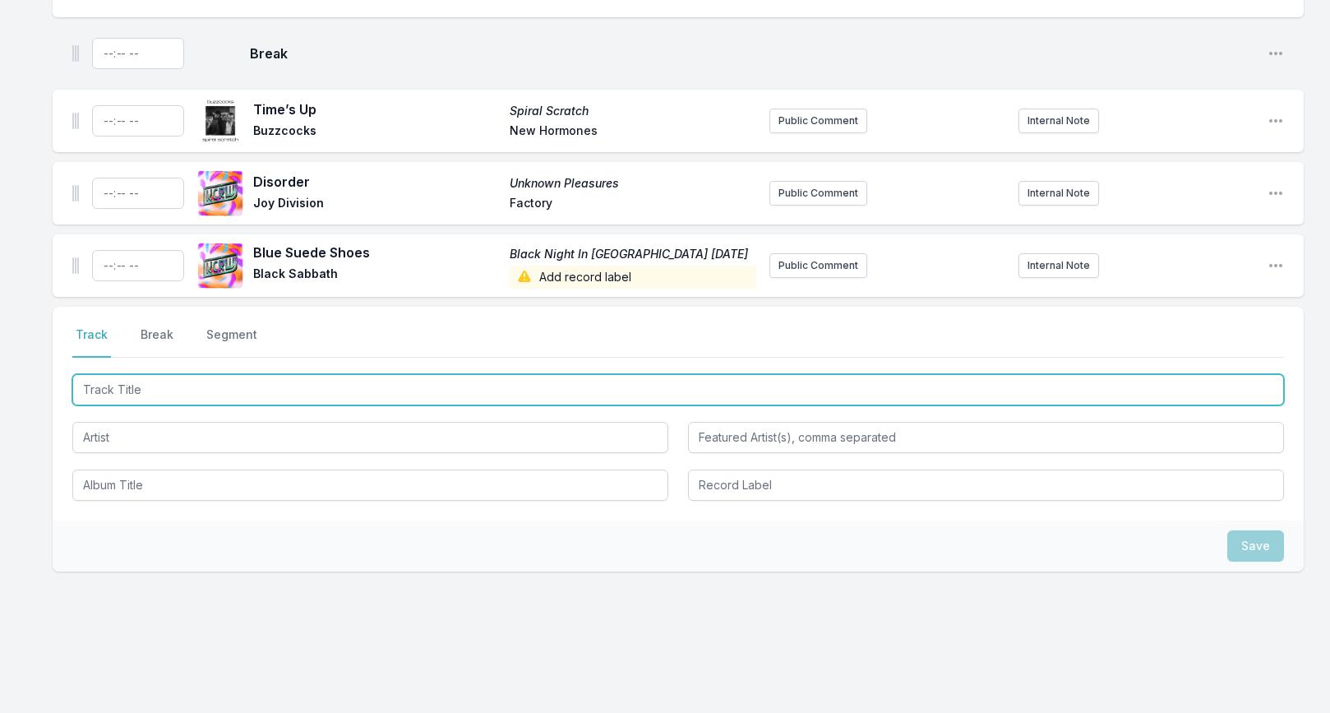
click at [201, 374] on input "Track Title" at bounding box center [678, 389] width 1212 height 31
paste input "I Heard Her Call My Name (mono)"
type input "I Heard Her Call My Name (mono)"
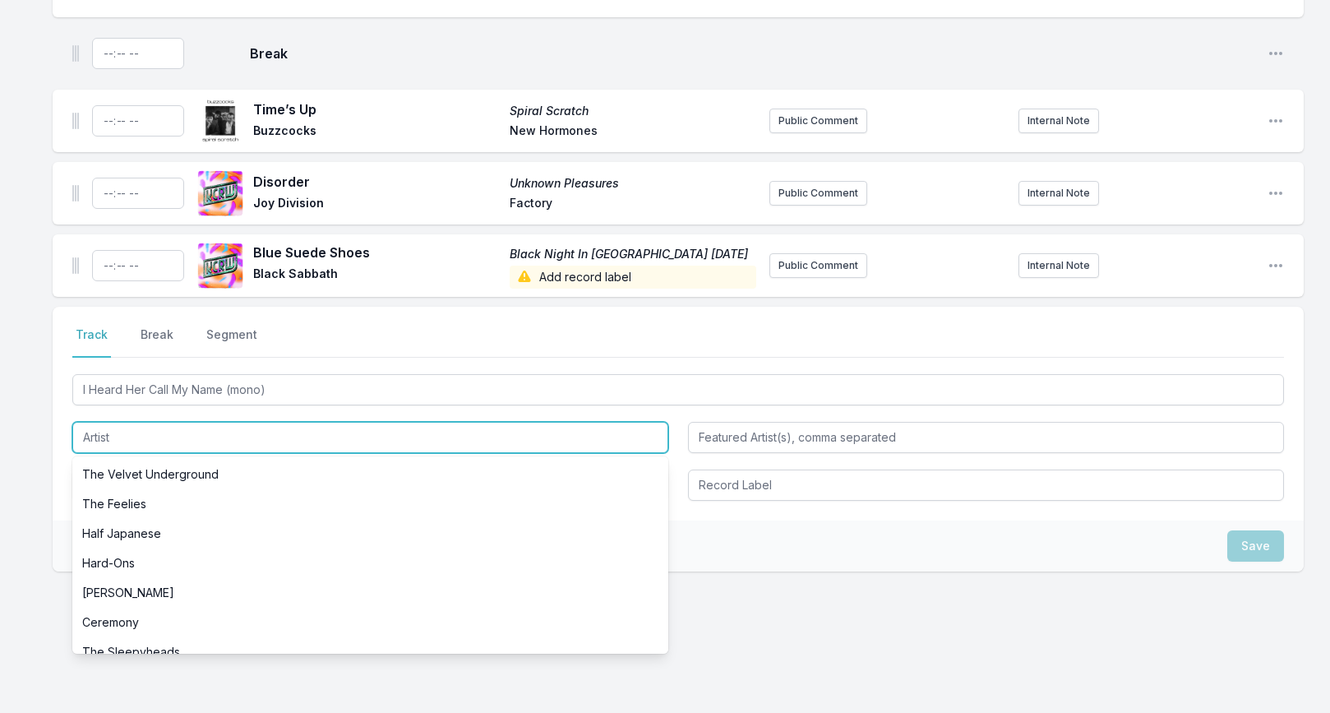
click at [165, 425] on input "Artist" at bounding box center [370, 437] width 596 height 31
paste input "The Velvet Underground"
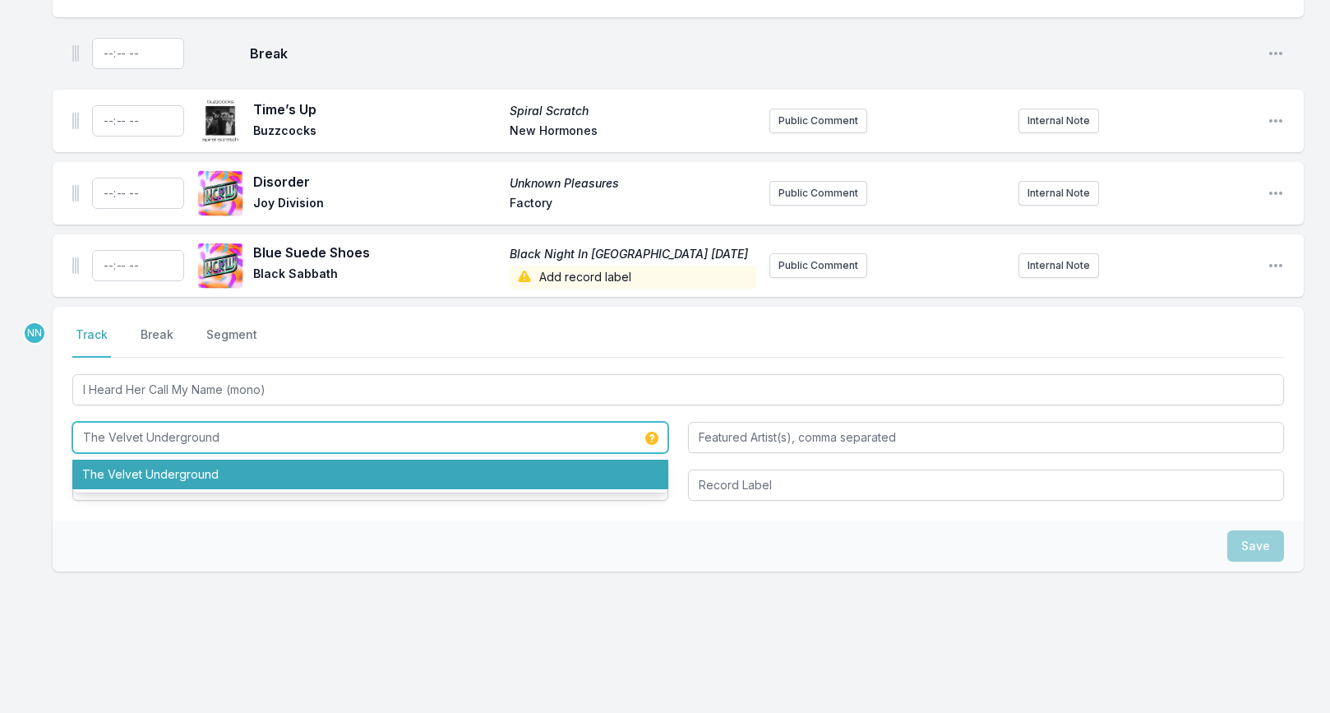
click at [156, 460] on li "The Velvet Underground" at bounding box center [370, 475] width 596 height 30
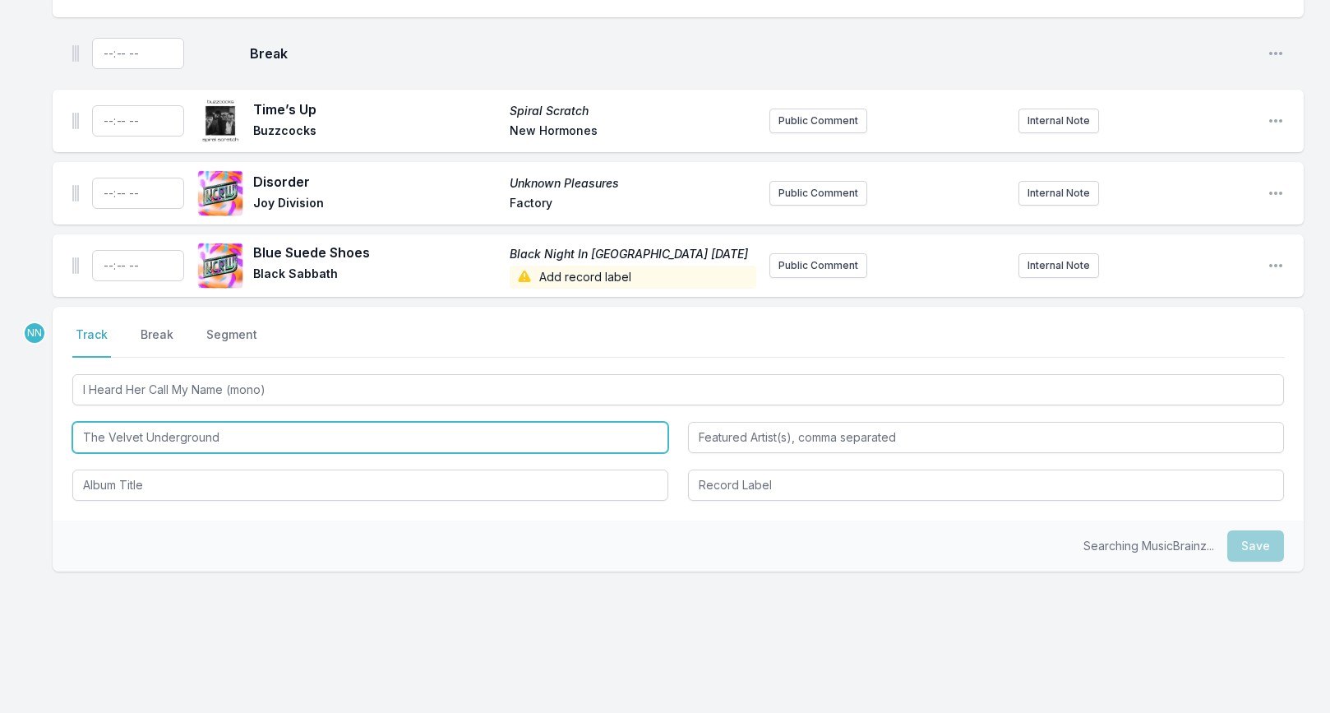
type input "The Velvet Underground"
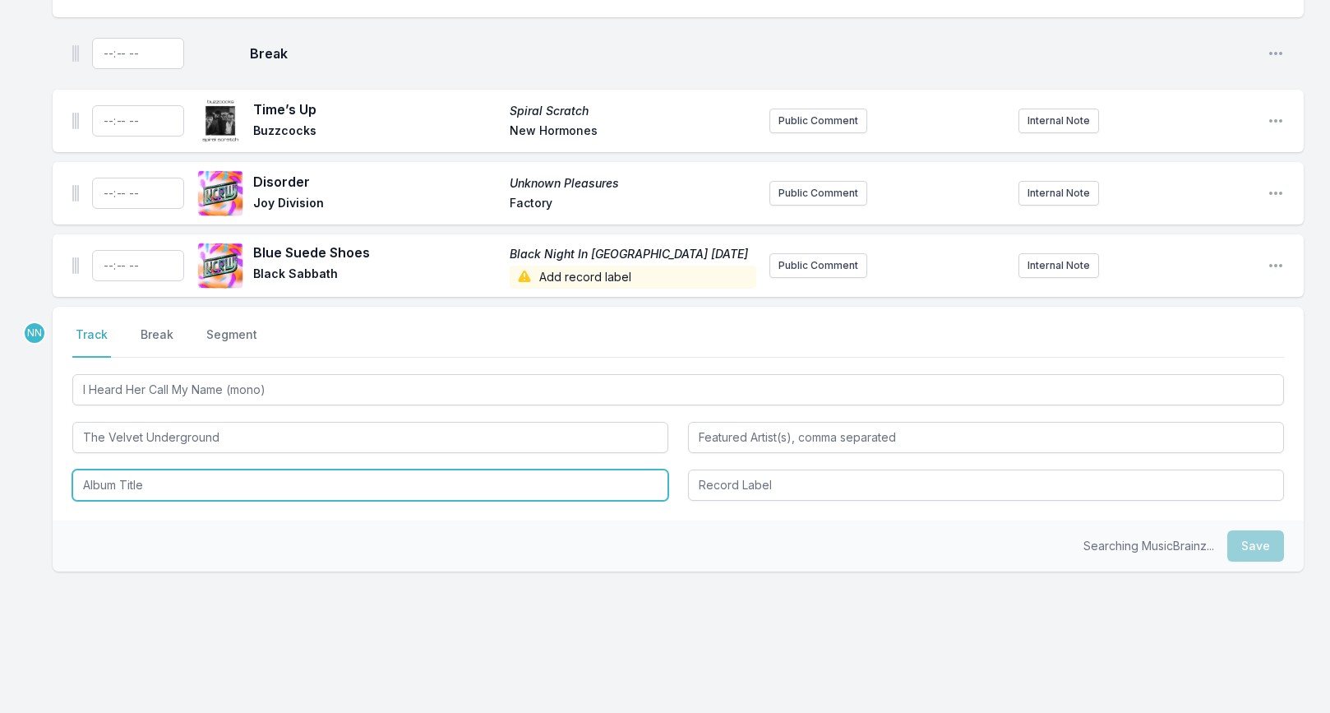
click at [142, 473] on input "Album Title" at bounding box center [370, 484] width 596 height 31
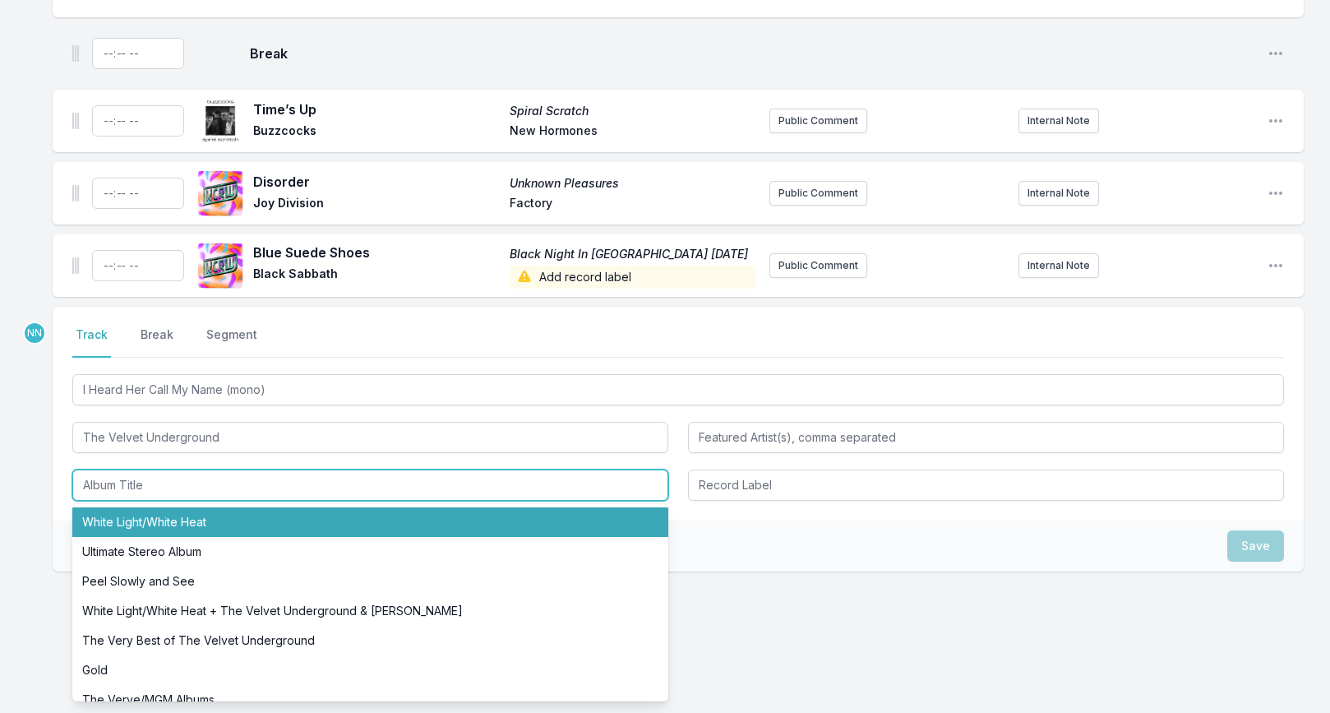
click at [163, 507] on li "White Light/White Heat" at bounding box center [370, 522] width 596 height 30
type input "White Light/White Heat"
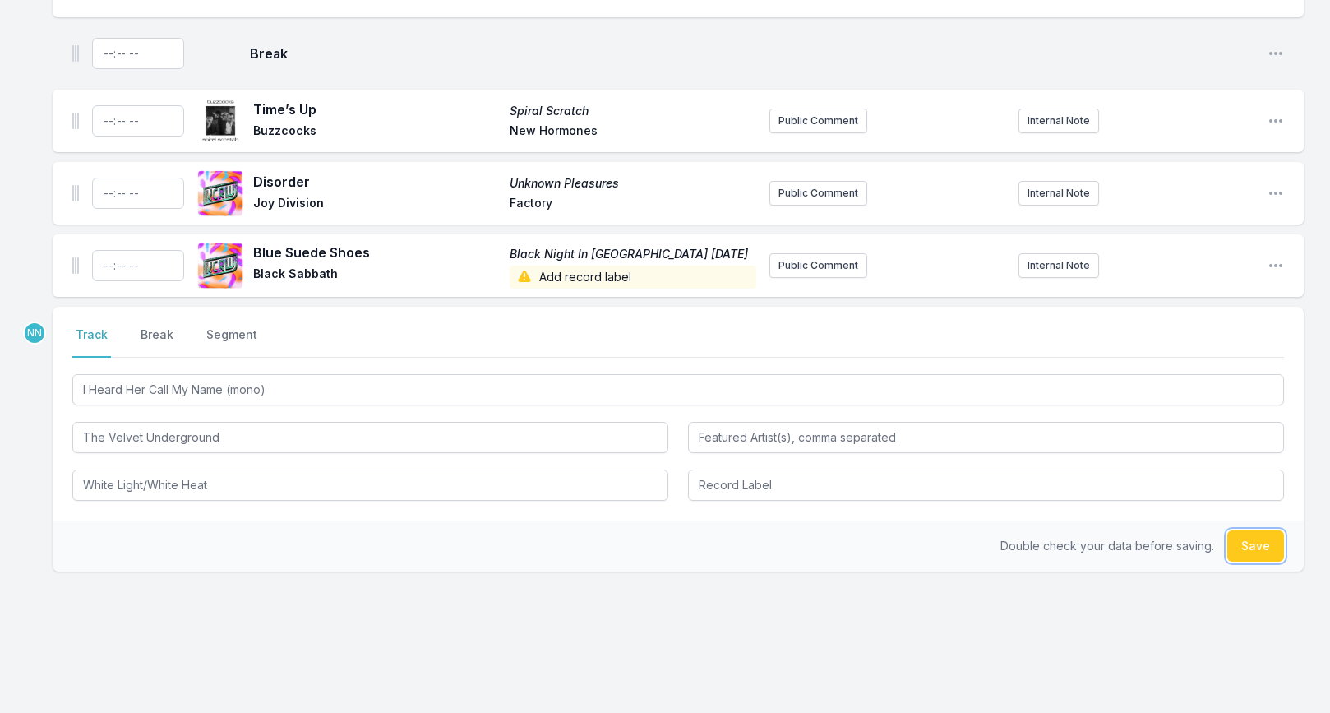
click at [1254, 534] on button "Save" at bounding box center [1255, 545] width 57 height 31
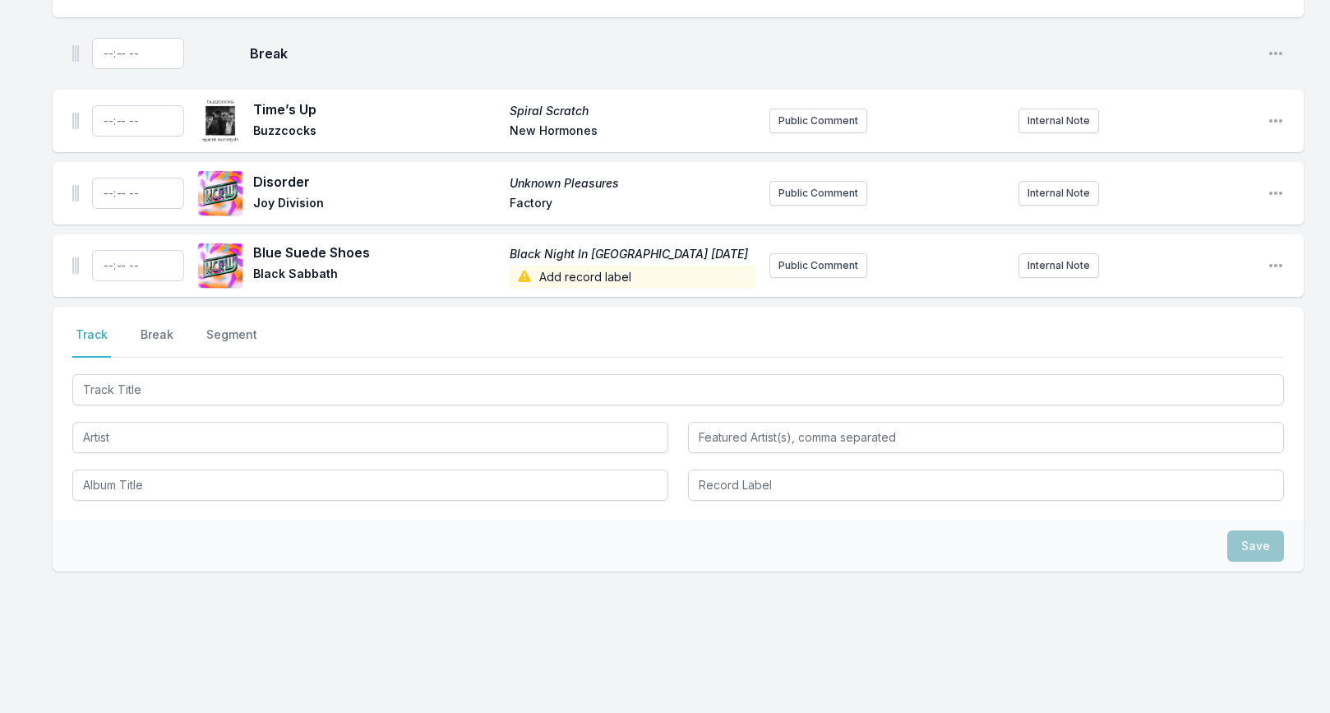
scroll to position [1962, 0]
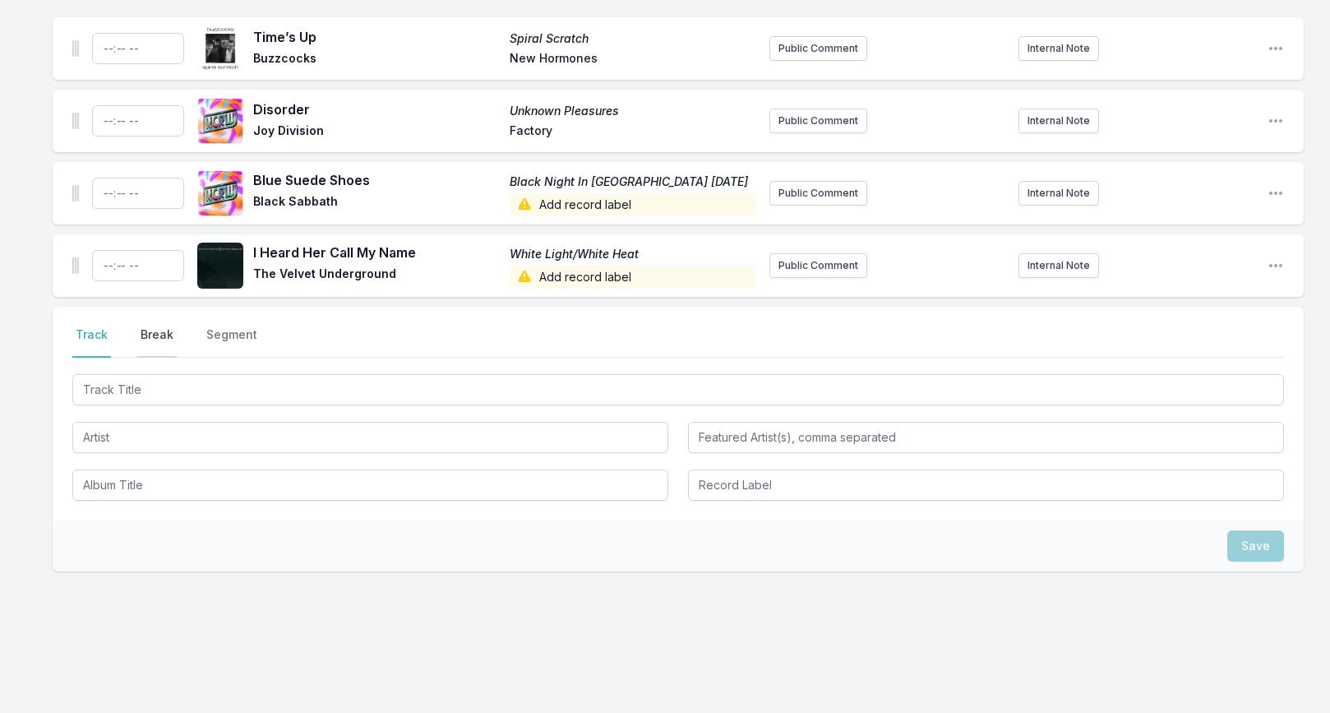
click at [160, 326] on button "Break" at bounding box center [156, 341] width 39 height 31
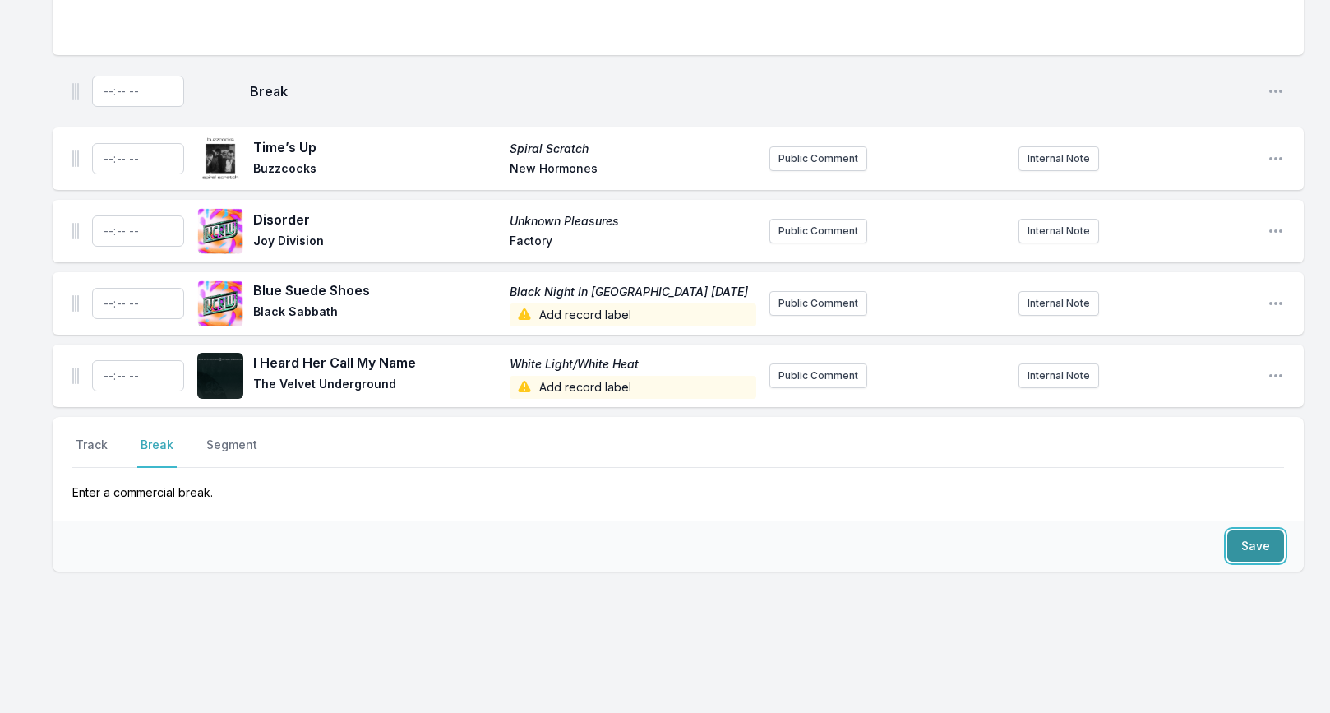
click at [1244, 530] on button "Save" at bounding box center [1255, 545] width 57 height 31
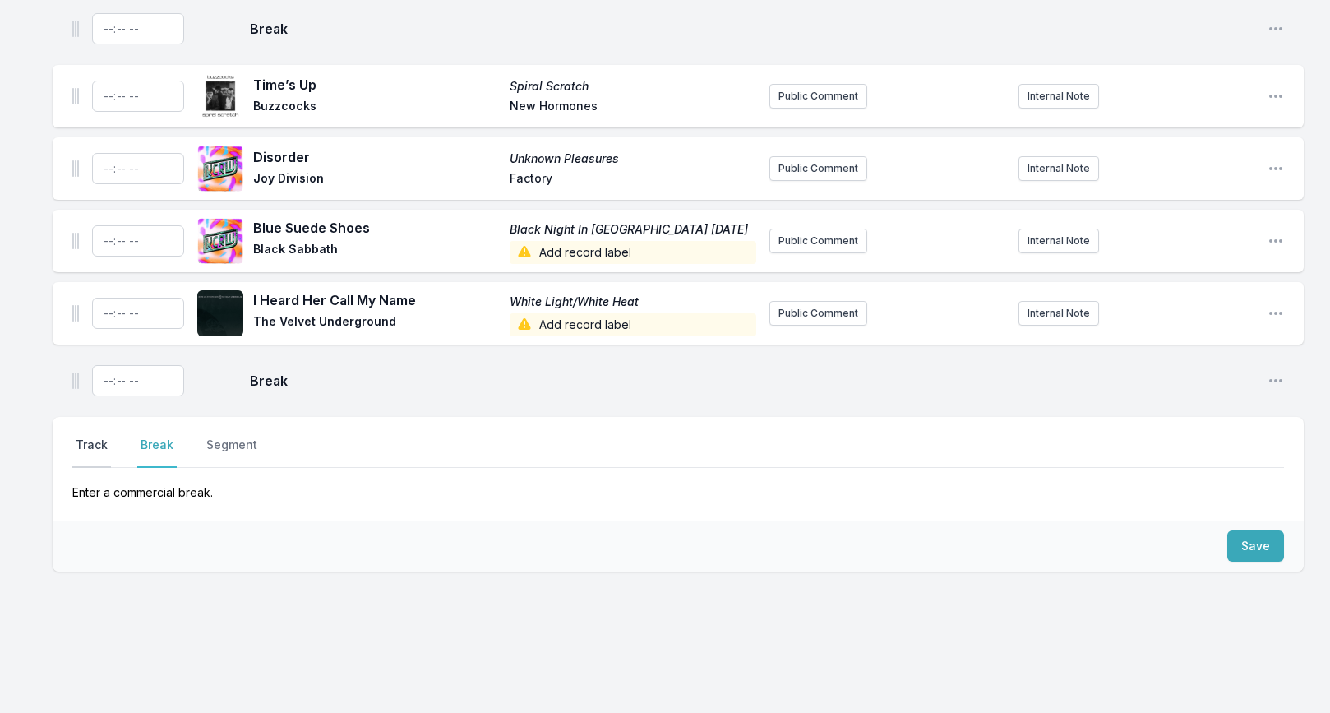
click at [98, 437] on button "Track" at bounding box center [91, 452] width 39 height 31
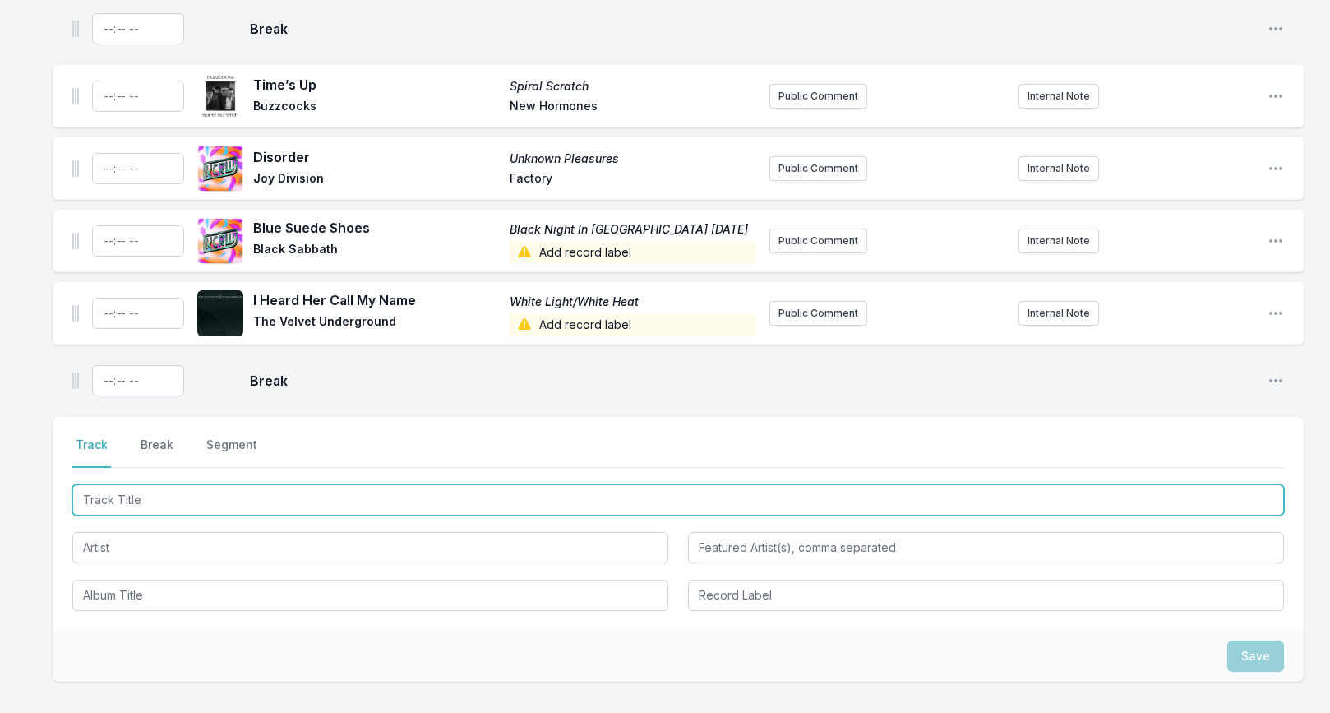
click at [169, 484] on input "Track Title" at bounding box center [678, 499] width 1212 height 31
paste input "Gold Standard Love"
type input "Gold Standard Love"
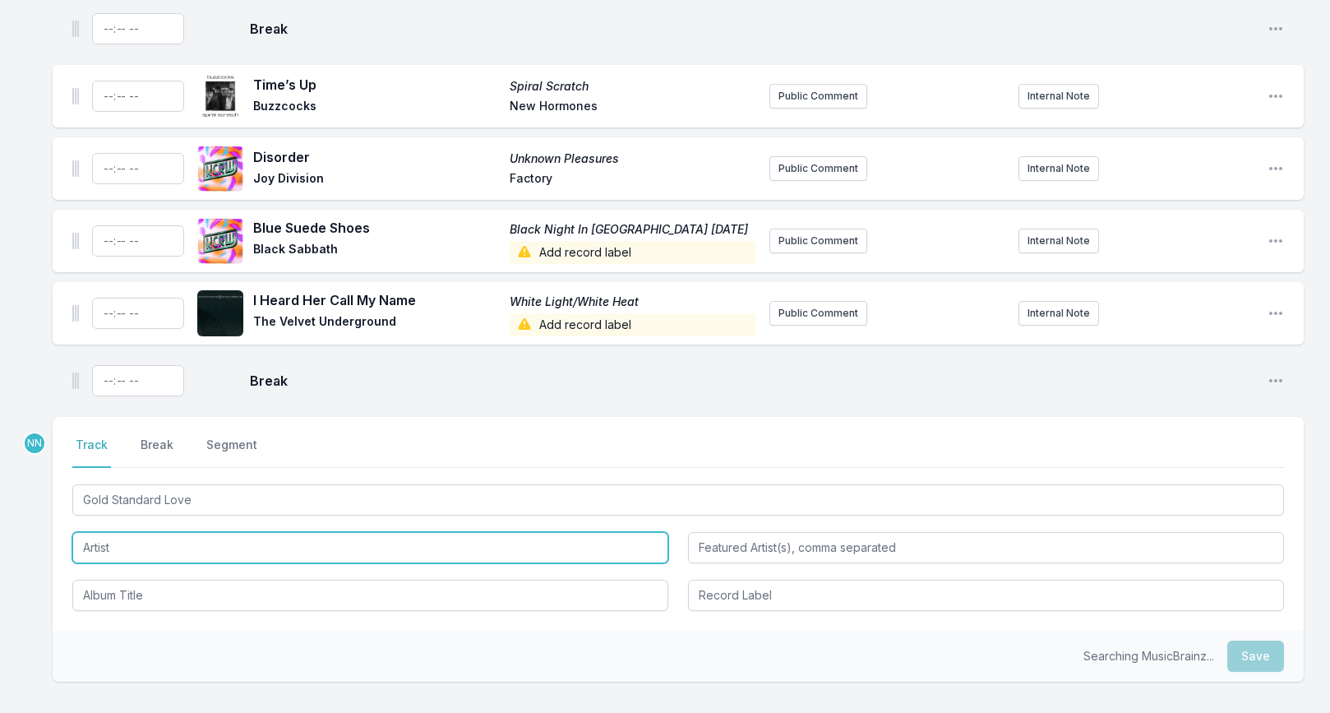
click at [162, 539] on input "Artist" at bounding box center [370, 547] width 596 height 31
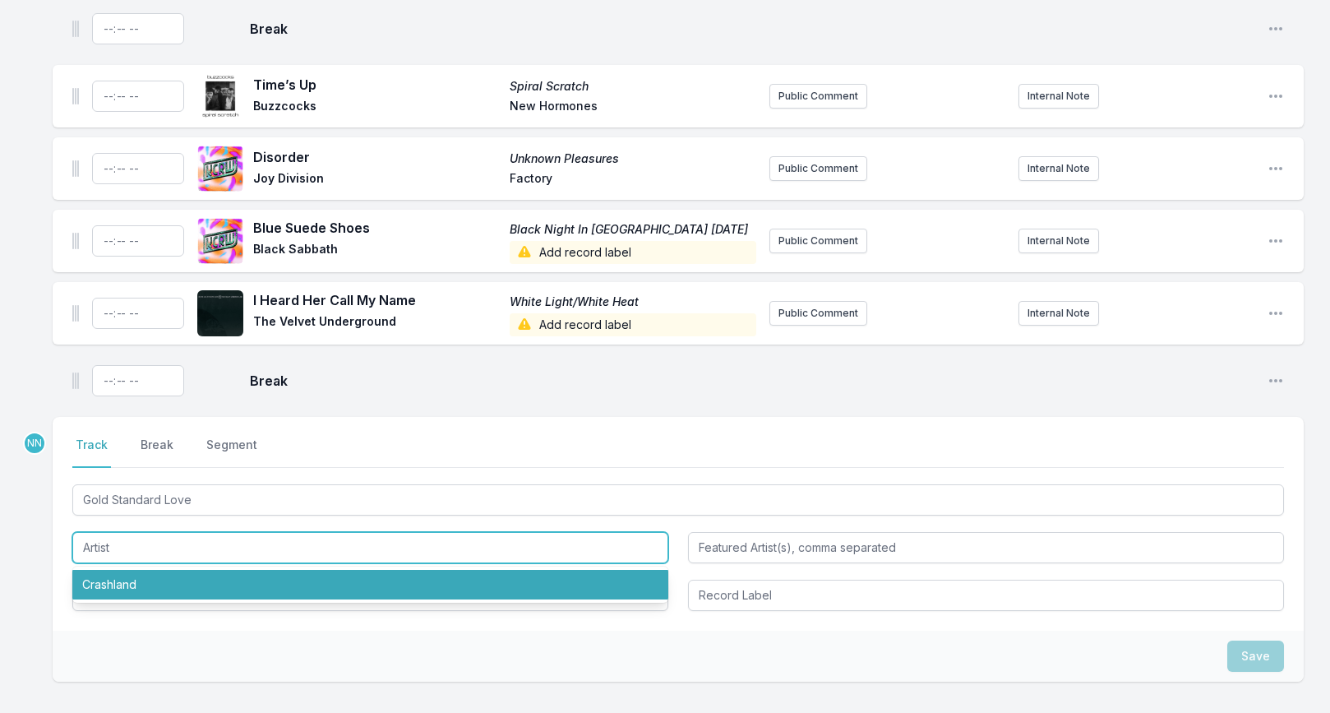
click at [115, 532] on input "Artist" at bounding box center [370, 547] width 596 height 31
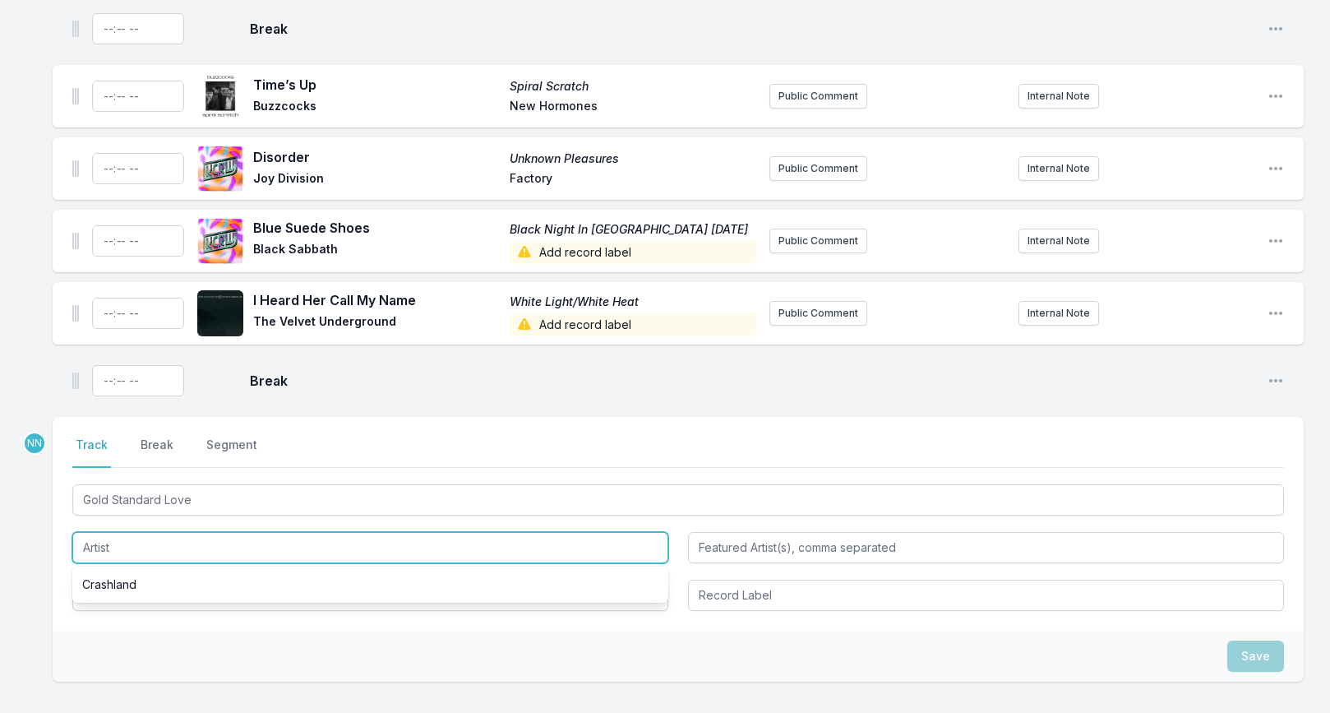
paste input "[PERSON_NAME]"
type input "[PERSON_NAME]"
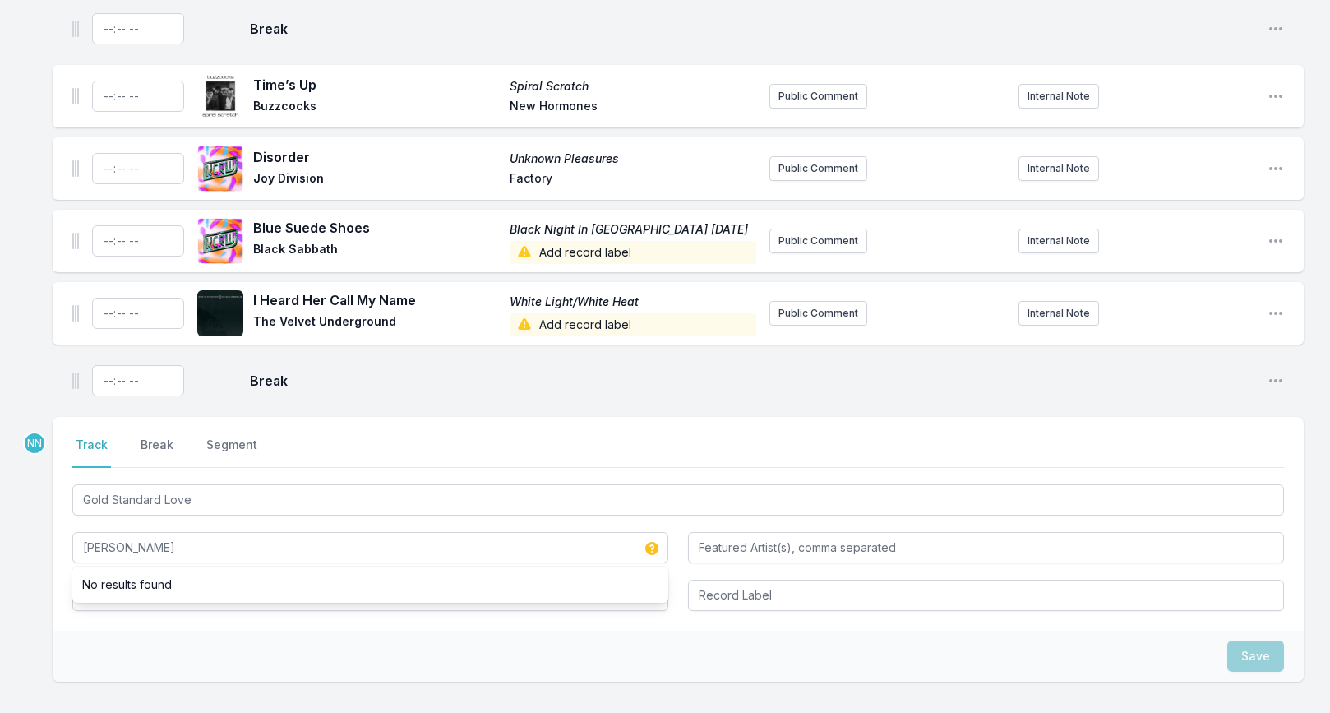
click at [61, 575] on div "Select a tab Track Break Segment Track Break Segment Gold Standard Love Dion Lu…" at bounding box center [678, 524] width 1251 height 214
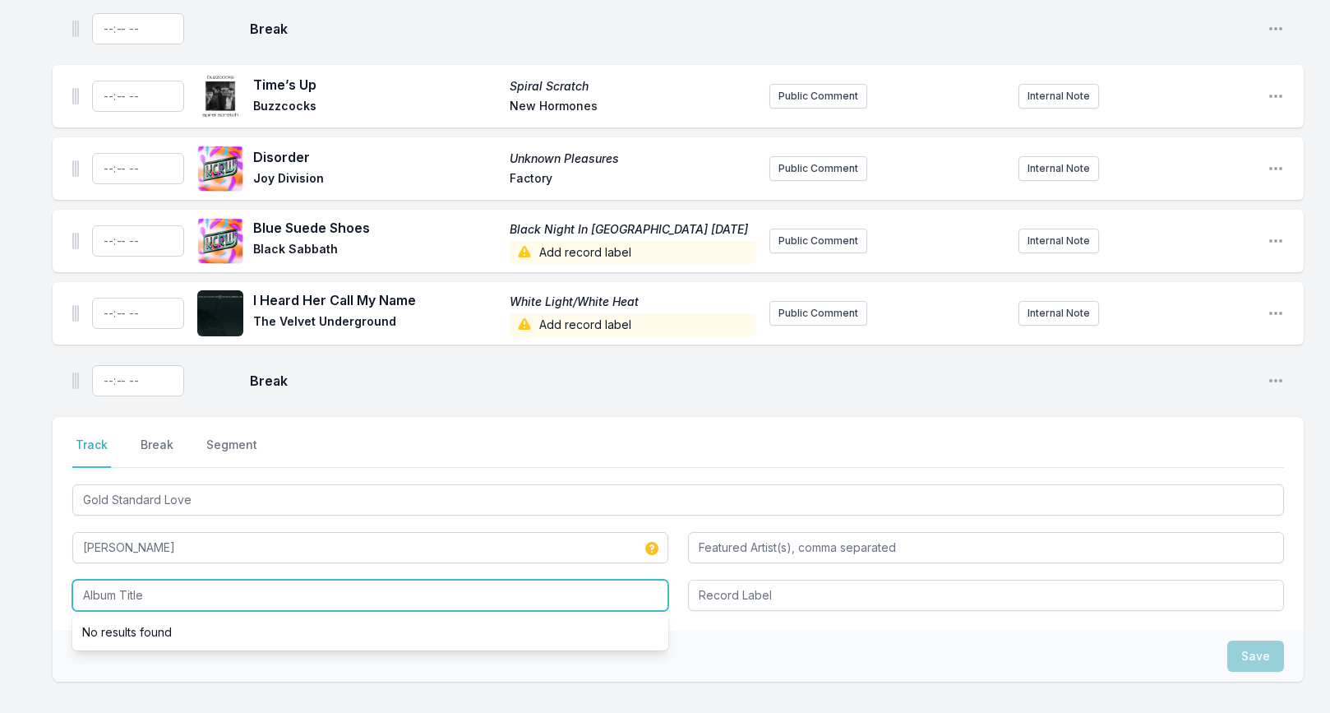
click at [98, 580] on input "Album Title" at bounding box center [370, 595] width 596 height 31
paste input "flexi 2025"
type input "flexi 2025"
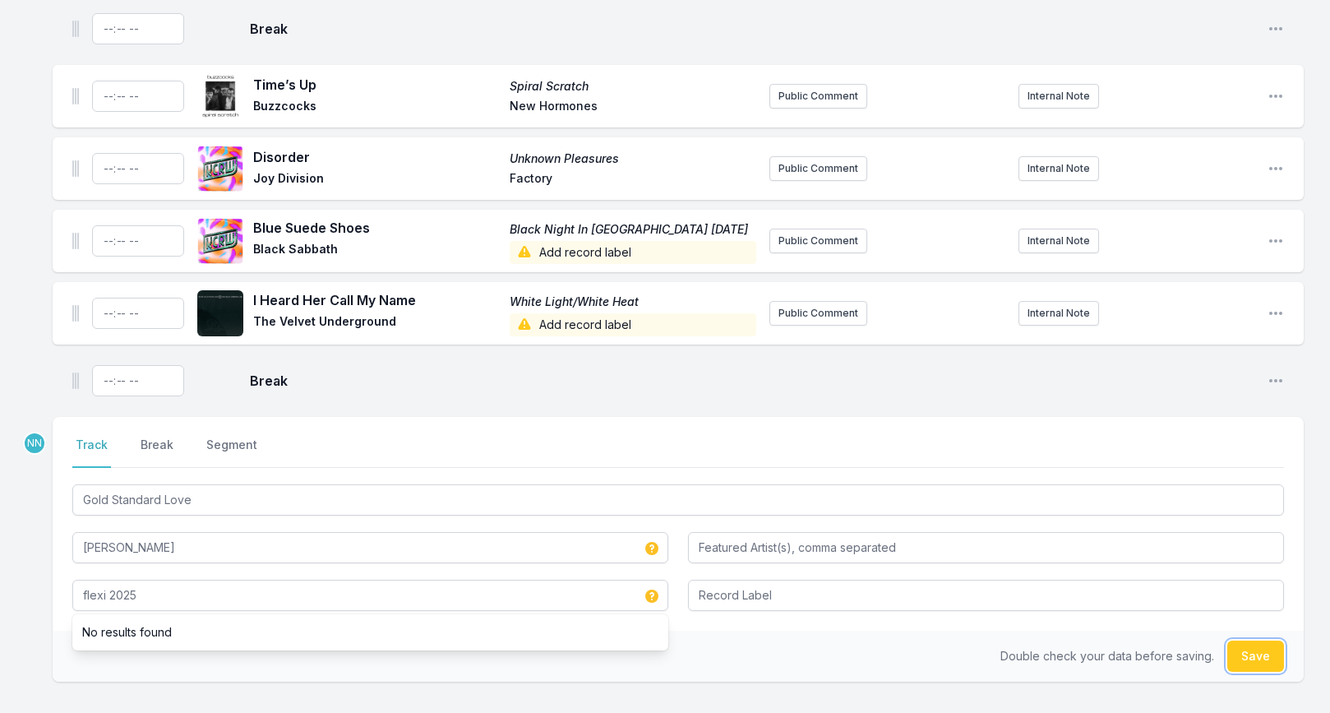
click at [1263, 641] on button "Save" at bounding box center [1255, 655] width 57 height 31
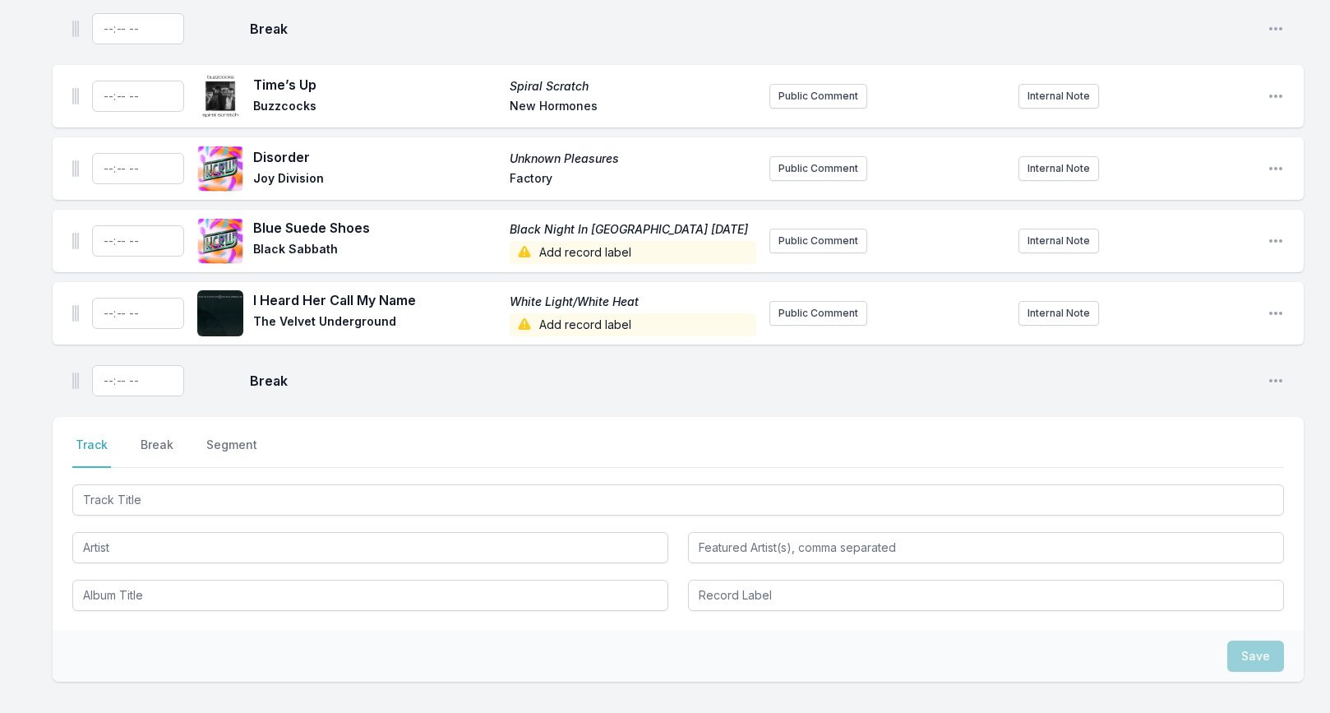
scroll to position [1987, 0]
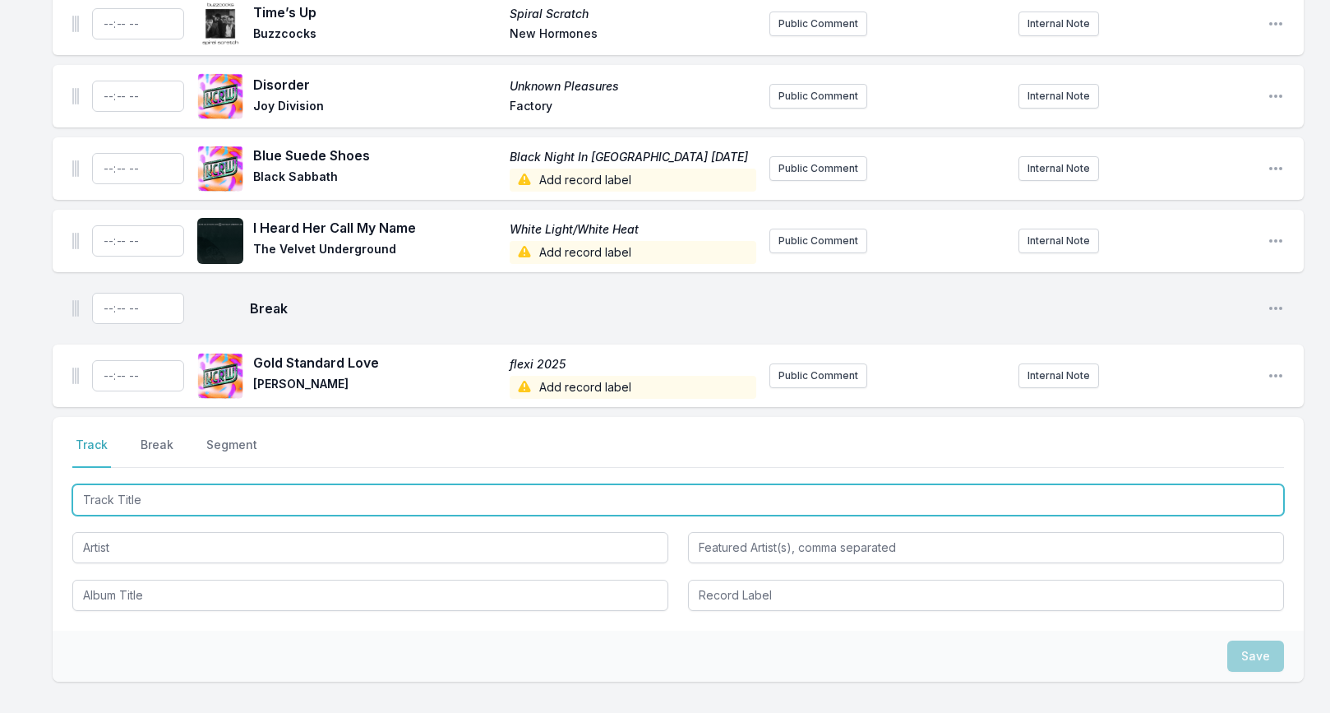
click at [195, 487] on input "Track Title" at bounding box center [678, 499] width 1212 height 31
paste input "I Don't Know (Satisfaction)"
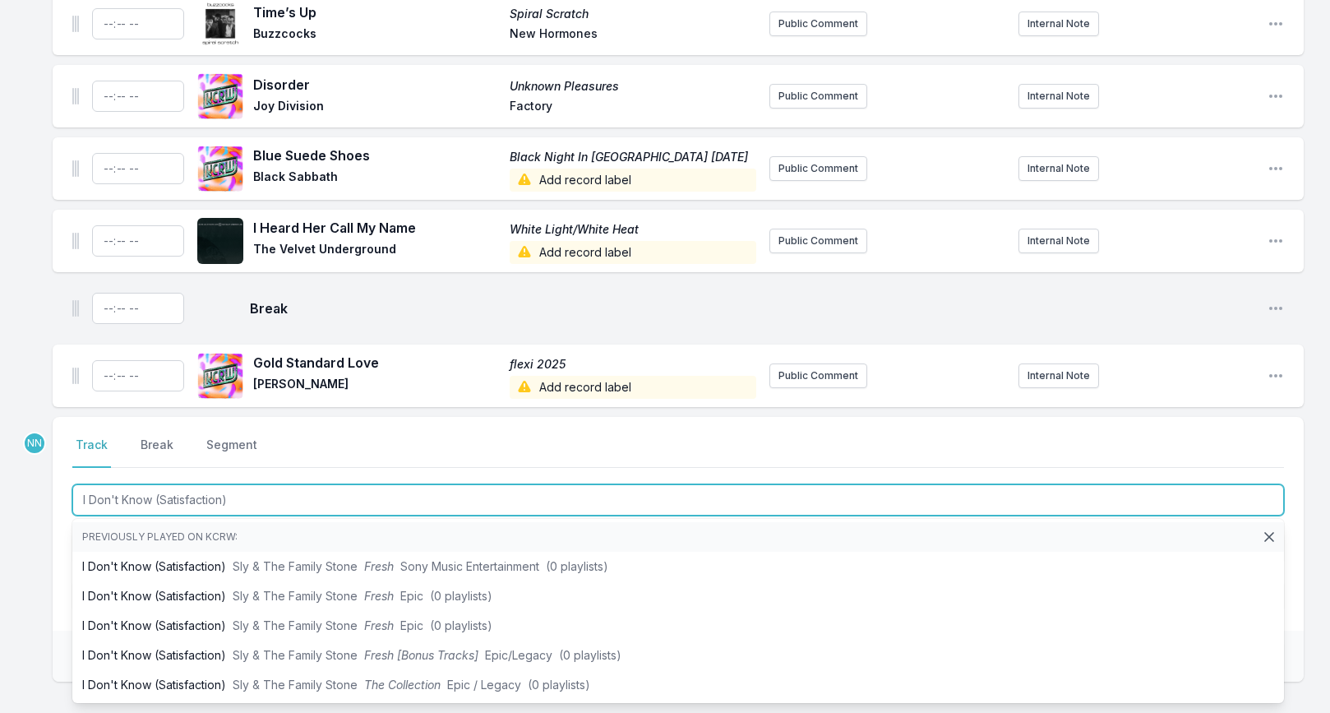
type input "I Don't Know (Satisfaction)"
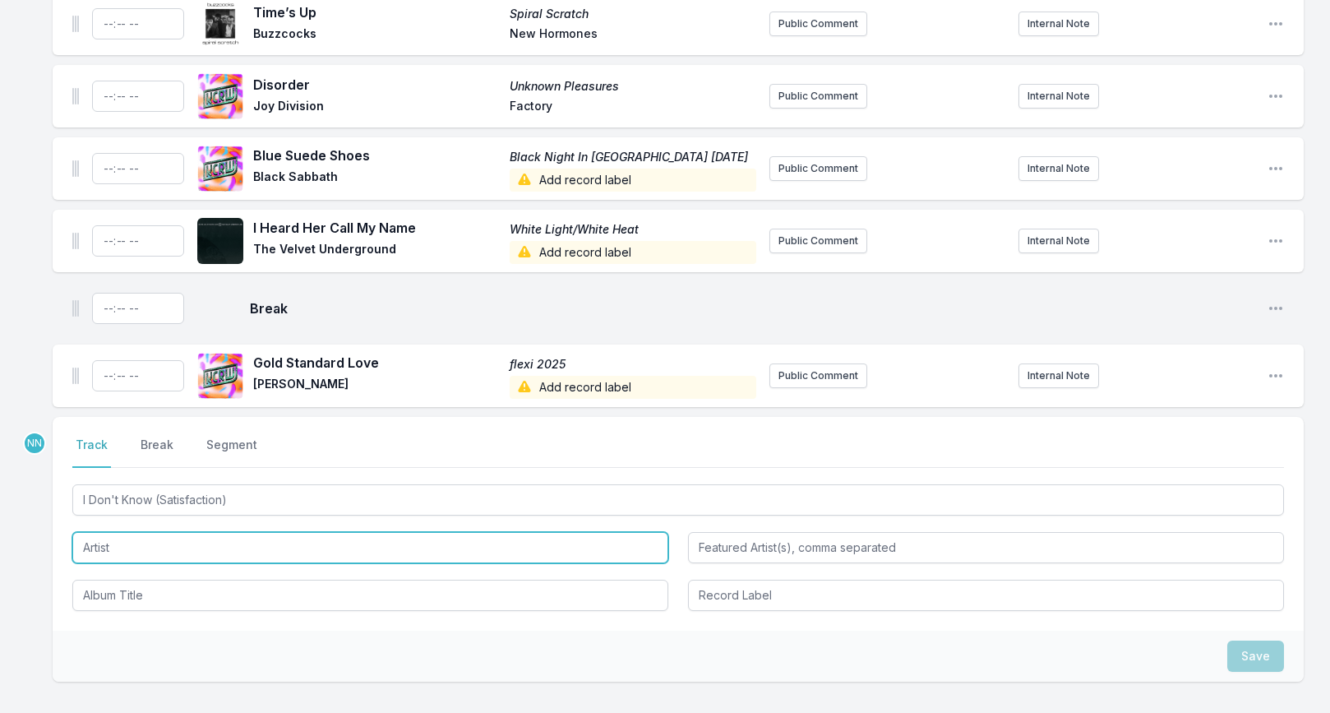
click at [158, 538] on input "Artist" at bounding box center [370, 547] width 596 height 31
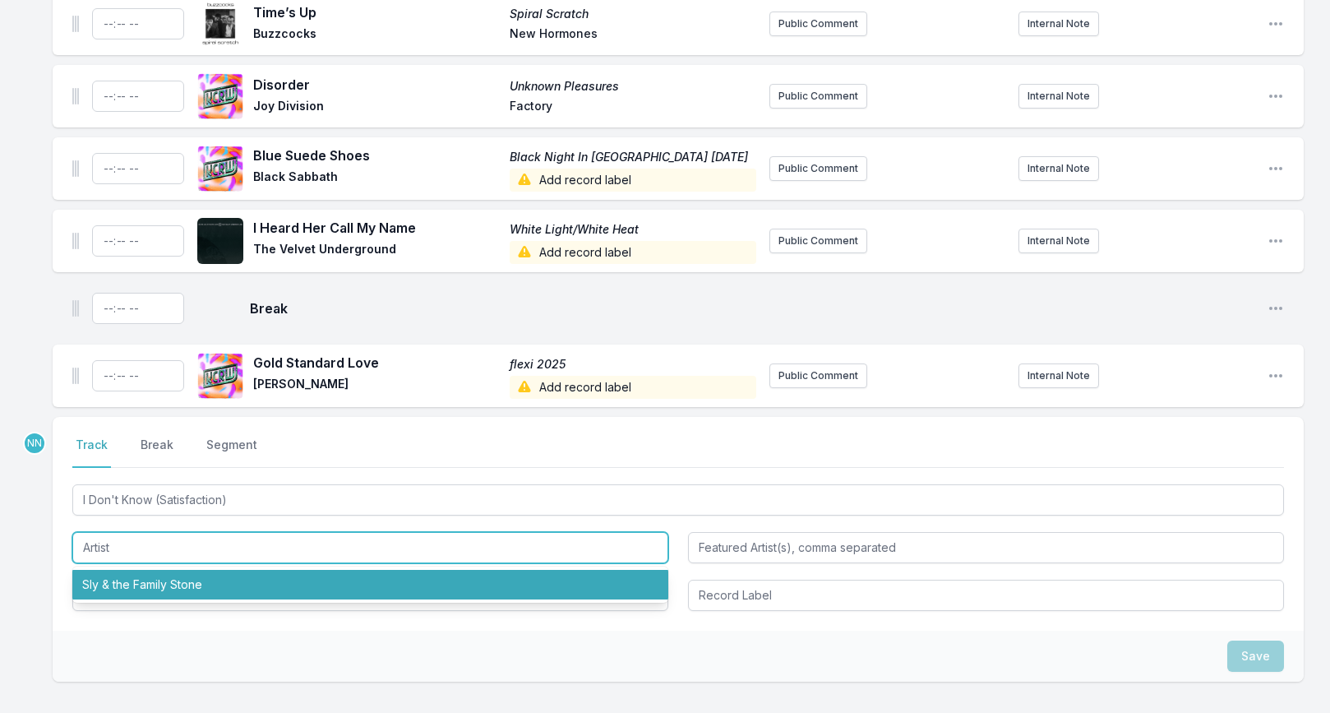
click at [146, 570] on li "Sly & the Family Stone" at bounding box center [370, 585] width 596 height 30
type input "Sly & the Family Stone"
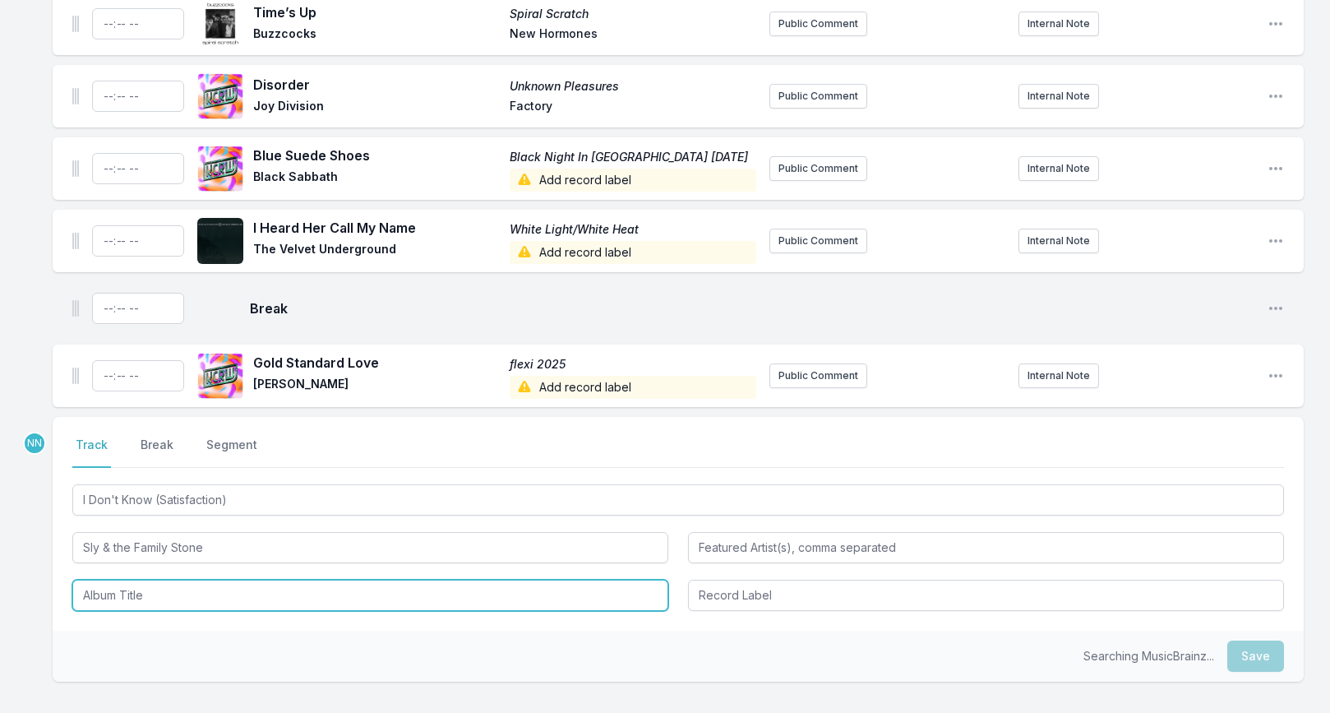
click at [140, 580] on input "Album Title" at bounding box center [370, 595] width 596 height 31
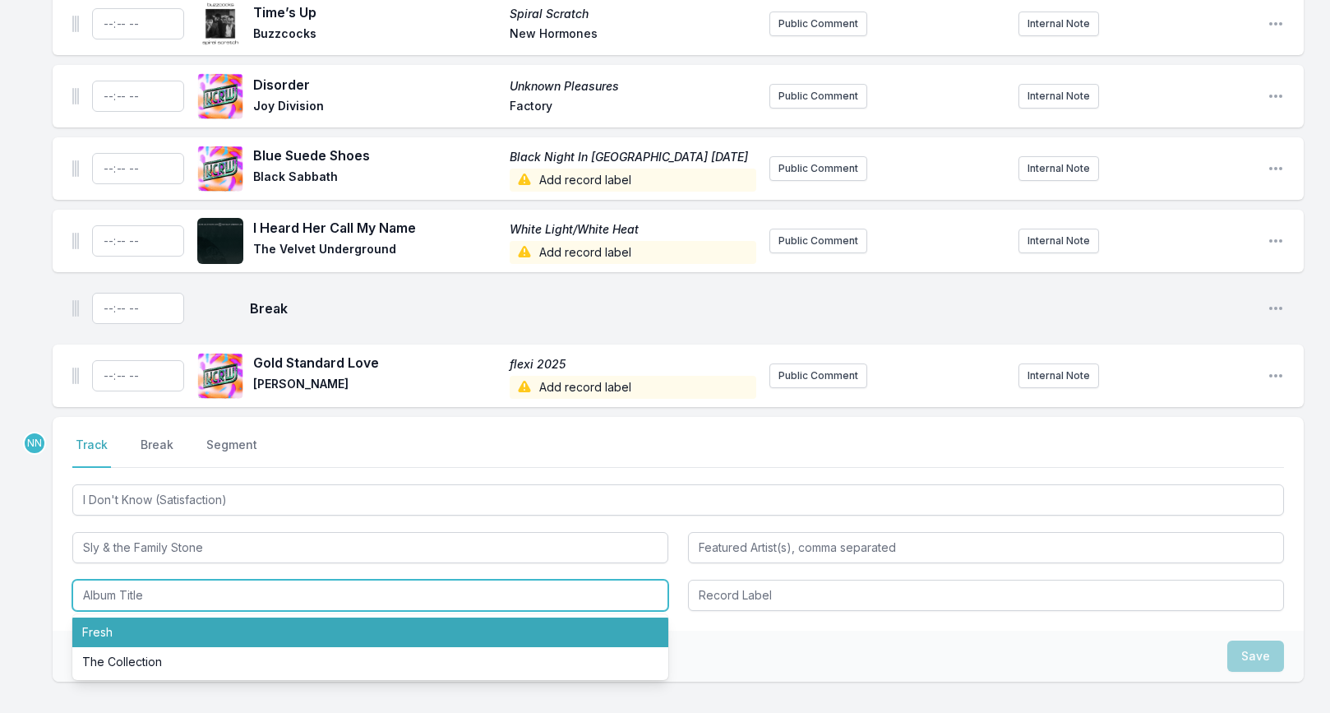
click at [143, 623] on li "Fresh" at bounding box center [370, 632] width 596 height 30
type input "Fresh"
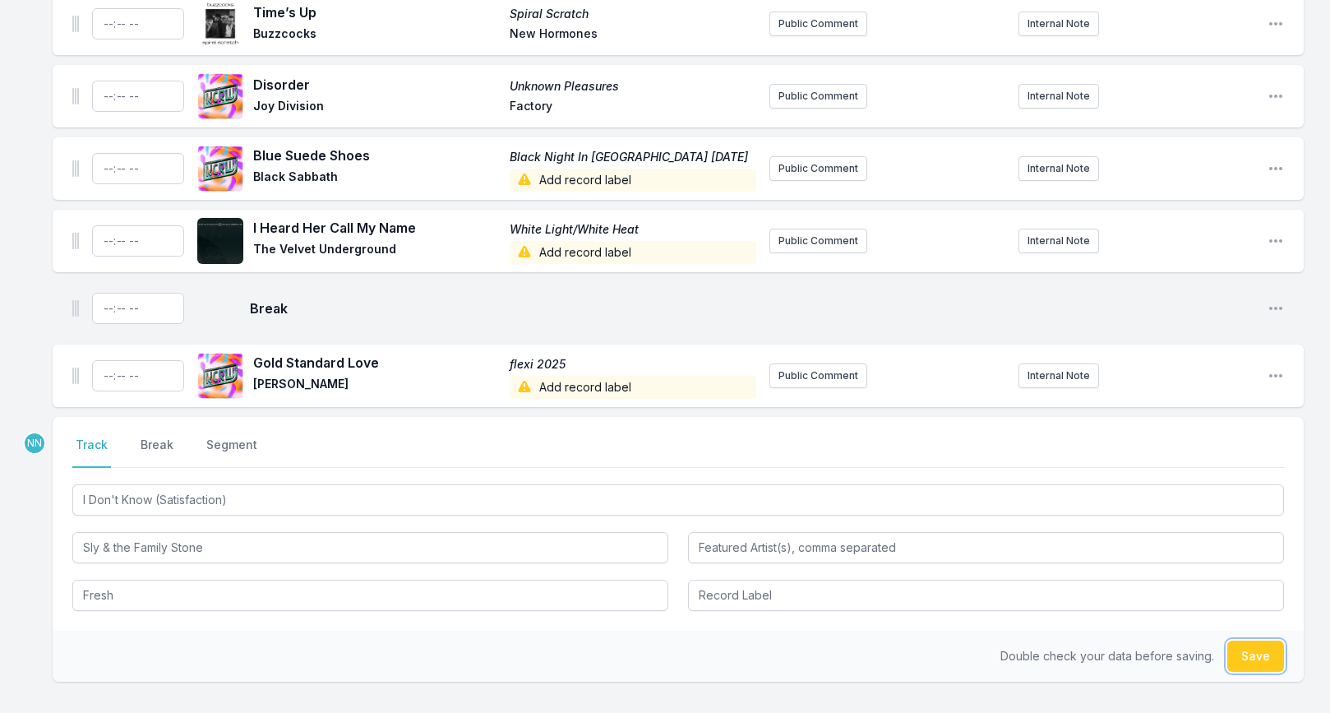
click at [1265, 644] on button "Save" at bounding box center [1255, 655] width 57 height 31
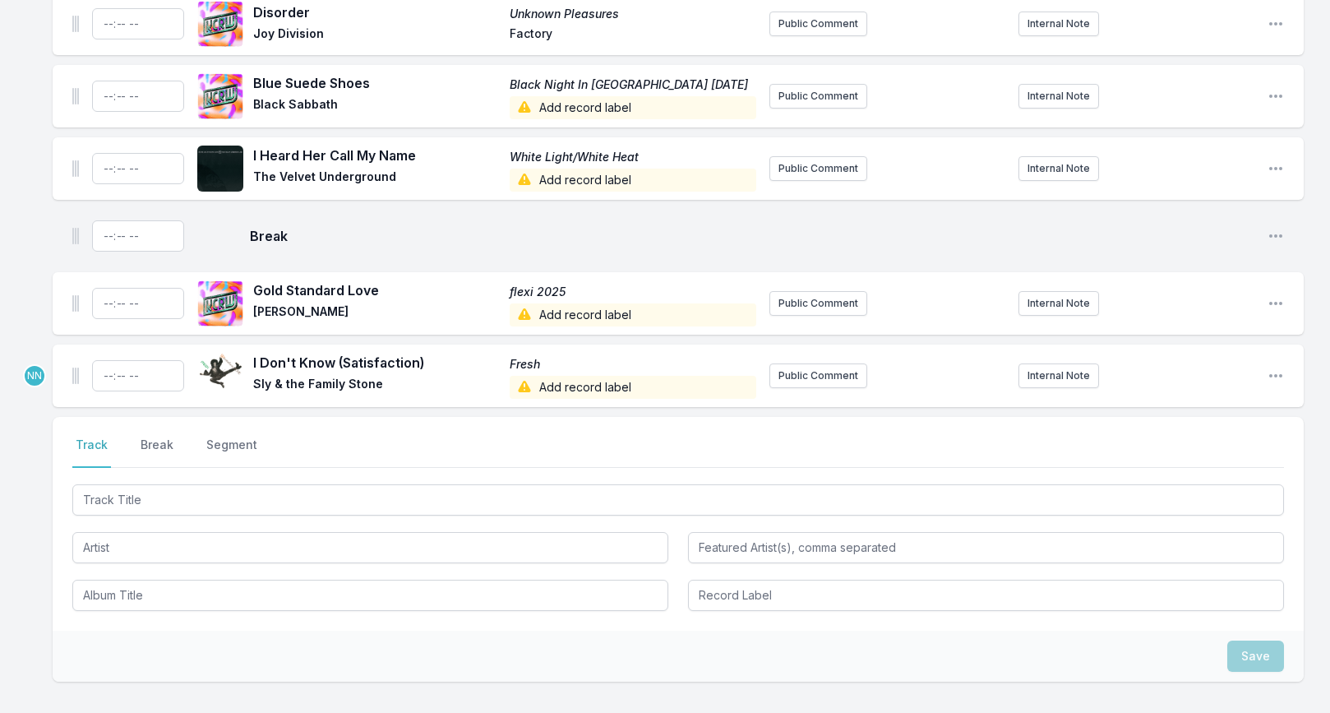
scroll to position [2080, 0]
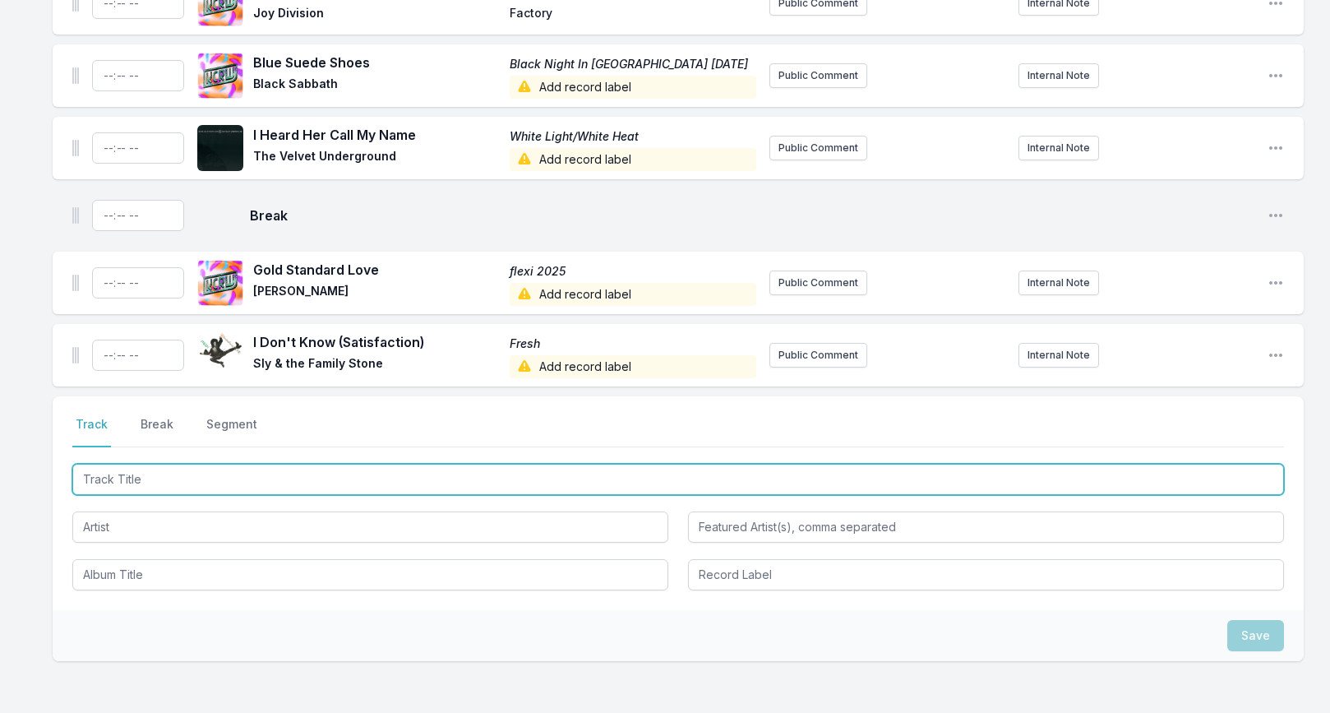
click at [145, 464] on input "Track Title" at bounding box center [678, 479] width 1212 height 31
paste input "Grandstand"
type input "Grandstand"
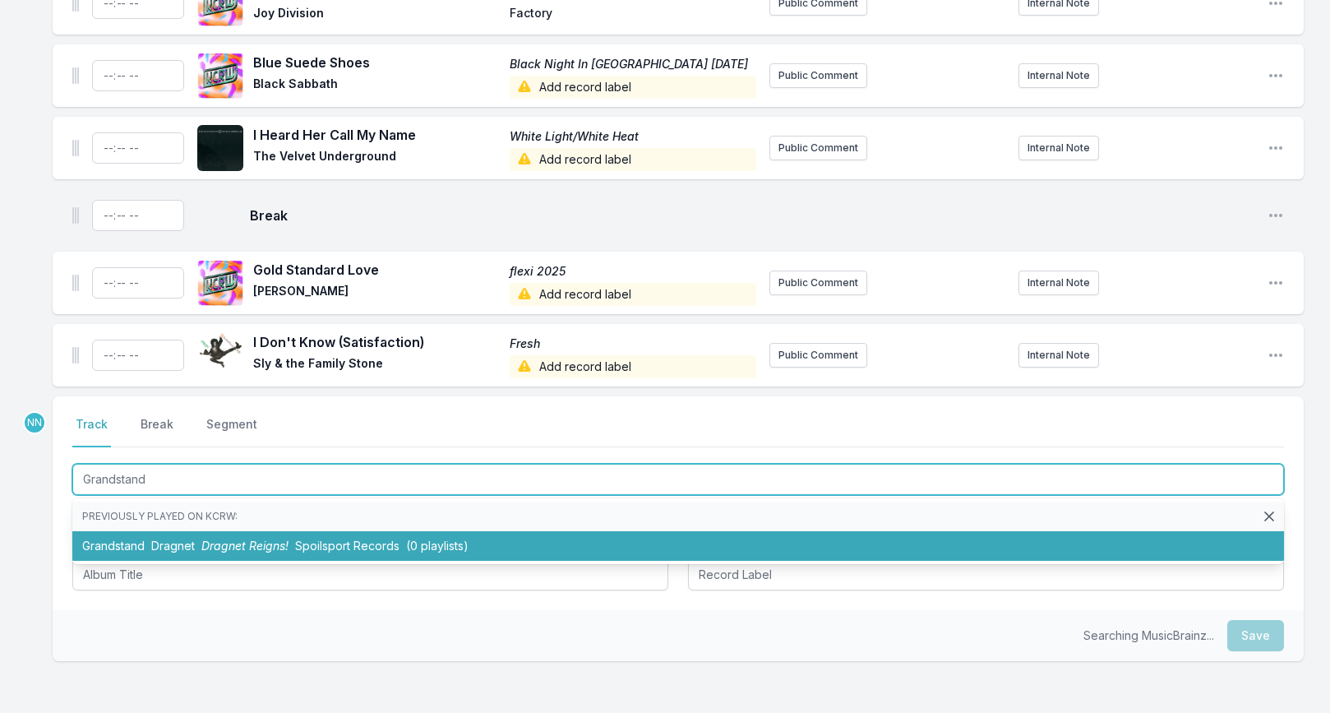
click at [150, 531] on li "Grandstand Dragnet Dragnet Reigns! Spoilsport Records (0 playlists)" at bounding box center [678, 546] width 1212 height 30
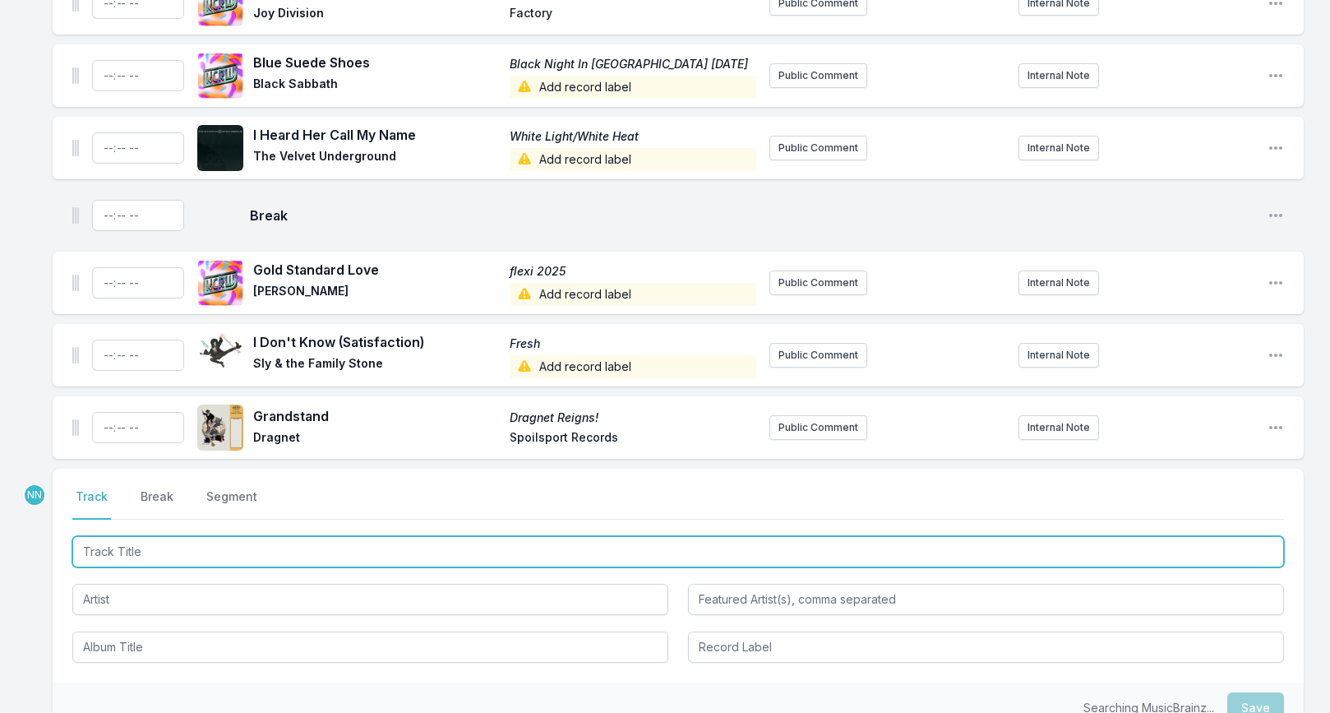
scroll to position [2152, 0]
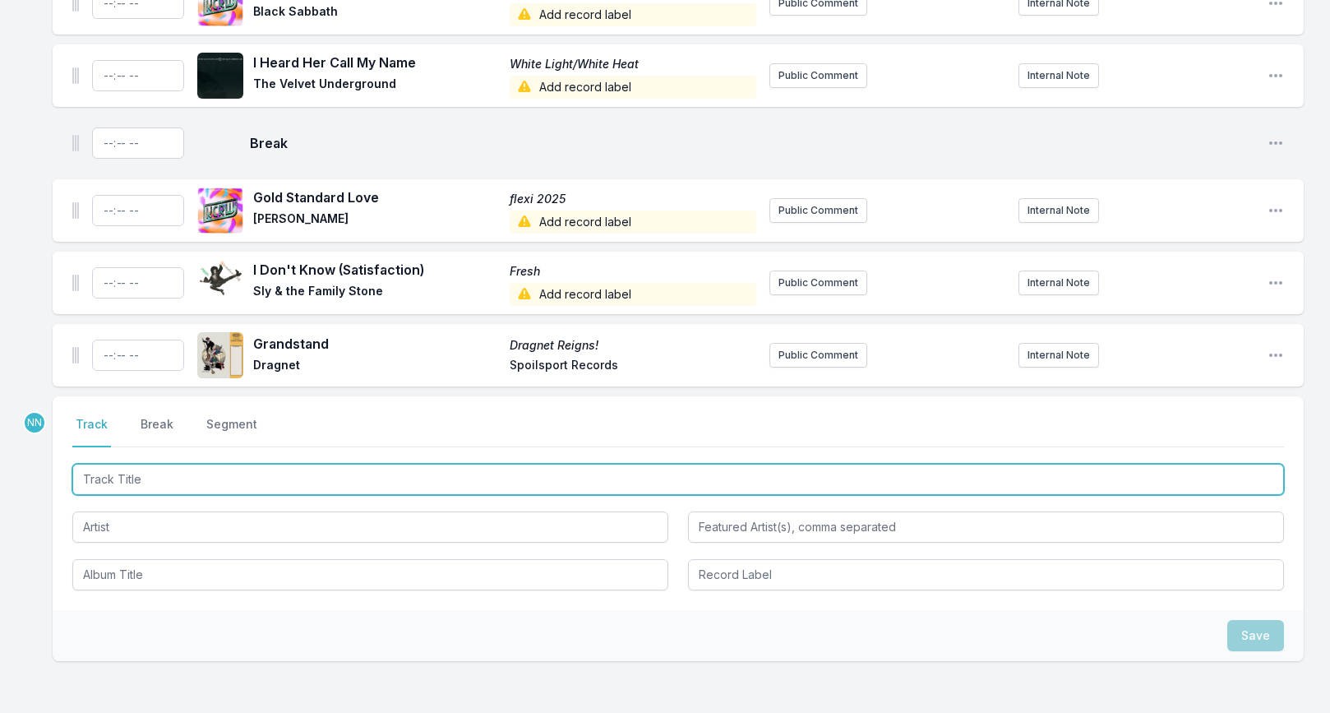
click at [188, 464] on input "Track Title" at bounding box center [678, 479] width 1212 height 31
paste input "Neon Girl"
type input "Neon Girl"
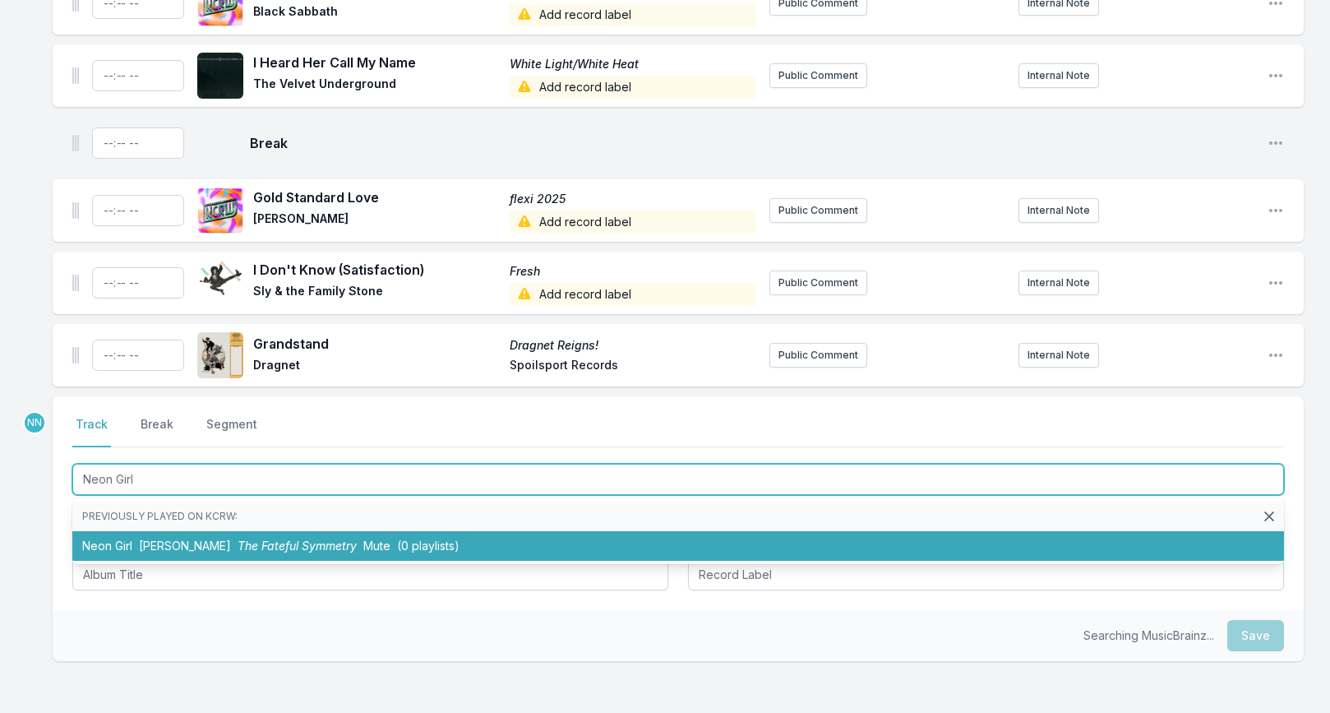
click at [154, 538] on span "[PERSON_NAME]" at bounding box center [185, 545] width 92 height 14
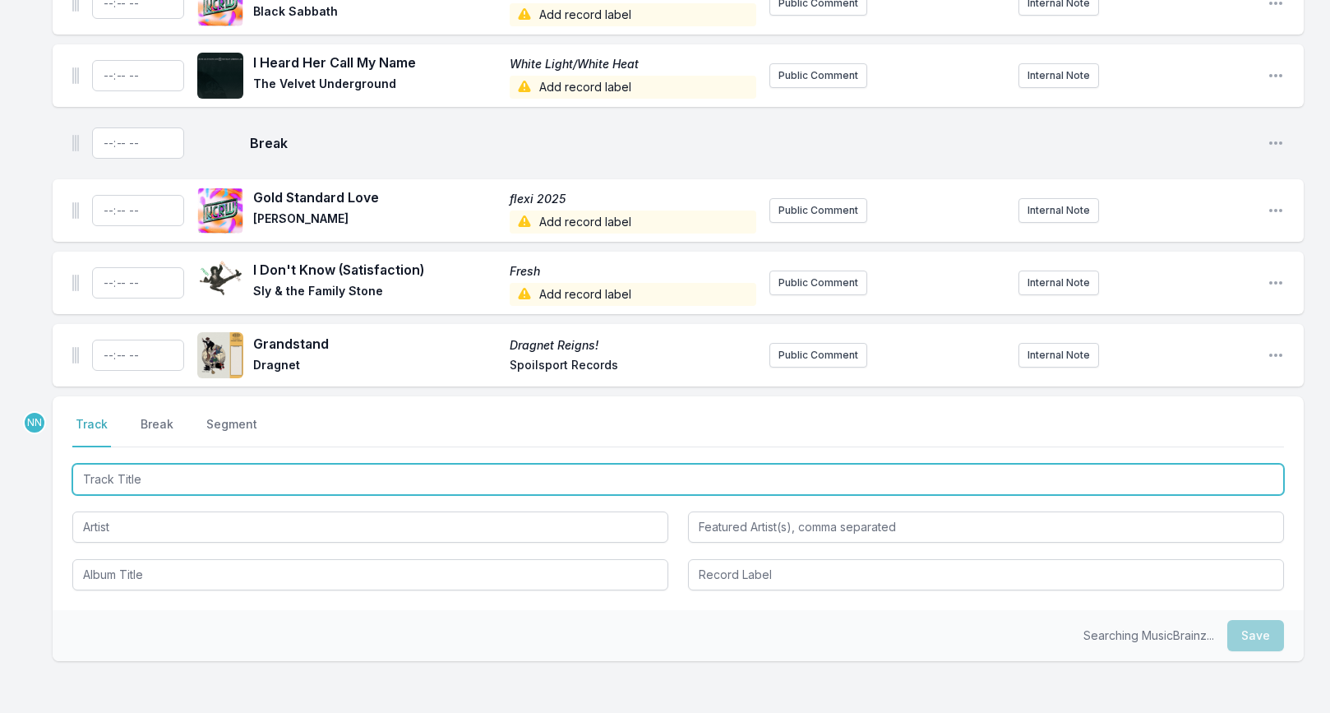
scroll to position [2225, 0]
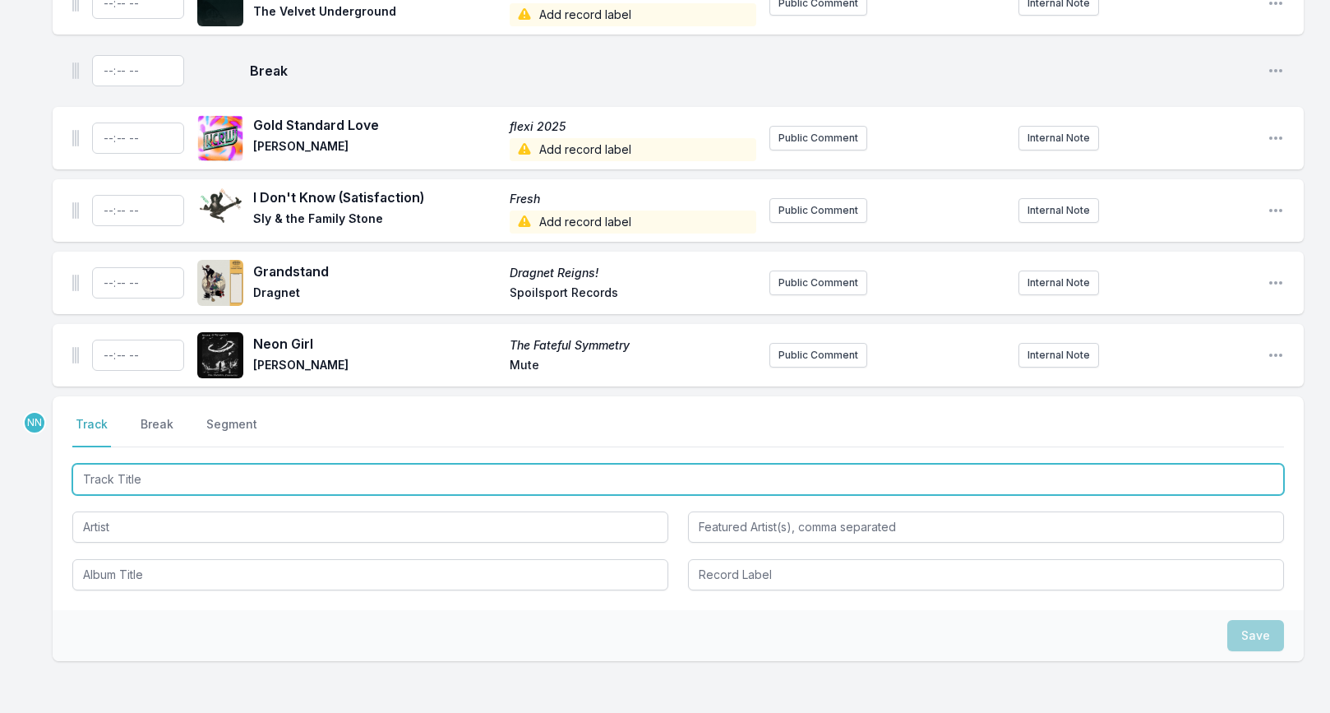
click at [166, 464] on input "Track Title" at bounding box center [678, 479] width 1212 height 31
paste input "She"
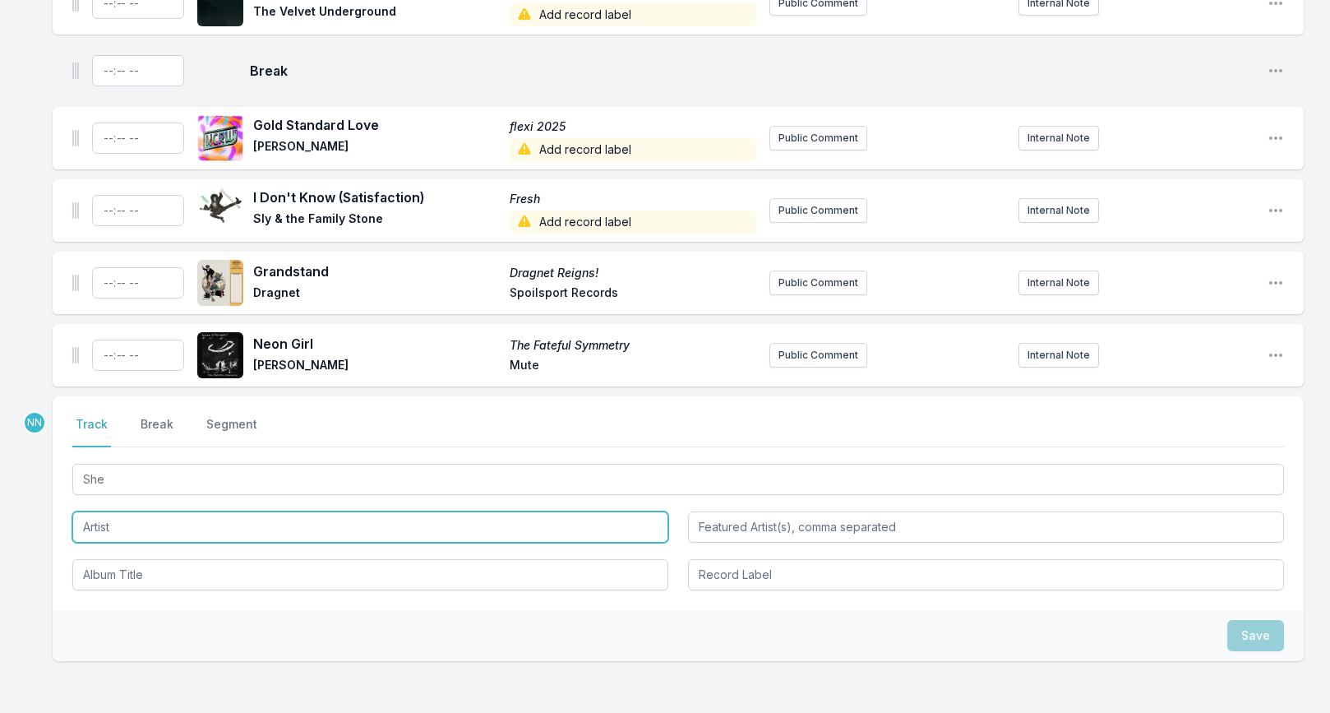
click at [136, 511] on input "Artist" at bounding box center [370, 526] width 596 height 31
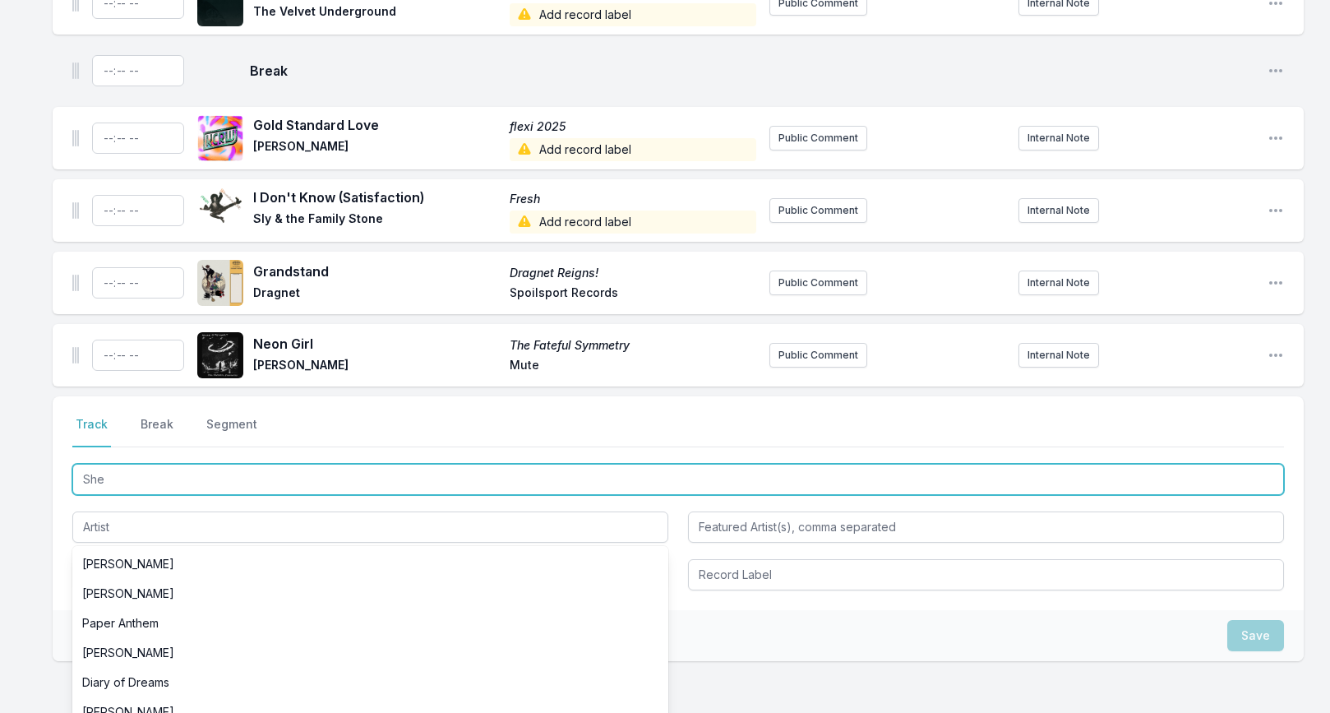
click at [127, 464] on input "She" at bounding box center [678, 479] width 1212 height 31
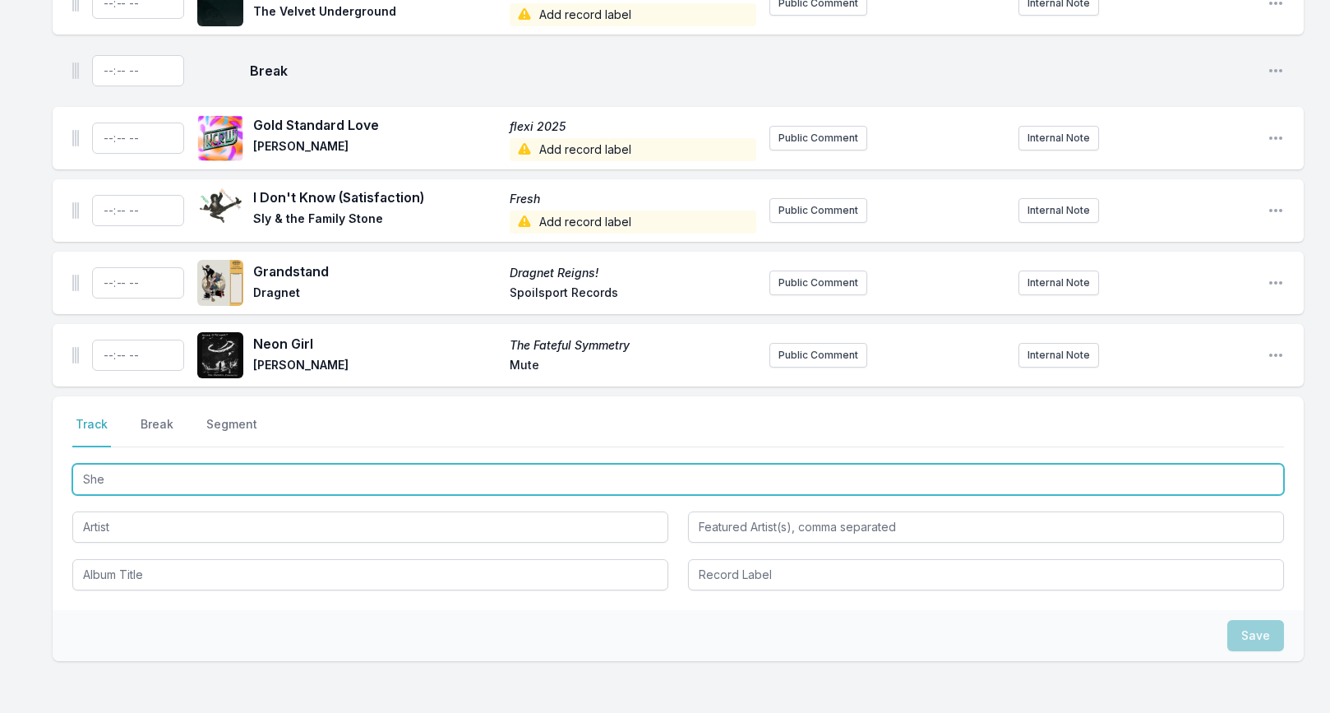
type input "She"
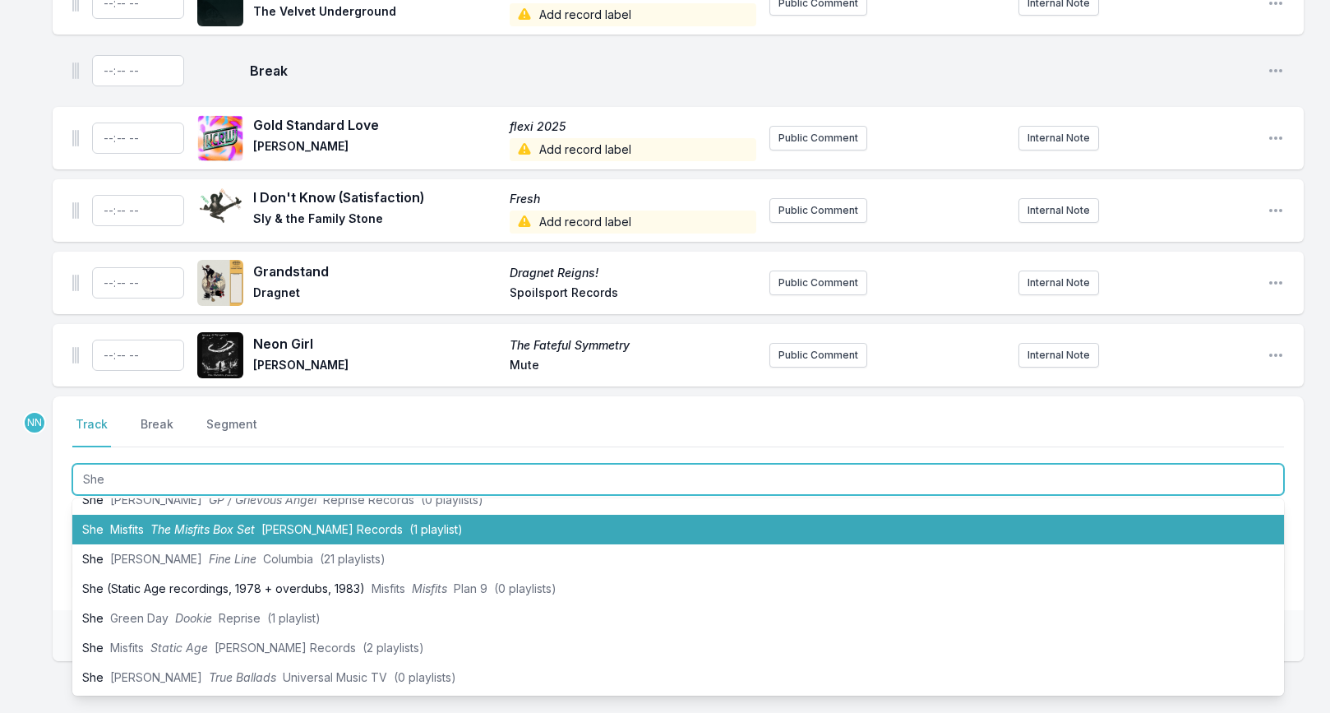
scroll to position [254, 0]
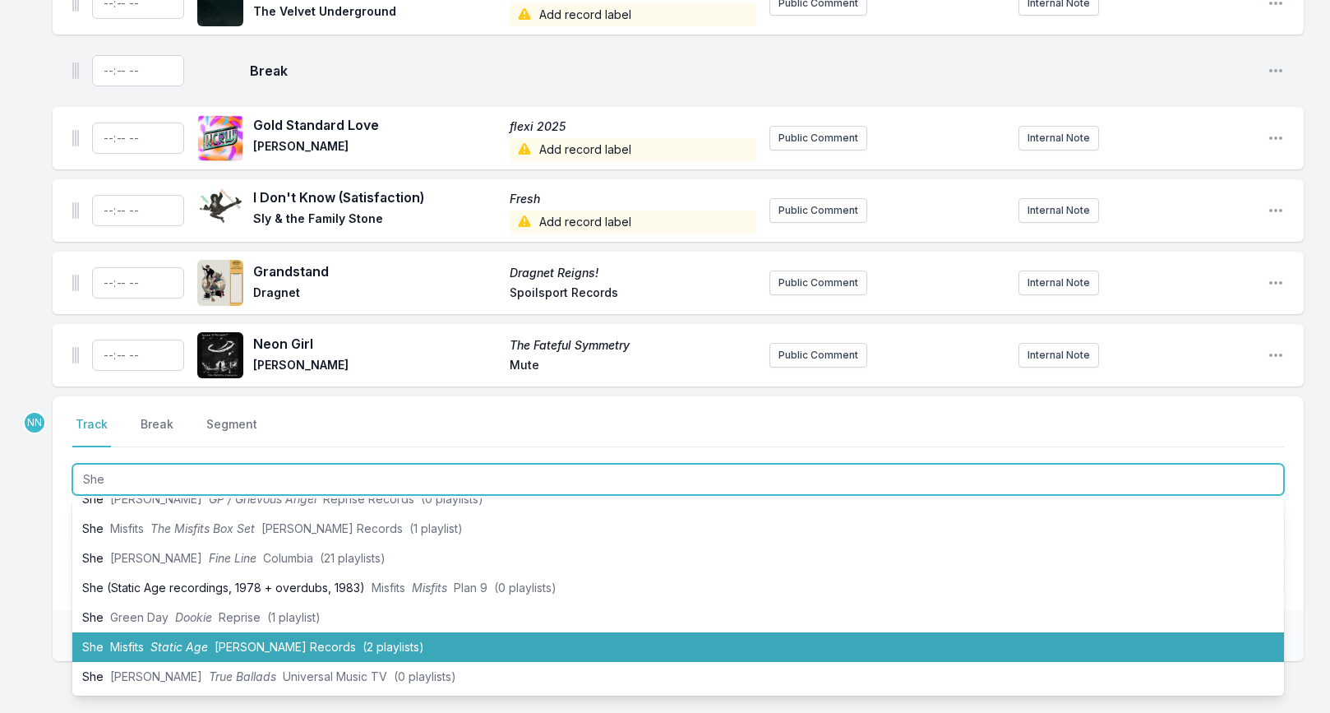
click at [151, 632] on li "She Misfits Static Age Caroline Records (2 playlists)" at bounding box center [678, 647] width 1212 height 30
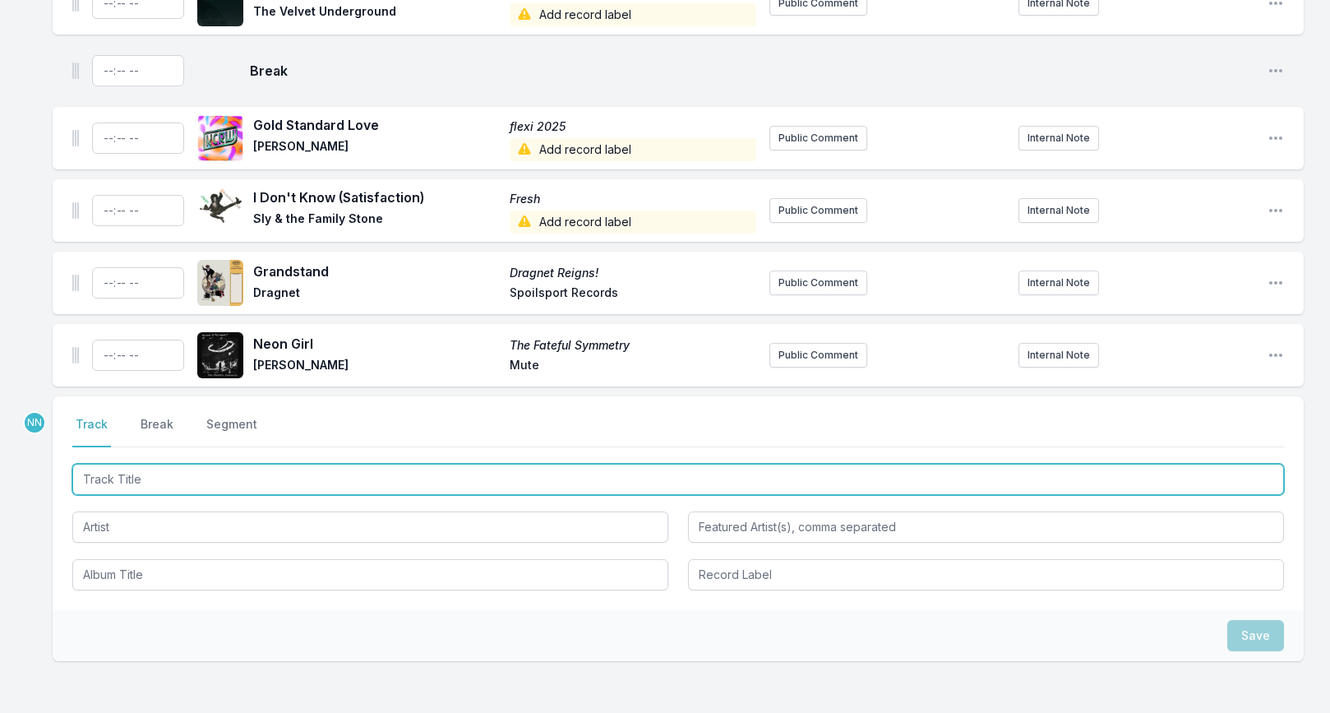
scroll to position [2297, 0]
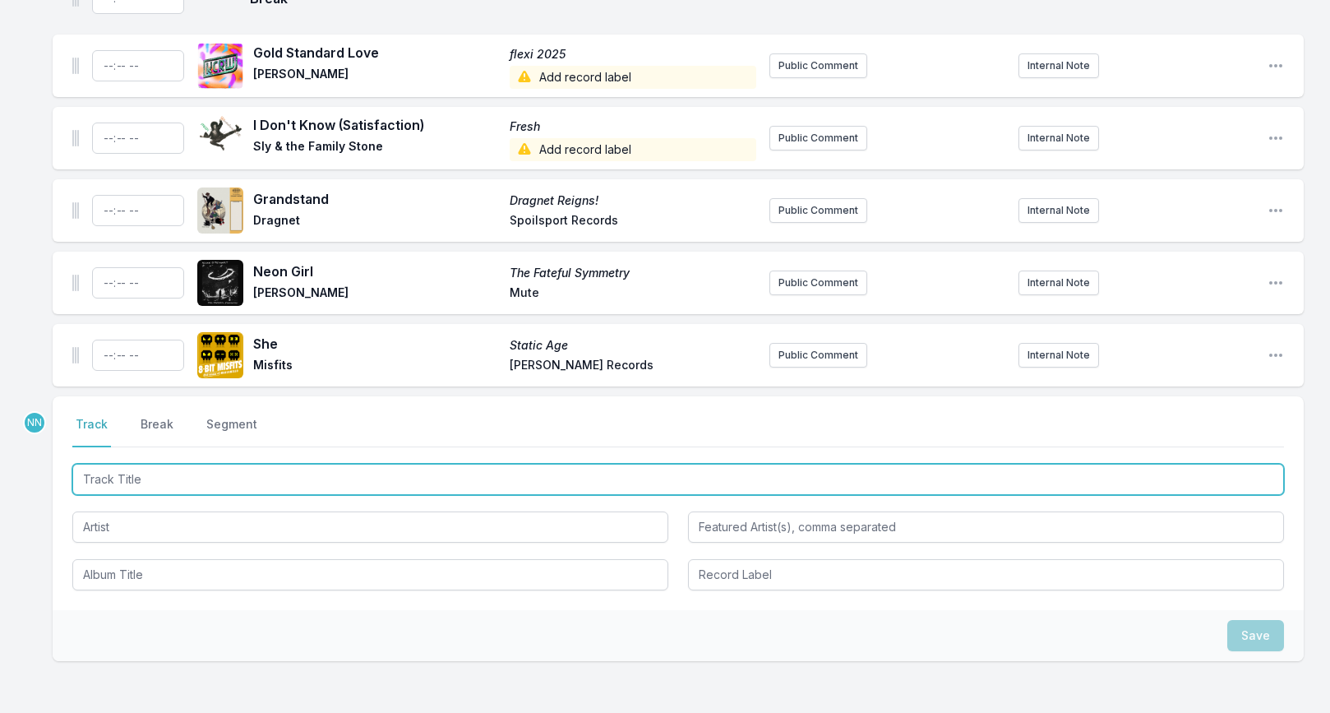
paste input "Intoxication"
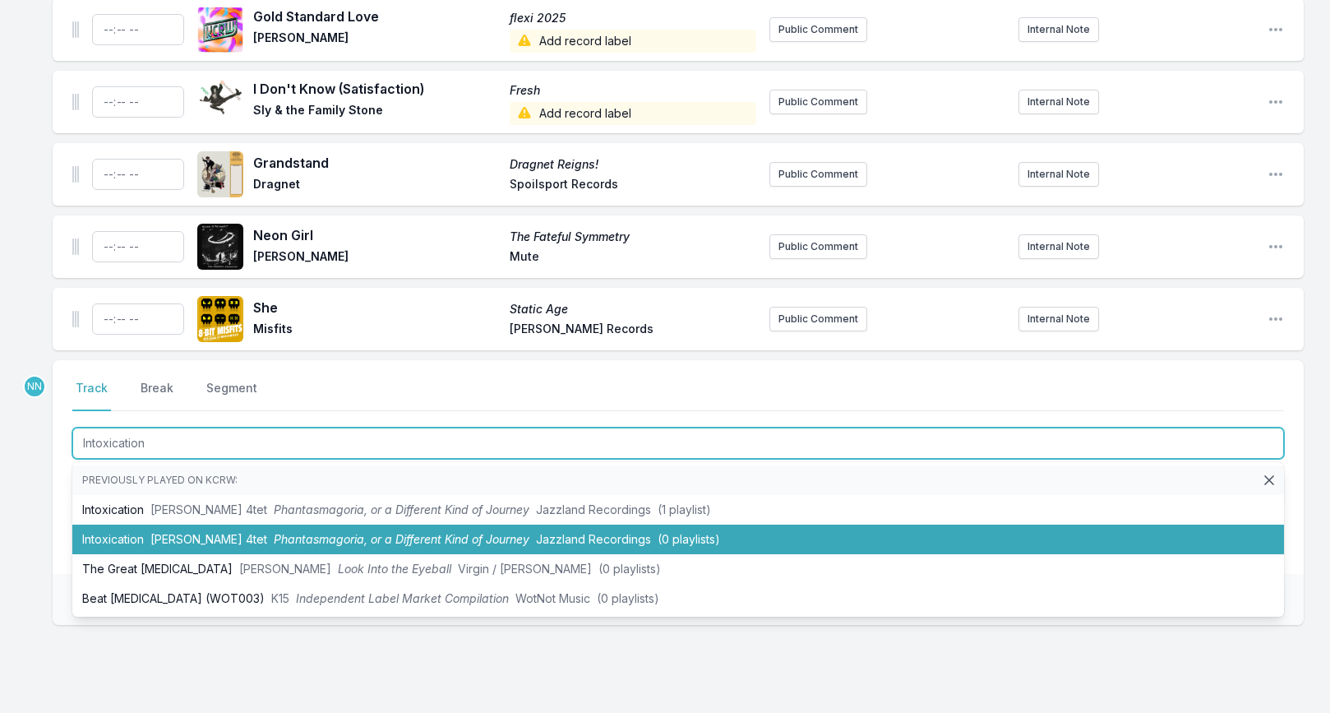
scroll to position [2335, 0]
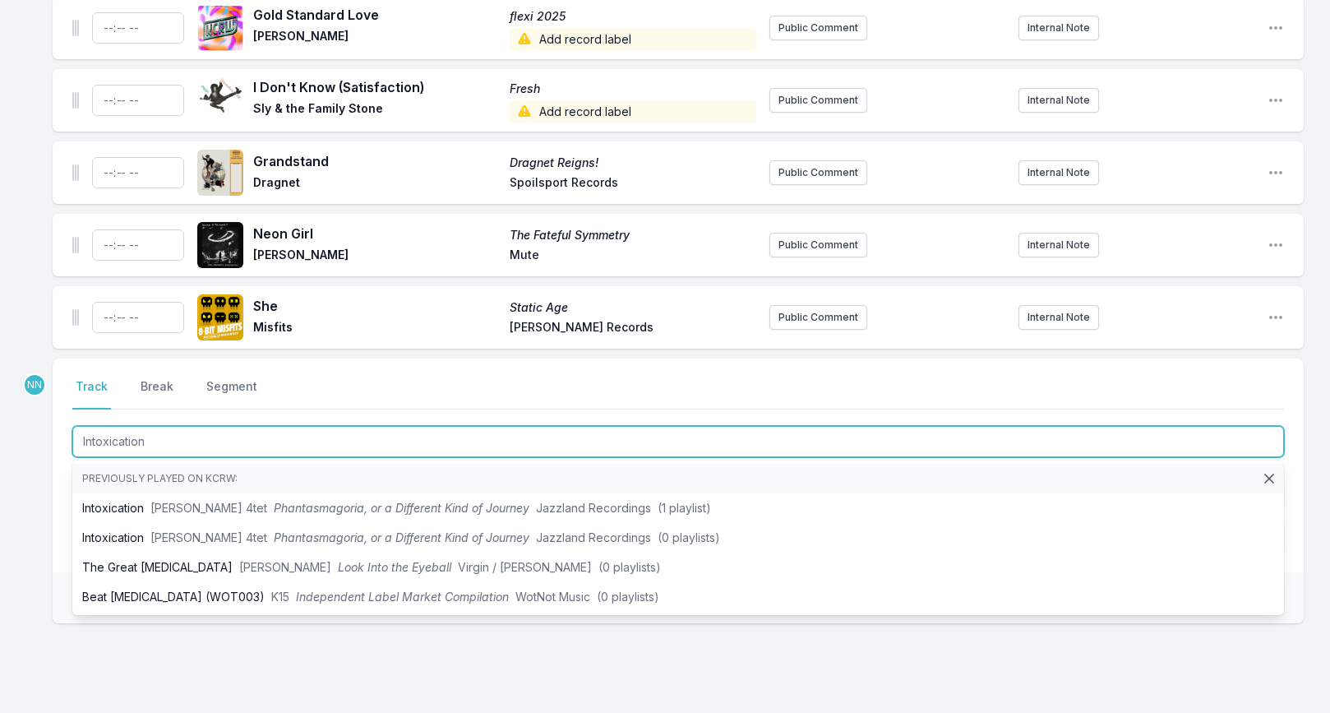
type input "Intoxication"
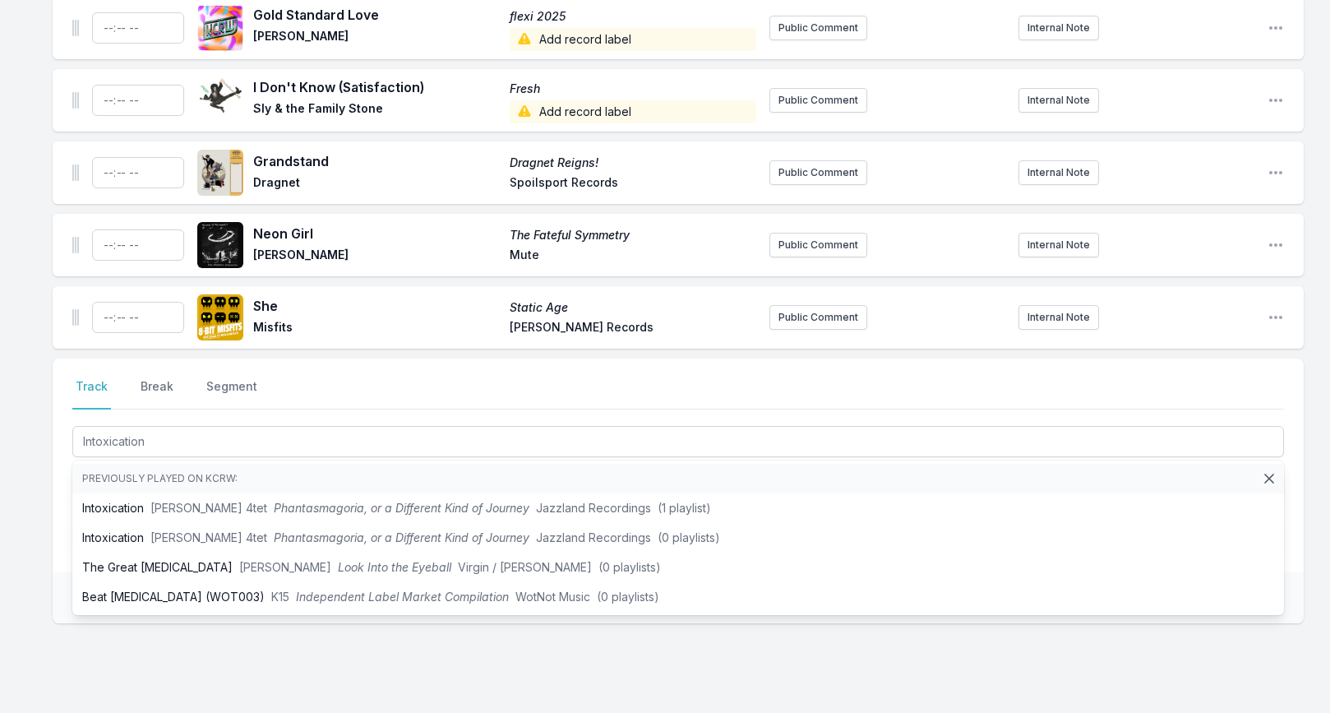
click at [64, 501] on div "Select a tab Track Break Segment Track Break Segment Intoxication Previously pl…" at bounding box center [678, 465] width 1251 height 214
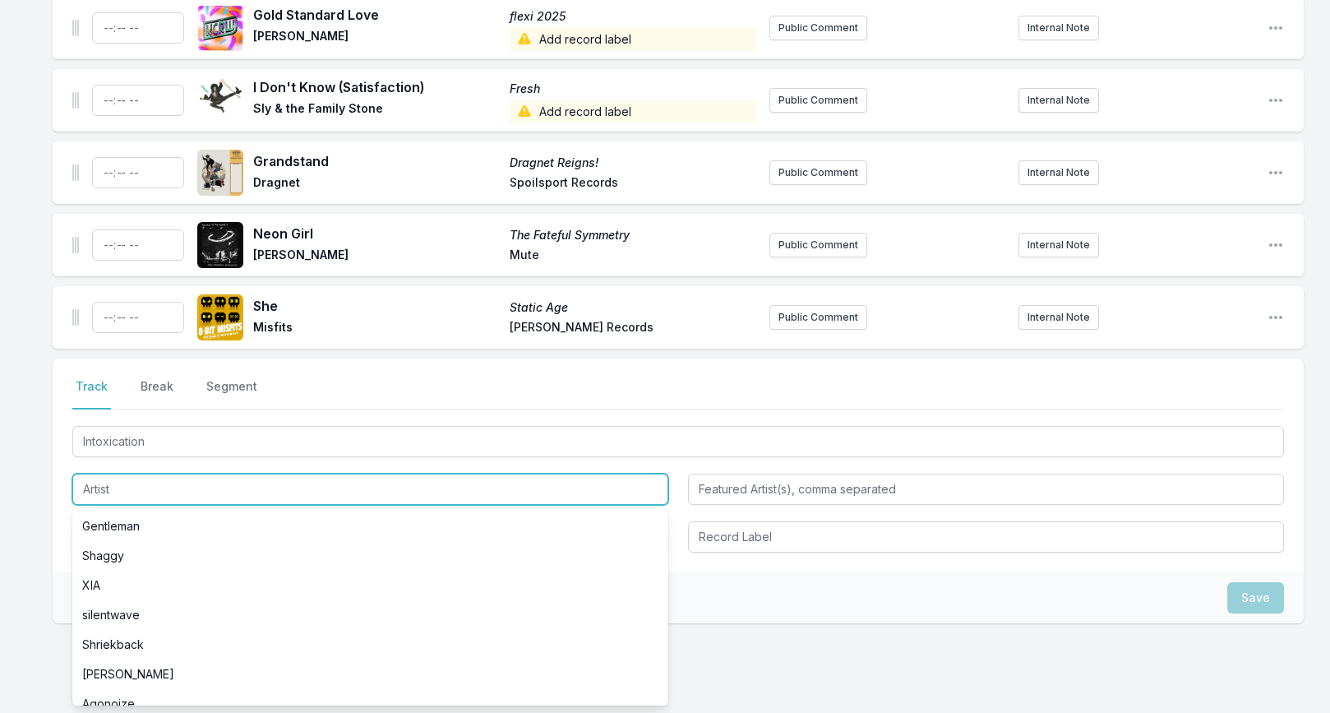
click at [100, 483] on input "Artist" at bounding box center [370, 489] width 596 height 31
paste input "Misterians"
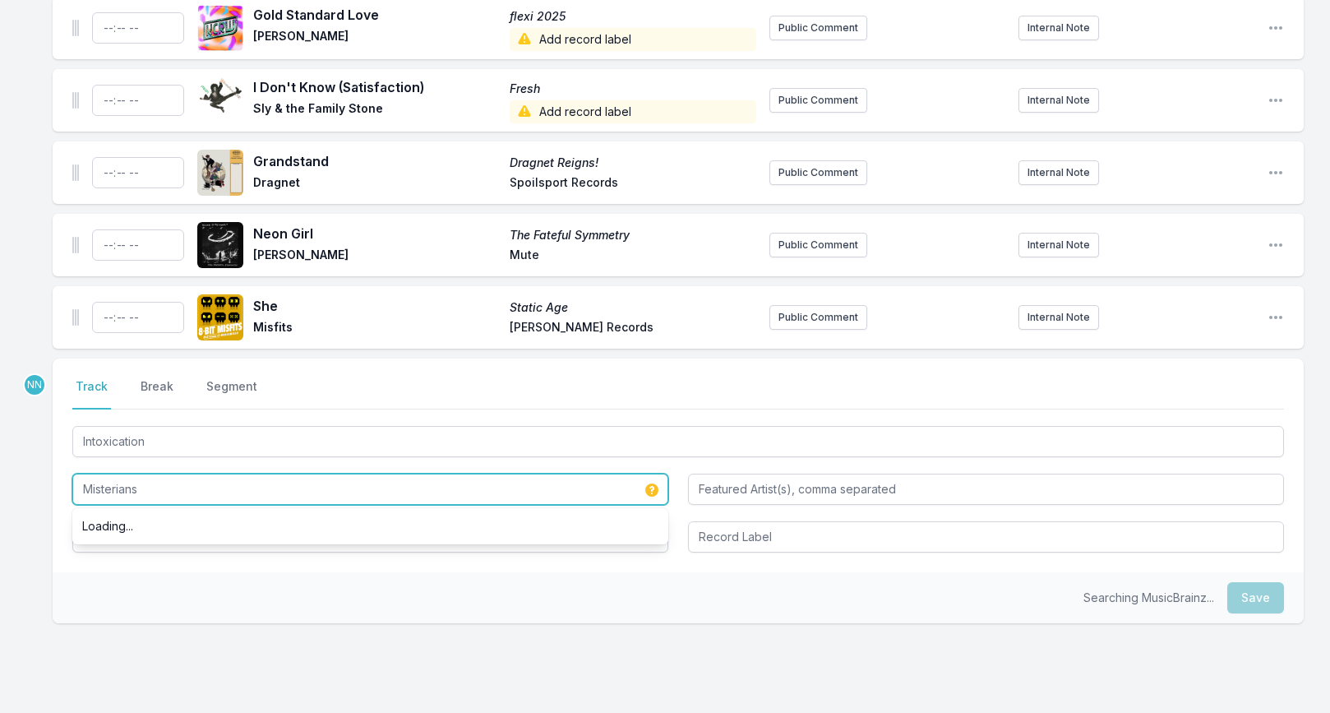
type input "Misterians"
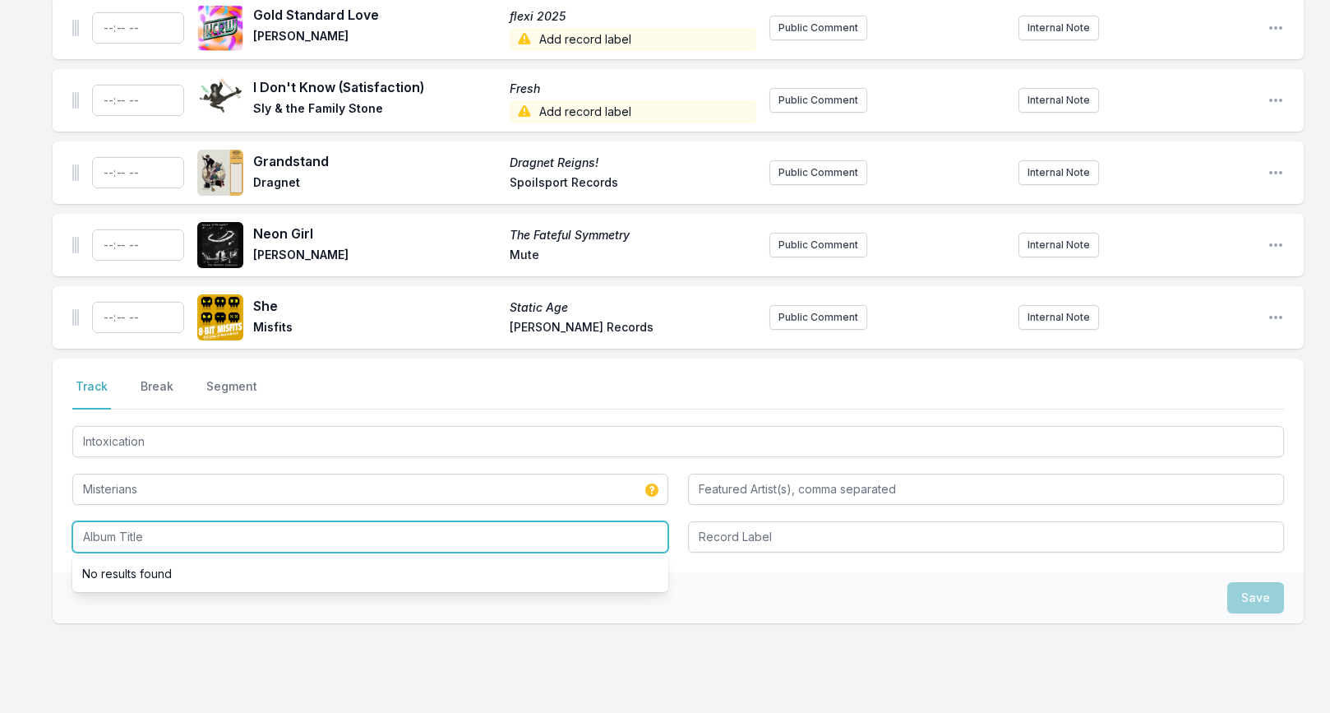
click at [102, 524] on input "Album Title" at bounding box center [370, 536] width 596 height 31
paste input "Work It On Out! - Northwest Killers Vol. 3"
type input "Work It On Out! - Northwest Killers Vol. 3"
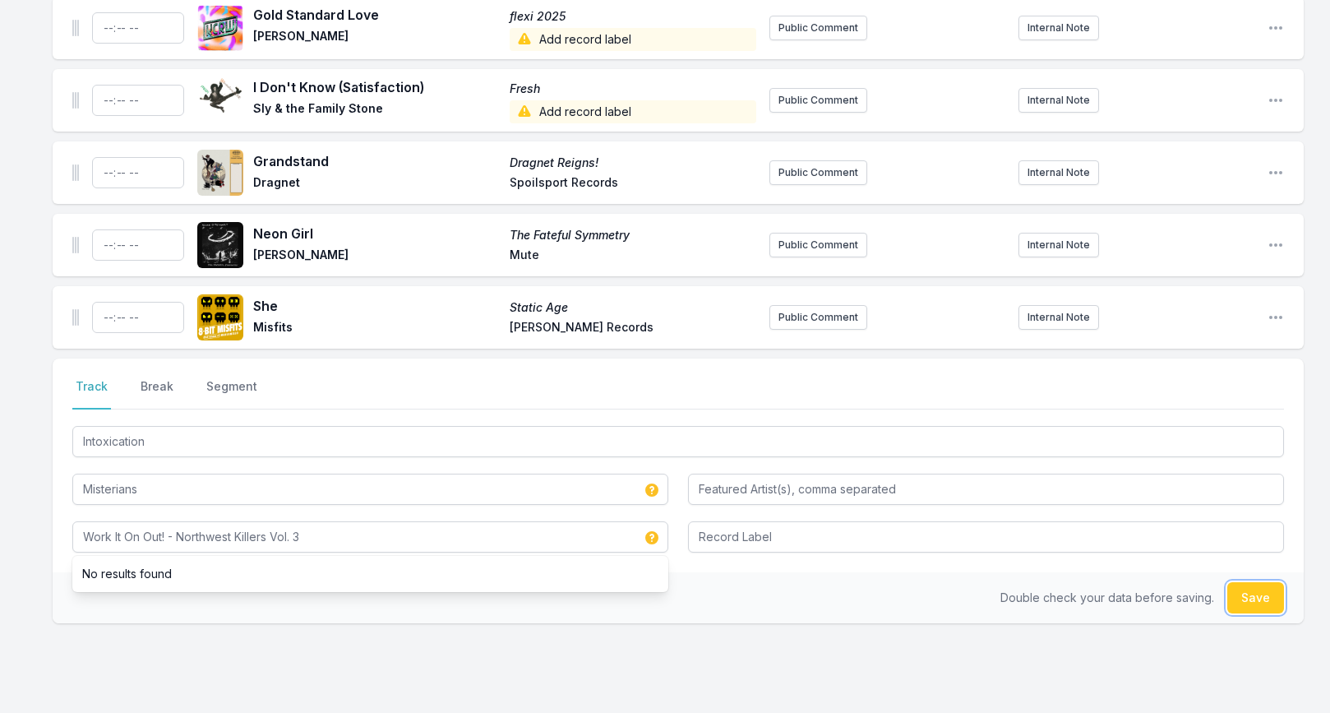
click at [1254, 582] on button "Save" at bounding box center [1255, 597] width 57 height 31
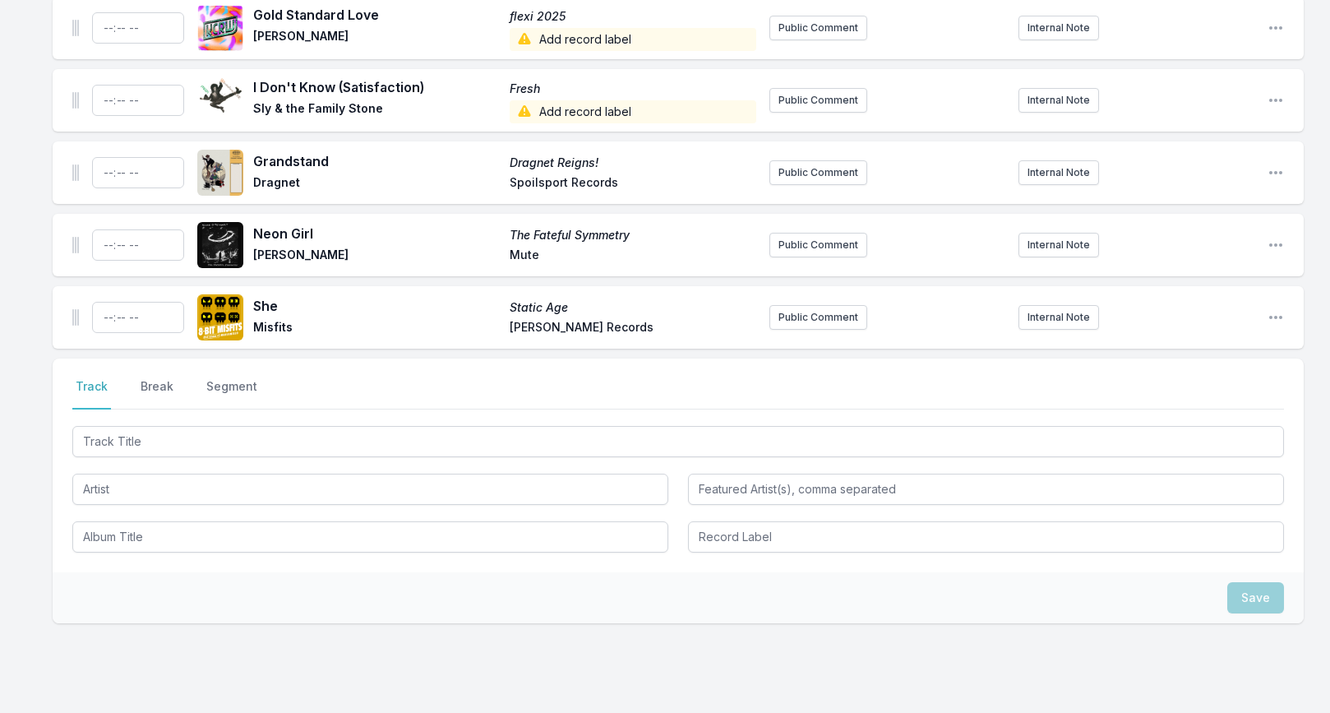
scroll to position [2407, 0]
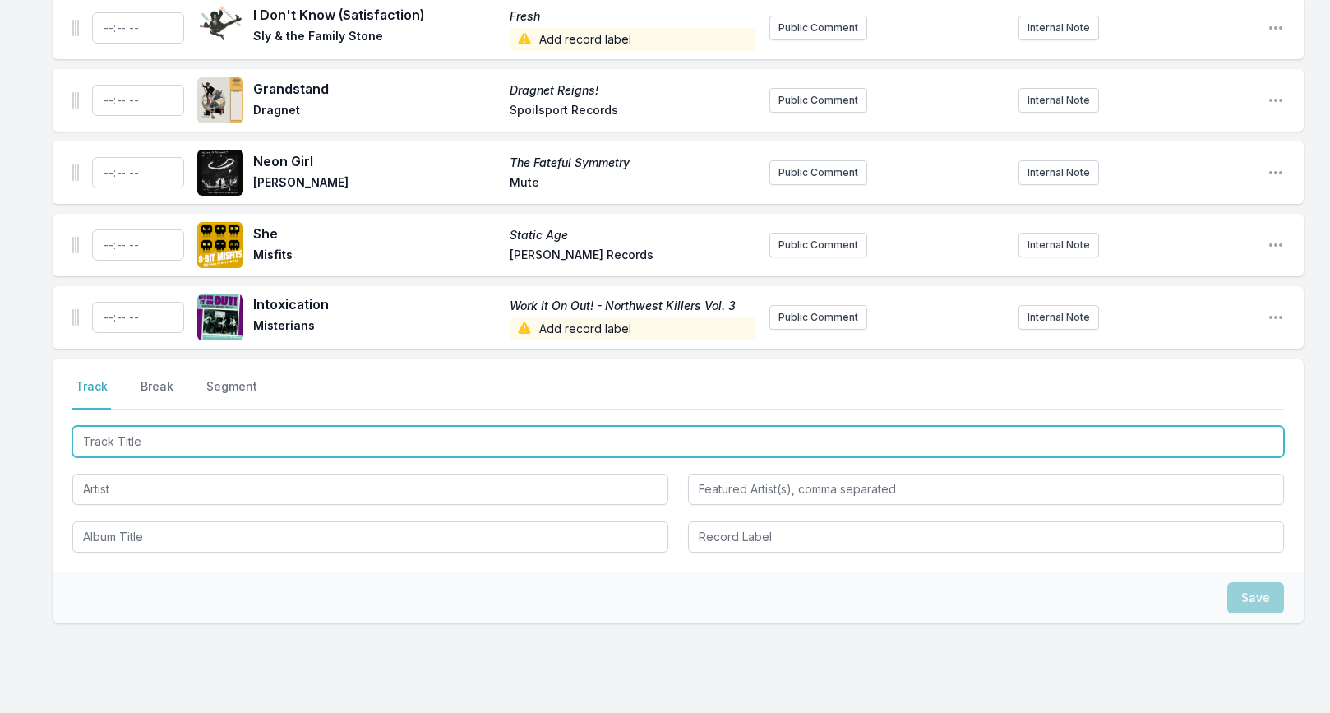
click at [173, 427] on input "Track Title" at bounding box center [678, 441] width 1212 height 31
paste input "Trans AM"
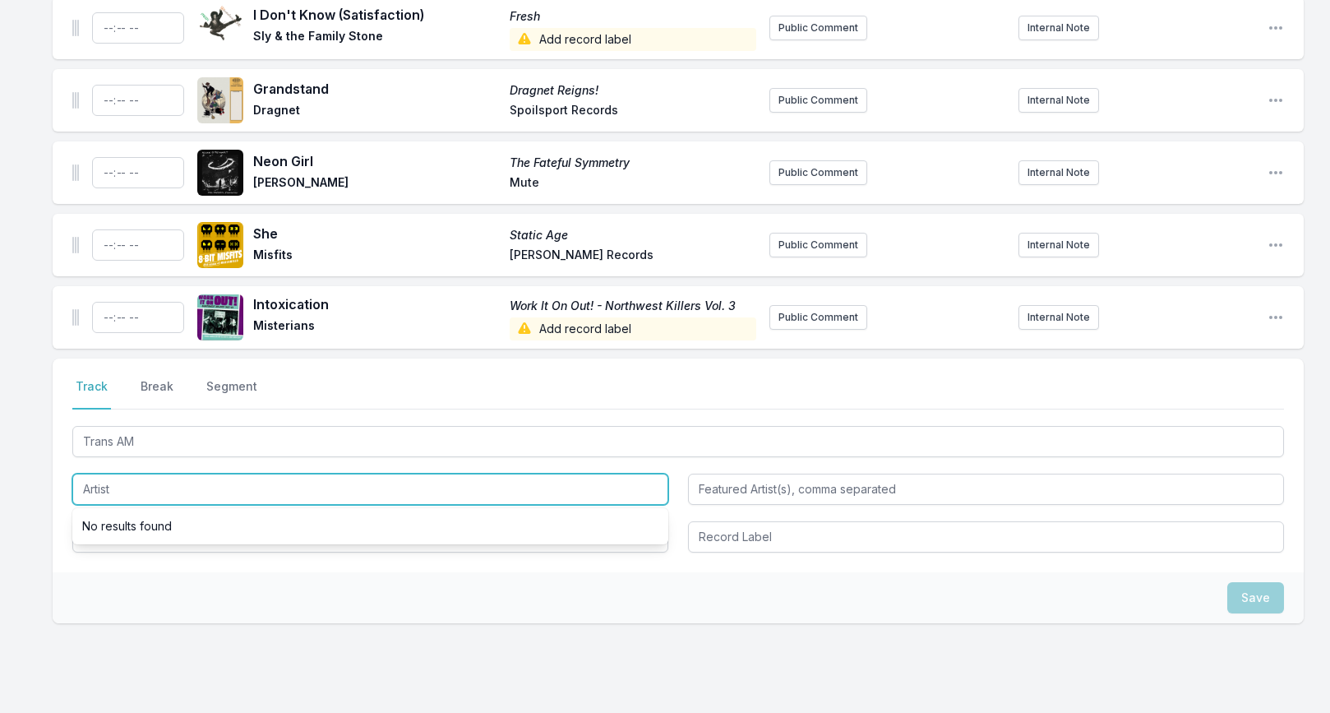
click at [131, 474] on input "Artist" at bounding box center [370, 489] width 596 height 31
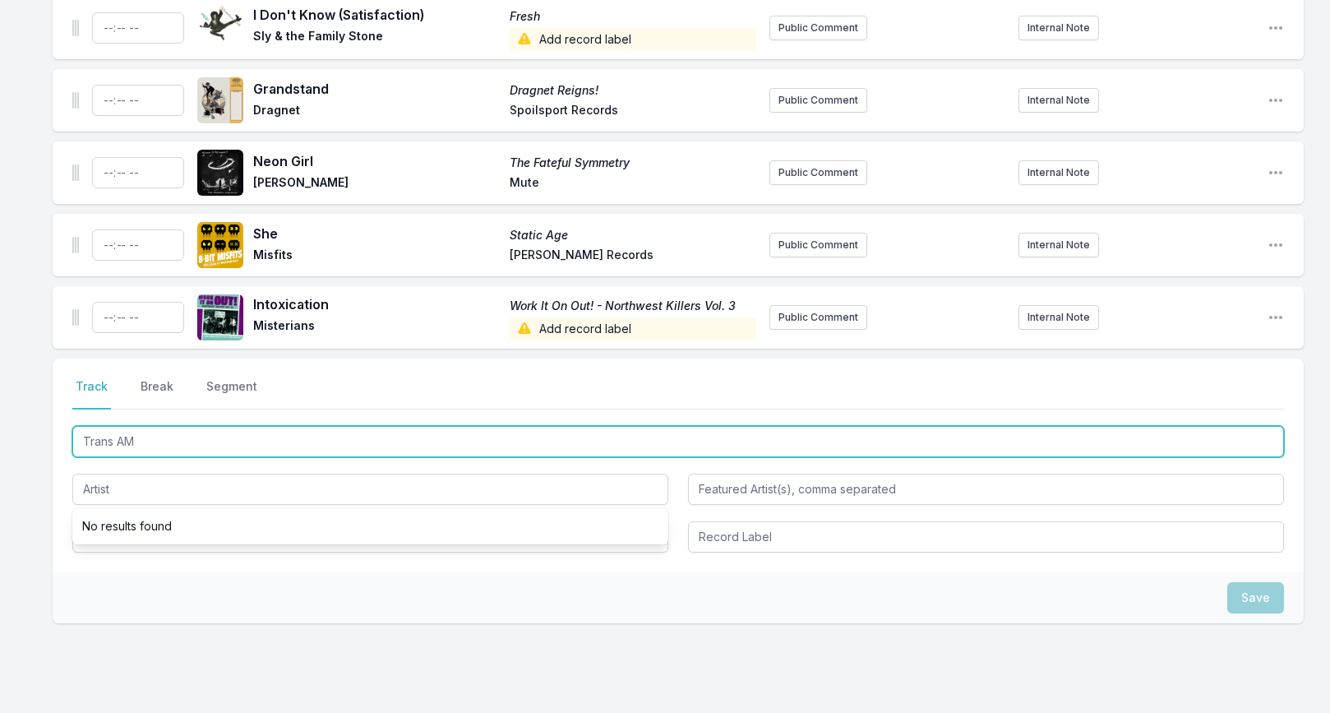
click at [156, 426] on input "Trans AM" at bounding box center [678, 441] width 1212 height 31
type input "Trans AM"
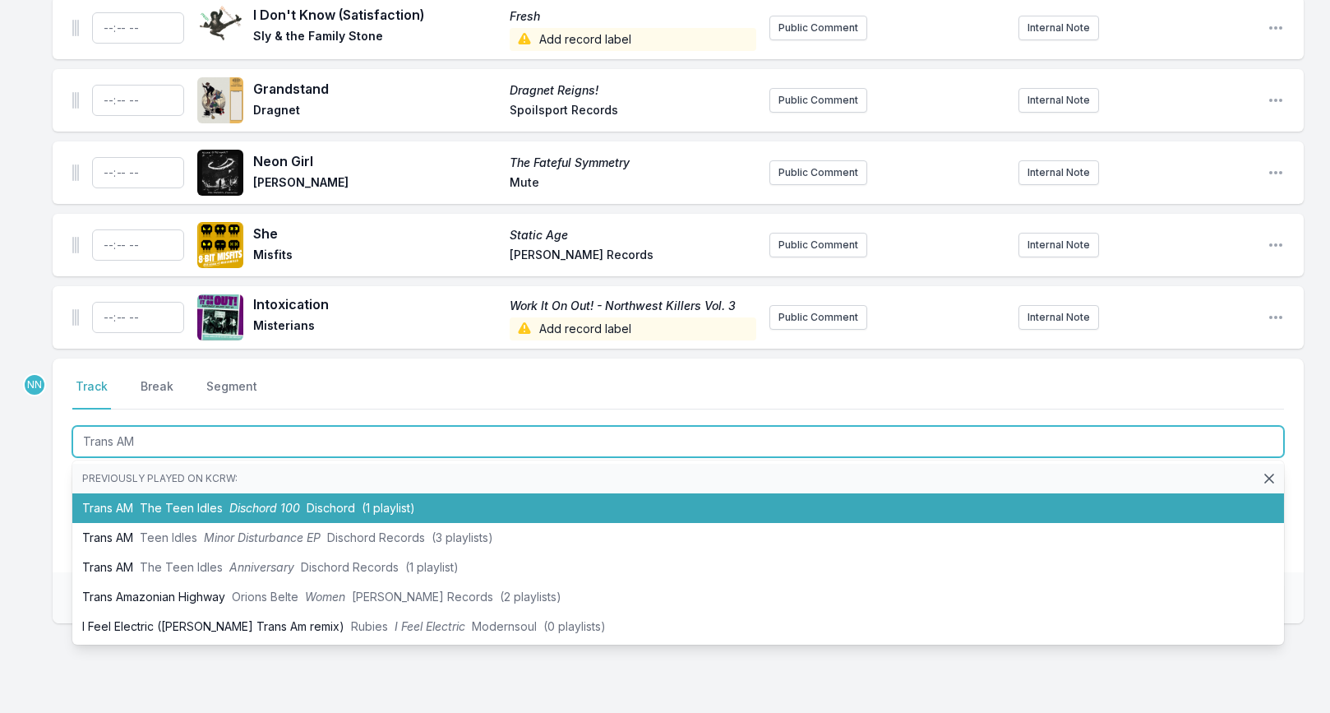
click at [159, 501] on span "The Teen Idles" at bounding box center [181, 508] width 83 height 14
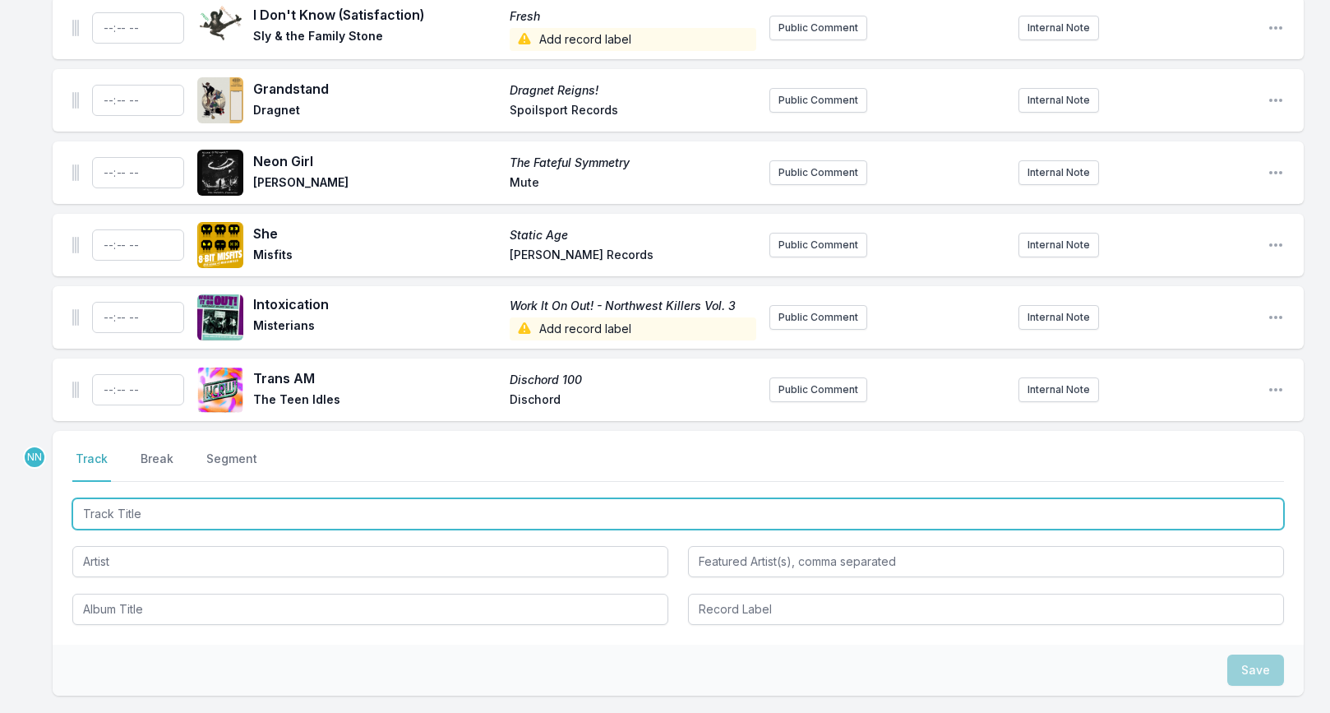
scroll to position [2479, 0]
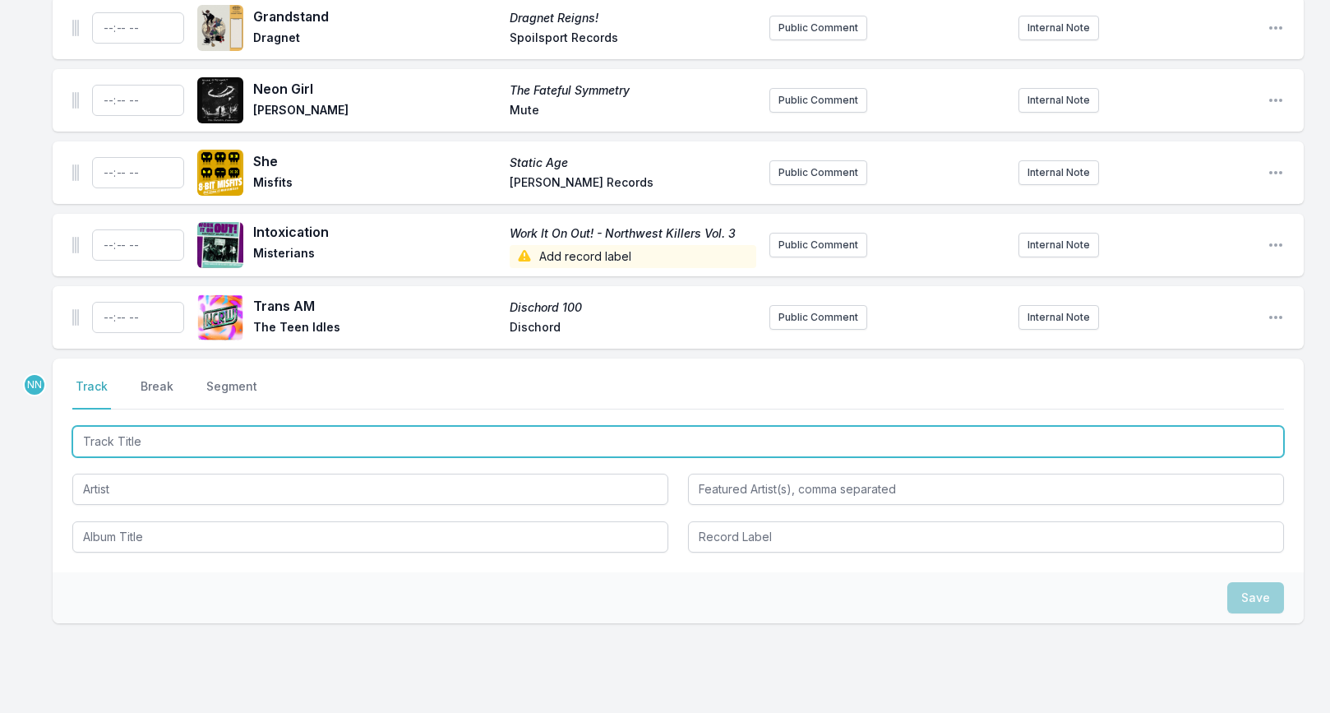
click at [205, 426] on input "Track Title" at bounding box center [678, 441] width 1212 height 31
paste input "I Couldn't Be You"
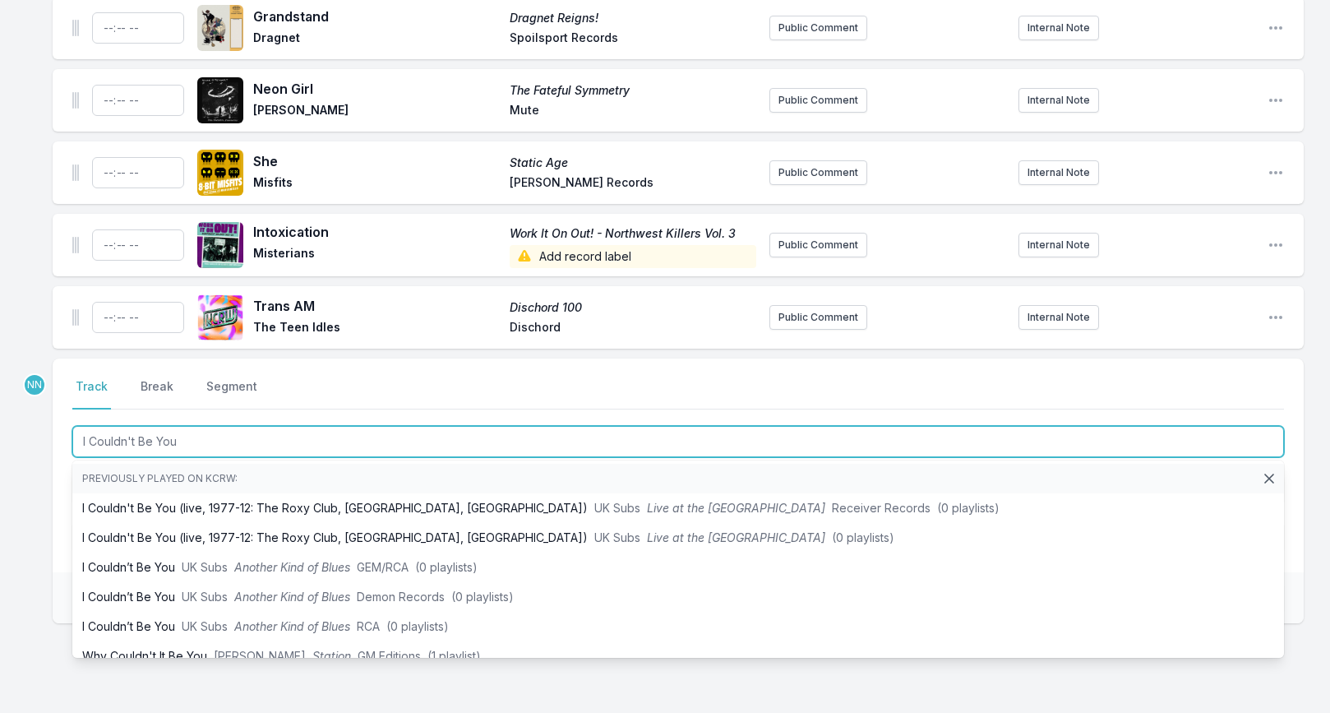
type input "I Couldn't Be You"
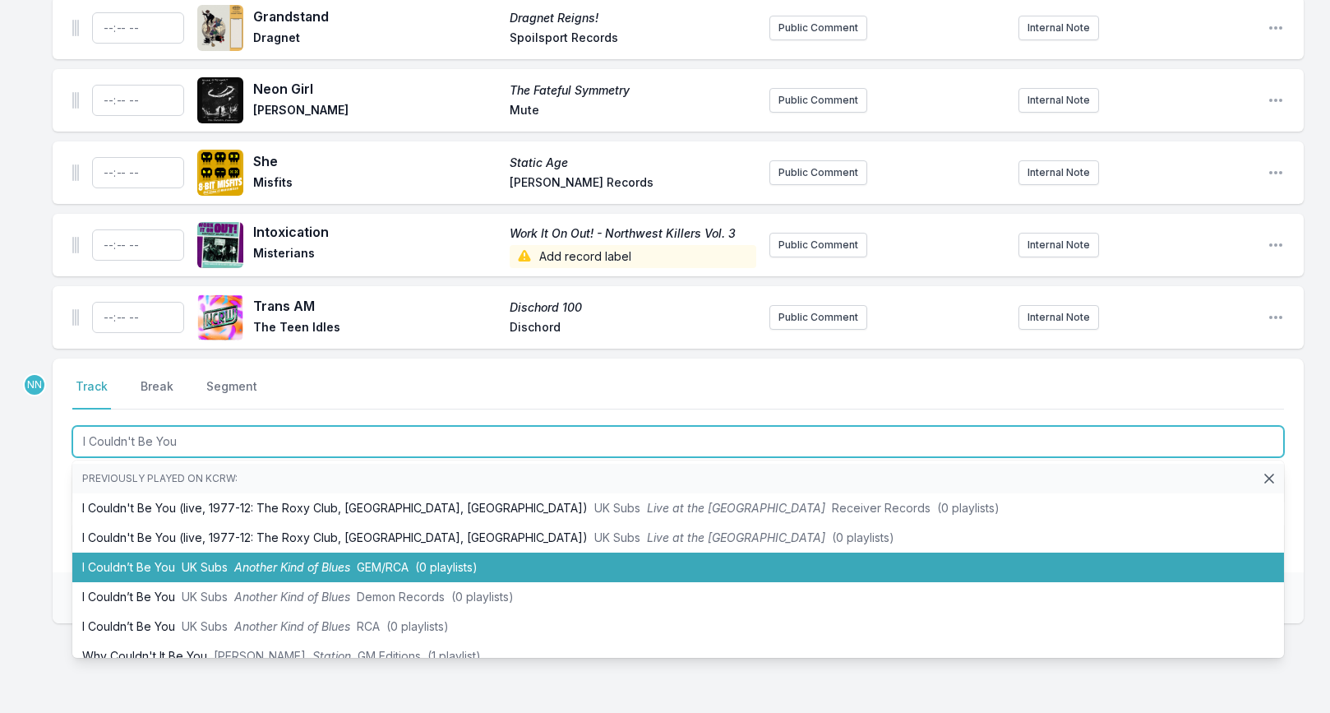
click at [213, 560] on span "UK Subs" at bounding box center [205, 567] width 46 height 14
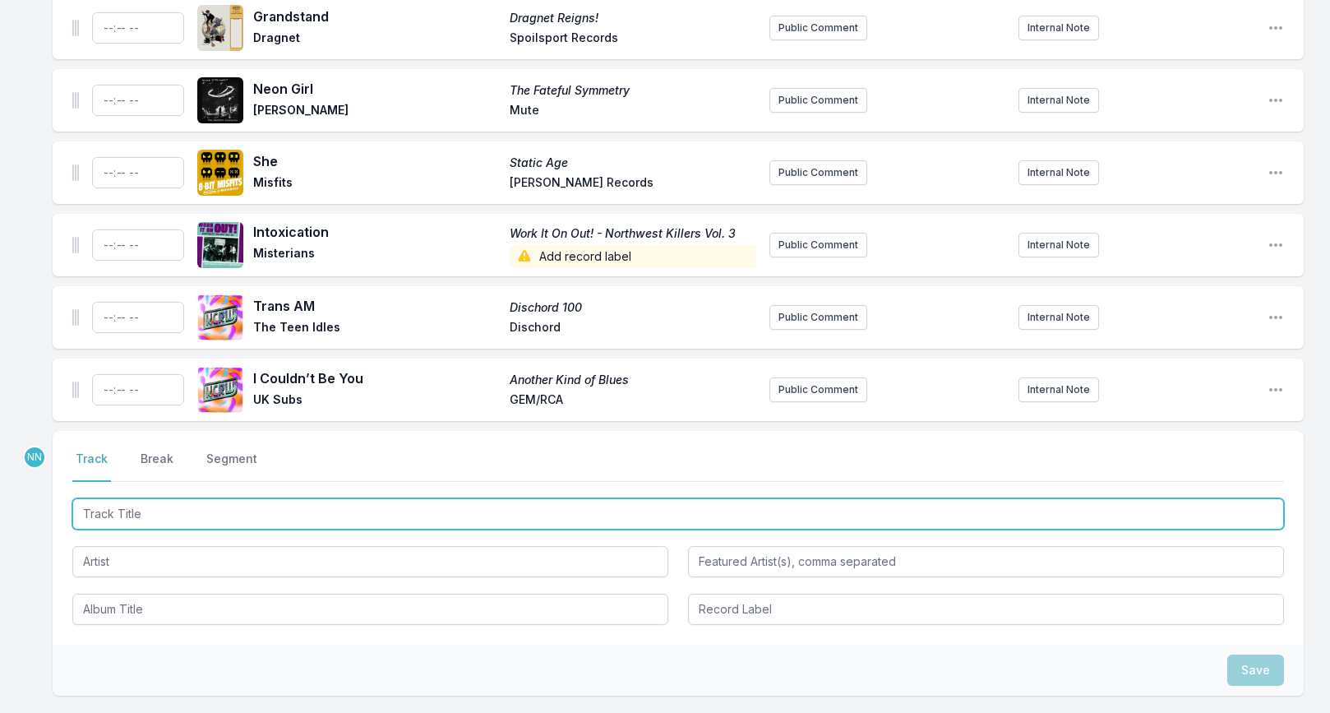
scroll to position [2552, 0]
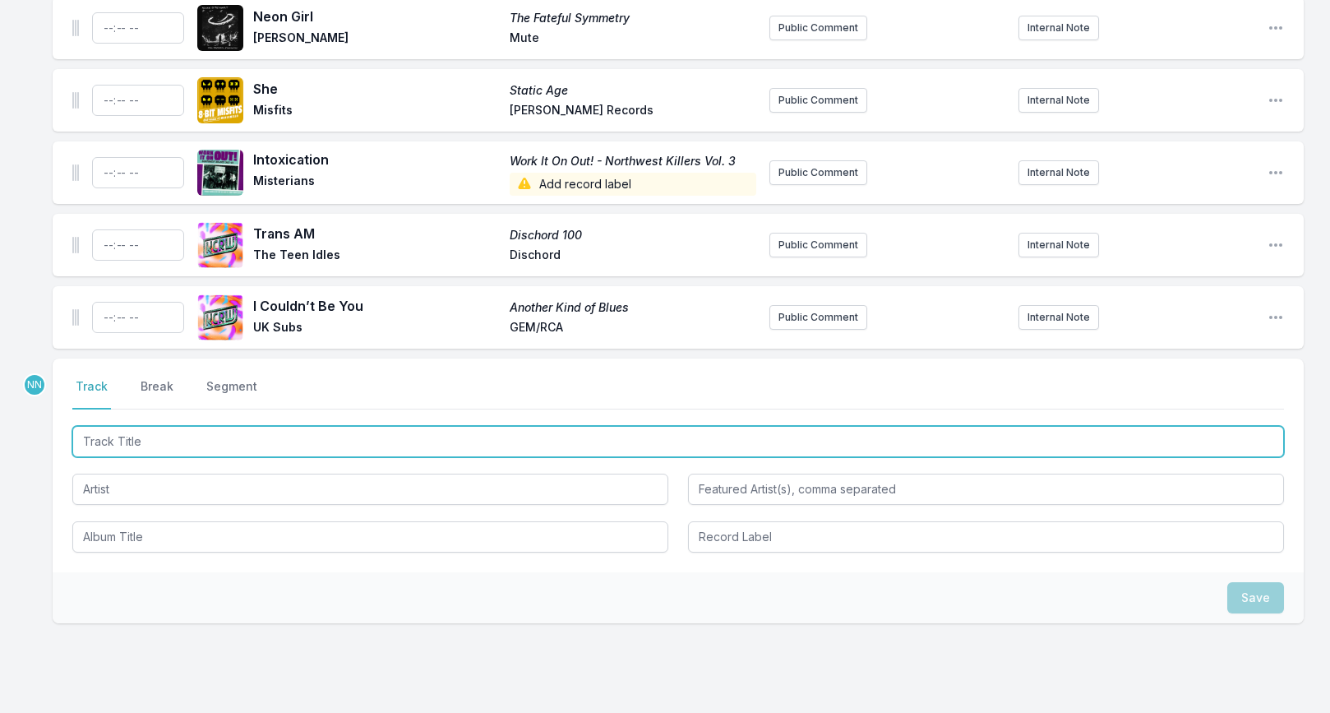
paste input "Outside Looking In"
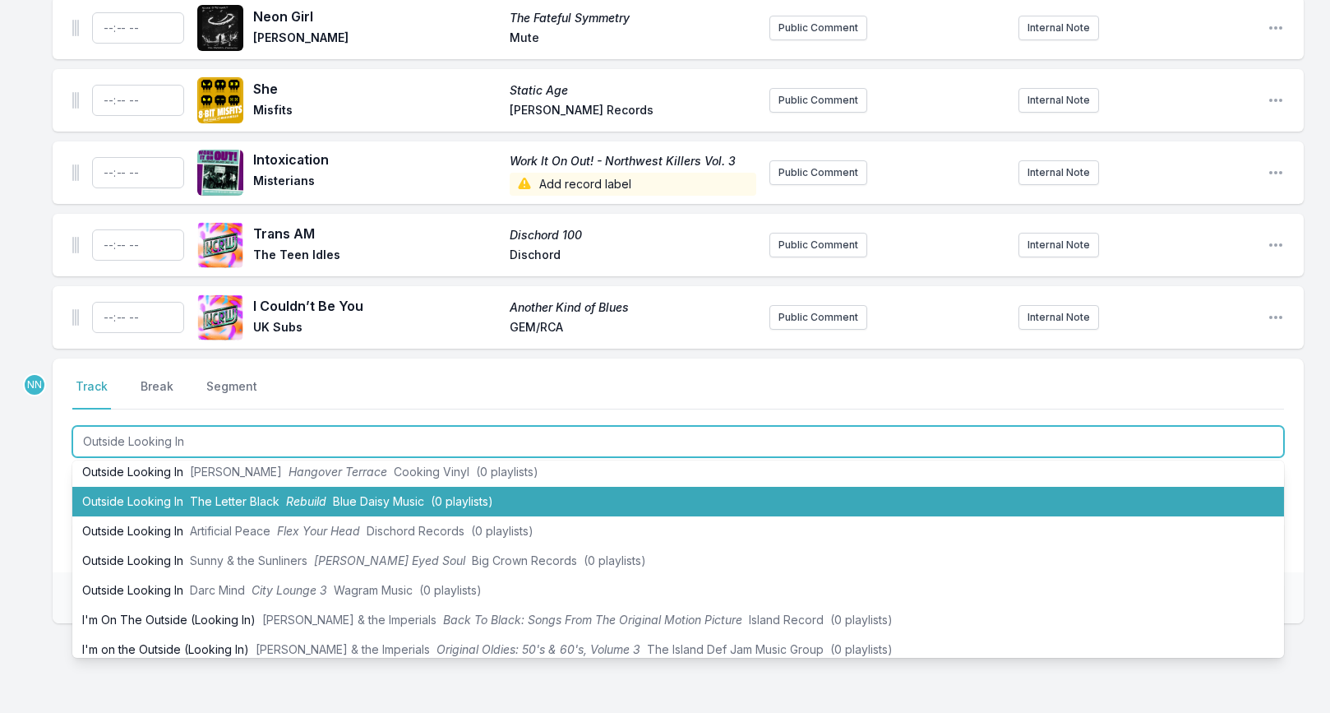
scroll to position [46, 0]
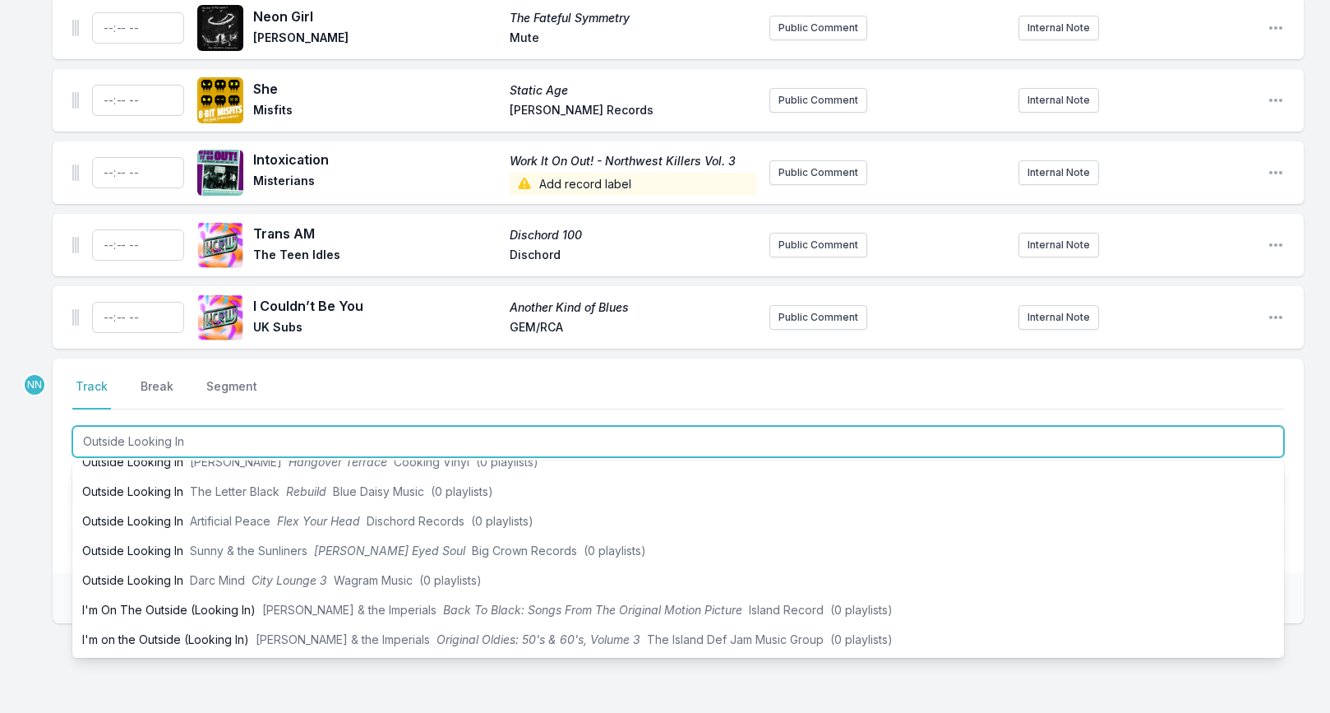
type input "Outside Looking In"
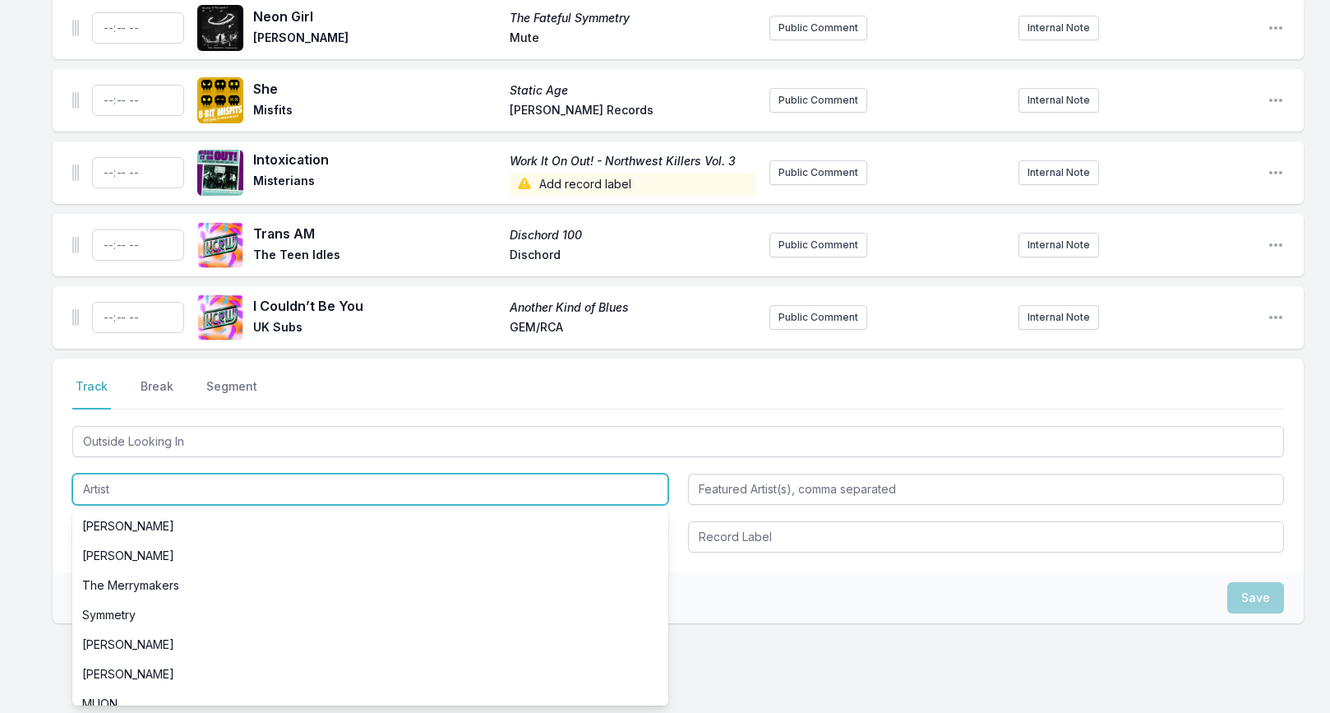
click at [96, 474] on input "Artist" at bounding box center [370, 489] width 596 height 31
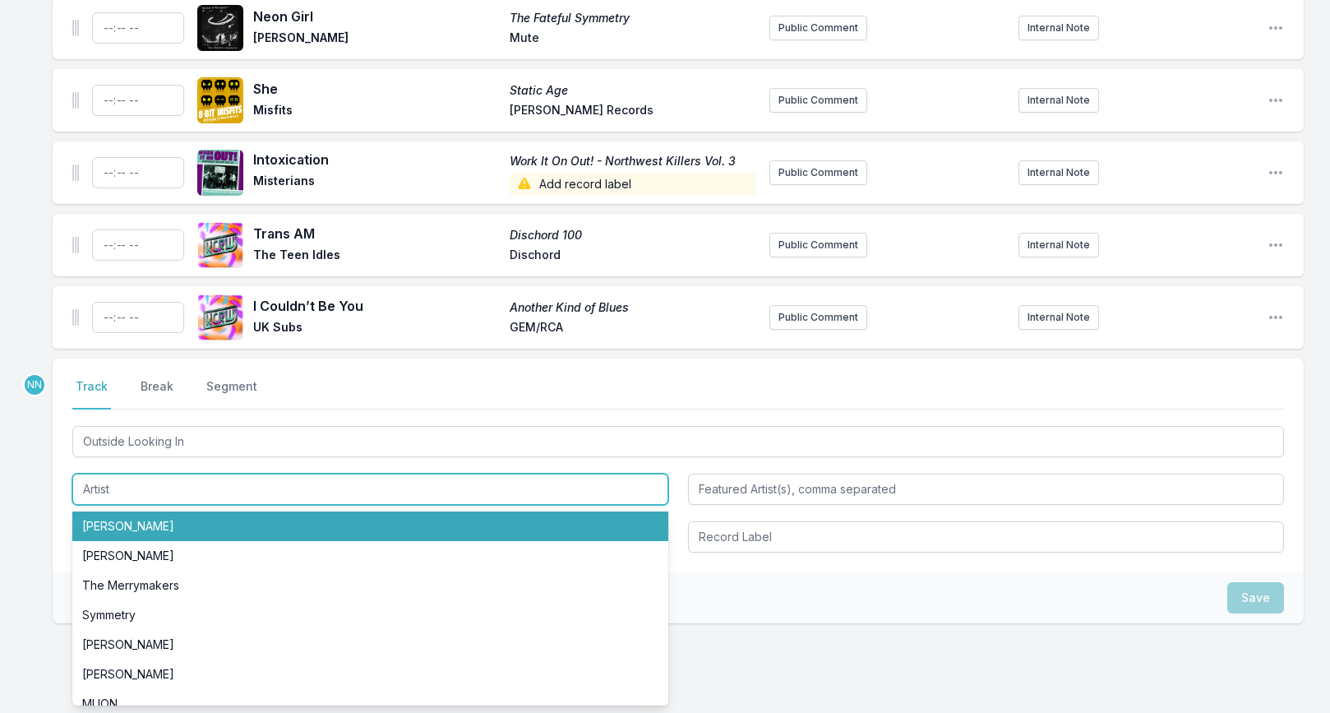
paste input "Dr [PERSON_NAME]'s Unusual Practice"
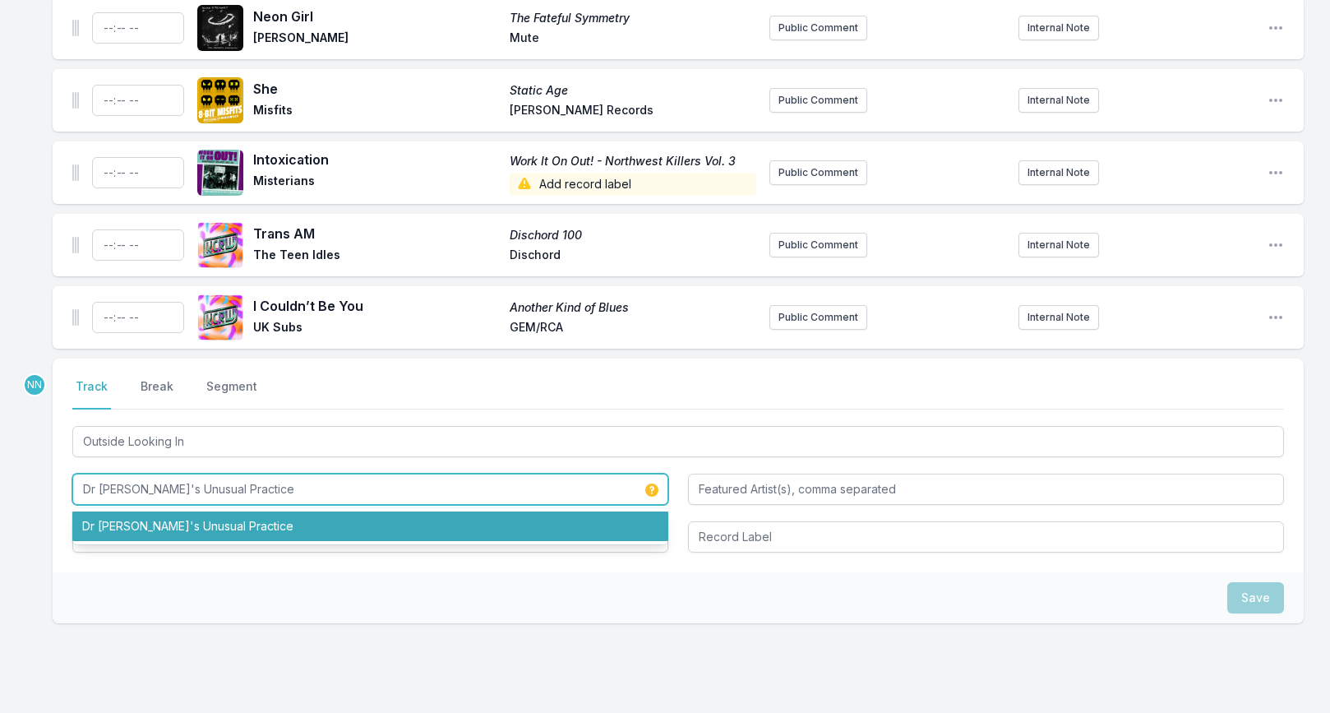
click at [155, 511] on li "Dr [PERSON_NAME]'s Unusual Practice" at bounding box center [370, 526] width 596 height 30
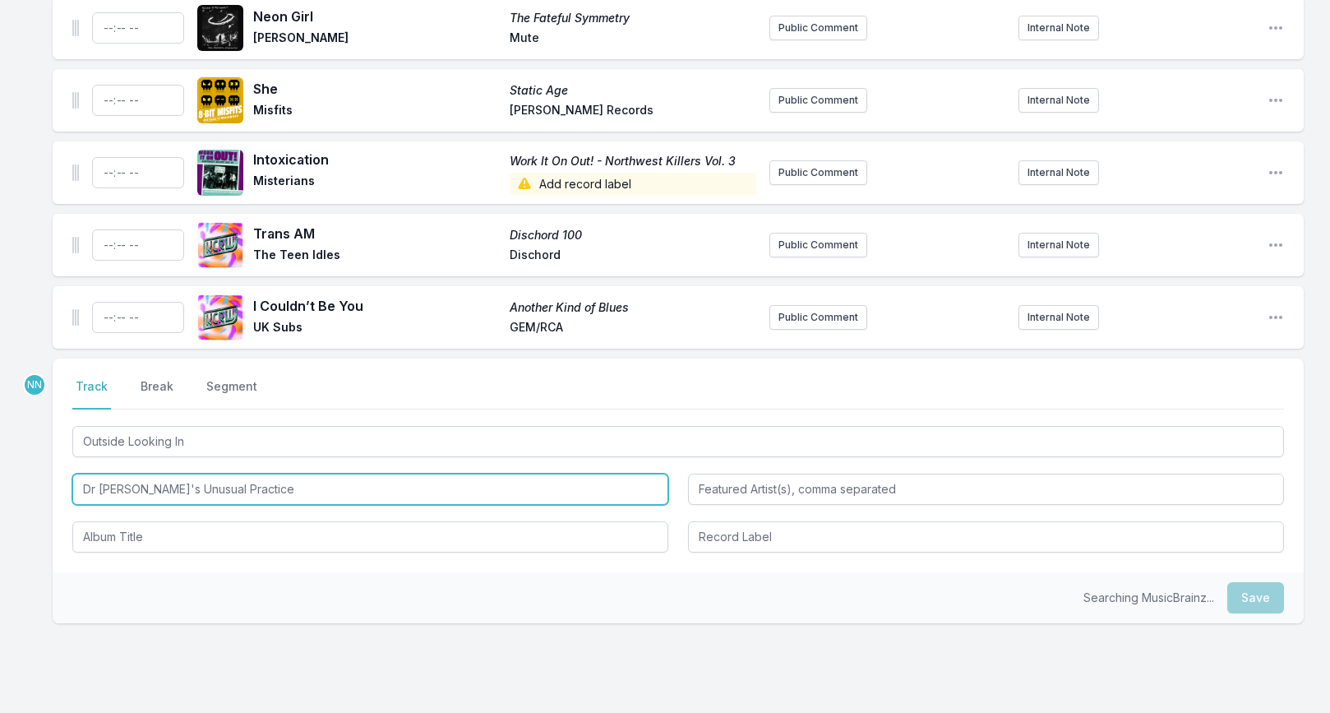
type input "Dr [PERSON_NAME]'s Unusual Practice"
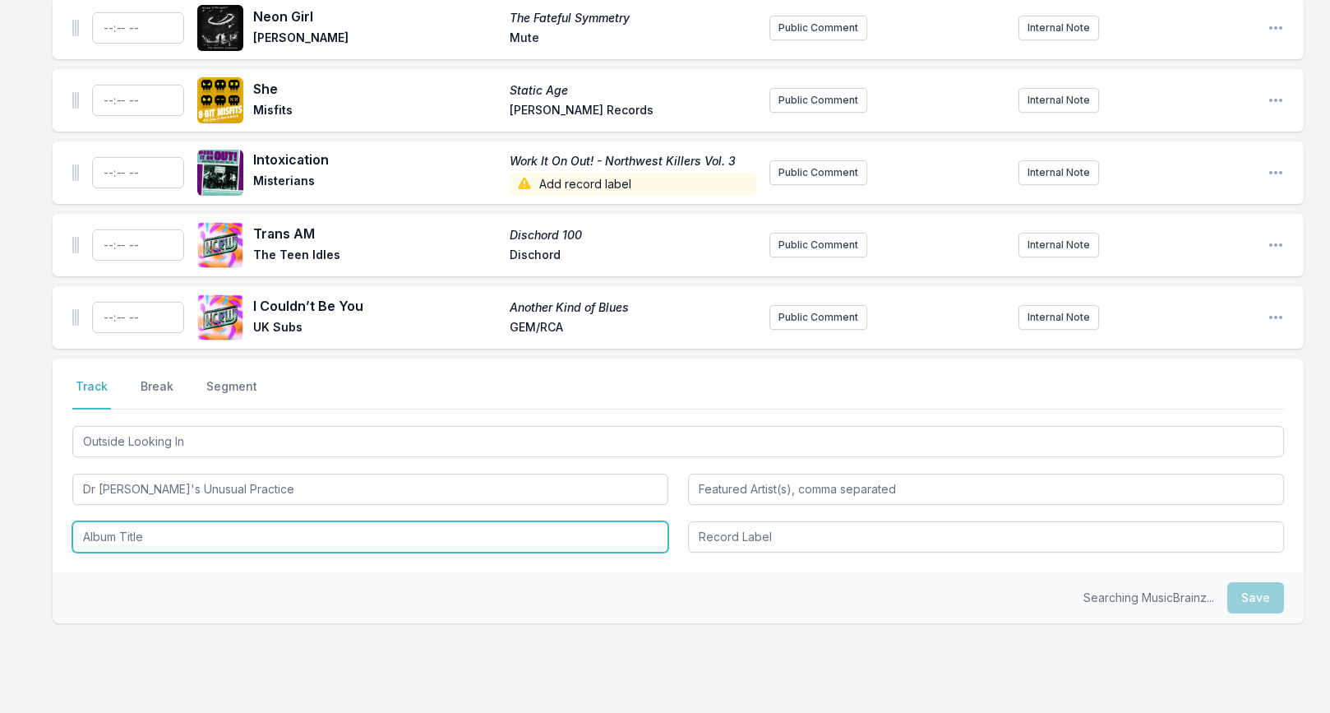
click at [91, 521] on input "Album Title" at bounding box center [370, 536] width 596 height 31
paste input "Bubble"
type input "Bubble"
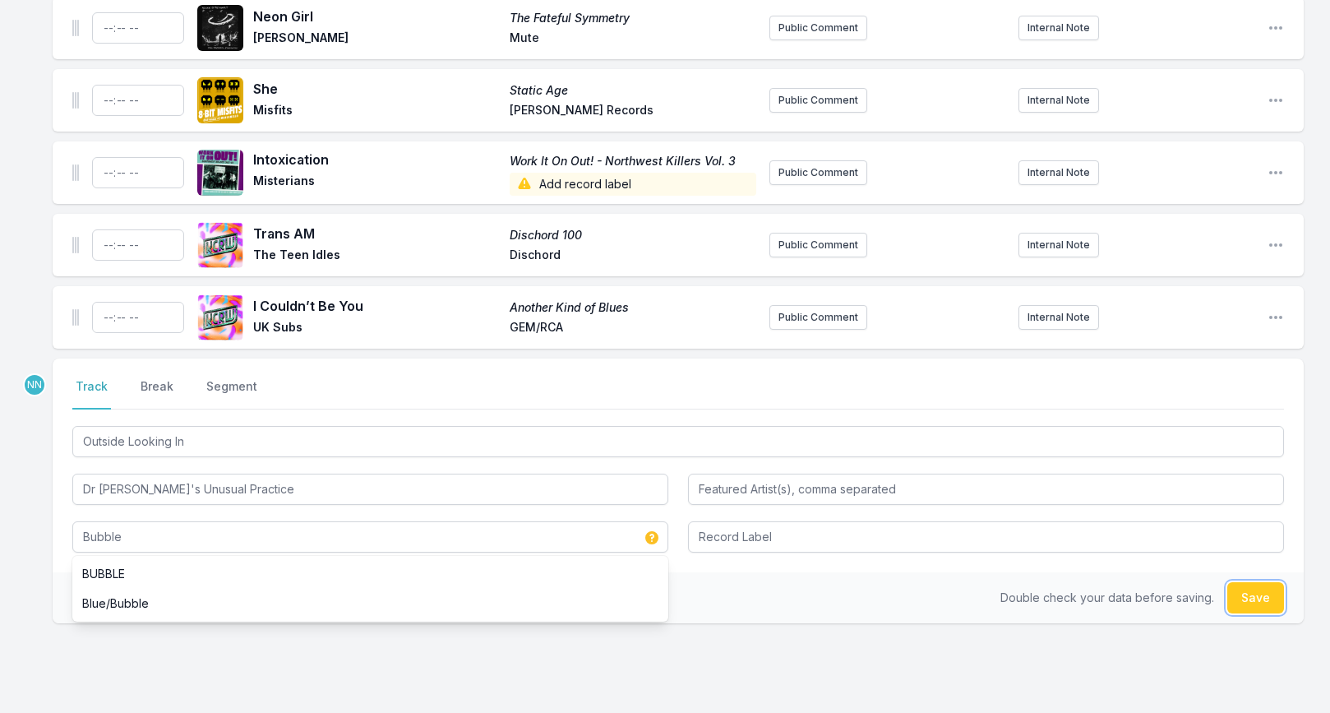
click at [1244, 582] on button "Save" at bounding box center [1255, 597] width 57 height 31
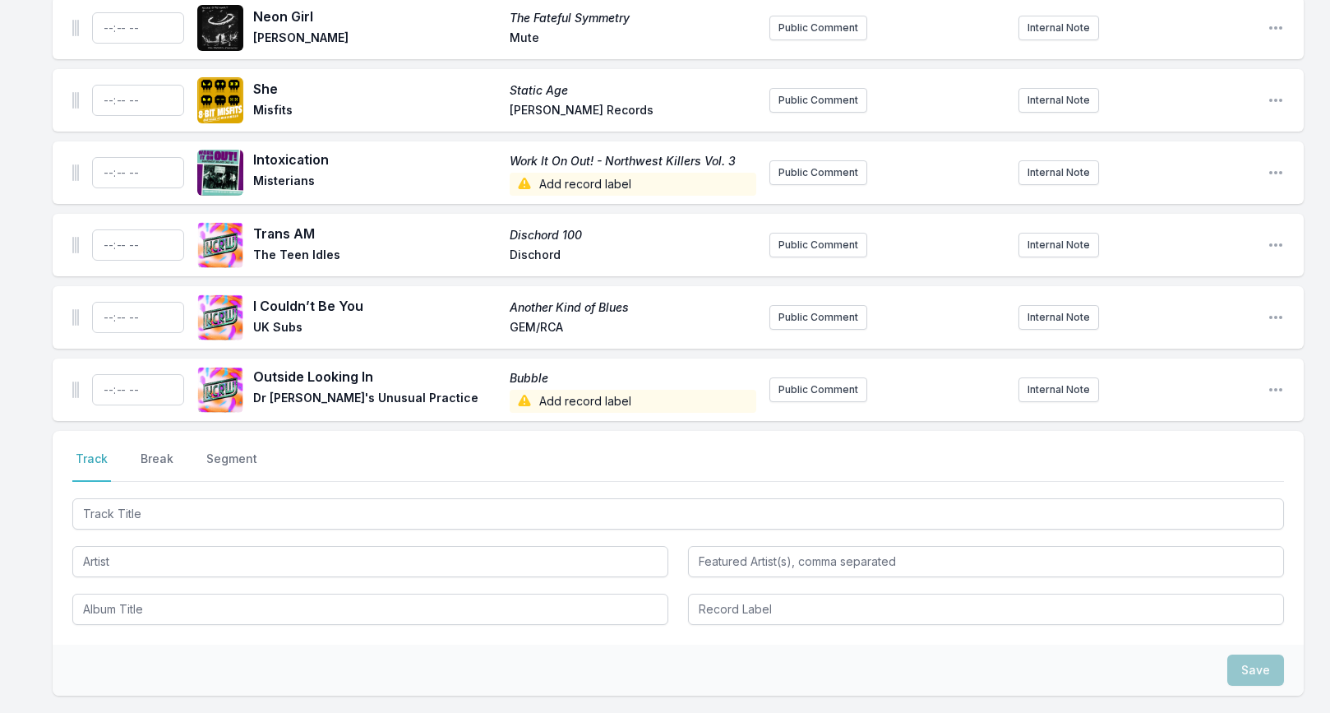
scroll to position [2624, 0]
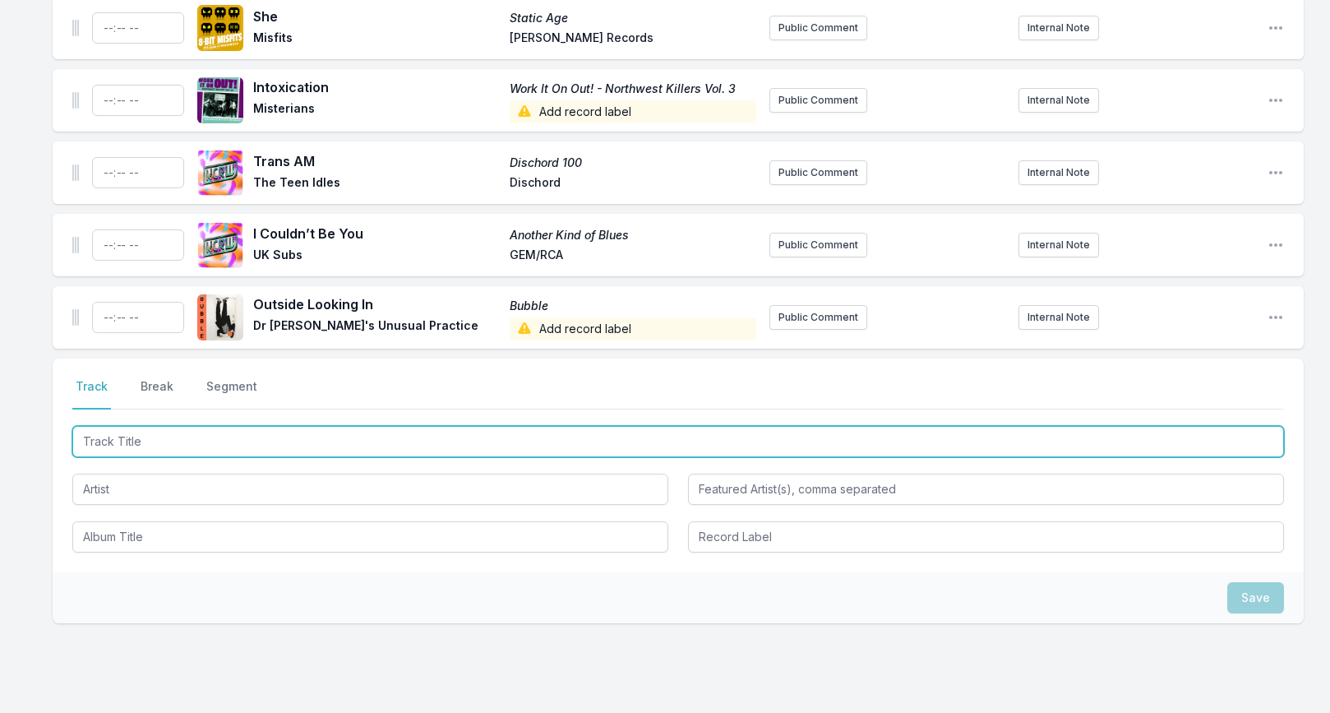
click at [190, 426] on input "Track Title" at bounding box center [678, 441] width 1212 height 31
paste input "Indirect"
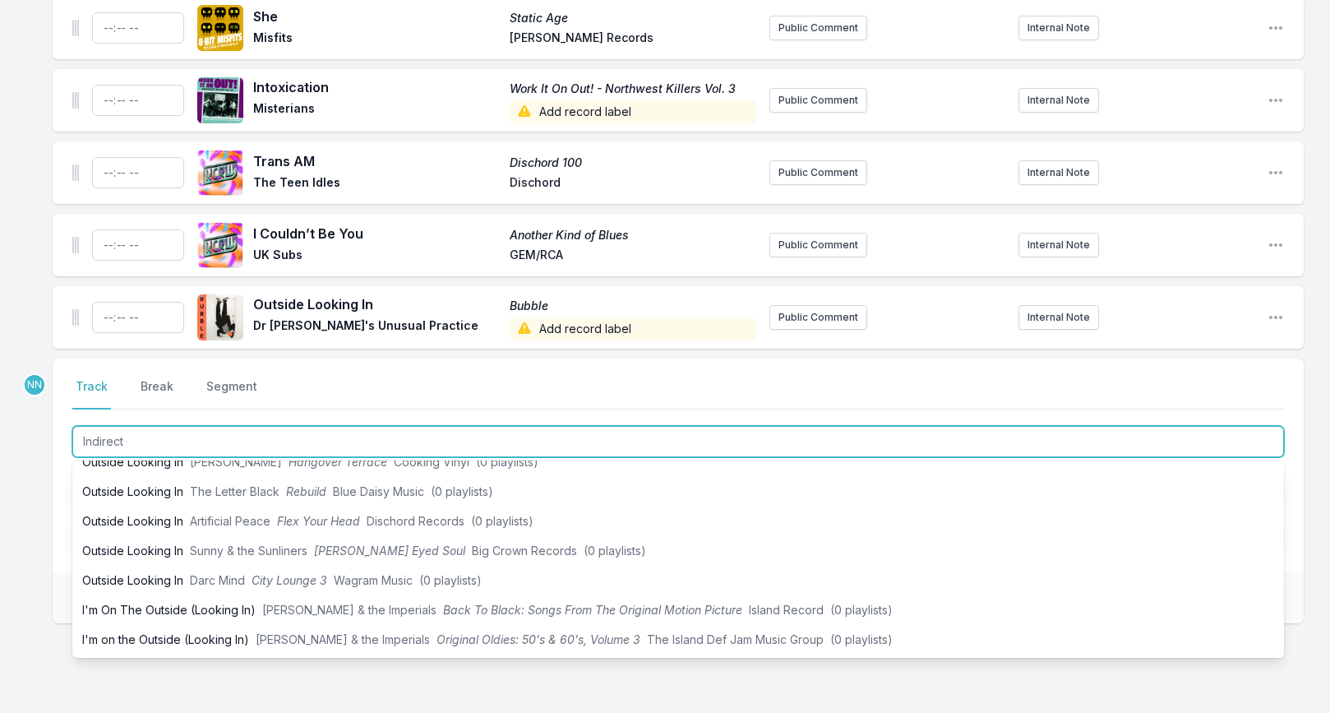
scroll to position [0, 0]
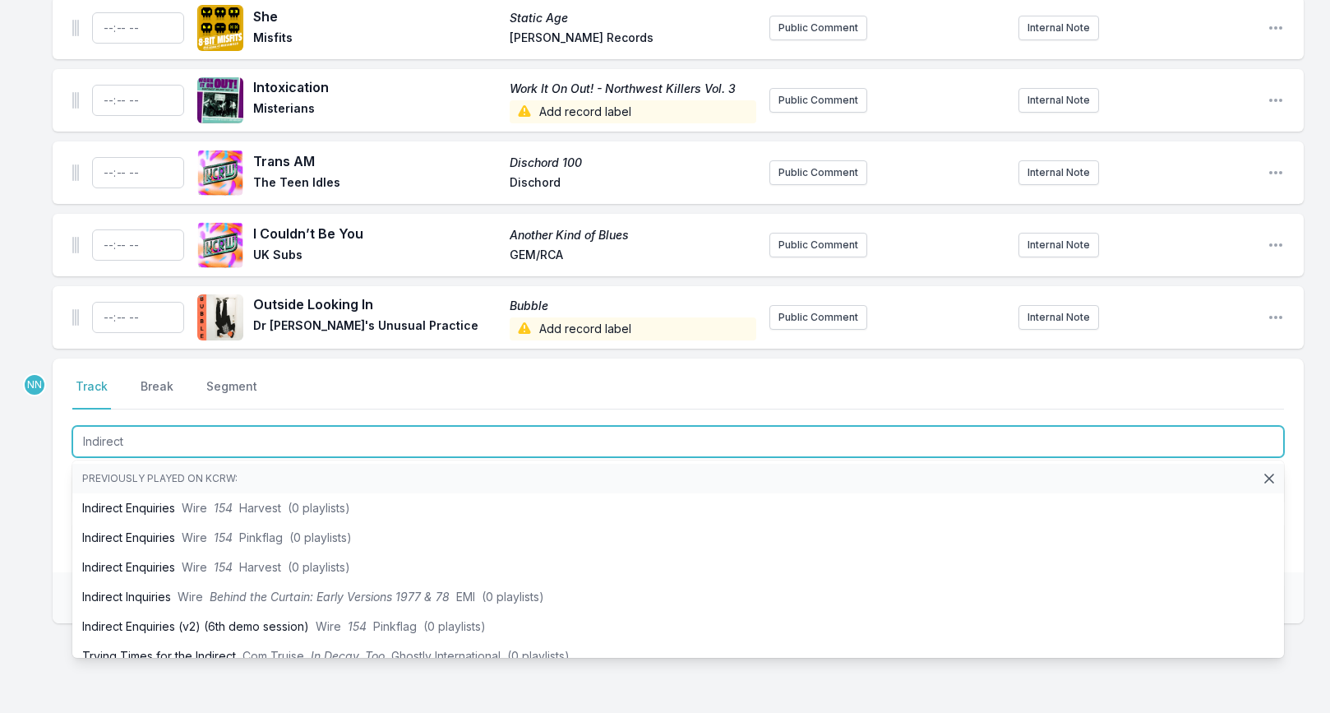
type input "Indirect"
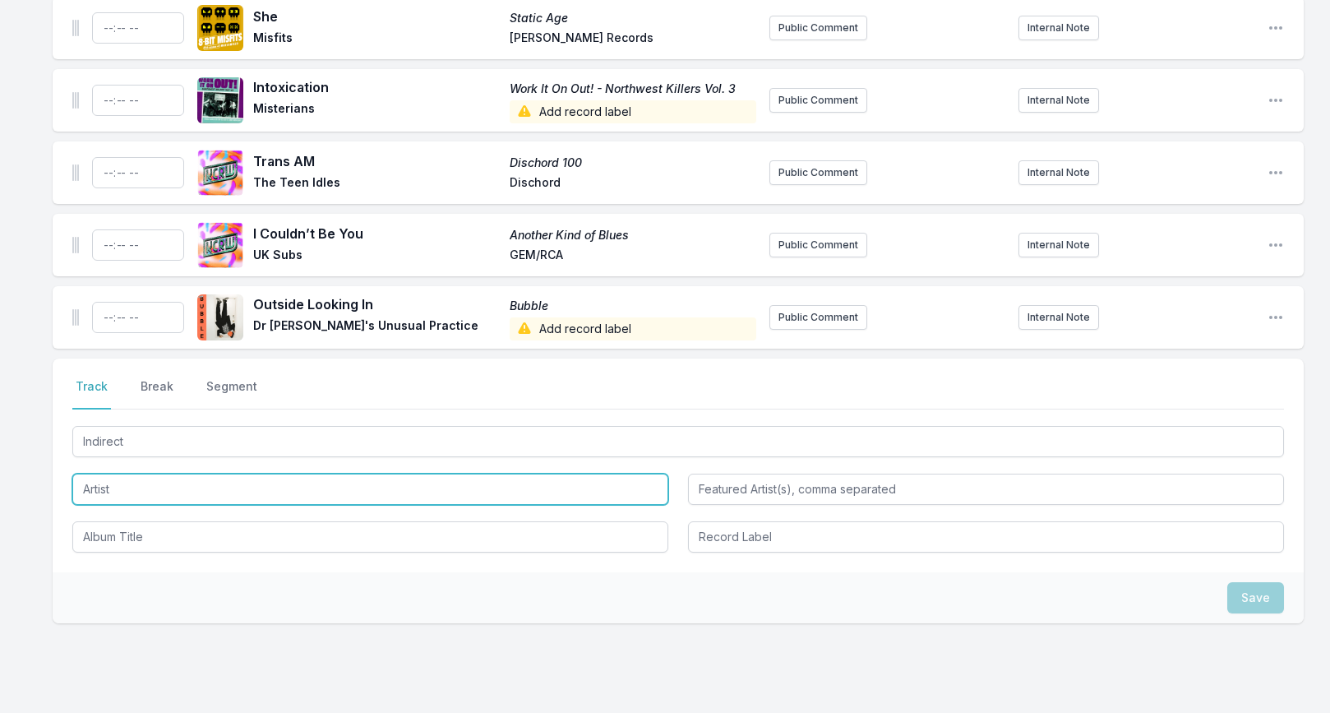
click at [163, 478] on input "Artist" at bounding box center [370, 489] width 596 height 31
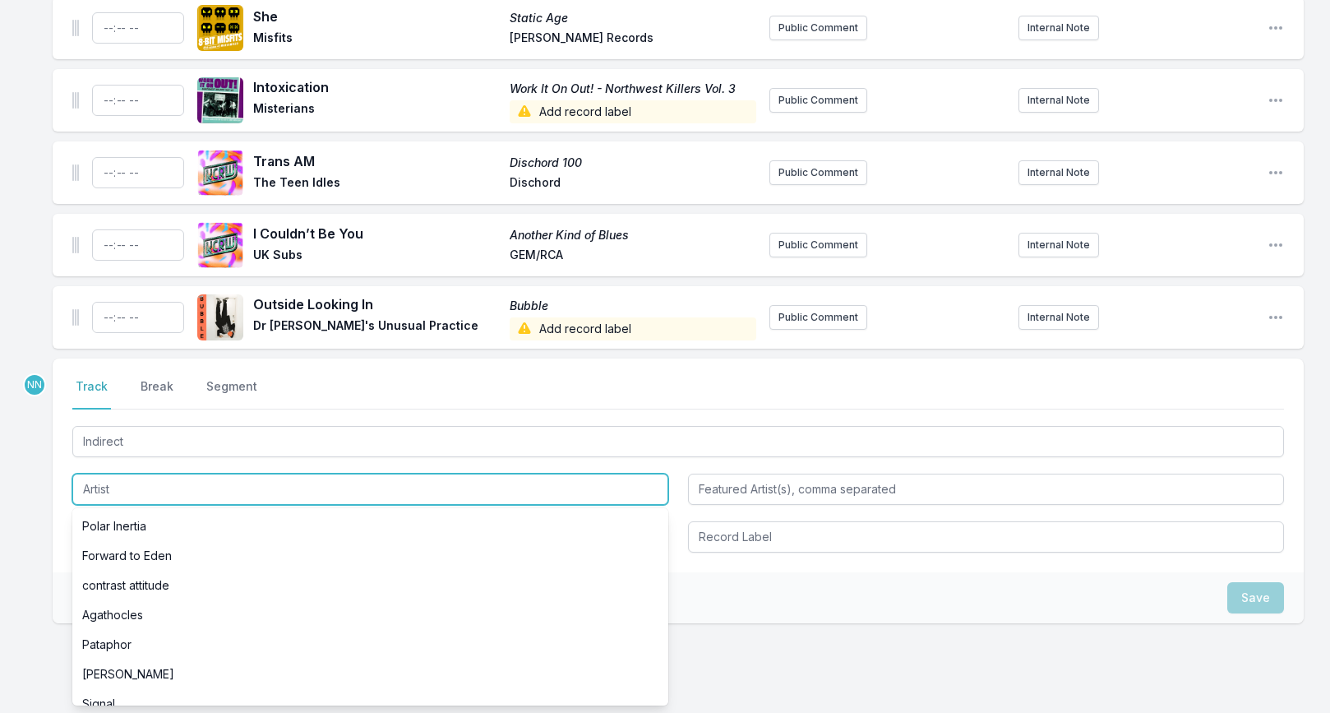
paste input "Inaudible Works [DATE]-[DATE]"
type input "Inaudible Works [DATE]-[DATE]"
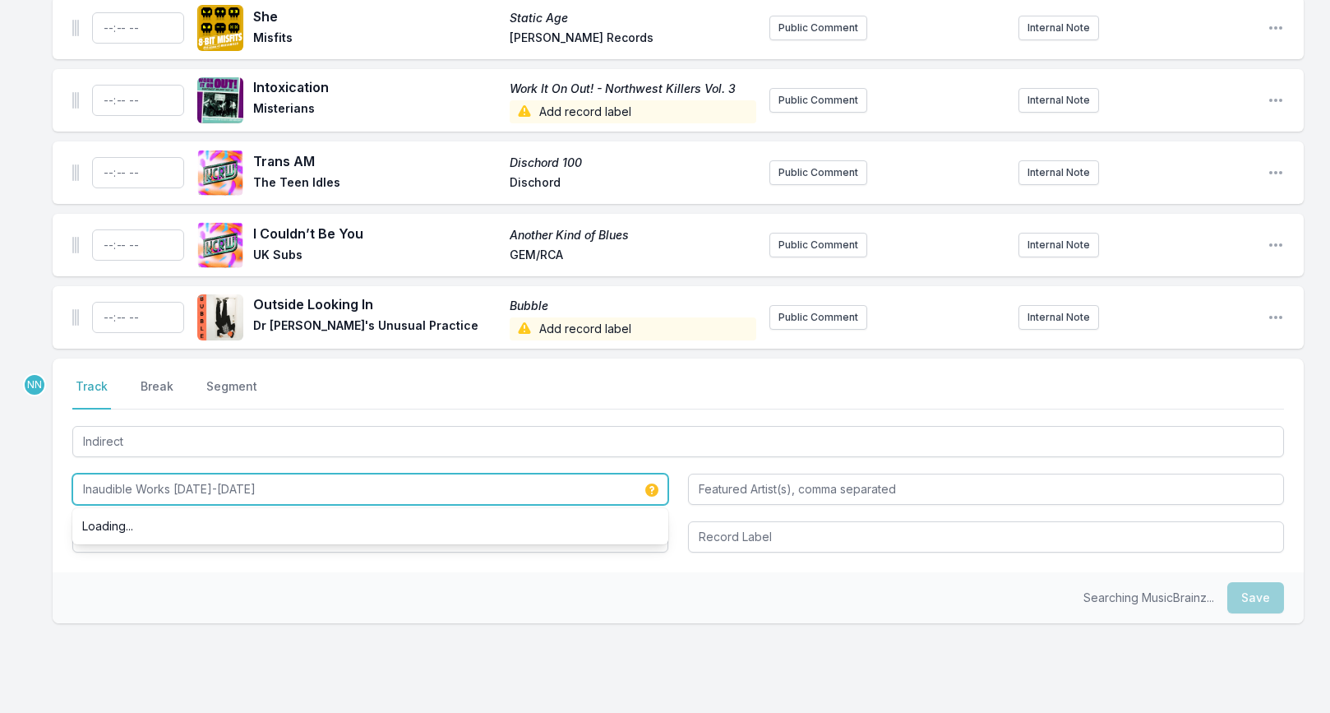
click at [163, 478] on input "Inaudible Works [DATE]-[DATE]" at bounding box center [370, 489] width 596 height 31
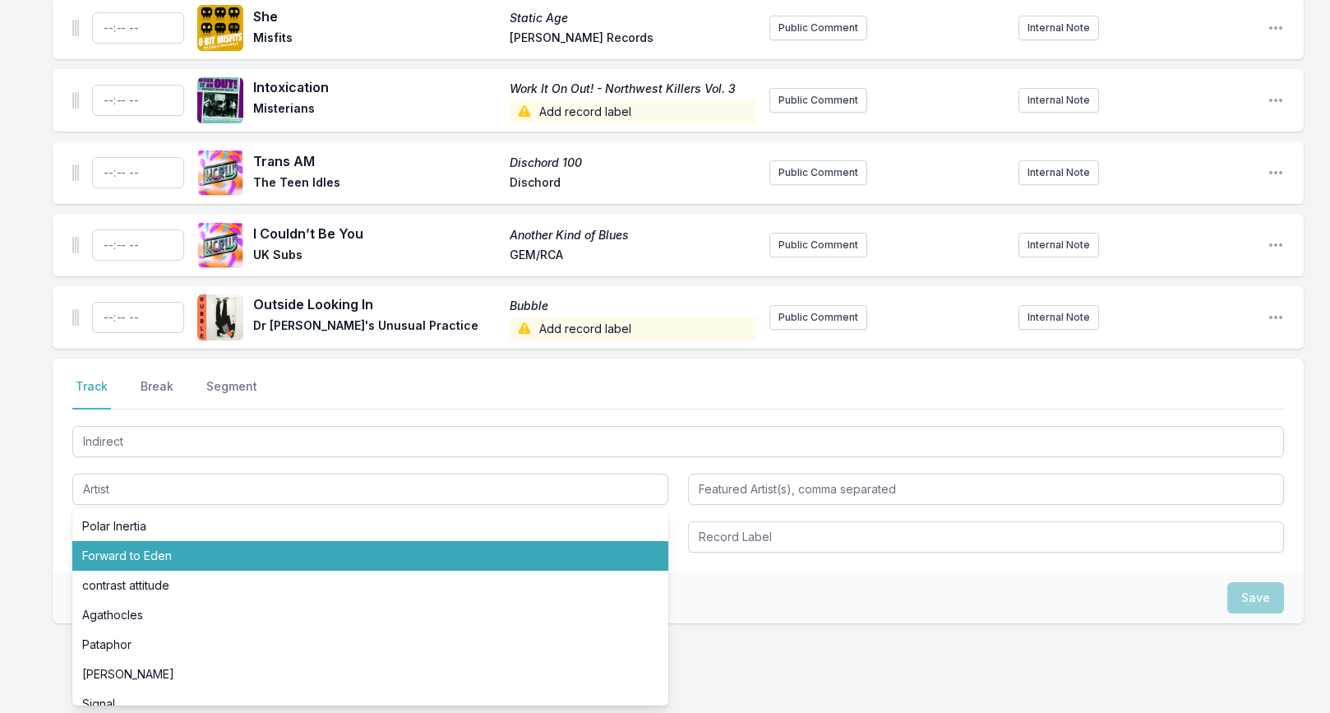
click at [58, 529] on div "Select a tab Track Break Segment Track Break Segment Indirect Polar Inertia For…" at bounding box center [678, 465] width 1251 height 214
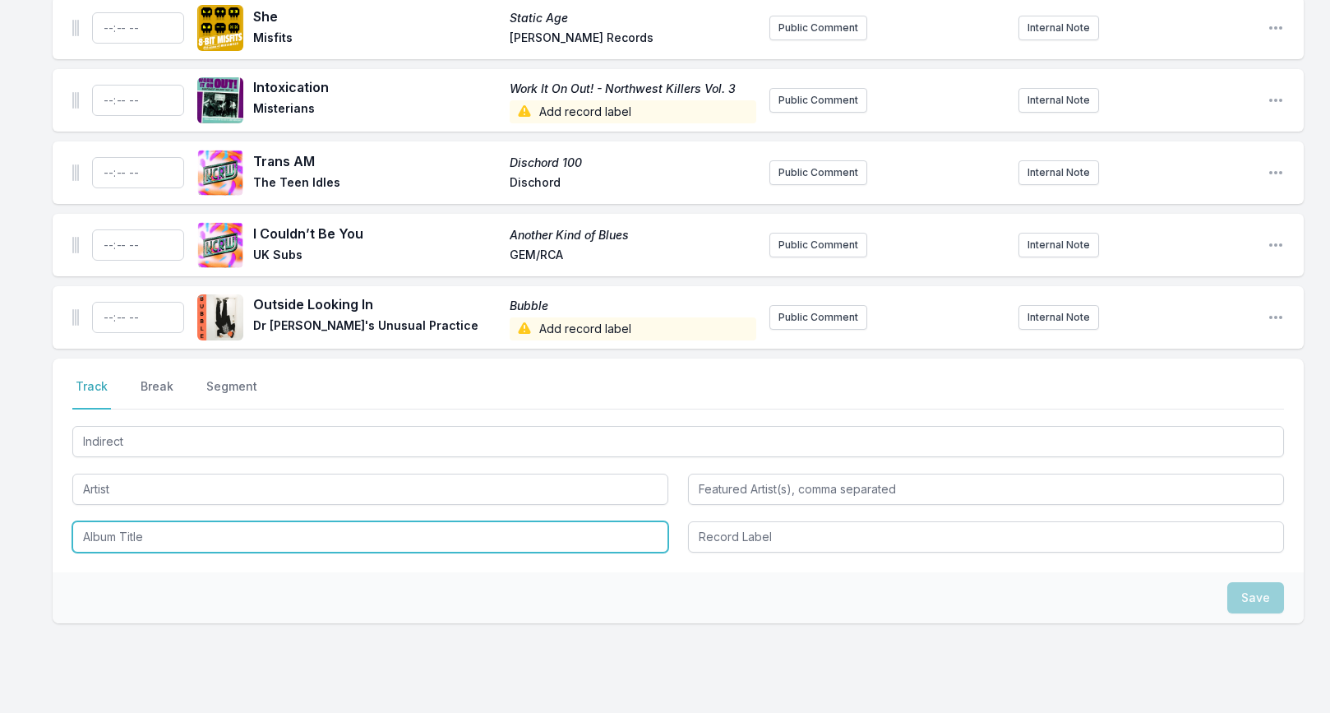
click at [109, 523] on input "Album Title" at bounding box center [370, 536] width 596 height 31
paste input "Inaudible Works [DATE]-[DATE]"
type input "Inaudible Works [DATE]-[DATE]"
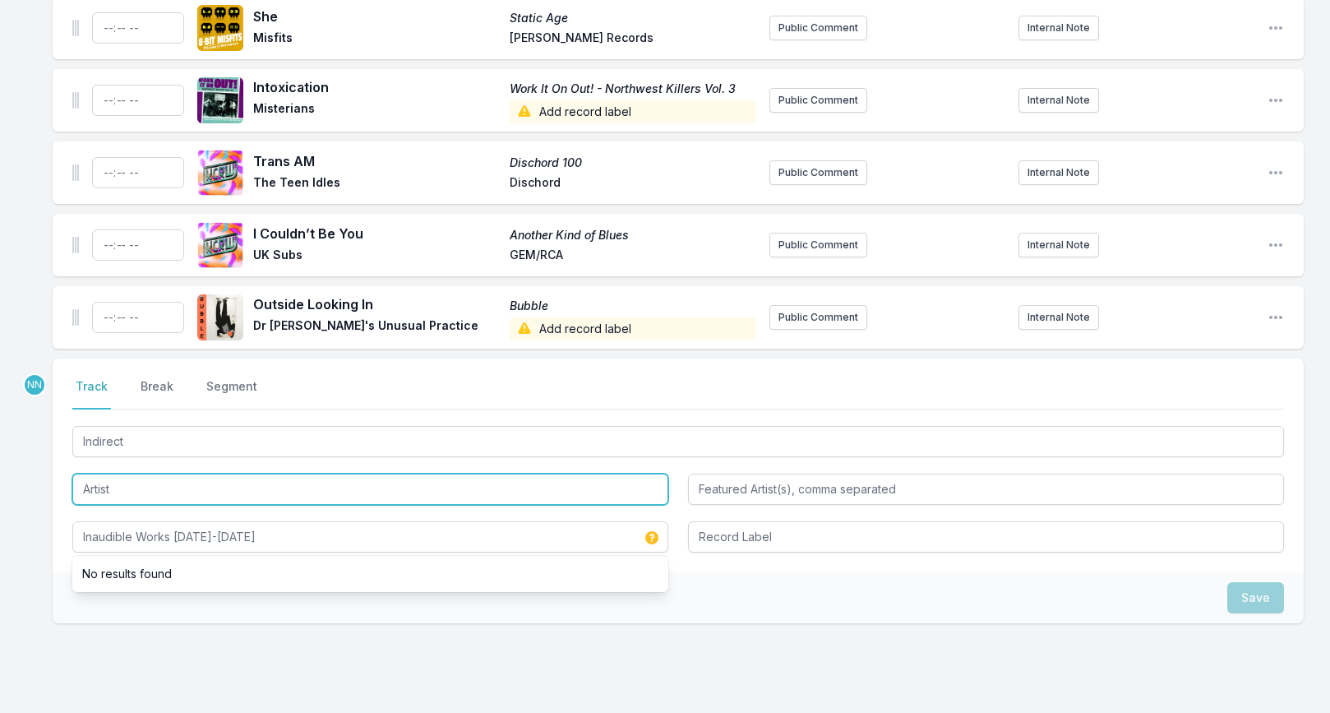
click at [152, 474] on input "Artist" at bounding box center [370, 489] width 596 height 31
paste input "Hyu"
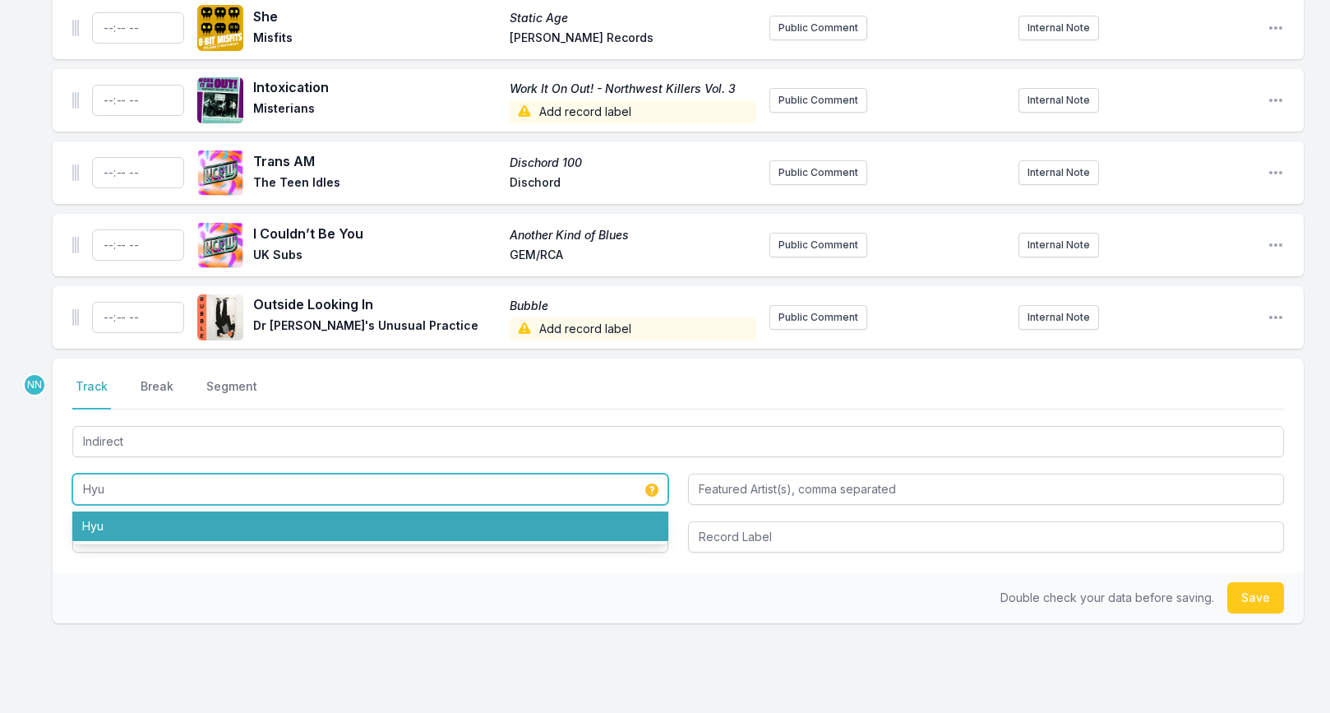
click at [631, 521] on li "Hyu" at bounding box center [370, 526] width 596 height 30
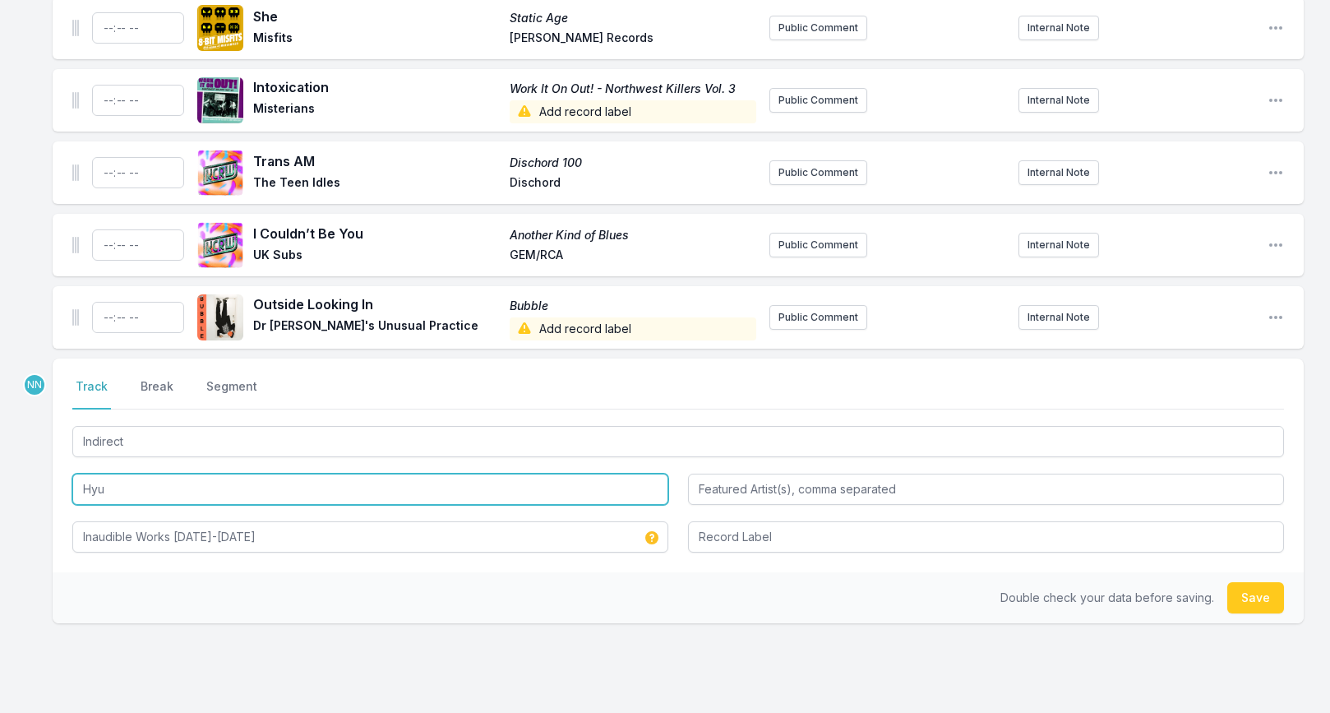
type input "Hyu"
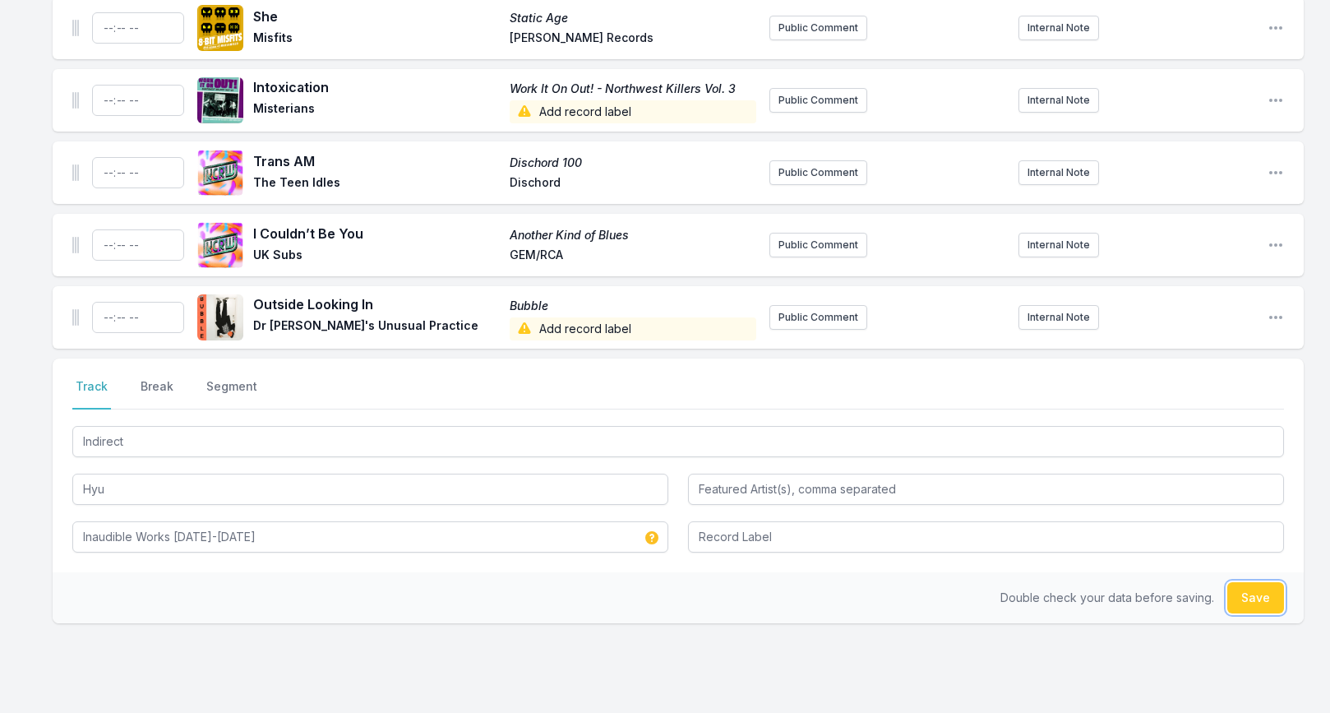
click at [1248, 582] on button "Save" at bounding box center [1255, 597] width 57 height 31
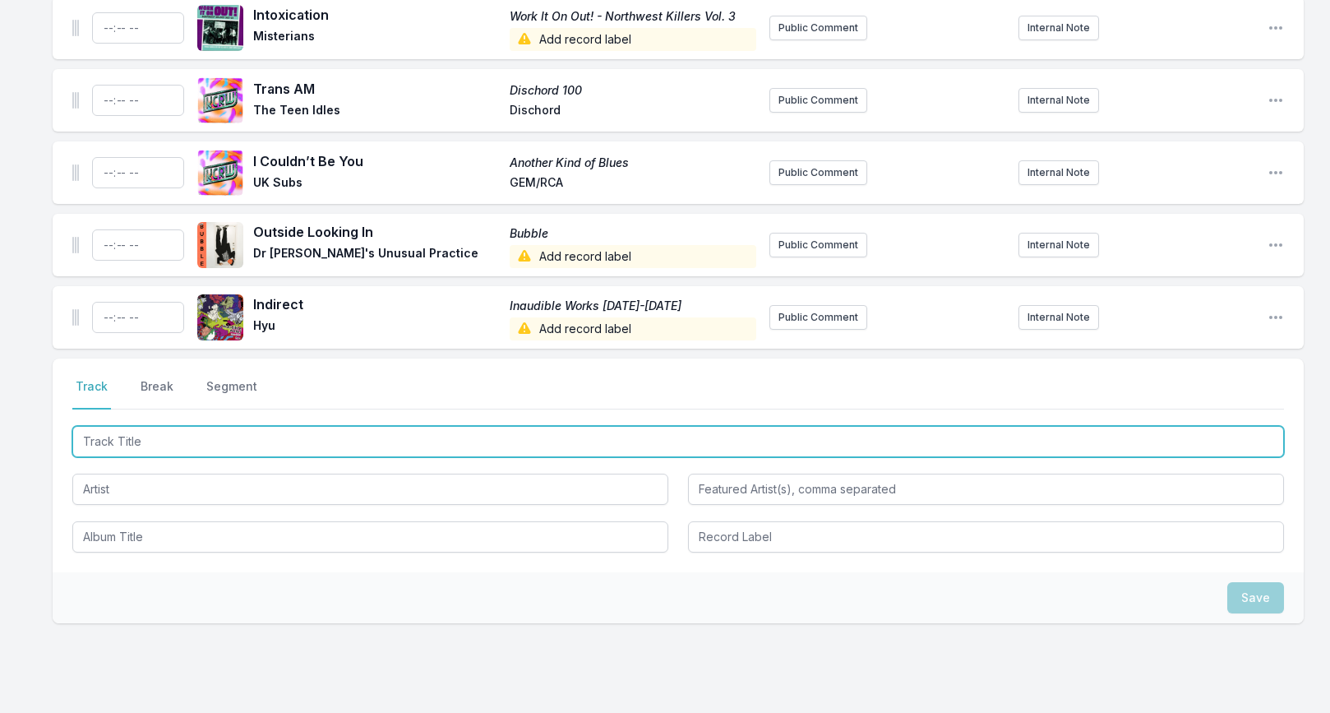
click at [181, 426] on input "Track Title" at bounding box center [678, 441] width 1212 height 31
paste input "We Who Wait"
type input "We Who Wait"
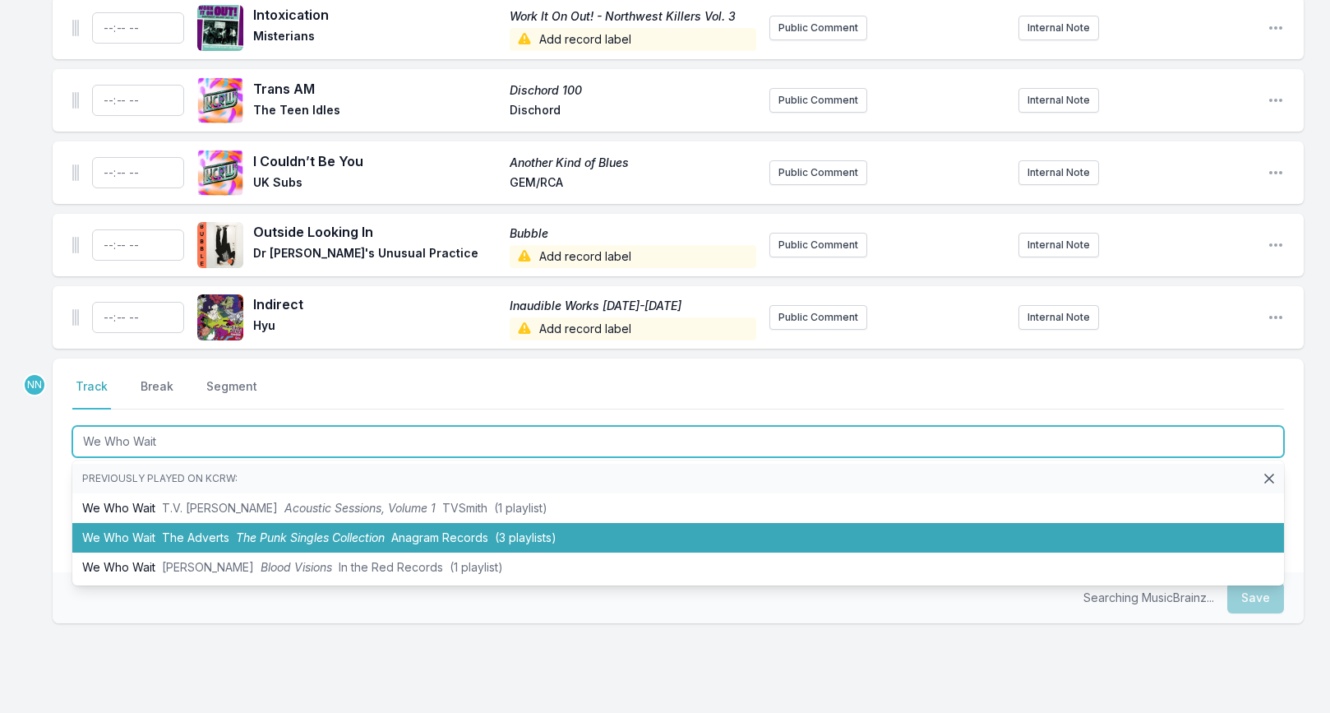
click at [195, 530] on span "The Adverts" at bounding box center [195, 537] width 67 height 14
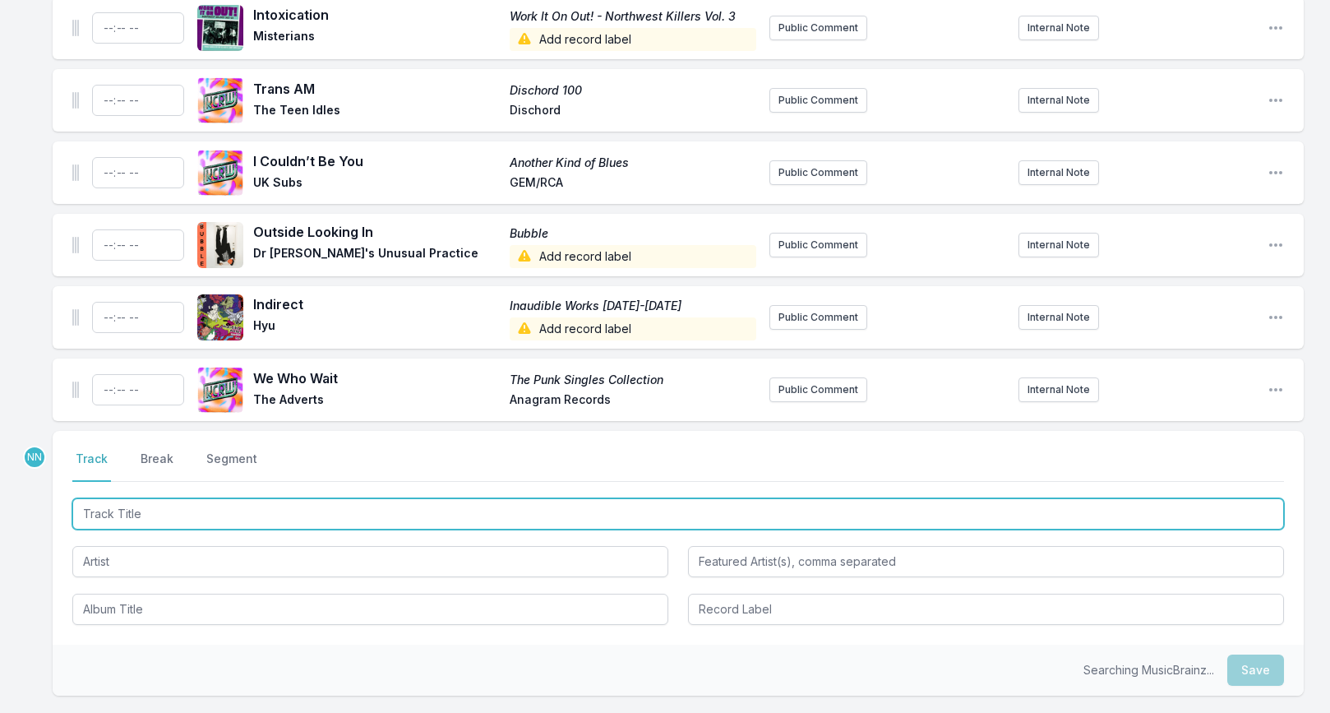
scroll to position [2769, 0]
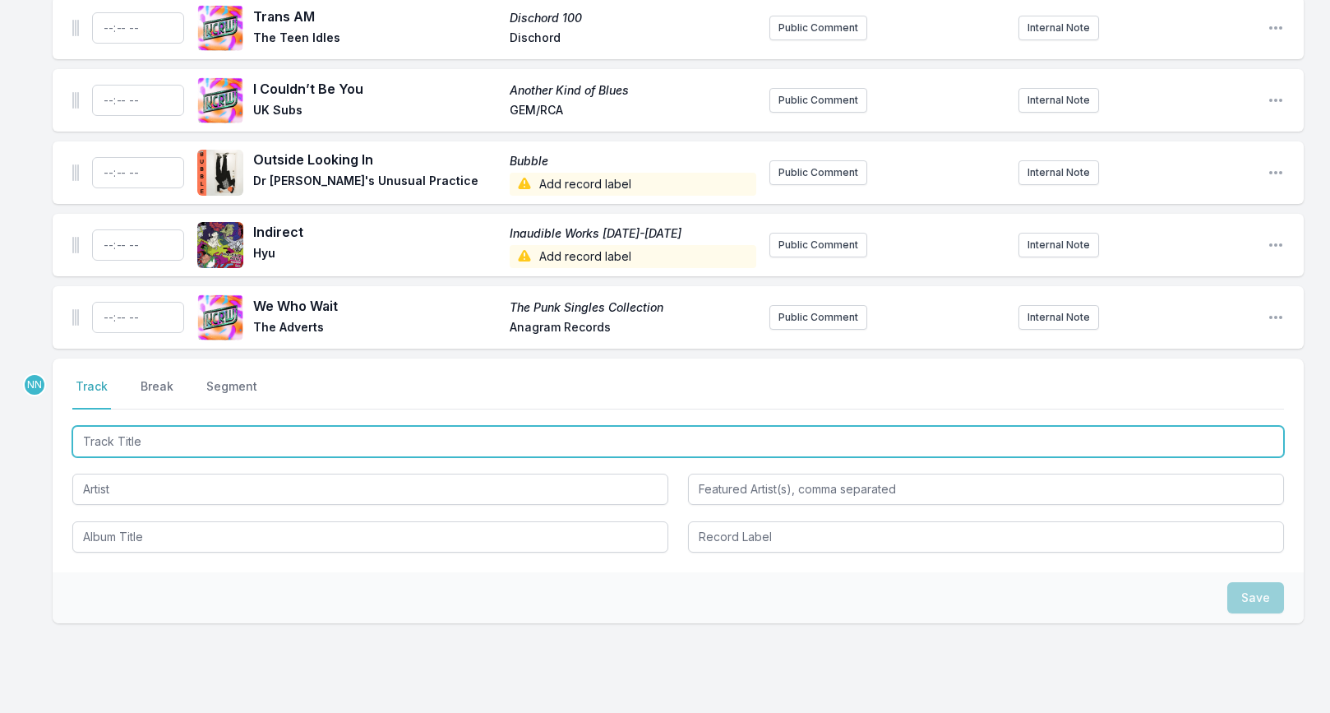
paste input "Fight Simulator"
type input "Fight Simulator"
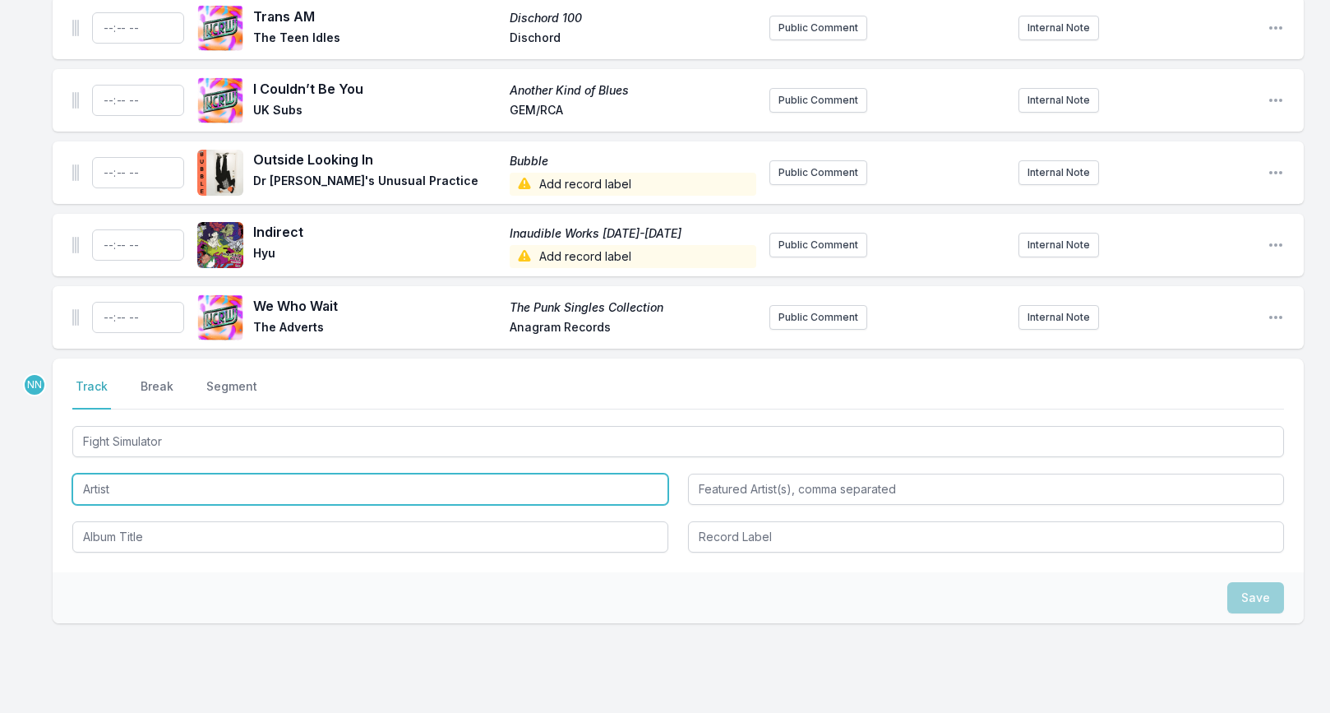
click at [144, 474] on input "Artist" at bounding box center [370, 489] width 596 height 31
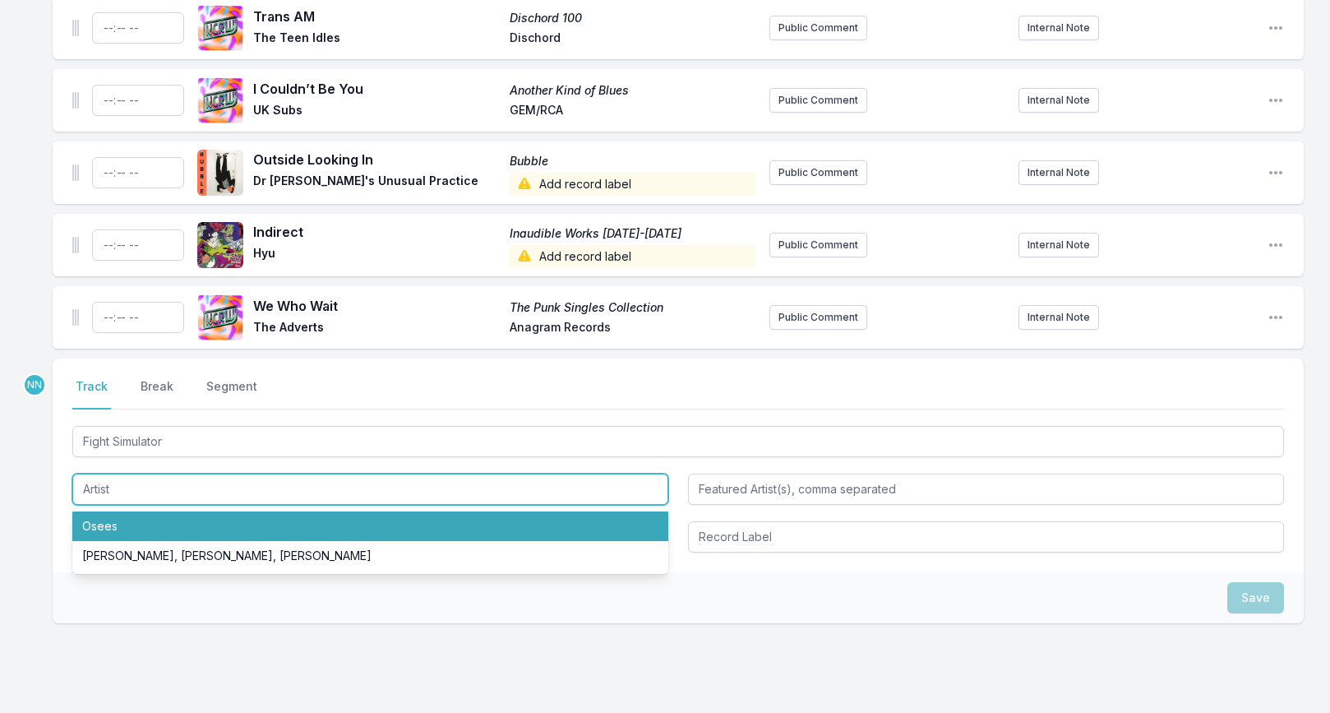
click at [132, 511] on li "Osees" at bounding box center [370, 526] width 596 height 30
type input "Osees"
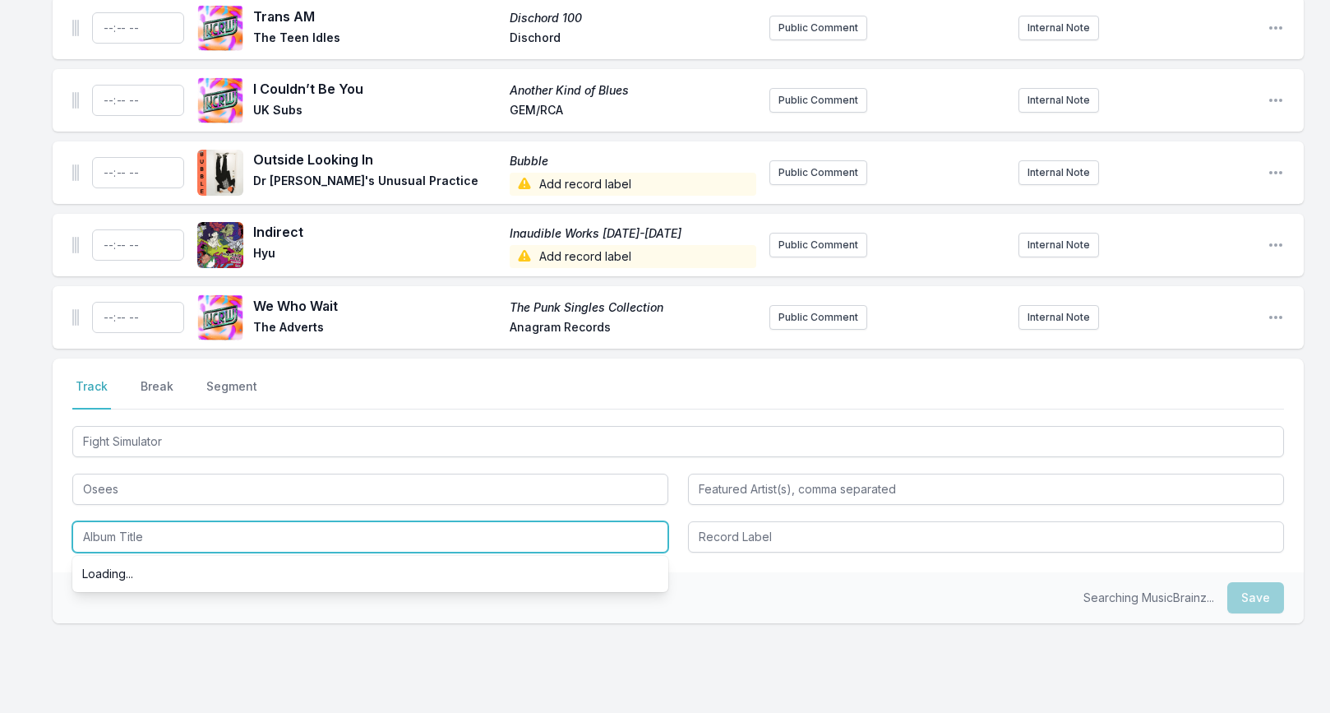
click at [122, 527] on input "Album Title" at bounding box center [370, 536] width 596 height 31
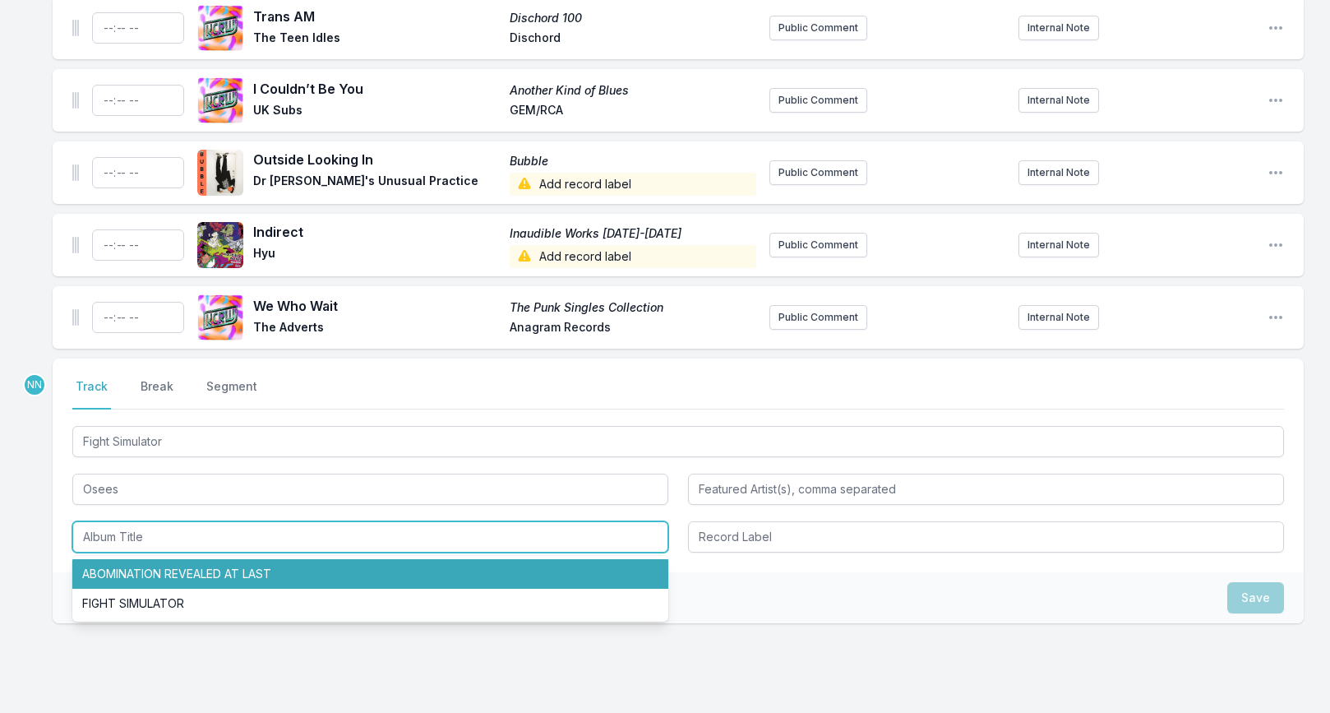
click at [121, 559] on li "ABOMINATION REVEALED AT LAST" at bounding box center [370, 574] width 596 height 30
type input "ABOMINATION REVEALED AT LAST"
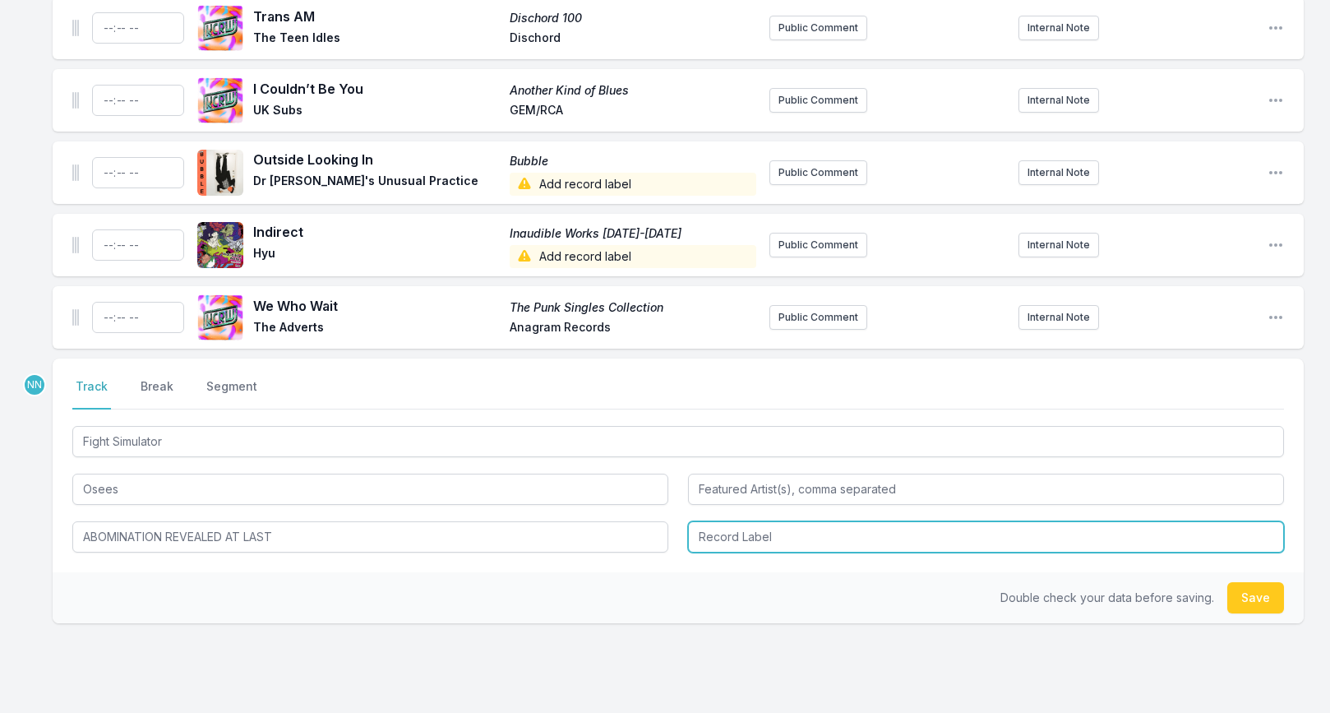
click at [710, 521] on input "Record Label" at bounding box center [986, 536] width 596 height 31
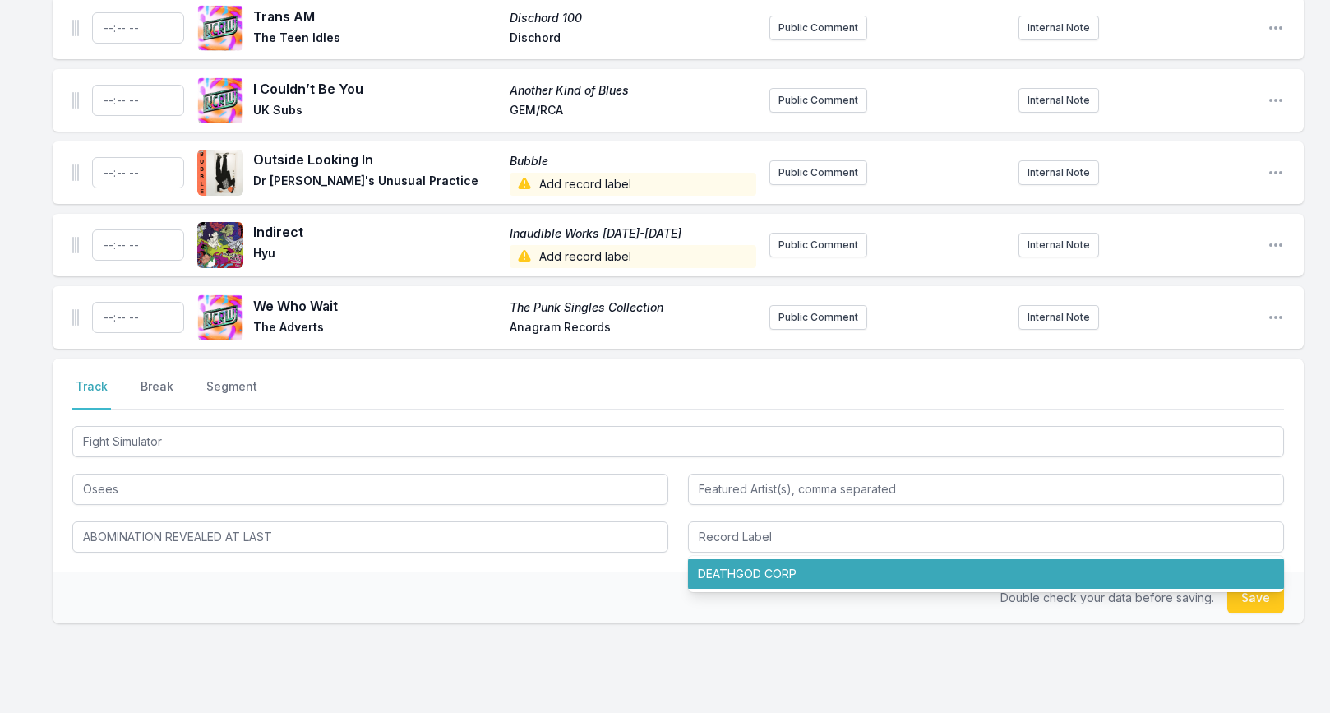
click at [575, 572] on div "Double check your data before saving. Save" at bounding box center [678, 597] width 1251 height 51
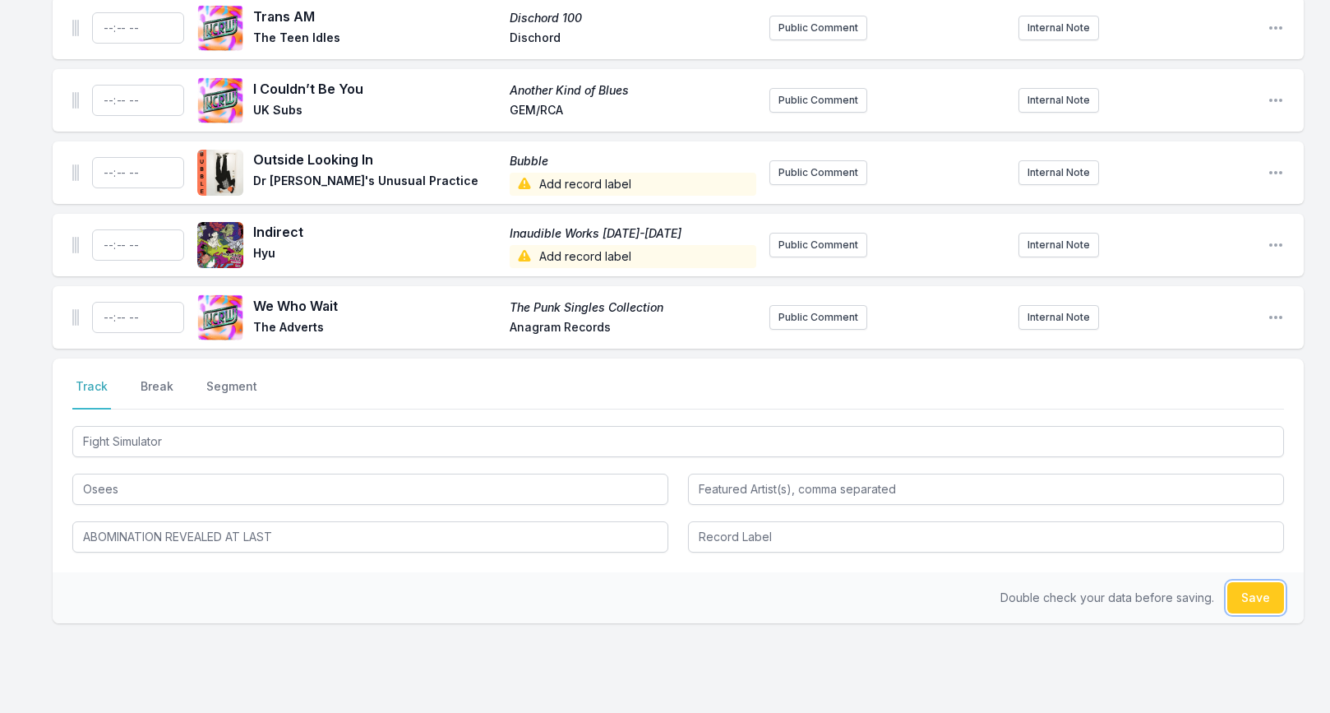
click at [1256, 587] on button "Save" at bounding box center [1255, 597] width 57 height 31
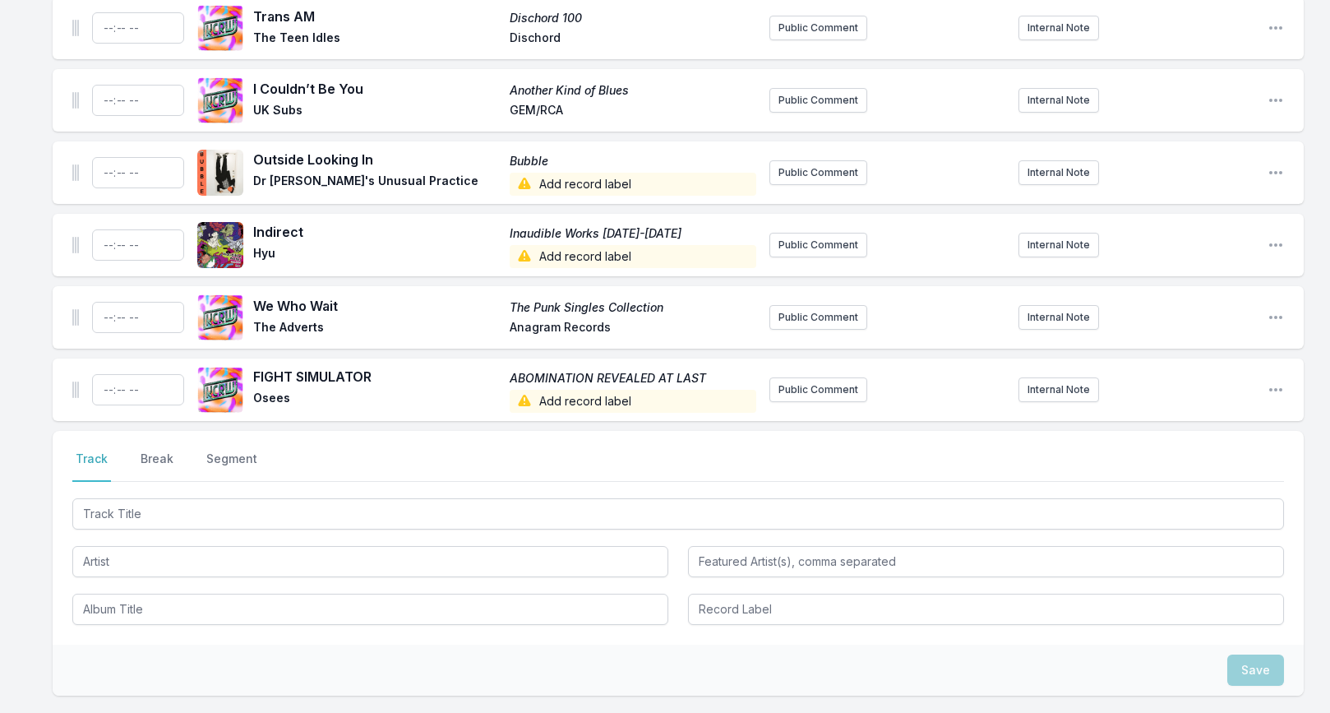
scroll to position [2841, 0]
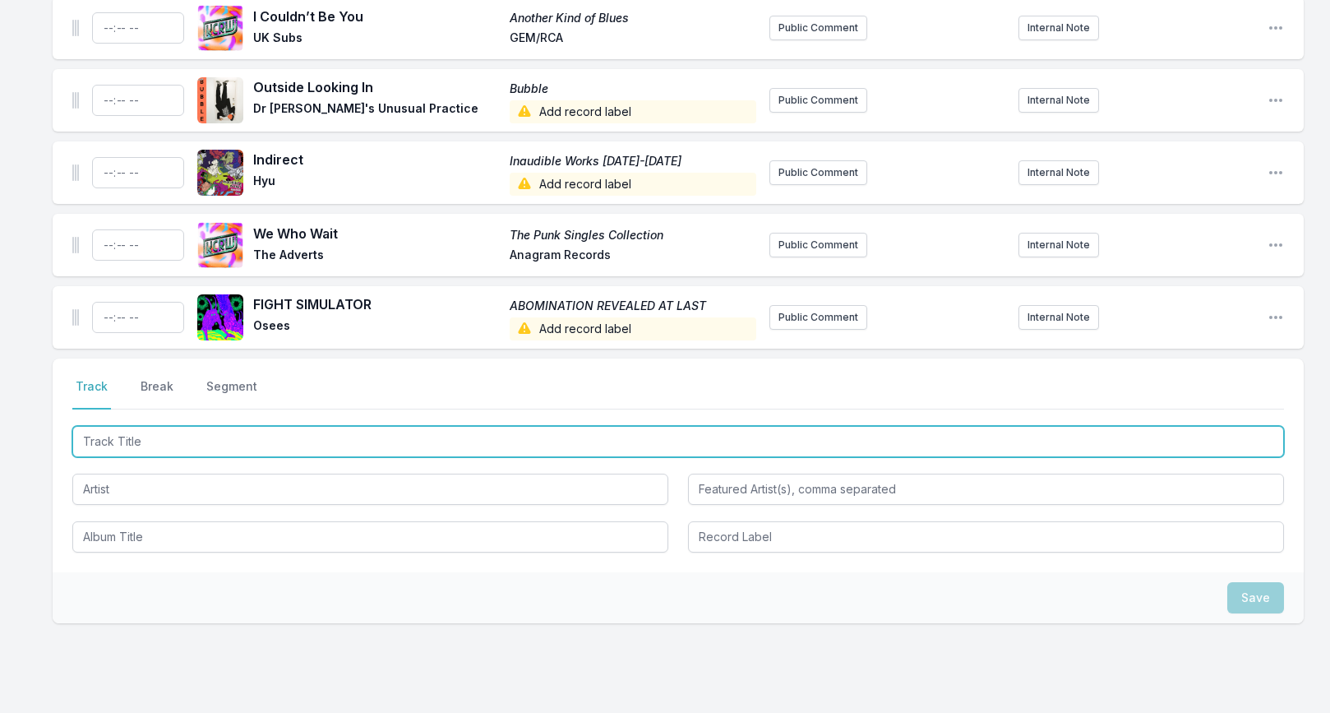
click at [206, 426] on input "Track Title" at bounding box center [678, 441] width 1212 height 31
paste input "Hook Or [PERSON_NAME] (demo)"
type input "Hook Or [PERSON_NAME] (demo)"
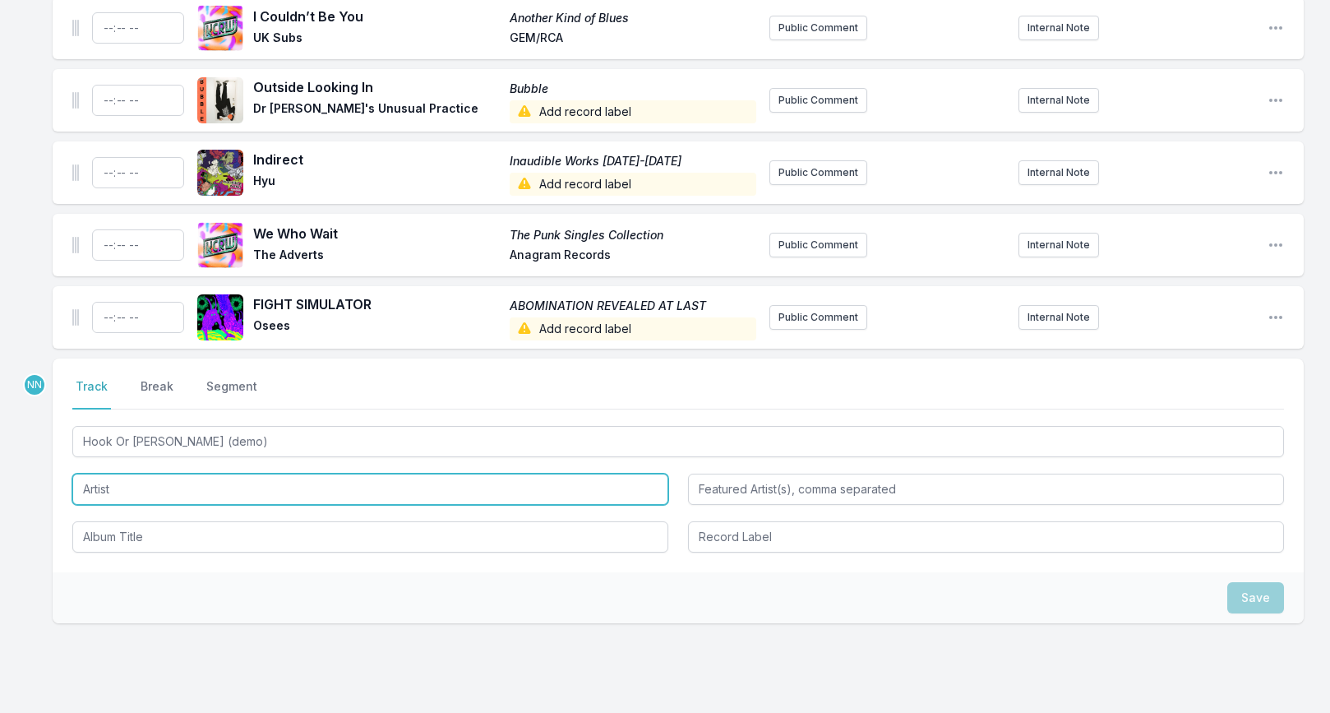
click at [149, 485] on input "Artist" at bounding box center [370, 489] width 596 height 31
paste input "Don't Like You"
type input "Don't Like You"
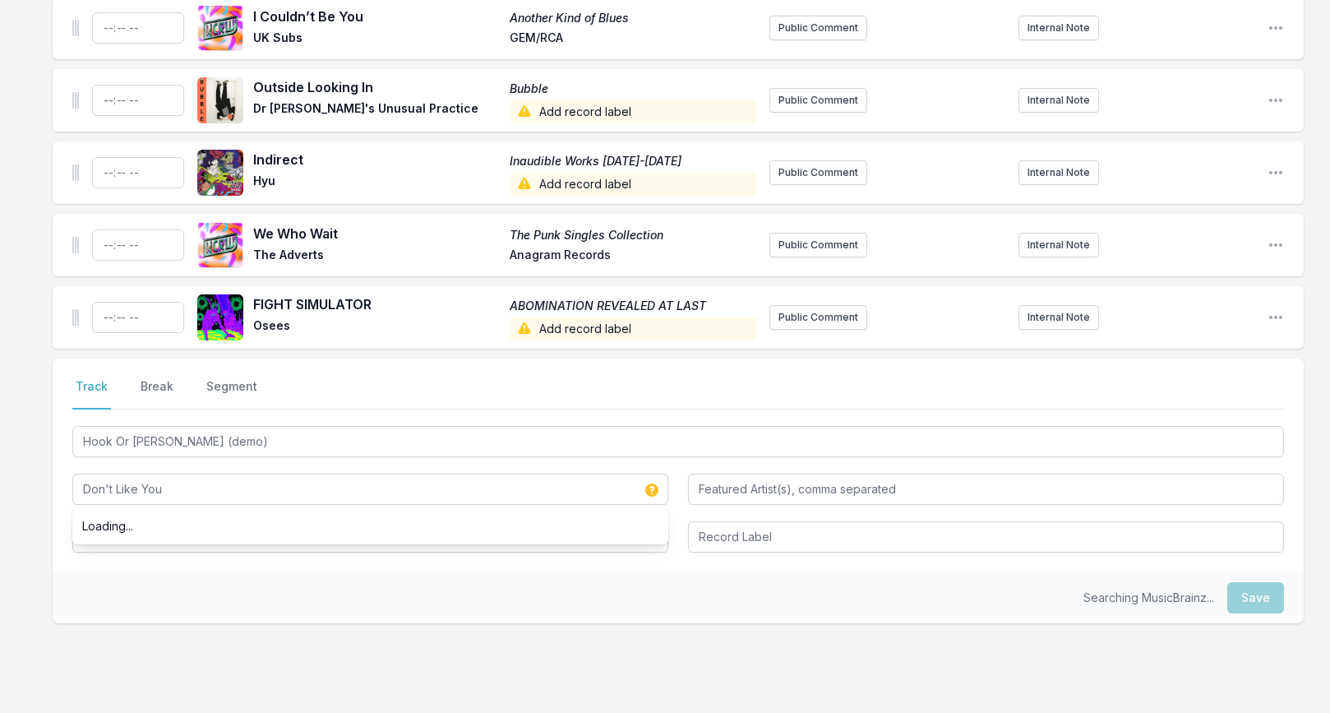
click at [58, 551] on div "Select a tab Track Break Segment Track Break Segment Hook Or Crook (demo) Don't…" at bounding box center [678, 465] width 1251 height 214
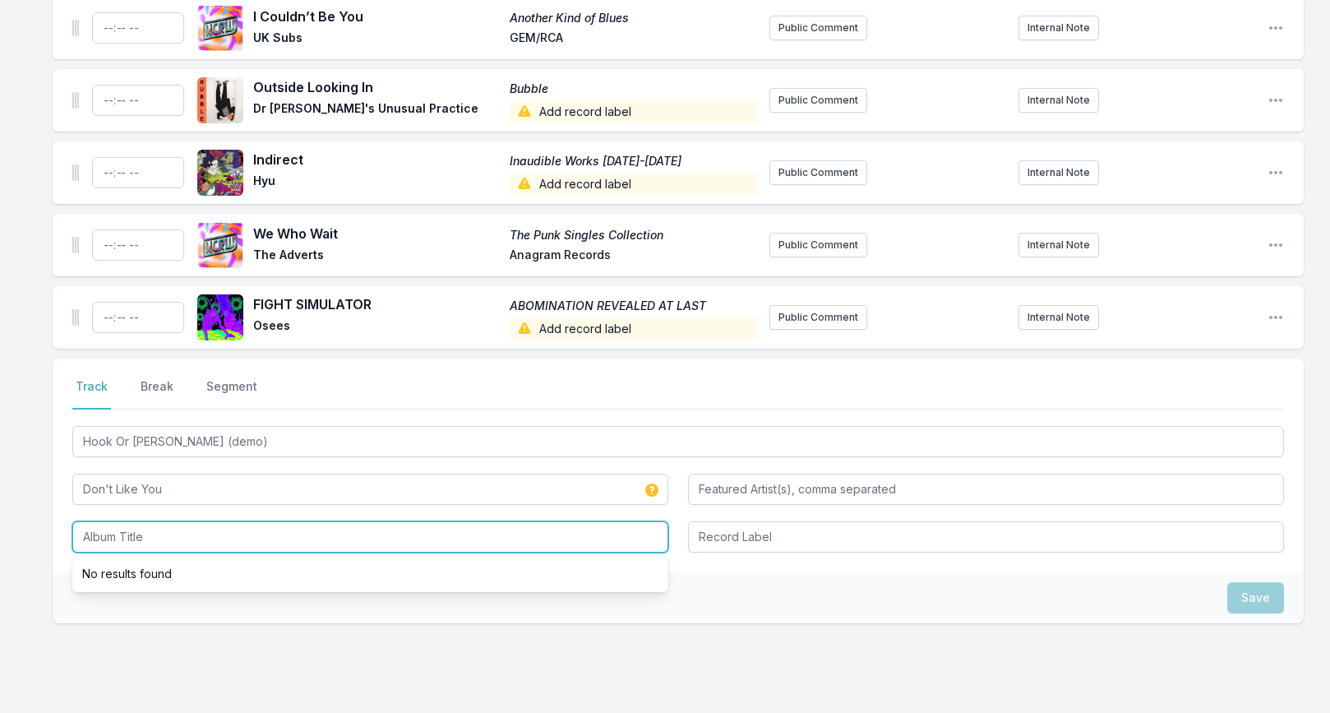
click at [106, 527] on input "Album Title" at bounding box center [370, 536] width 596 height 31
paste input "Don't Like You"
type input "Don't Like You"
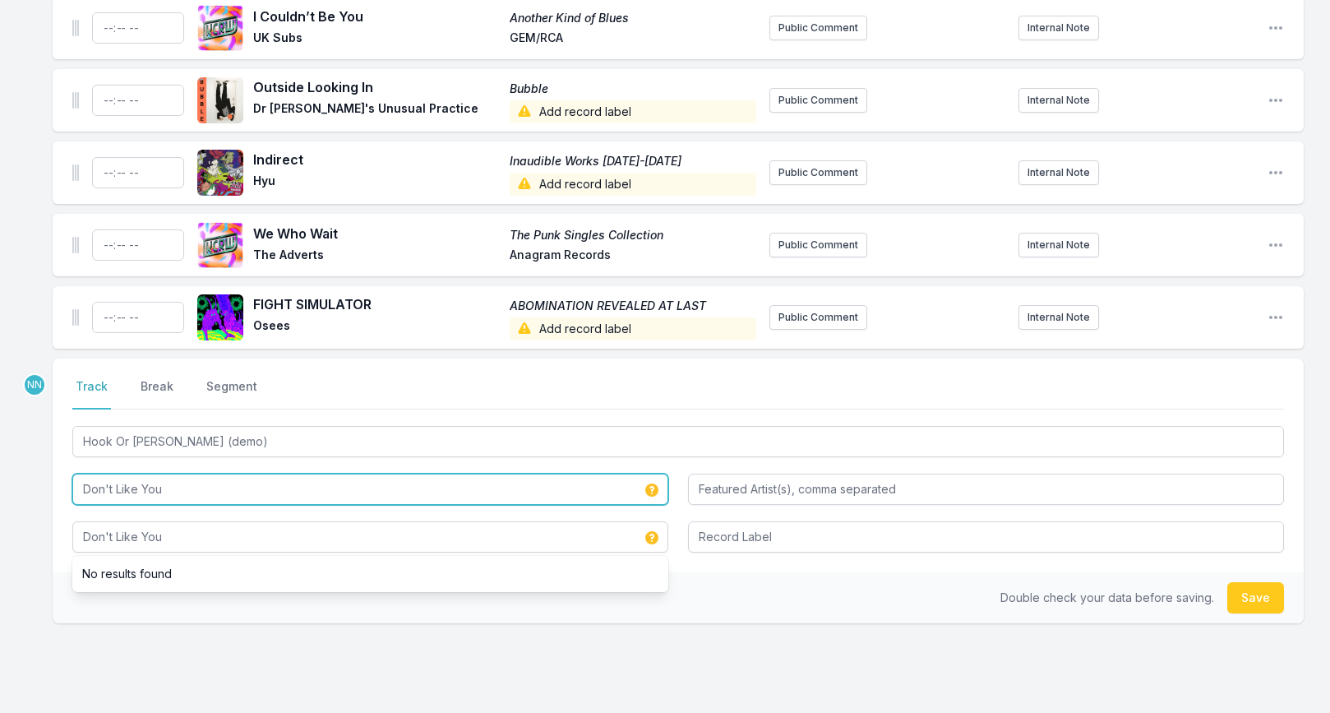
click at [147, 474] on input "Don't Like You" at bounding box center [370, 489] width 596 height 31
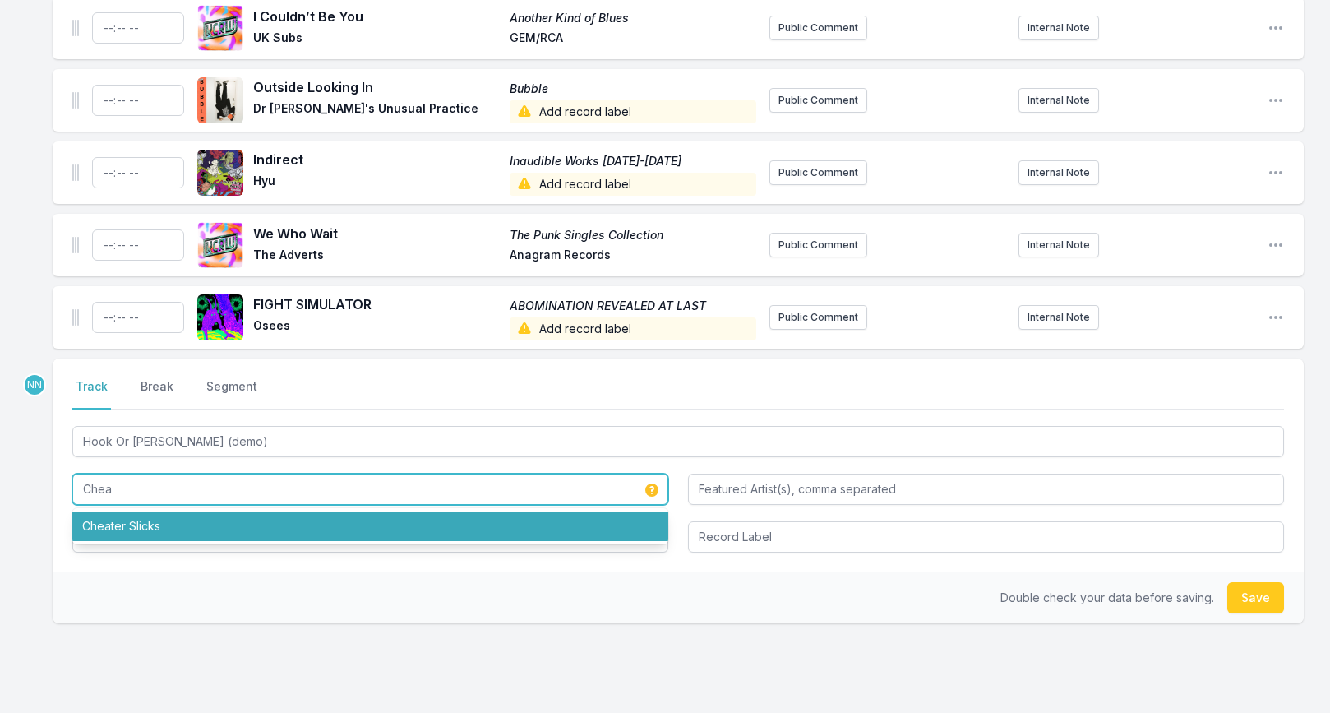
click at [147, 511] on li "Cheater Slicks" at bounding box center [370, 526] width 596 height 30
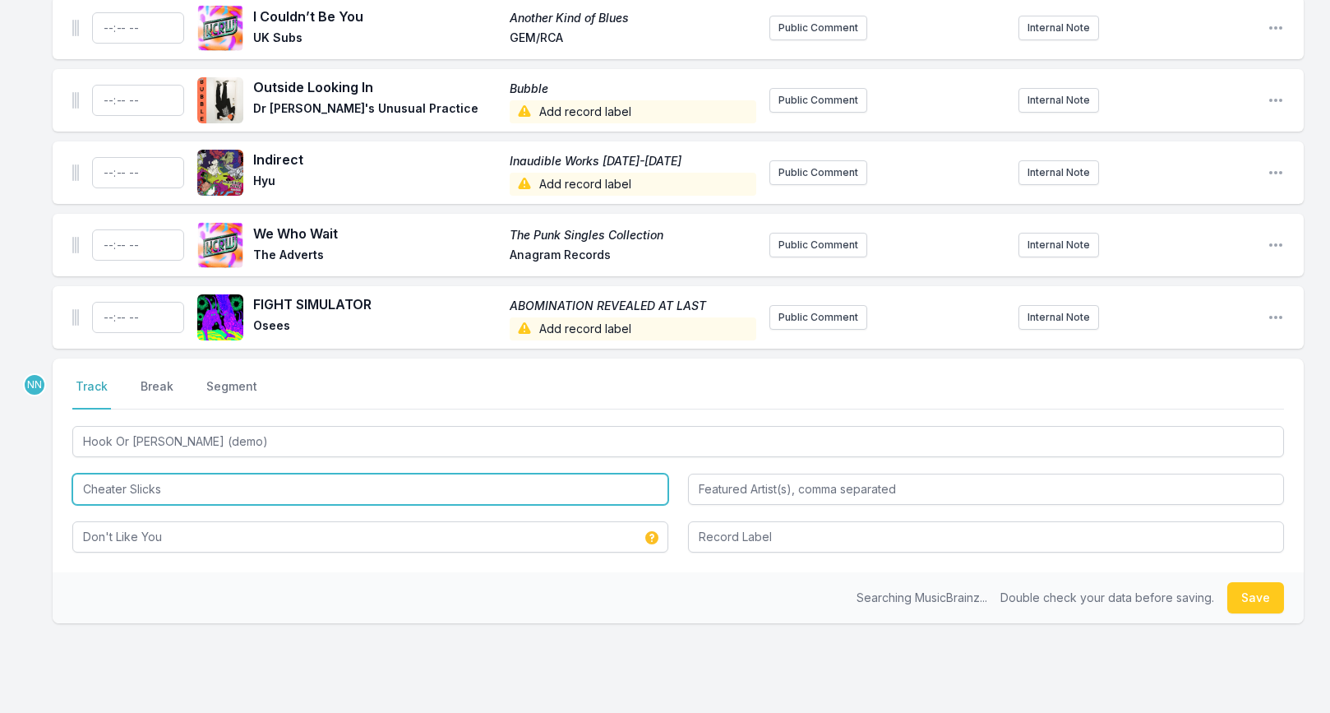
type input "Cheater Slicks"
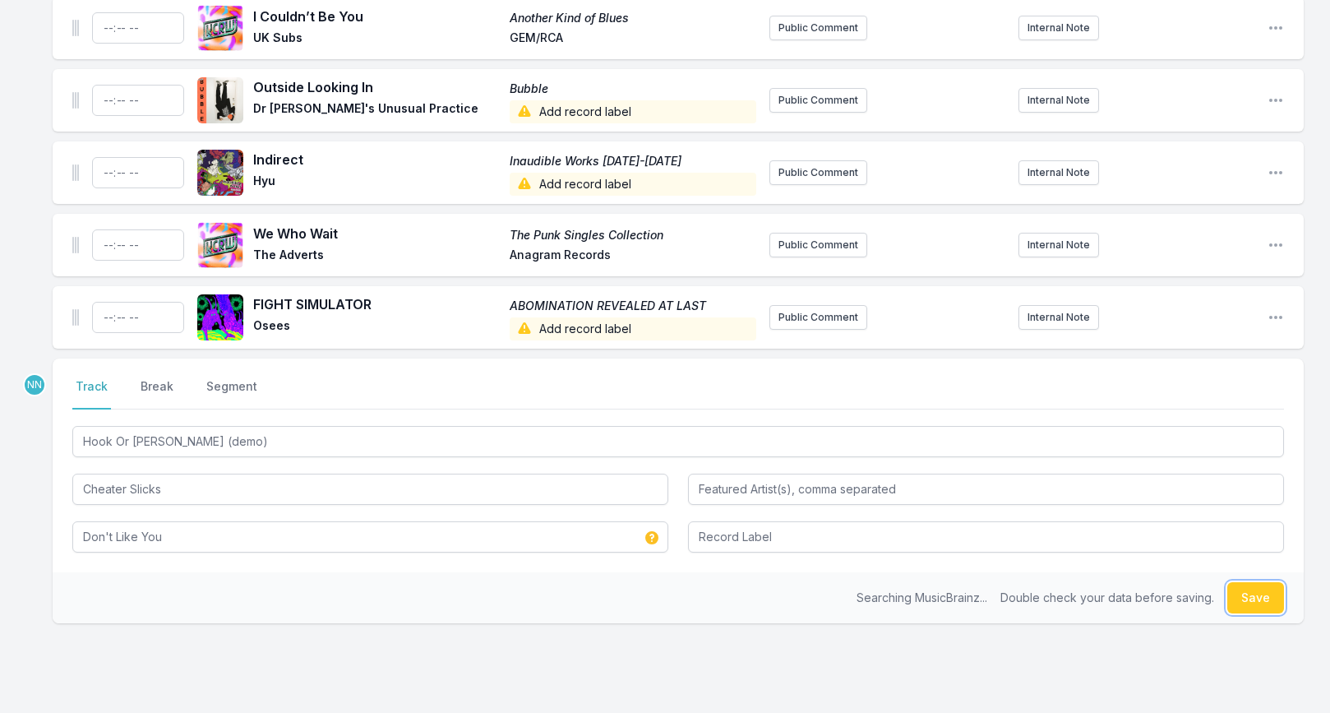
click at [1257, 582] on button "Save" at bounding box center [1255, 597] width 57 height 31
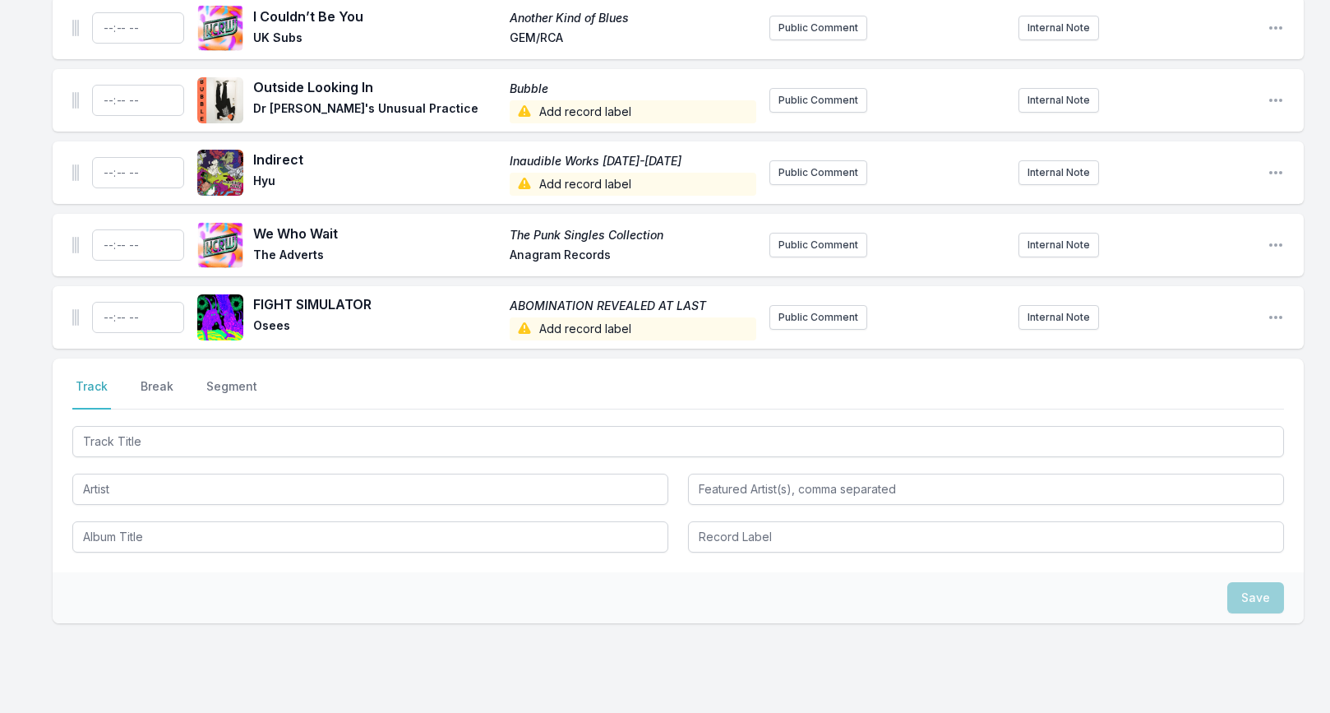
scroll to position [2913, 0]
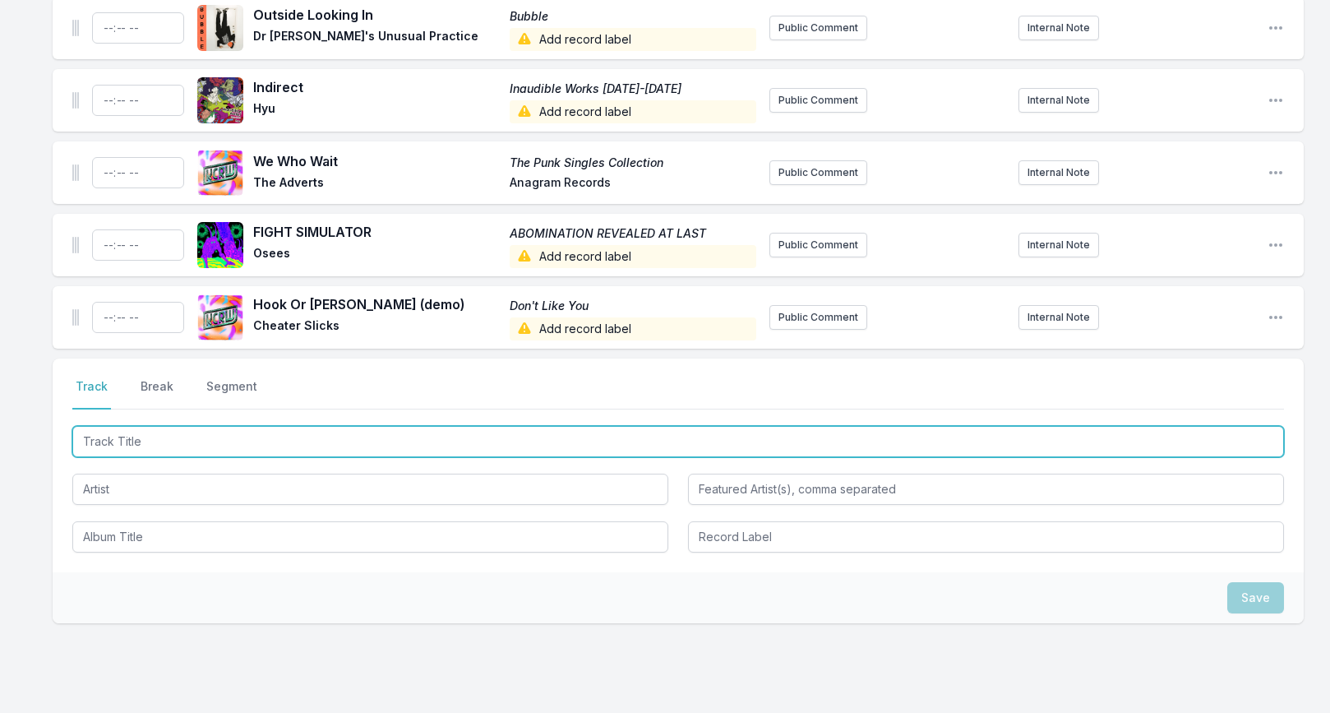
click at [209, 426] on input "Track Title" at bounding box center [678, 441] width 1212 height 31
paste input "Night Of The Cadillacs"
type input "Night Of The Cadillacs"
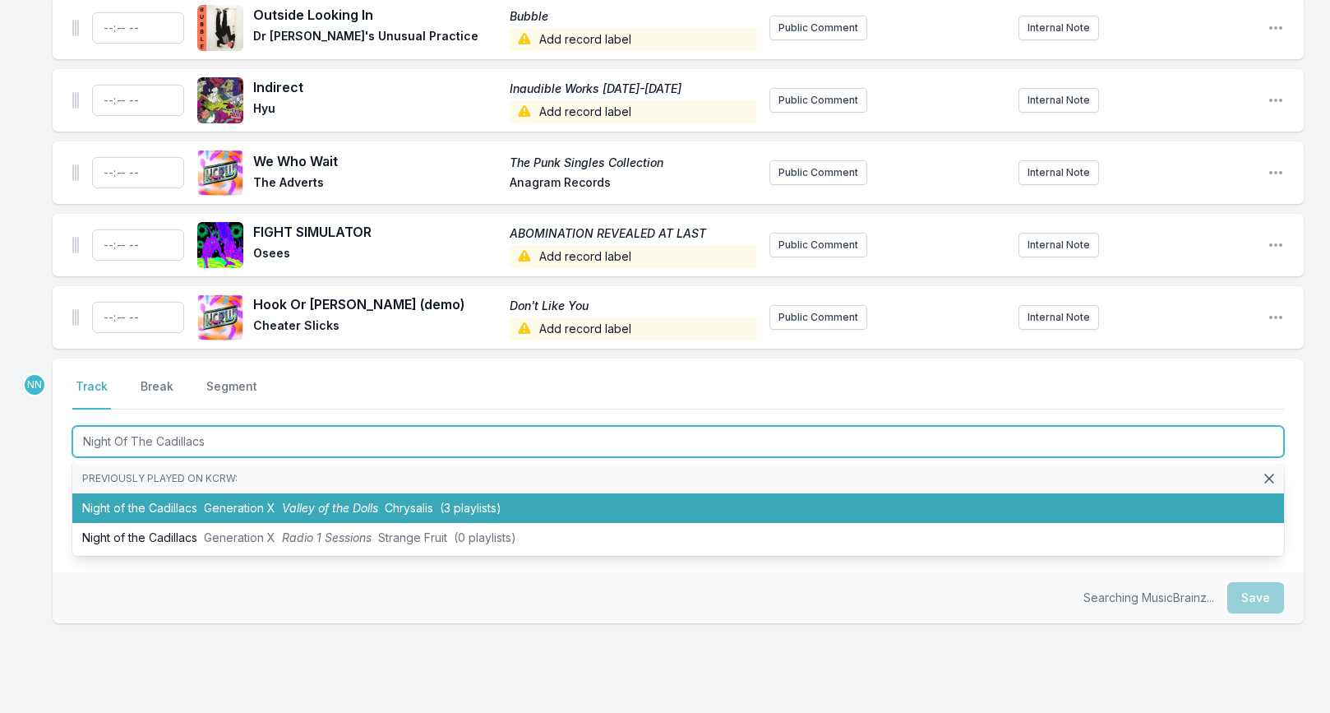
click at [161, 493] on li "Night of the Cadillacs Generation X Valley of the Dolls Chrysalis (3 playlists)" at bounding box center [678, 508] width 1212 height 30
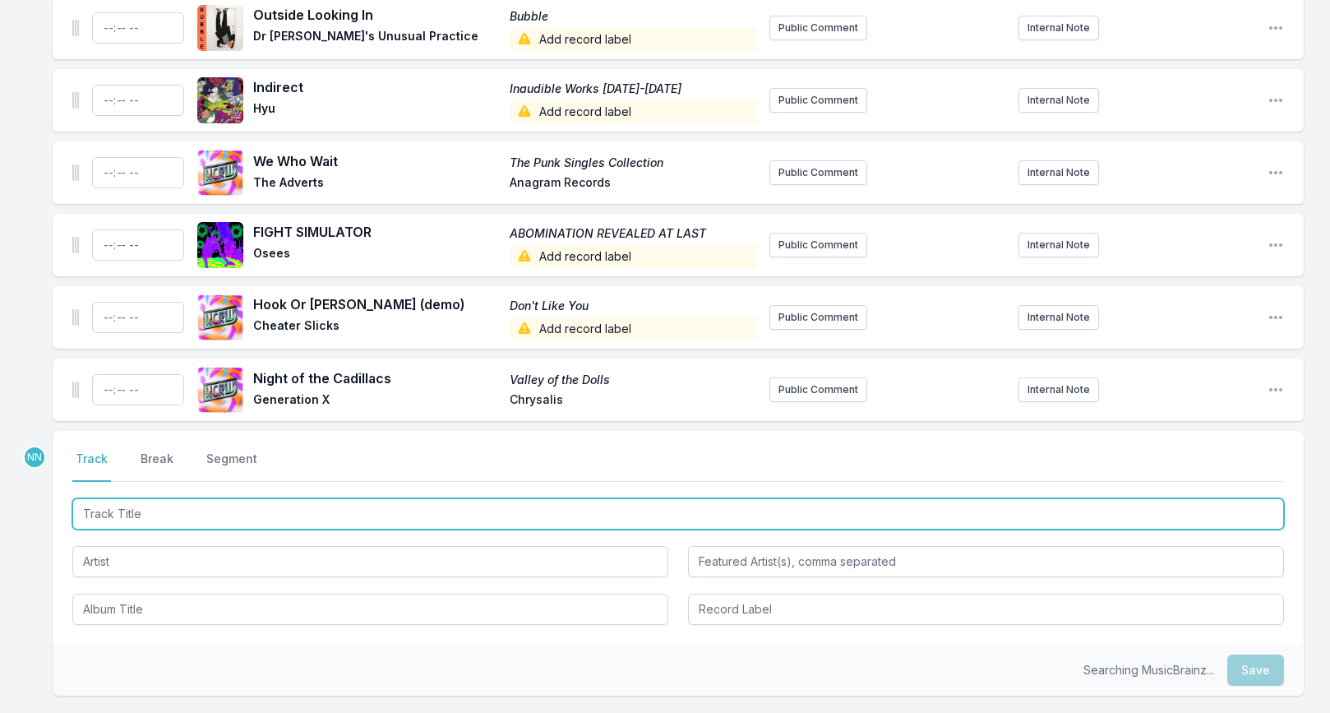
scroll to position [2986, 0]
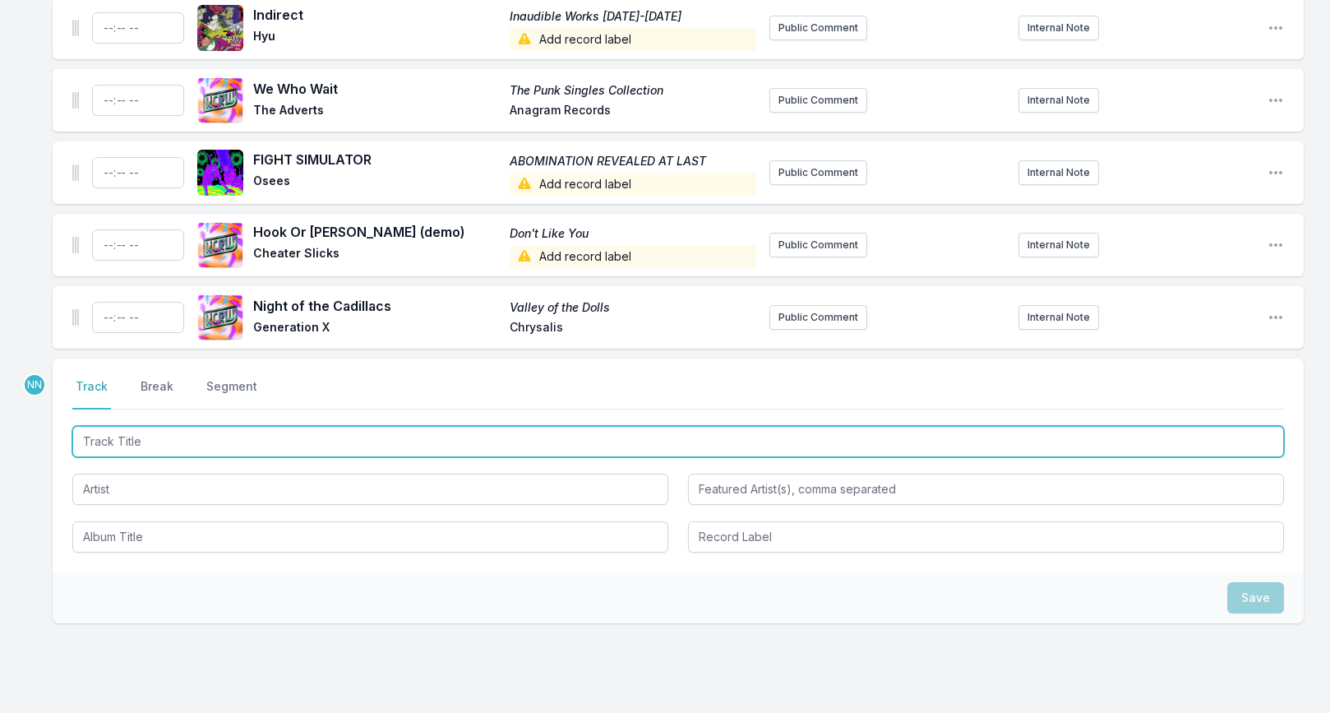
click at [174, 426] on input "Track Title" at bounding box center [678, 441] width 1212 height 31
paste input "All Through A Life"
type input "All Through A Life"
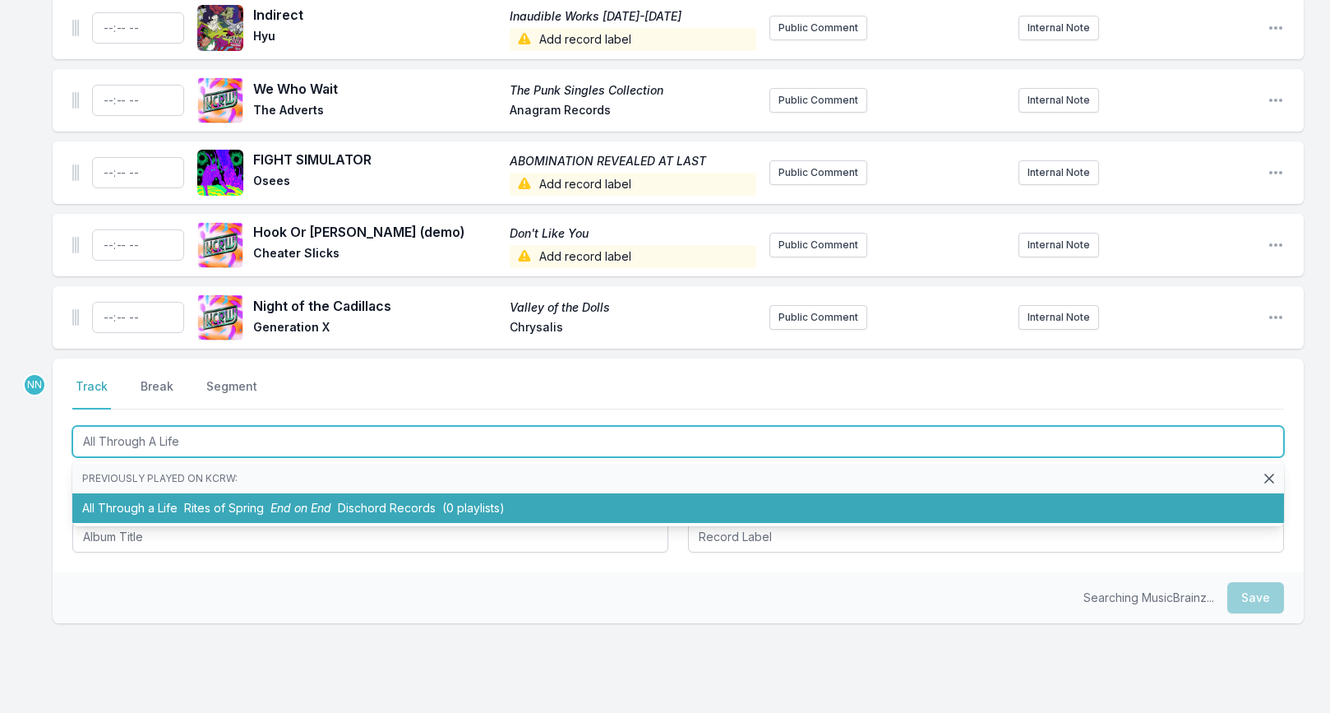
click at [145, 493] on li "All Through a Life Rites of Spring End on End Dischord Records (0 playlists)" at bounding box center [678, 508] width 1212 height 30
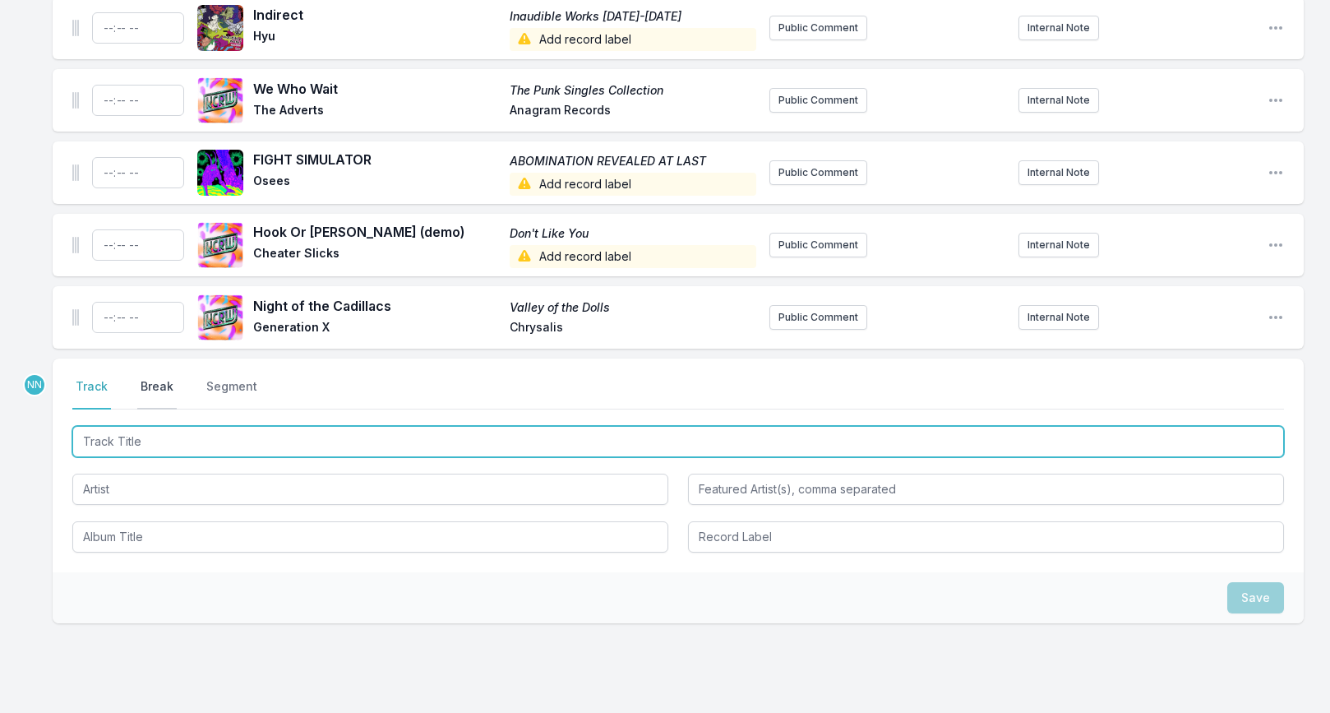
scroll to position [3058, 0]
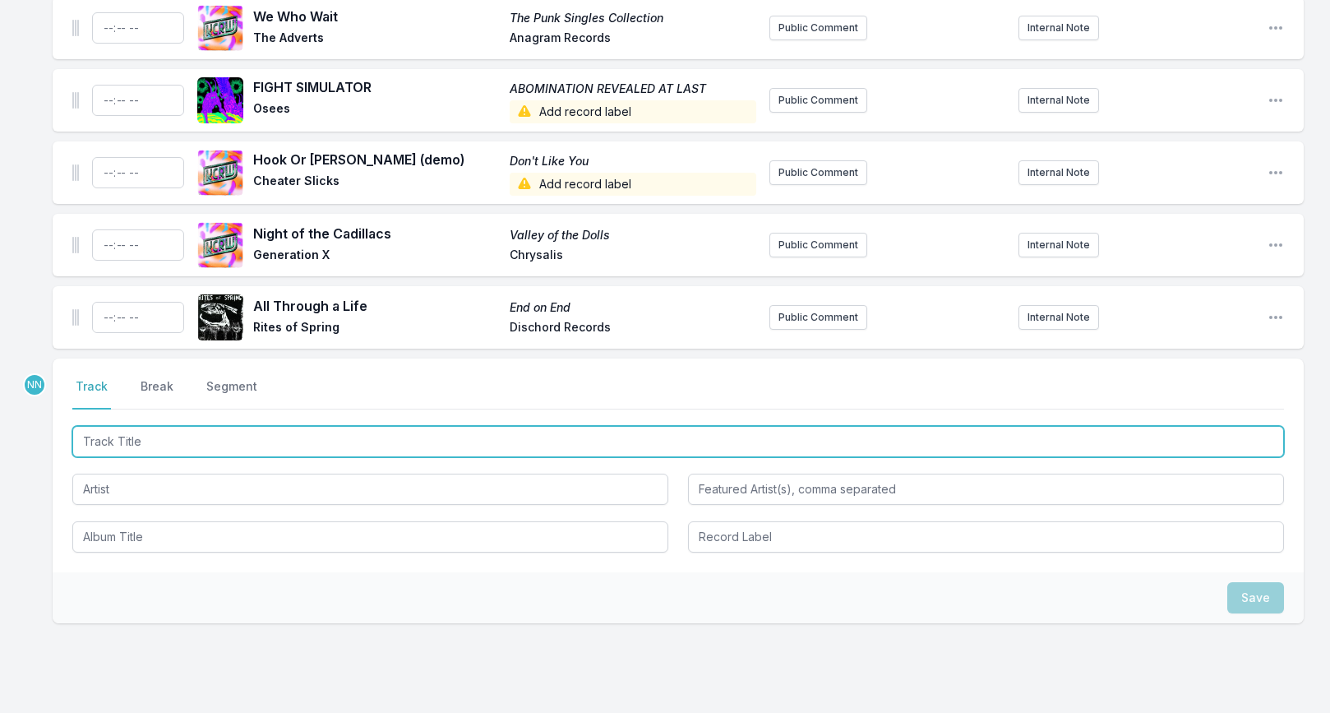
click at [206, 426] on input "Track Title" at bounding box center [678, 441] width 1212 height 31
paste input "Smash It Up (7” Version)"
type input "Smash It Up (7” Version)"
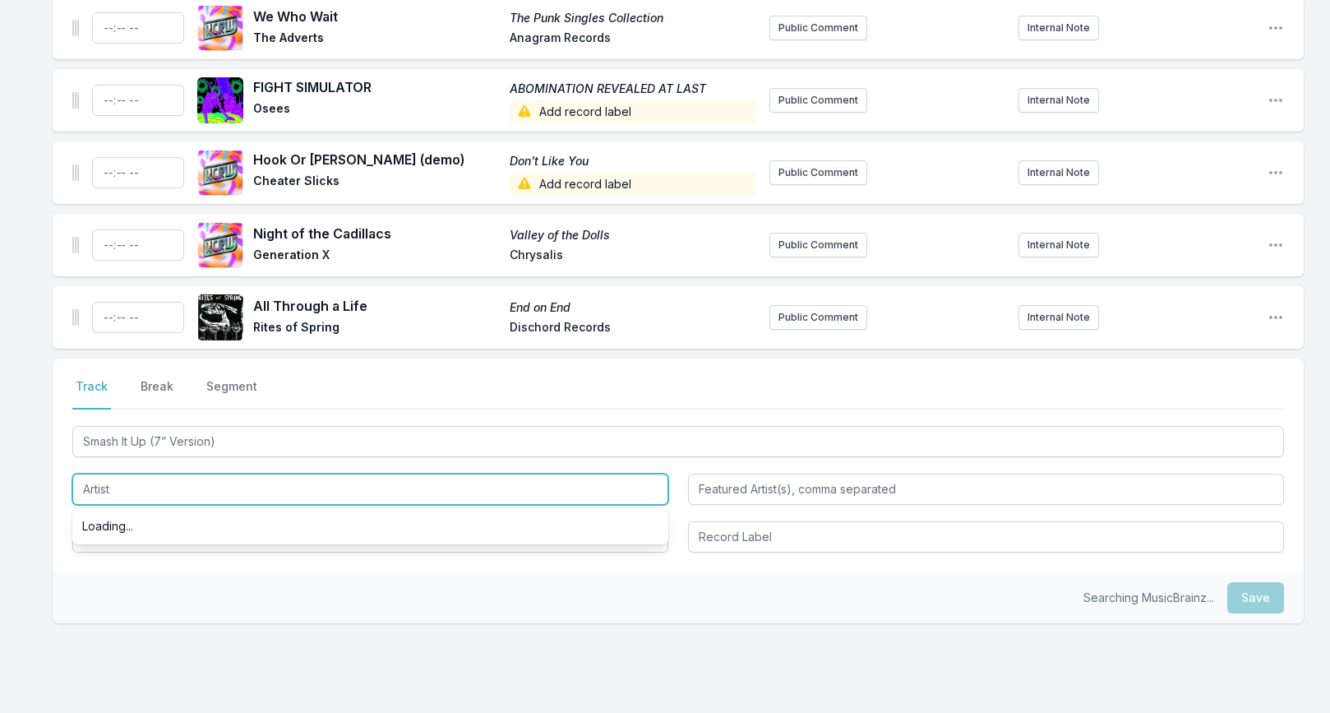
click at [123, 474] on input "Artist" at bounding box center [370, 489] width 596 height 31
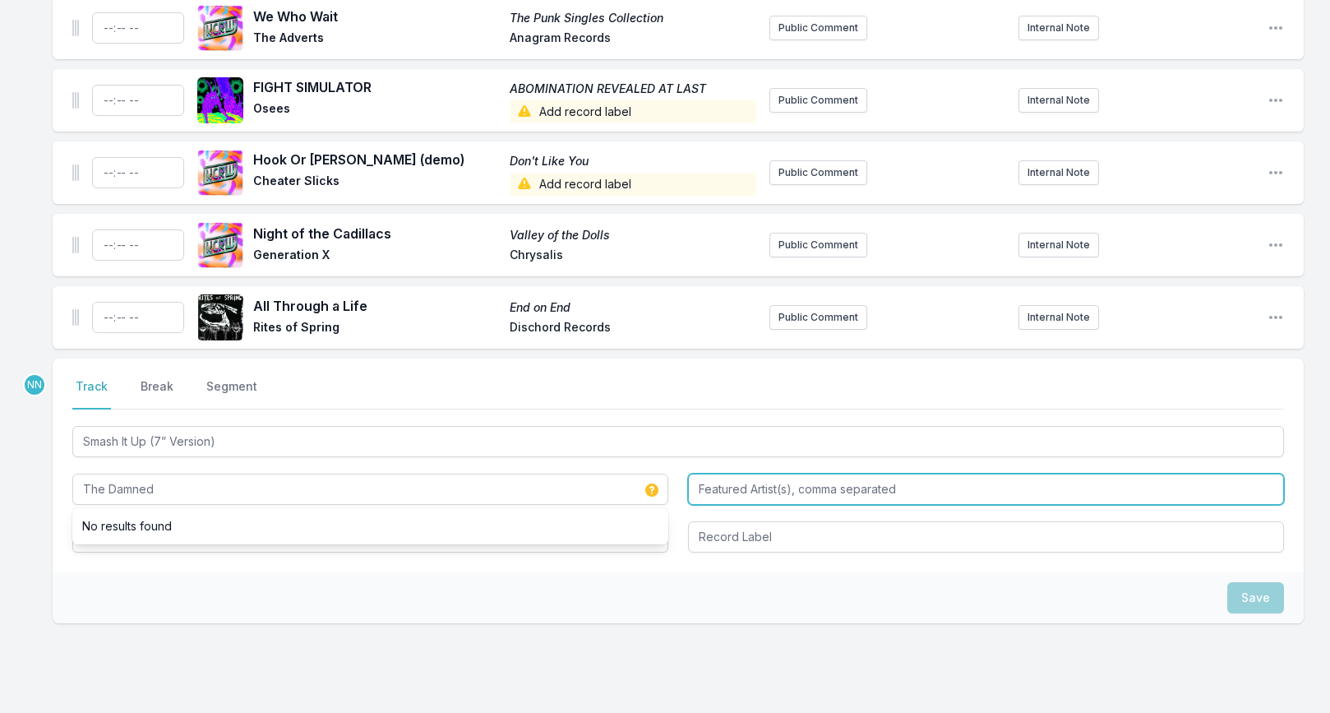
type input "The Damned"
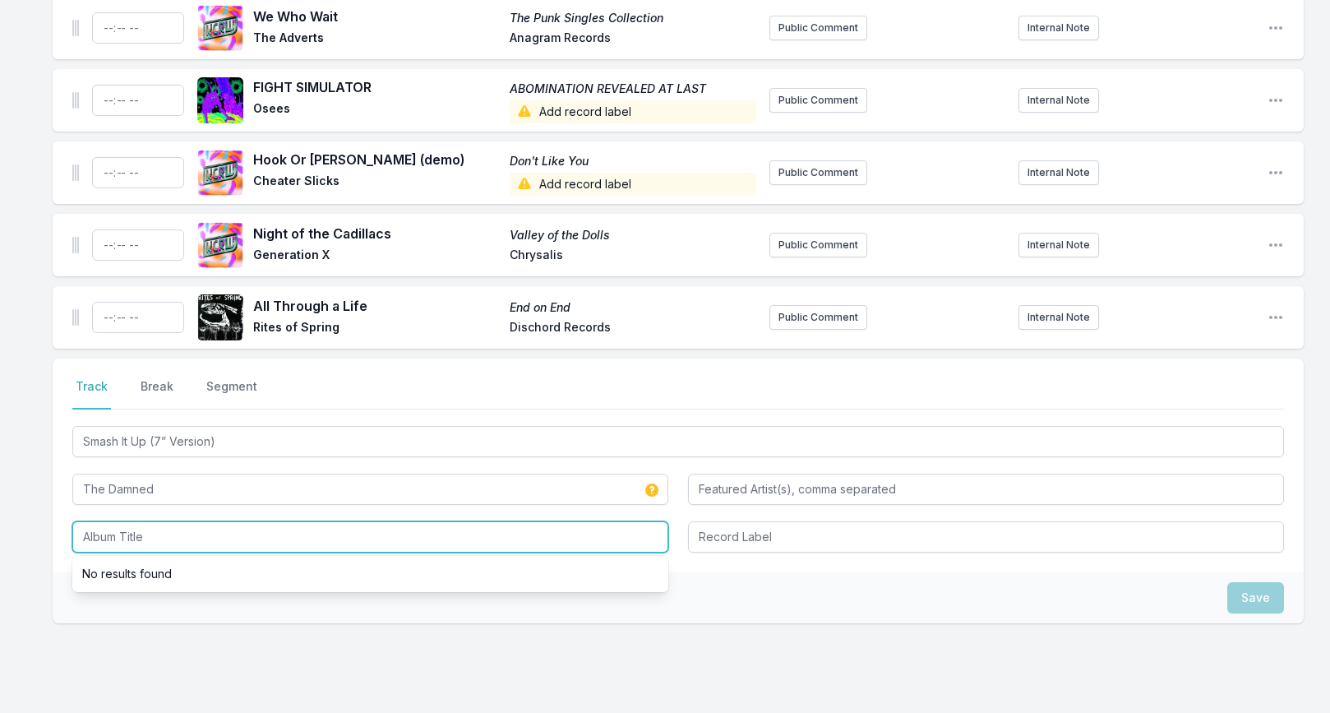
click at [153, 531] on input "Album Title" at bounding box center [370, 536] width 596 height 31
paste input "Chiswick Singles"
type input "Chiswick Singles"
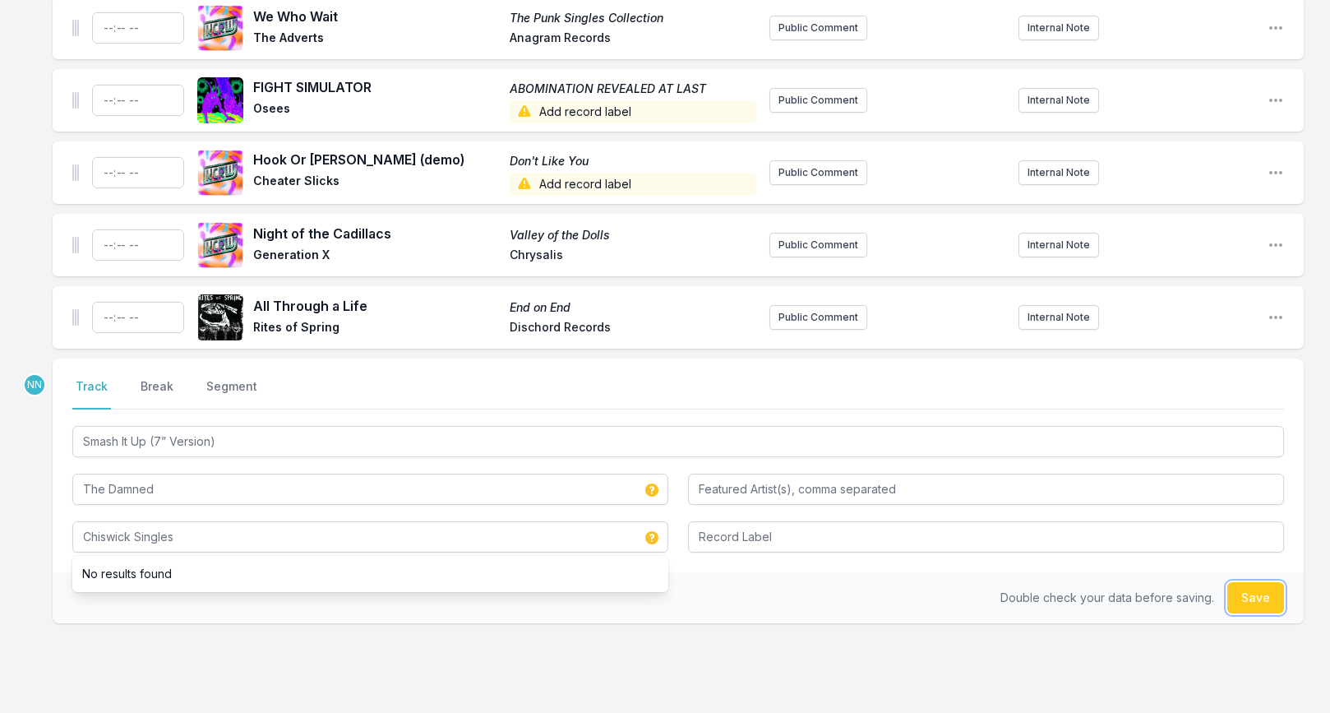
click at [1240, 582] on button "Save" at bounding box center [1255, 597] width 57 height 31
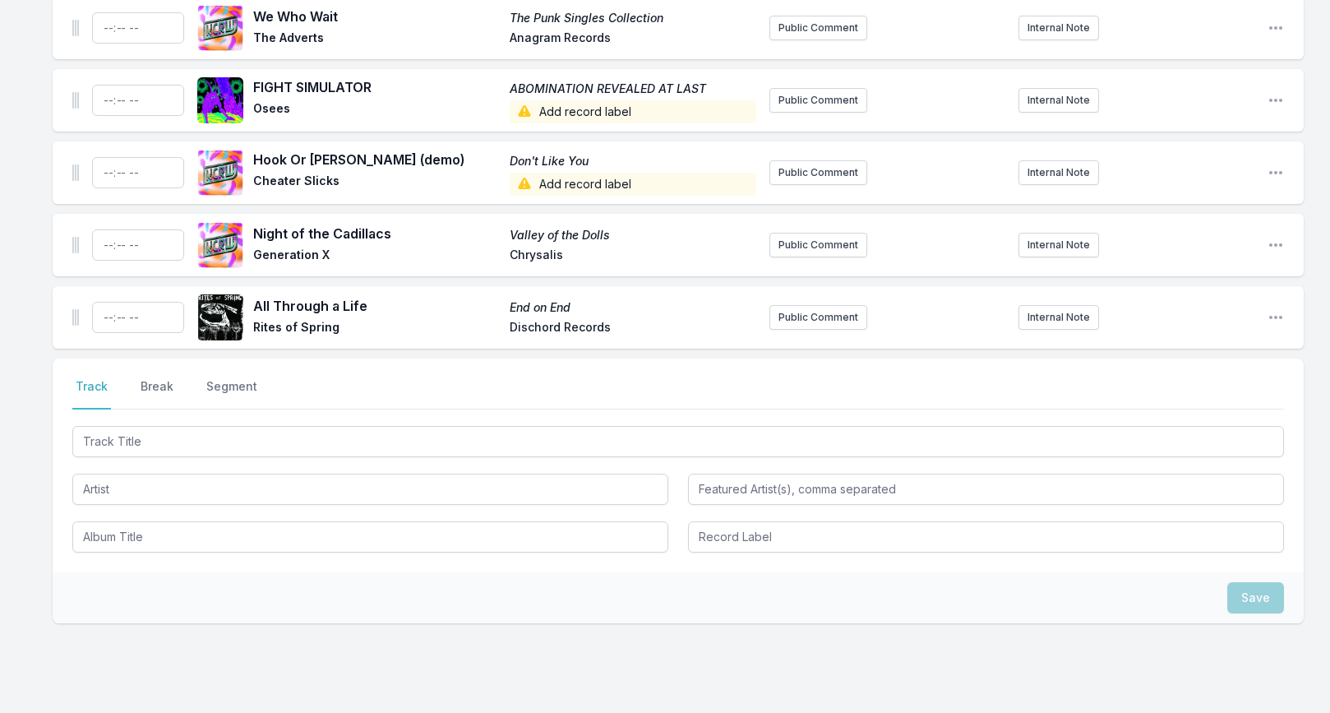
scroll to position [3130, 0]
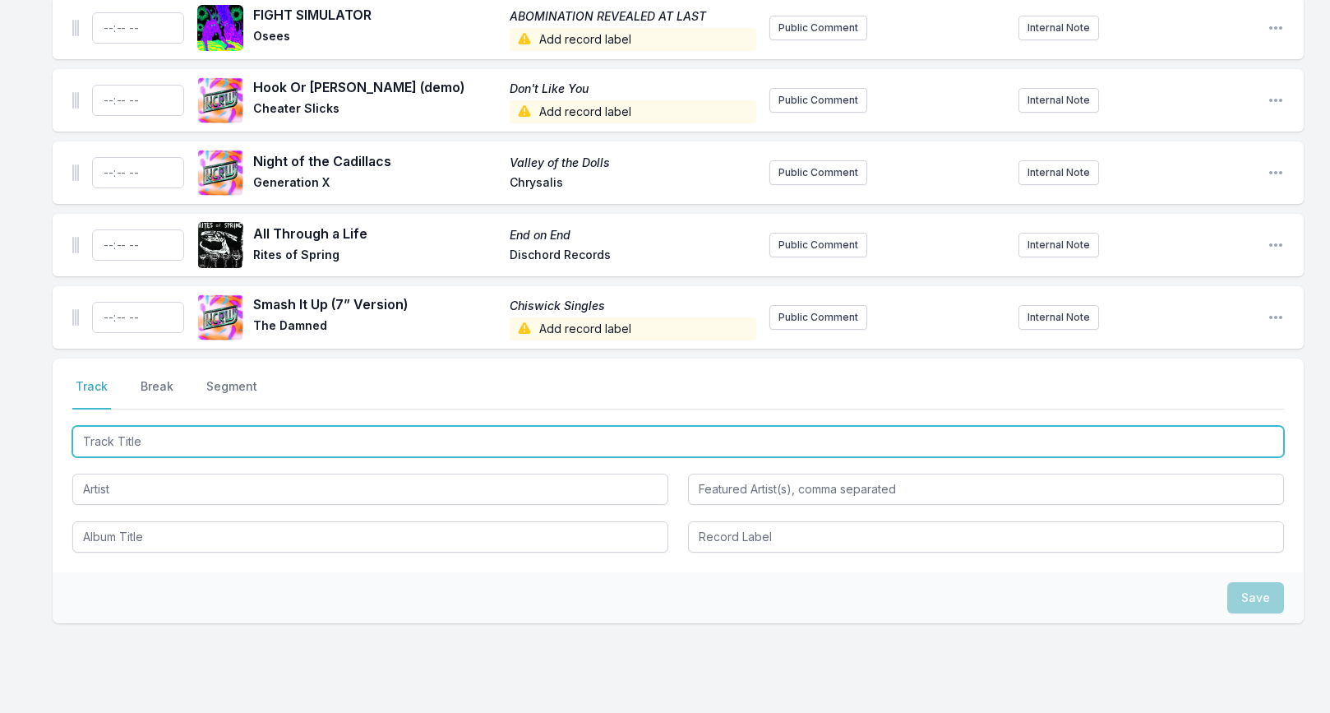
click at [153, 426] on input "Track Title" at bounding box center [678, 441] width 1212 height 31
paste input "Dub House Of Horrors"
type input "Dub House Of Horrors"
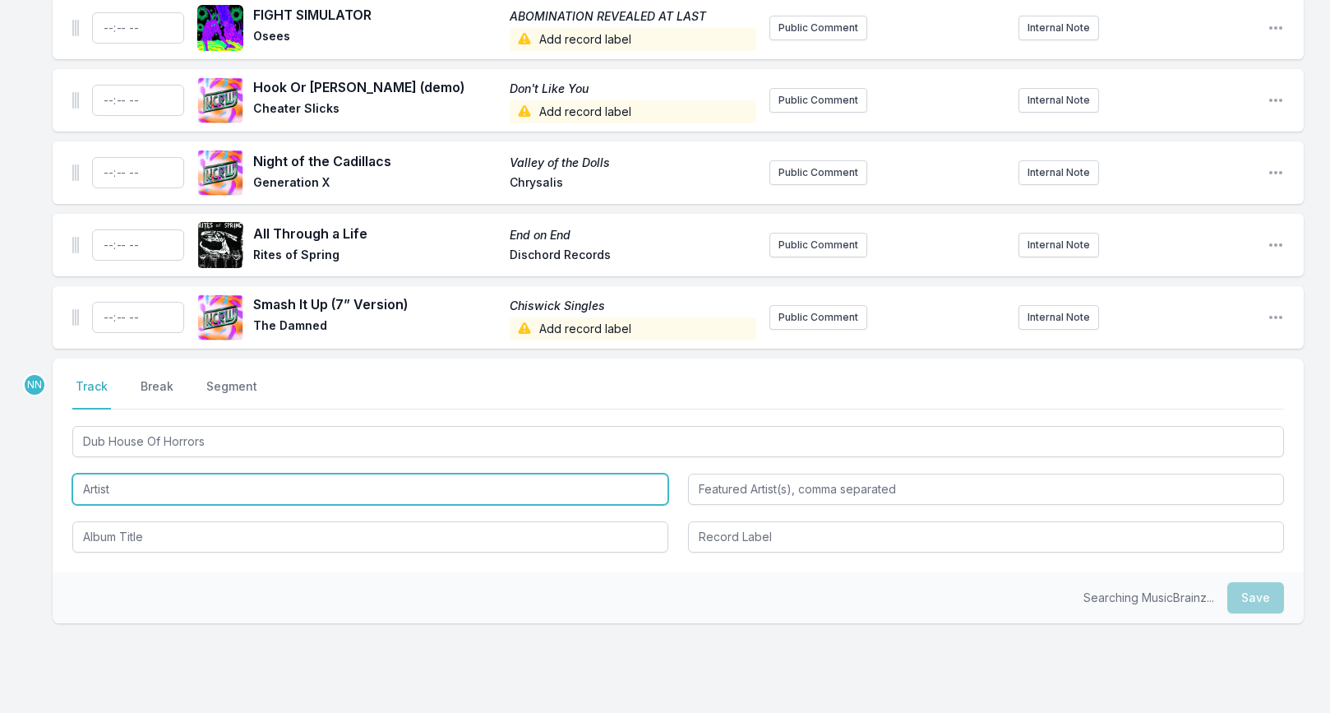
click at [114, 479] on input "Artist" at bounding box center [370, 489] width 596 height 31
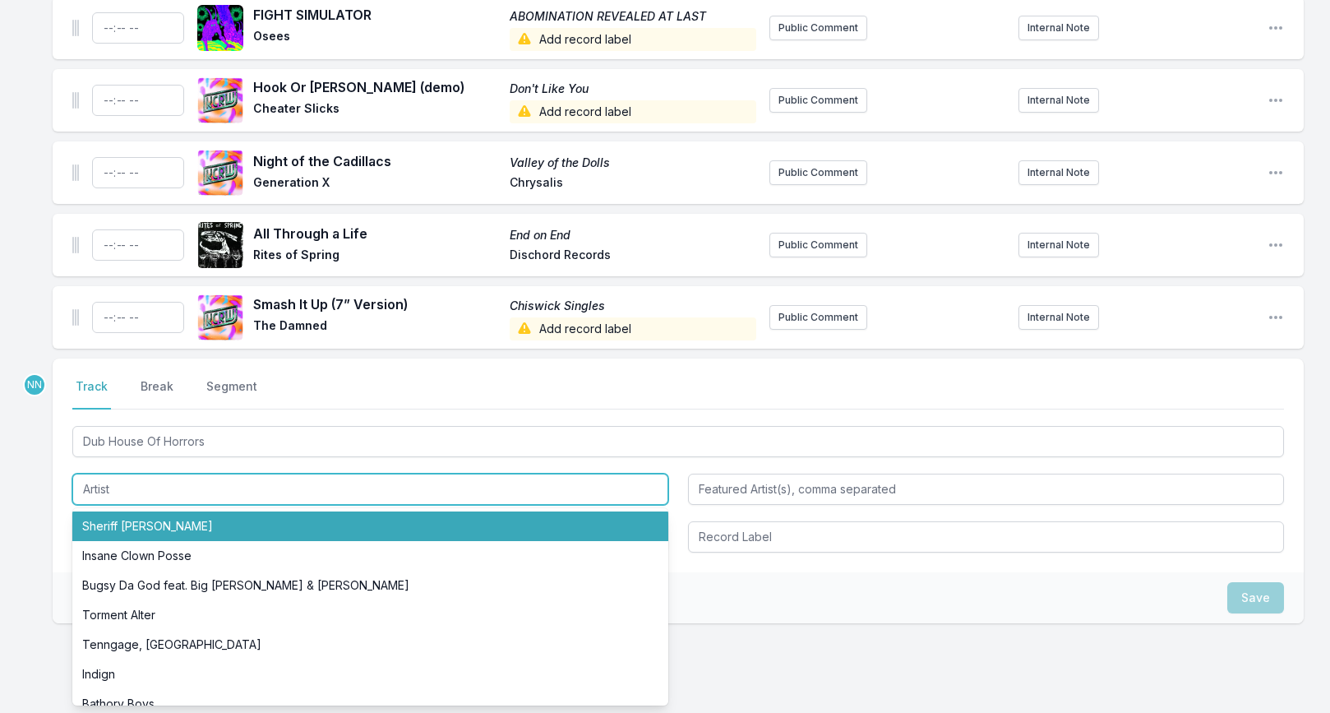
click at [122, 514] on li "Sheriff Lindo" at bounding box center [370, 526] width 596 height 30
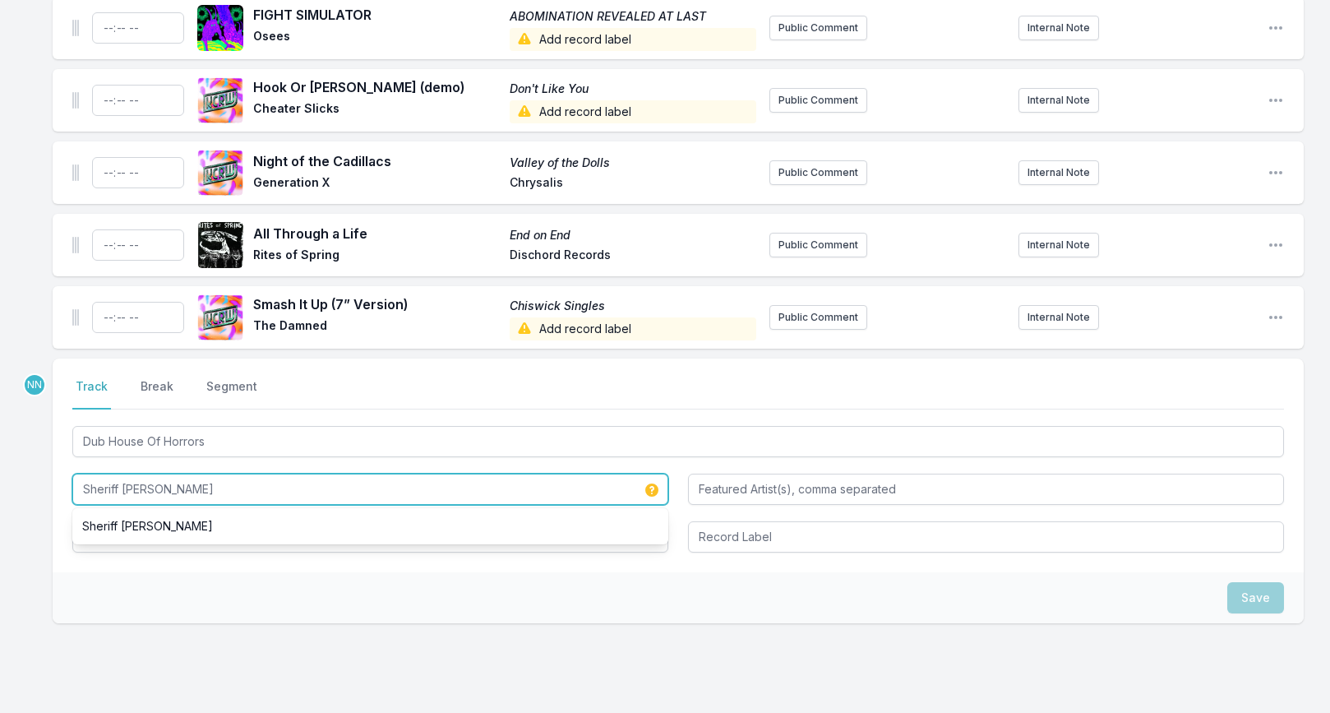
paste input "And The Hammer"
type input "Sheriff [PERSON_NAME] And The Hammer"
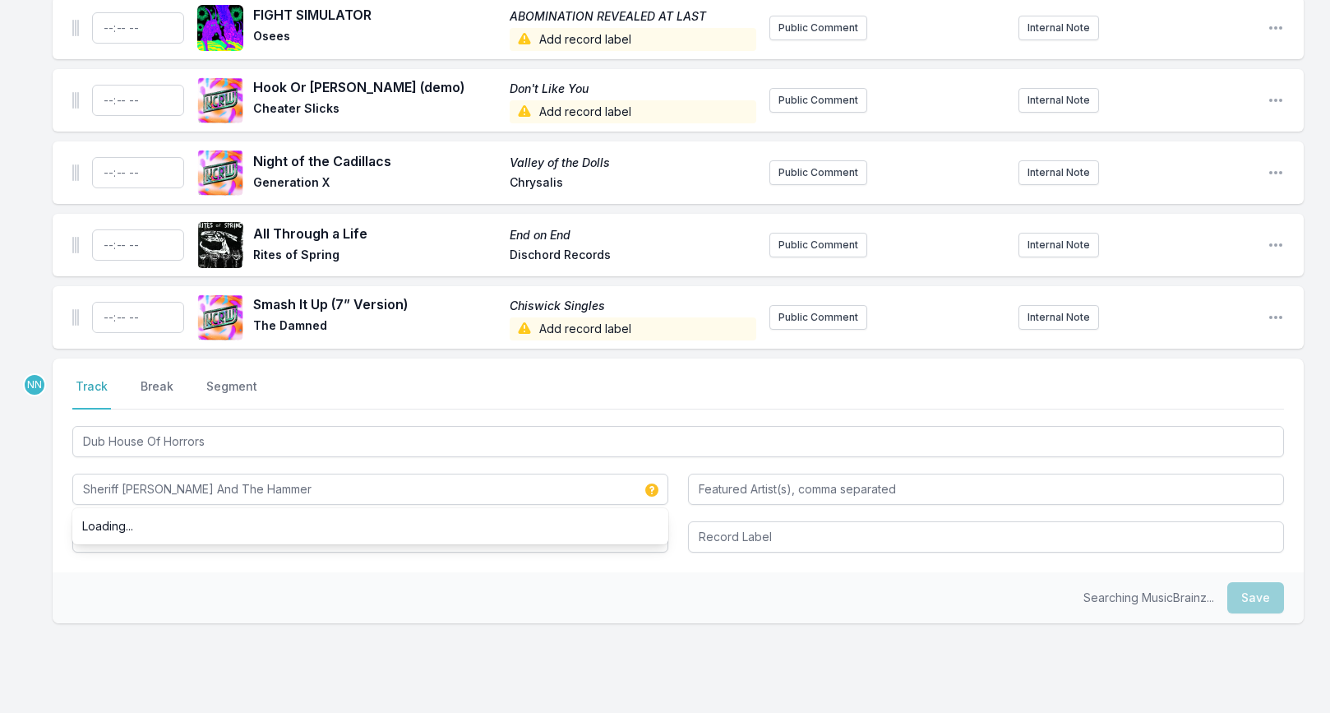
click at [60, 551] on div "Select a tab Track Break Segment Track Break Segment Dub House Of Horrors Sheri…" at bounding box center [678, 465] width 1251 height 214
click at [95, 530] on input "Album Title" at bounding box center [370, 536] width 596 height 31
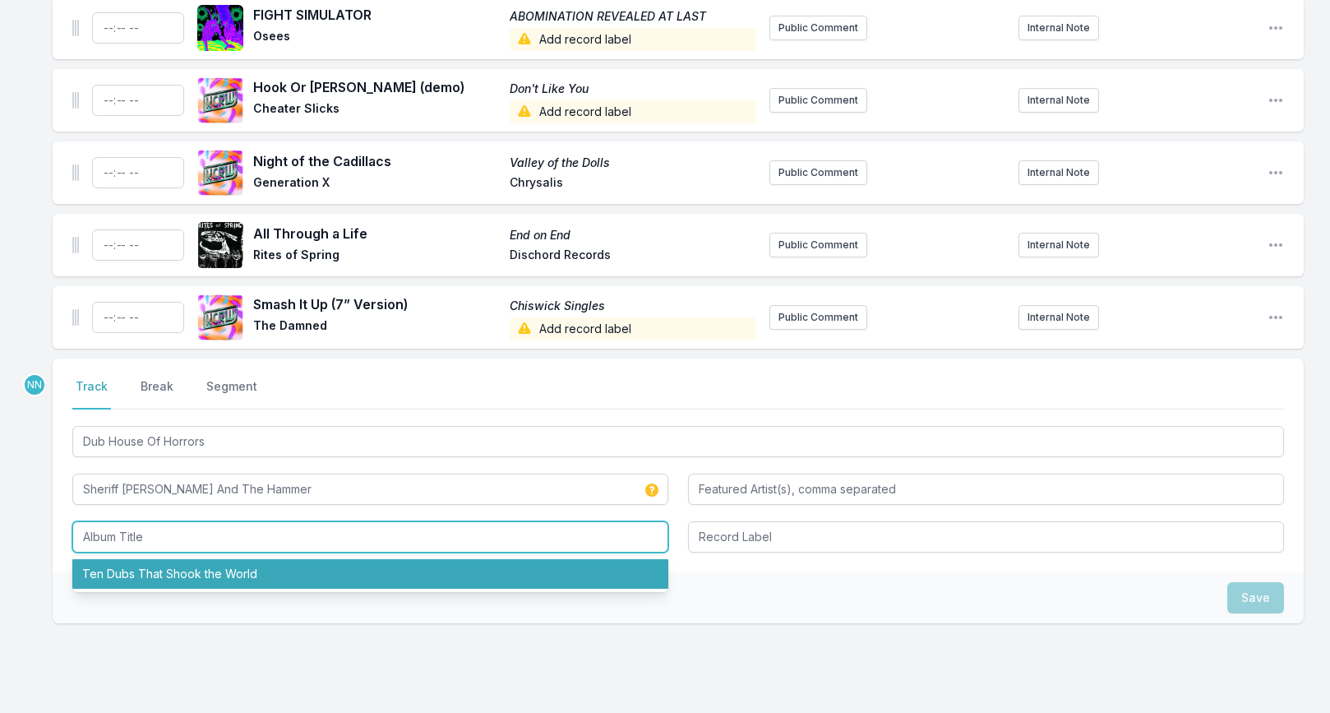
click at [147, 559] on li "Ten Dubs That Shook the World" at bounding box center [370, 574] width 596 height 30
type input "Ten Dubs That Shook the World"
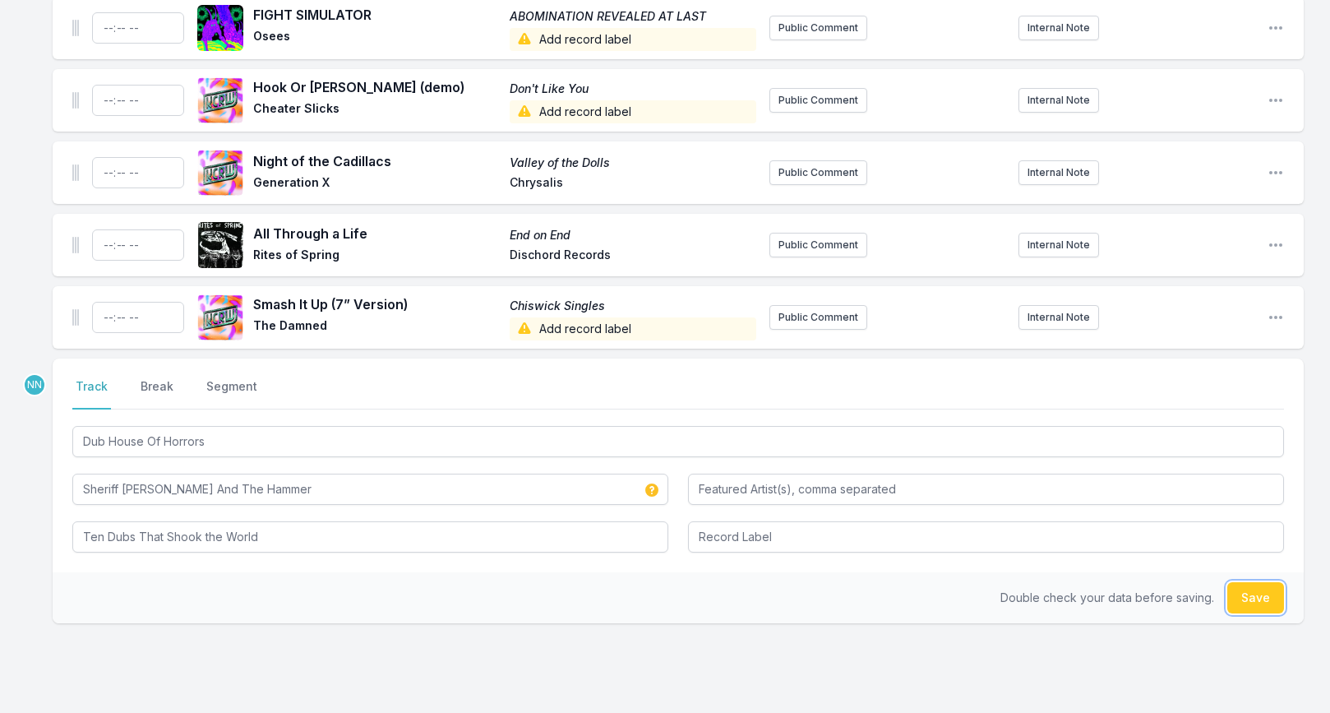
click at [1245, 582] on button "Save" at bounding box center [1255, 597] width 57 height 31
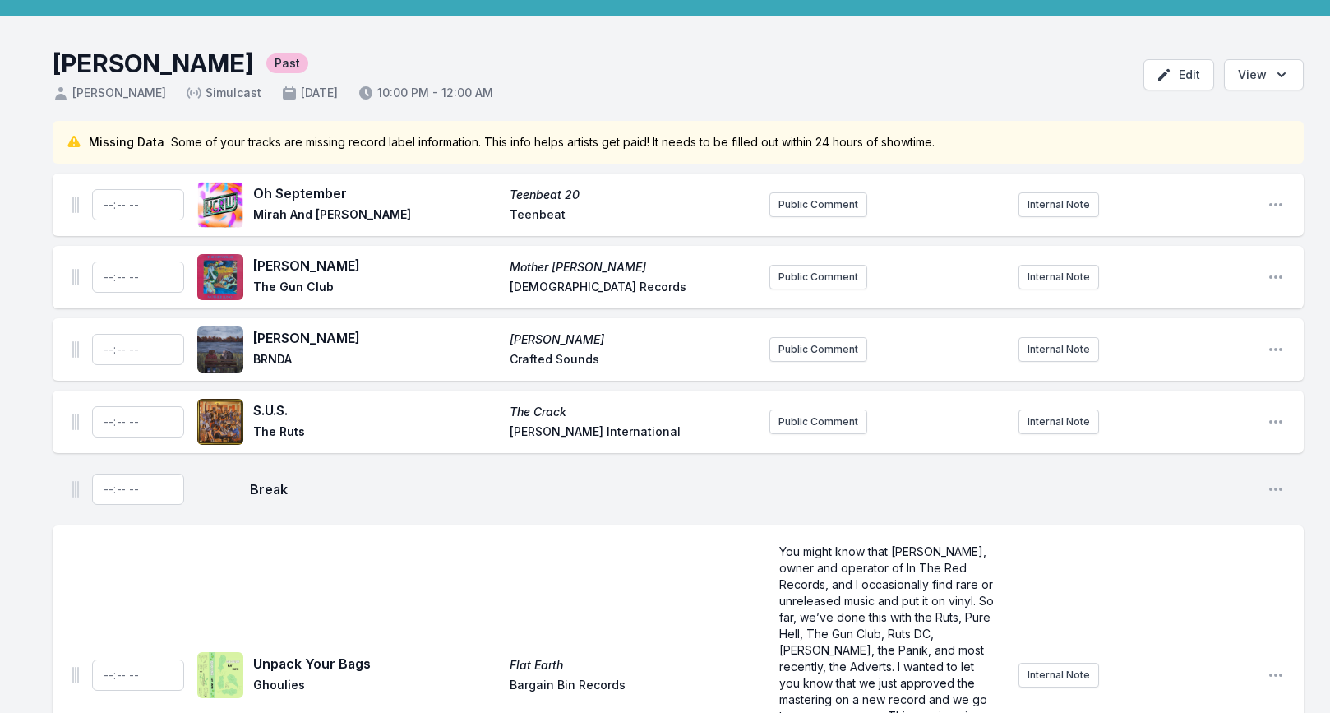
scroll to position [0, 0]
